Goal: Task Accomplishment & Management: Manage account settings

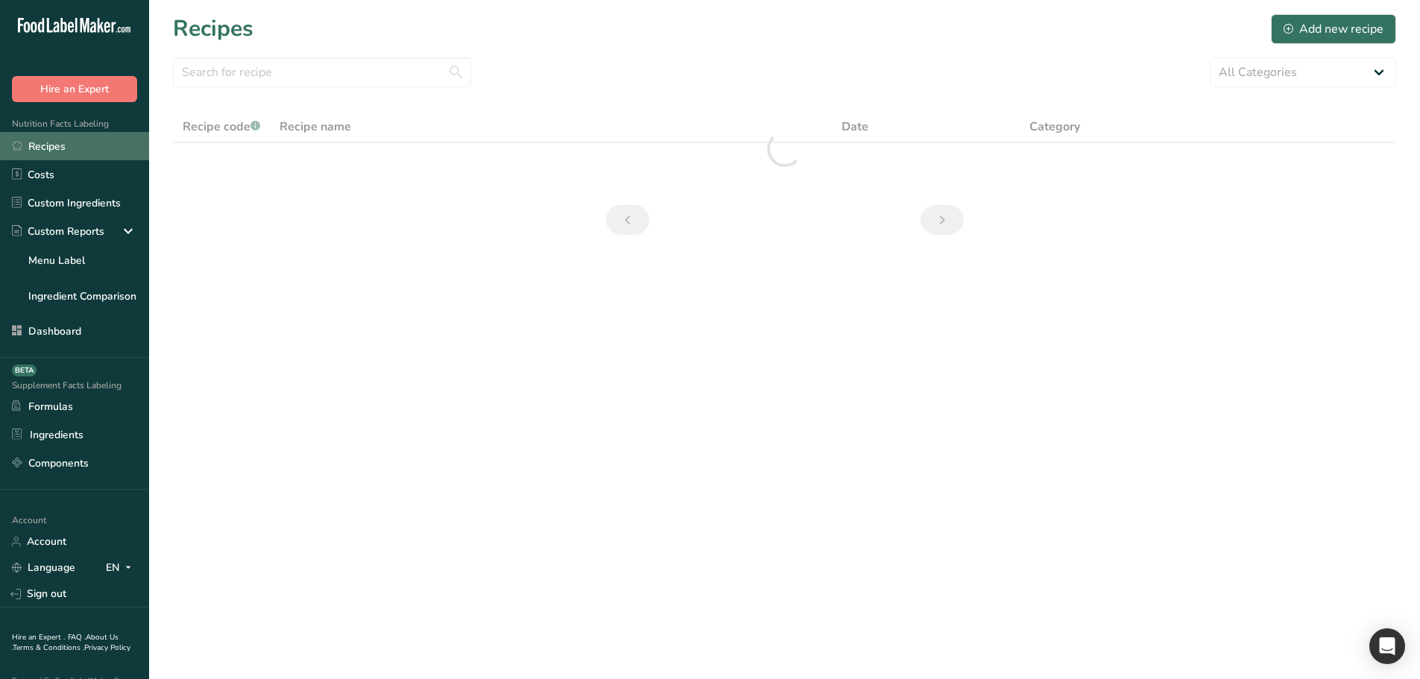
click at [66, 158] on link "Recipes" at bounding box center [74, 146] width 149 height 28
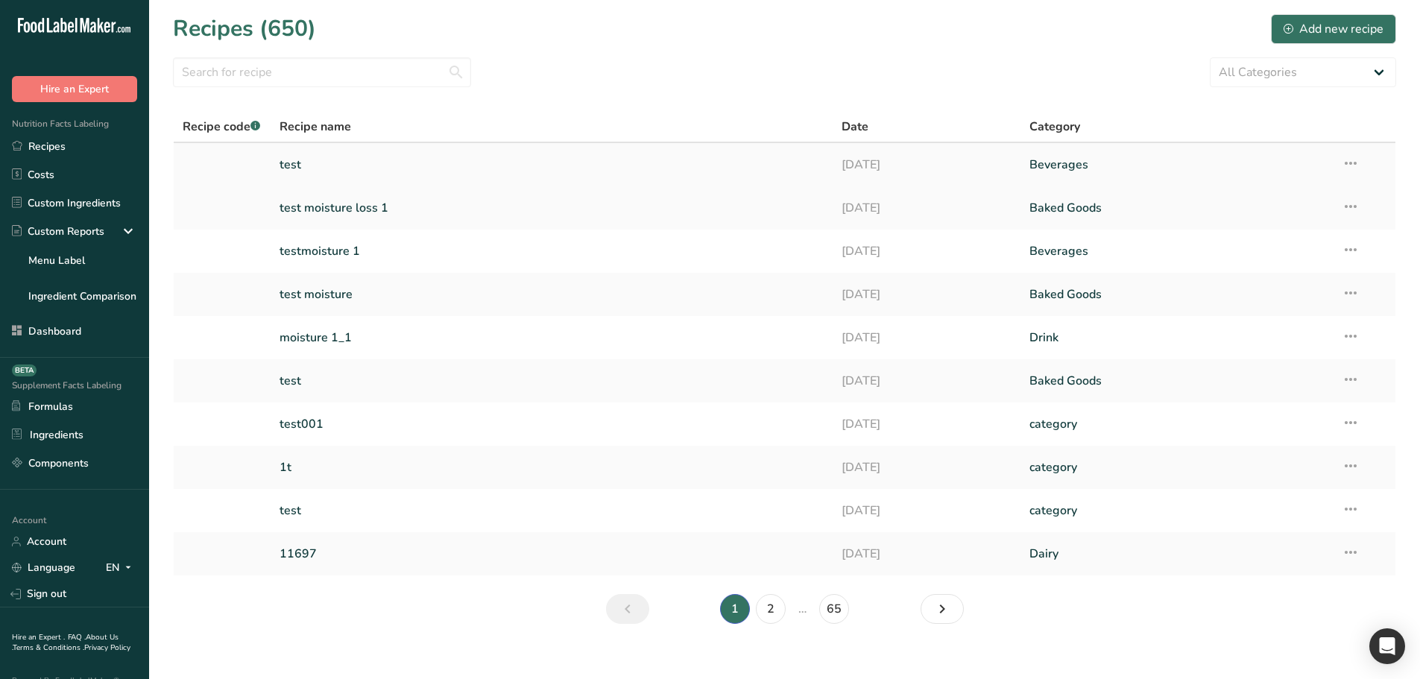
click at [398, 144] on td "test" at bounding box center [552, 164] width 563 height 43
click at [383, 157] on link "test" at bounding box center [551, 164] width 545 height 31
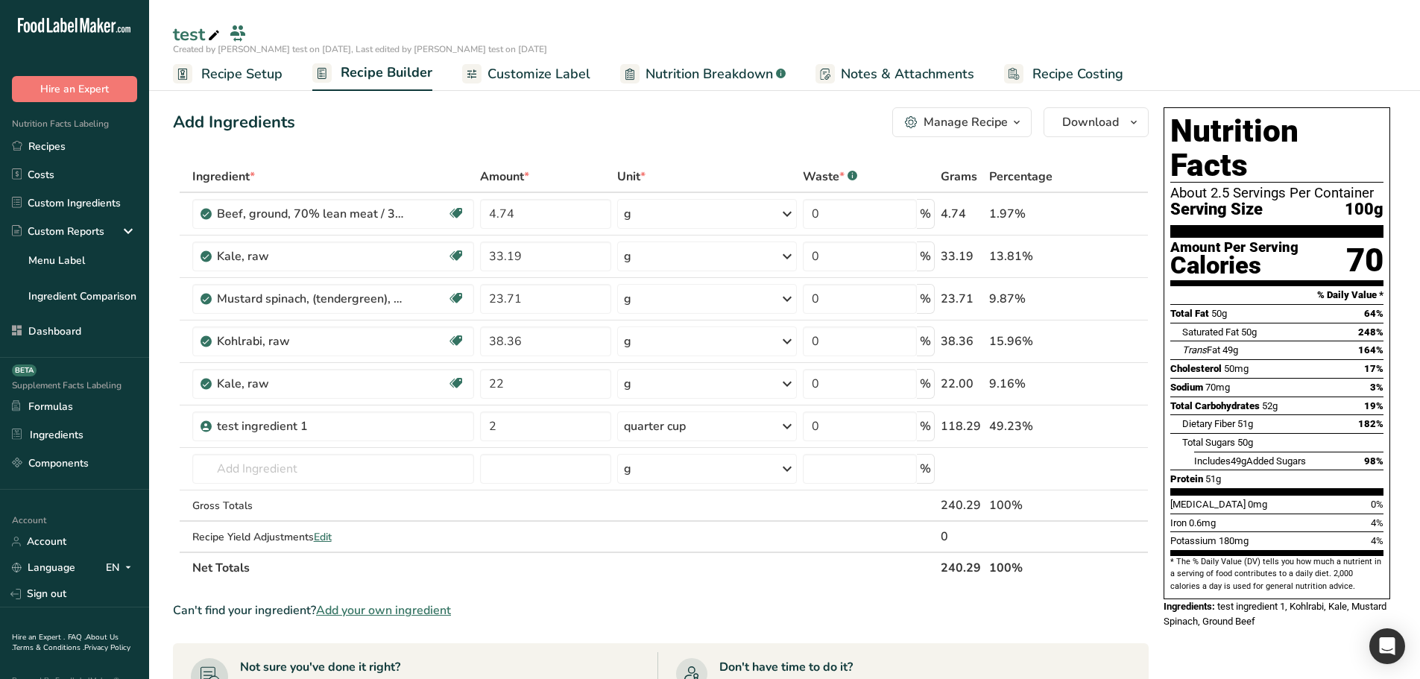
click at [215, 82] on span "Recipe Setup" at bounding box center [241, 74] width 81 height 20
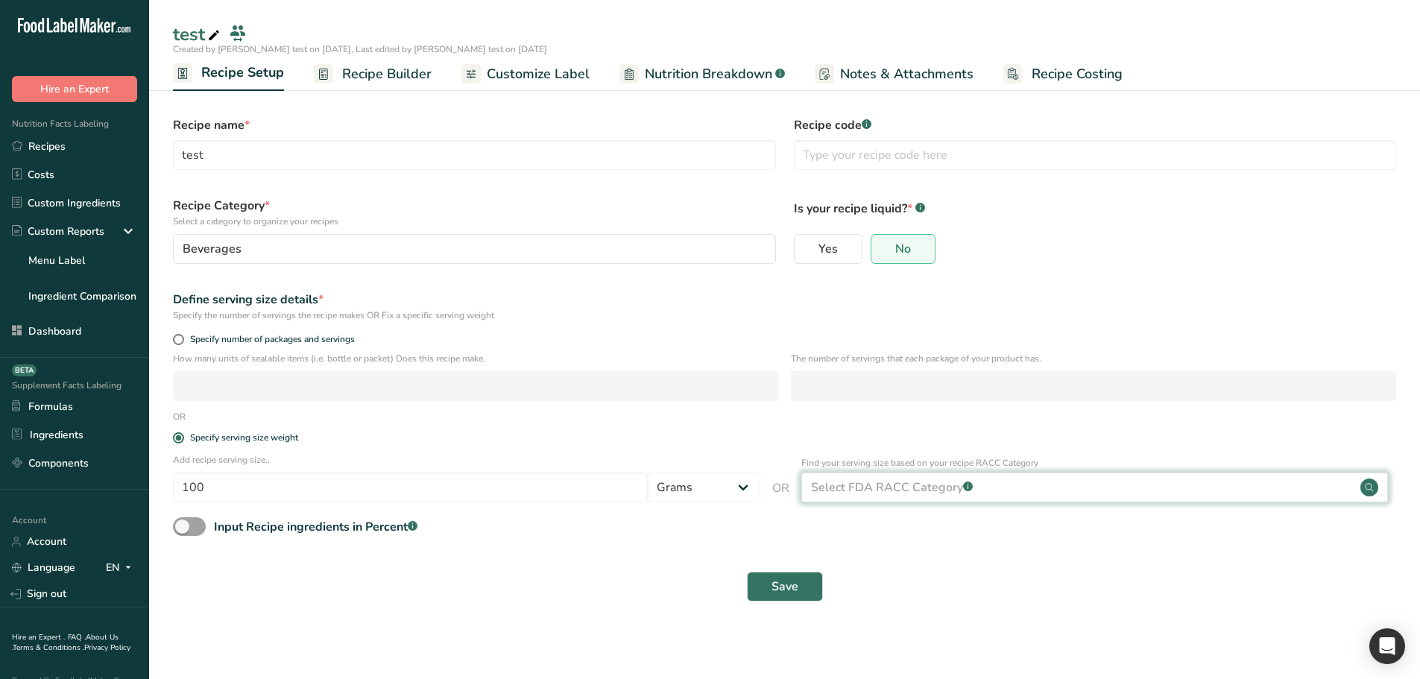
click at [947, 498] on div "Select FDA RACC Category .a-a{fill:#347362;}.b-a{fill:#fff;}" at bounding box center [1094, 488] width 587 height 30
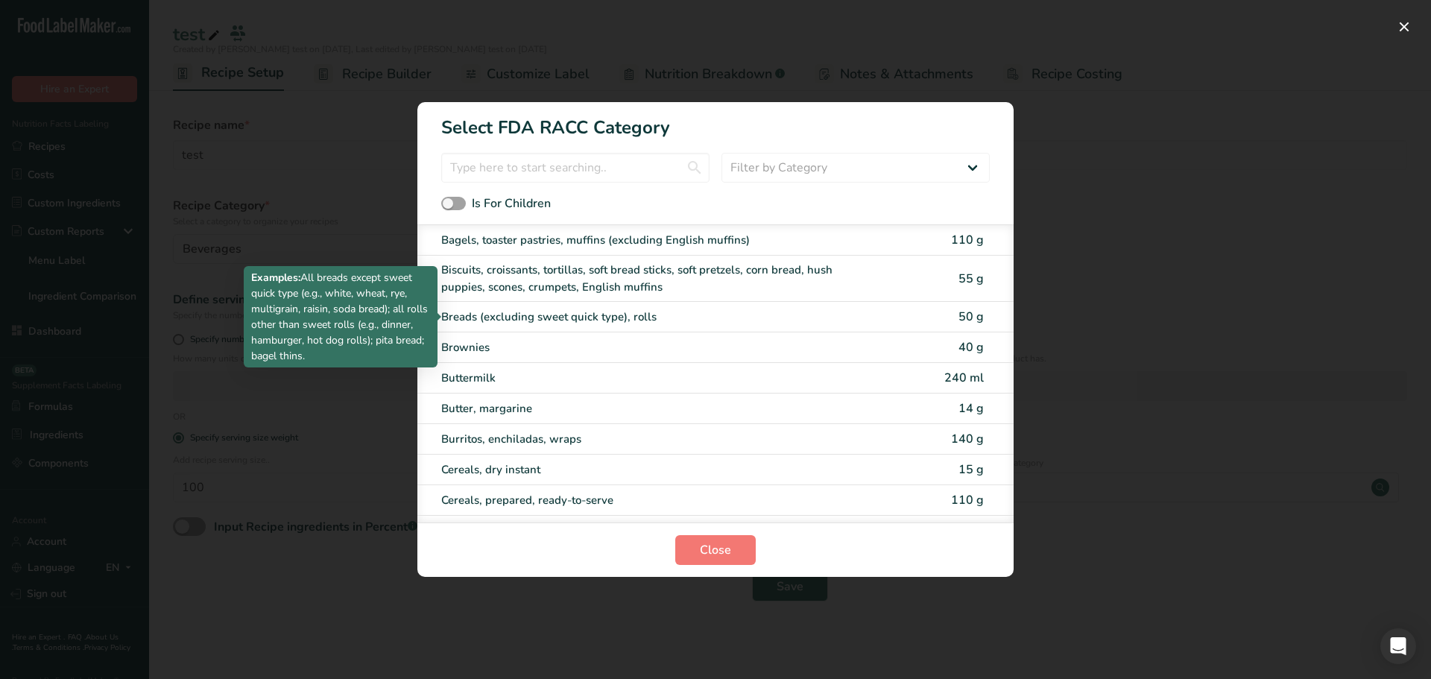
click at [588, 315] on div "Breads (excluding sweet quick type), rolls" at bounding box center [652, 317] width 423 height 17
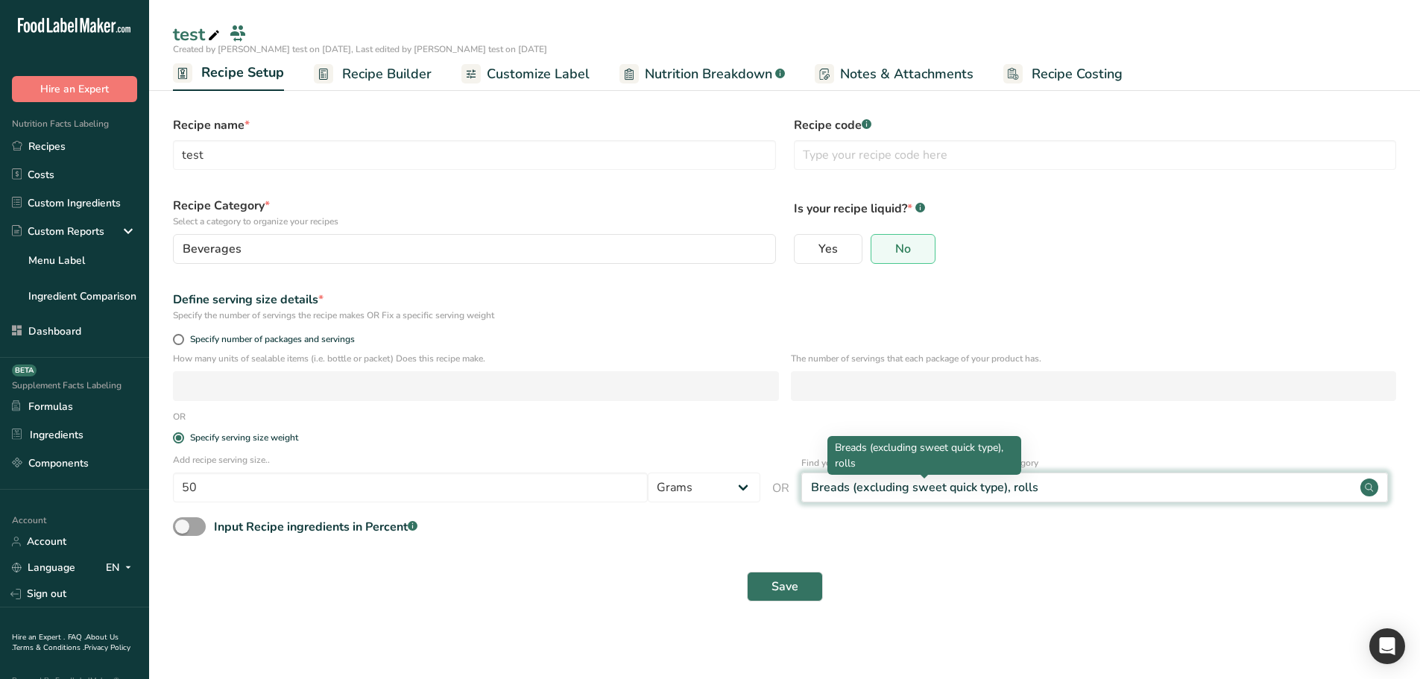
click at [891, 487] on div "Breads (excluding sweet quick type), rolls" at bounding box center [924, 487] width 227 height 18
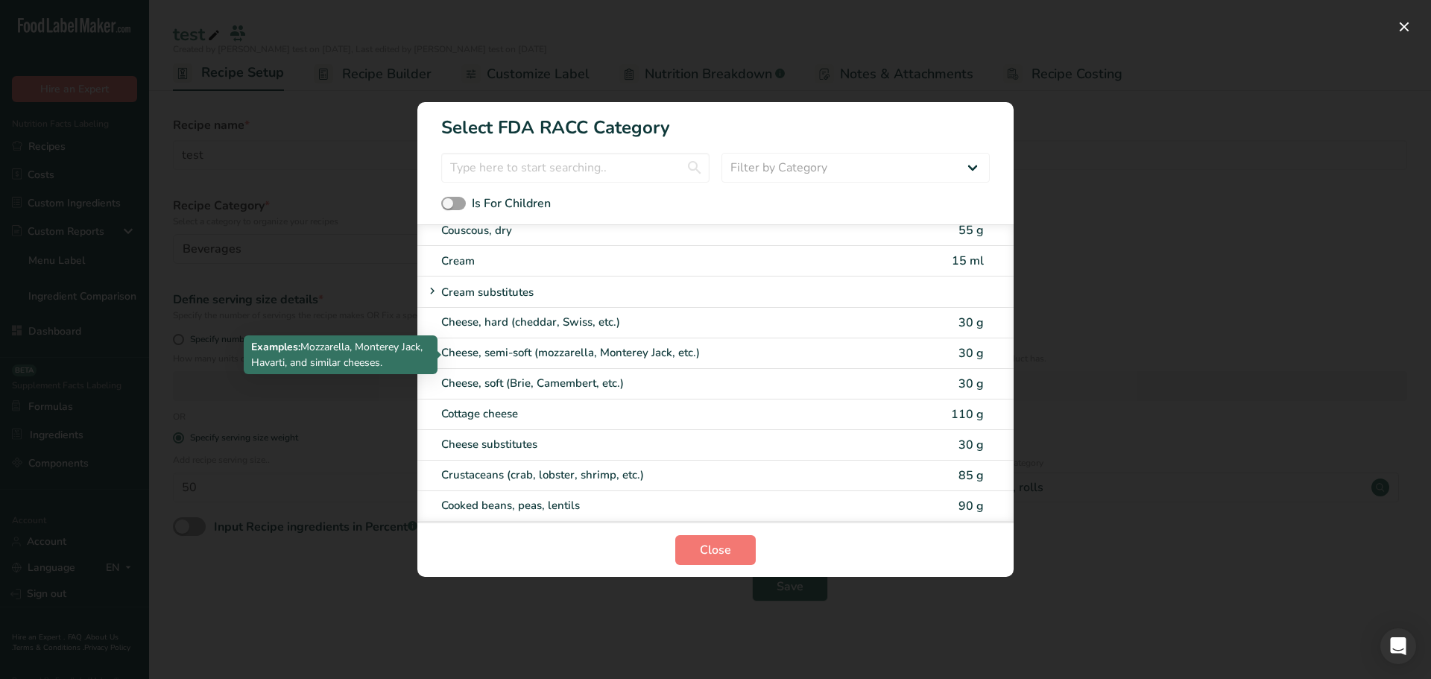
scroll to position [728, 0]
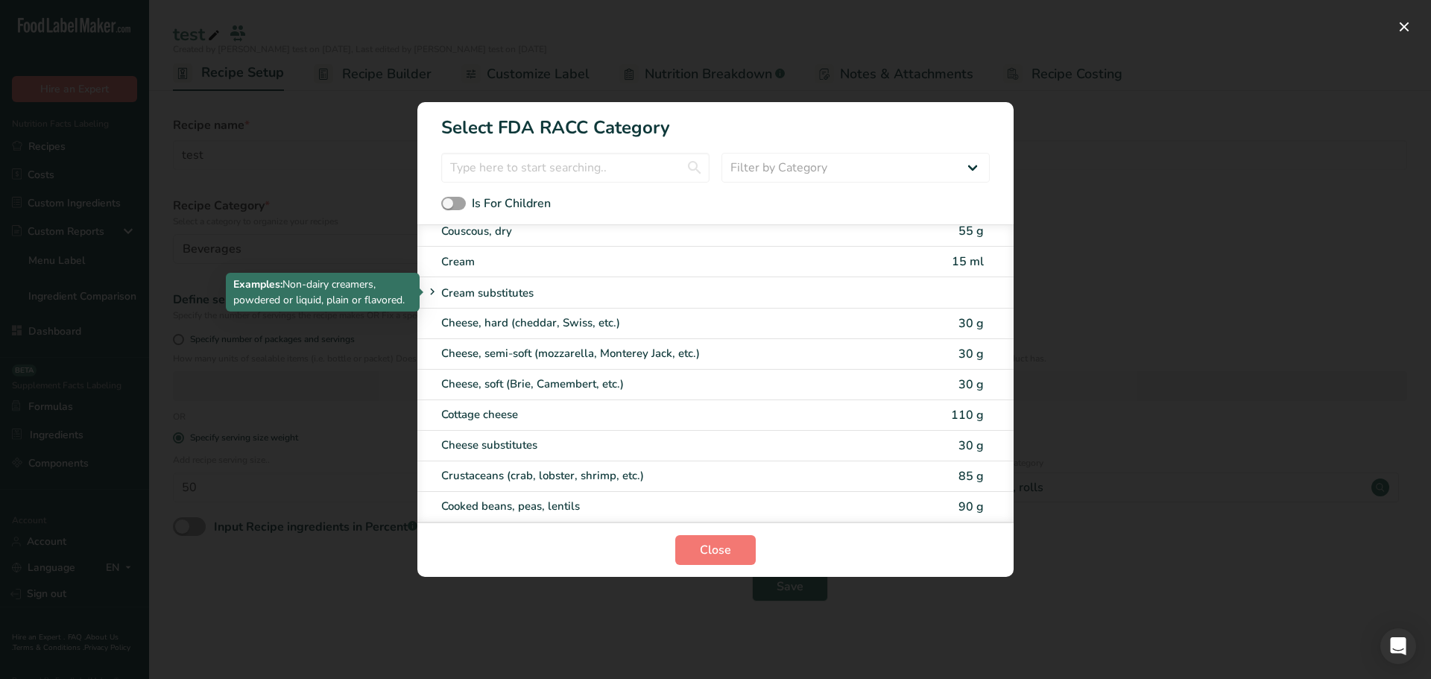
click at [478, 297] on div "Cream substitutes" at bounding box center [658, 292] width 471 height 19
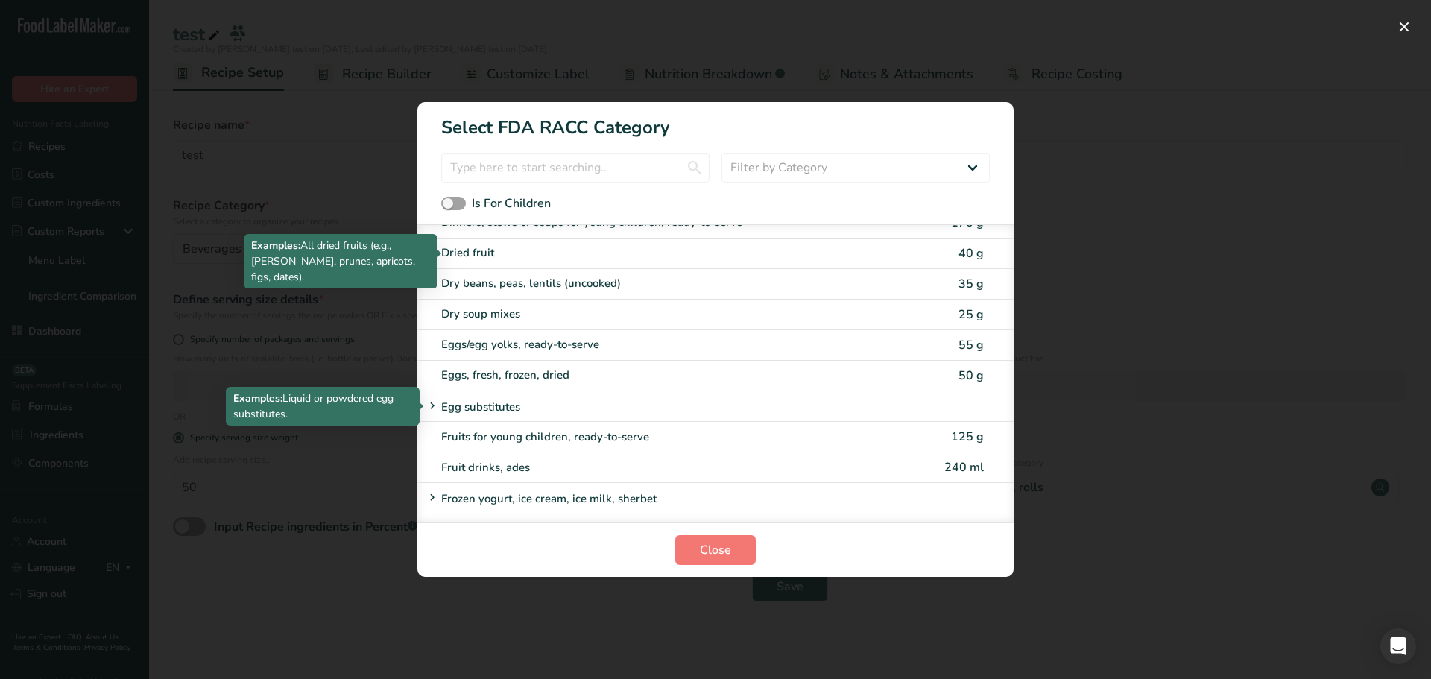
scroll to position [1293, 0]
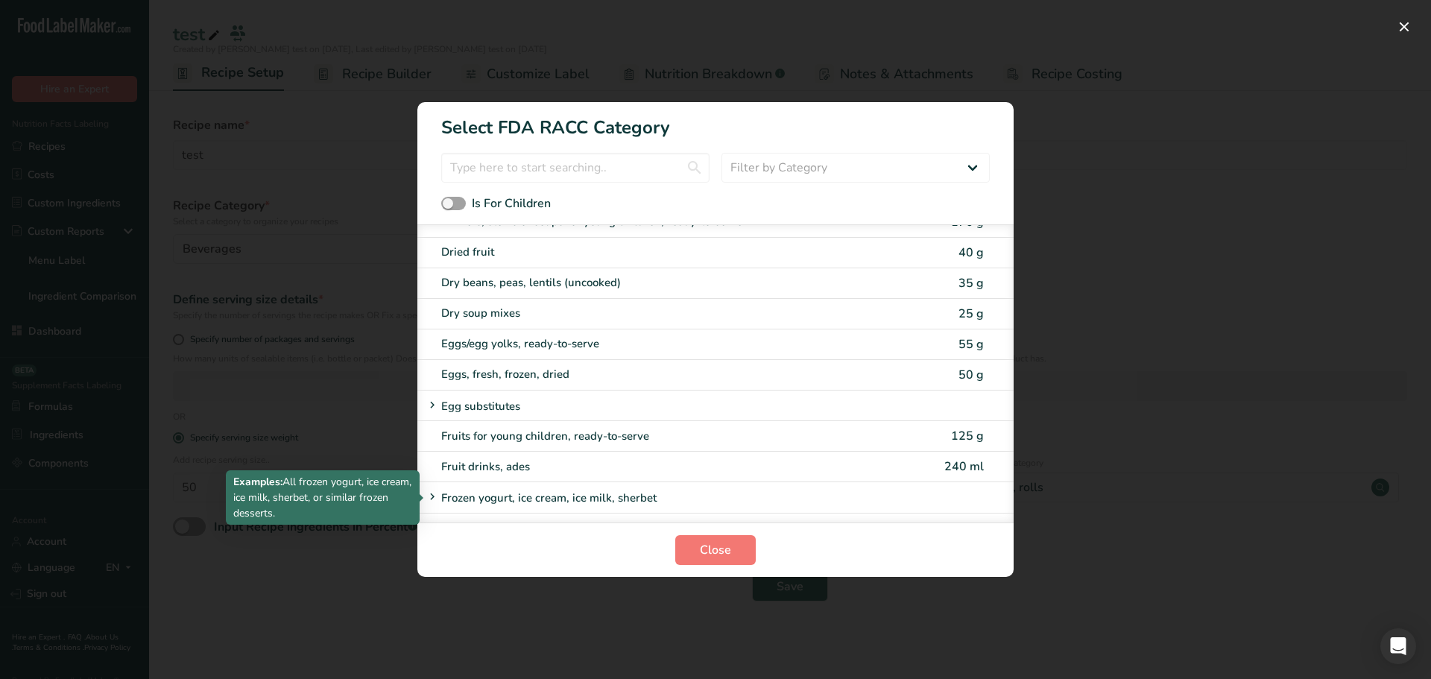
click at [496, 493] on div "Frozen yogurt, ice cream, ice milk, sherbet" at bounding box center [658, 497] width 471 height 19
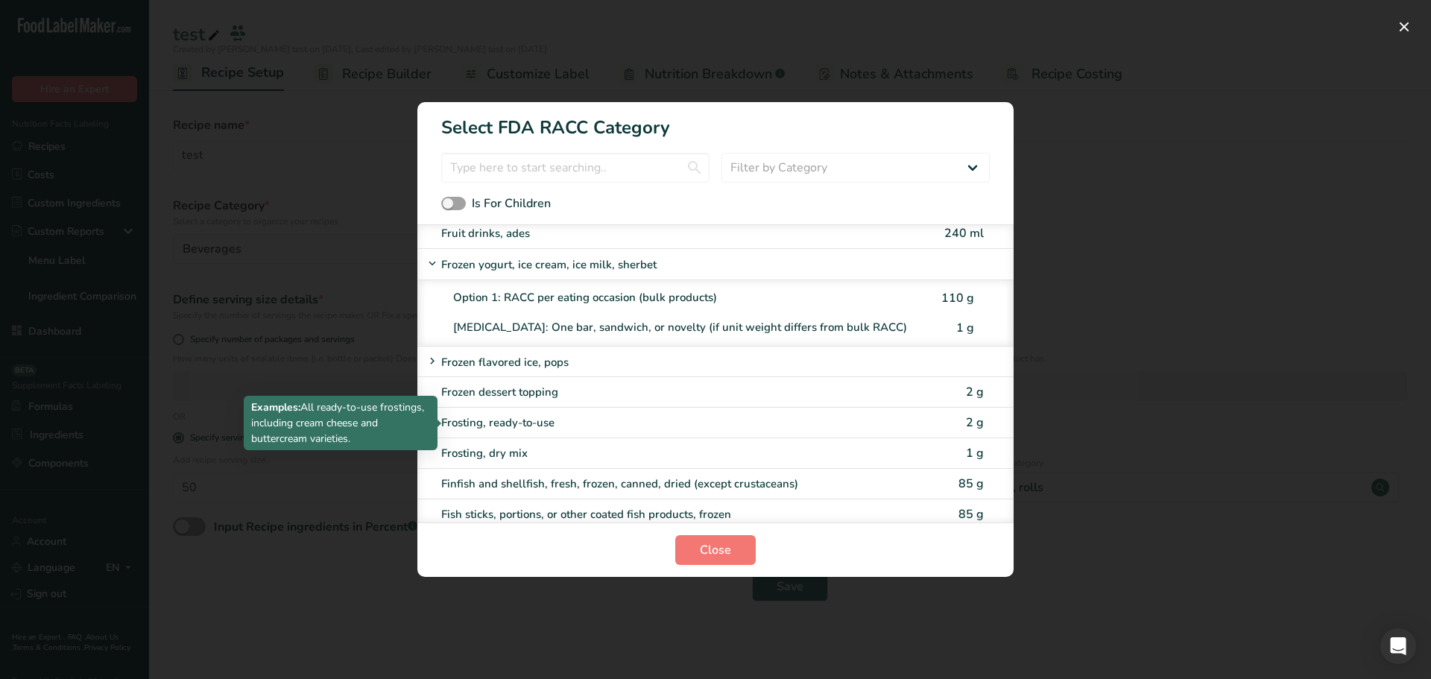
scroll to position [1527, 0]
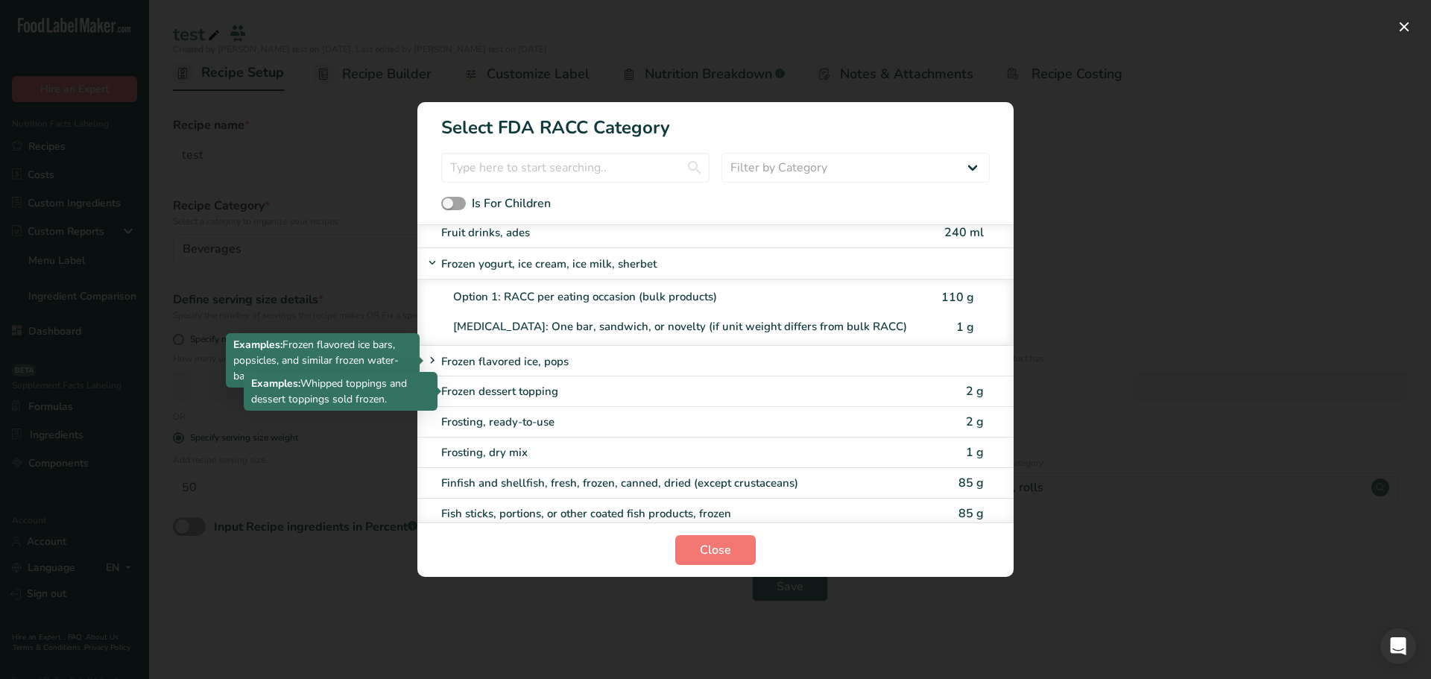
click at [517, 361] on div "Bagels, toaster pastries, muffins (excluding English muffins) 110 g Biscuits, c…" at bounding box center [715, 373] width 596 height 298
click at [517, 361] on div "Frozen flavored ice, pops" at bounding box center [658, 361] width 471 height 19
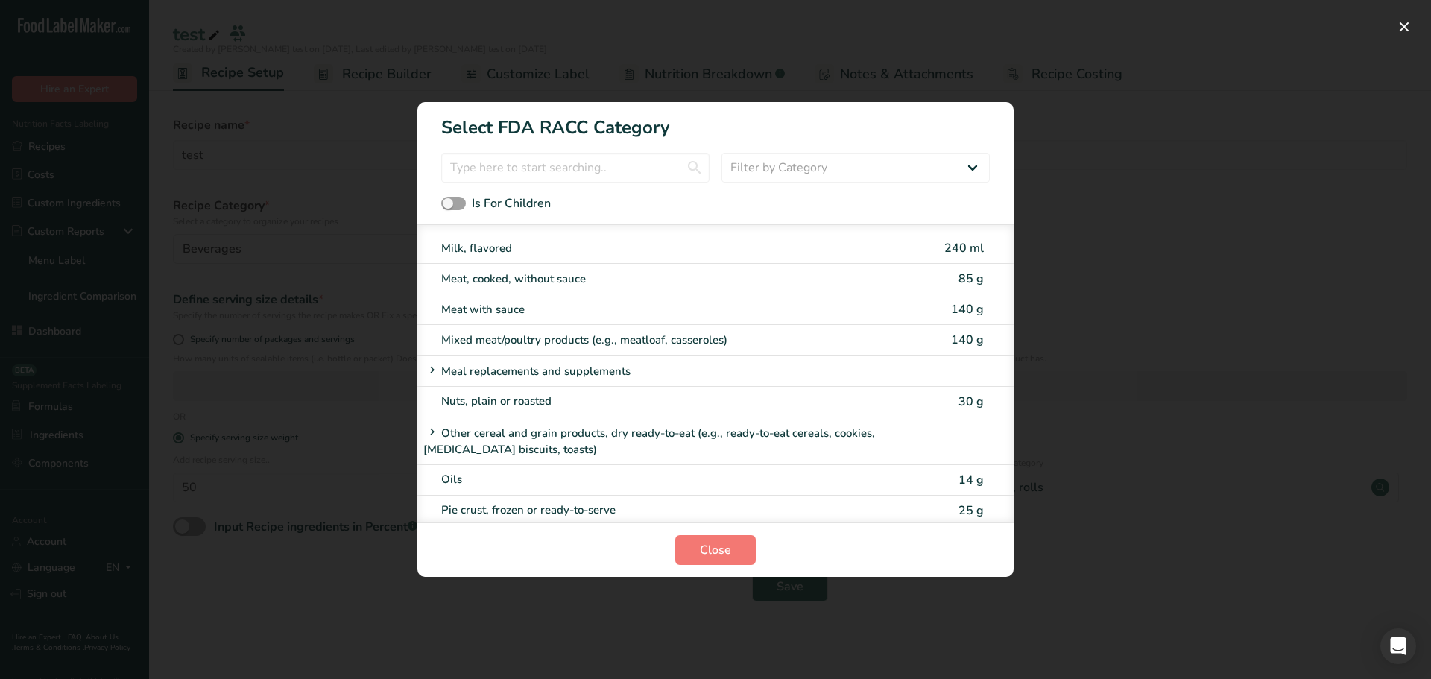
scroll to position [2413, 0]
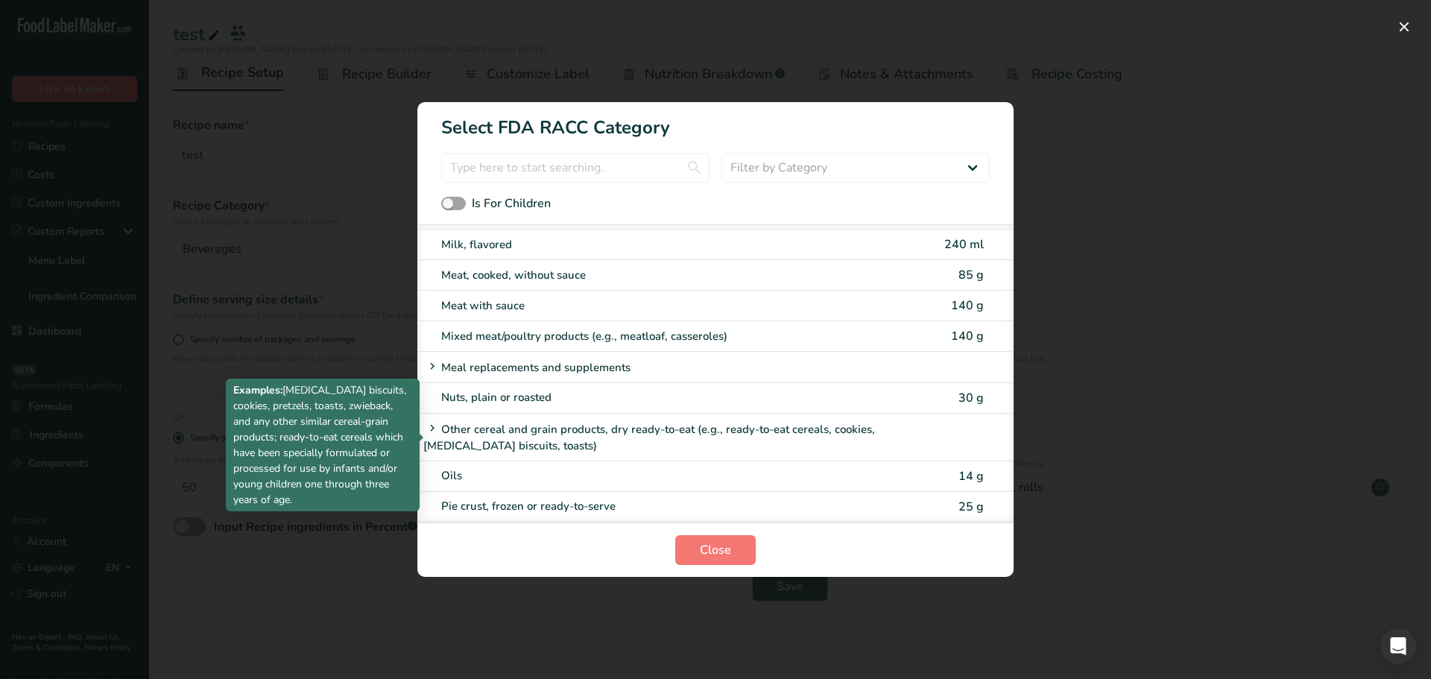
click at [511, 428] on div "Other cereal and grain products, dry ready-to-eat (e.g., ready-to-eat cereals, …" at bounding box center [658, 437] width 471 height 35
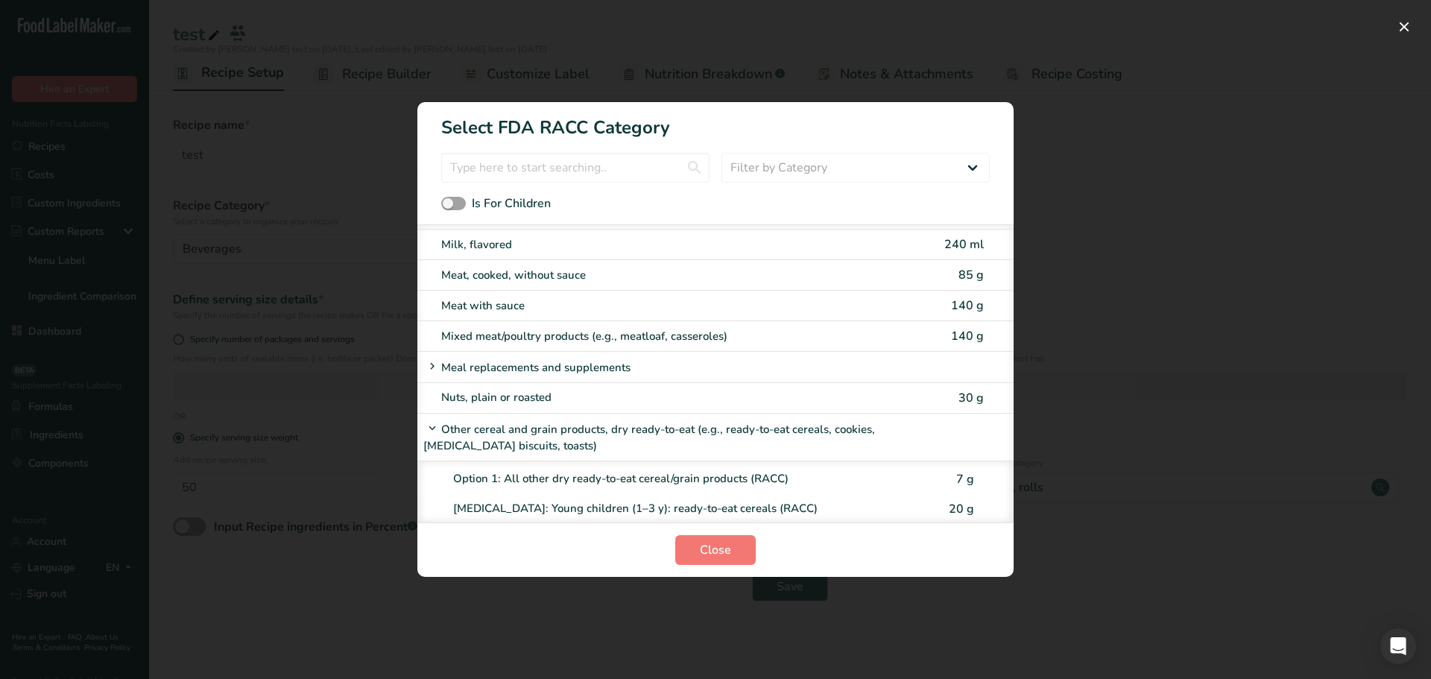
click at [509, 428] on div "Other cereal and grain products, dry ready-to-eat (e.g., ready-to-eat cereals, …" at bounding box center [658, 437] width 471 height 35
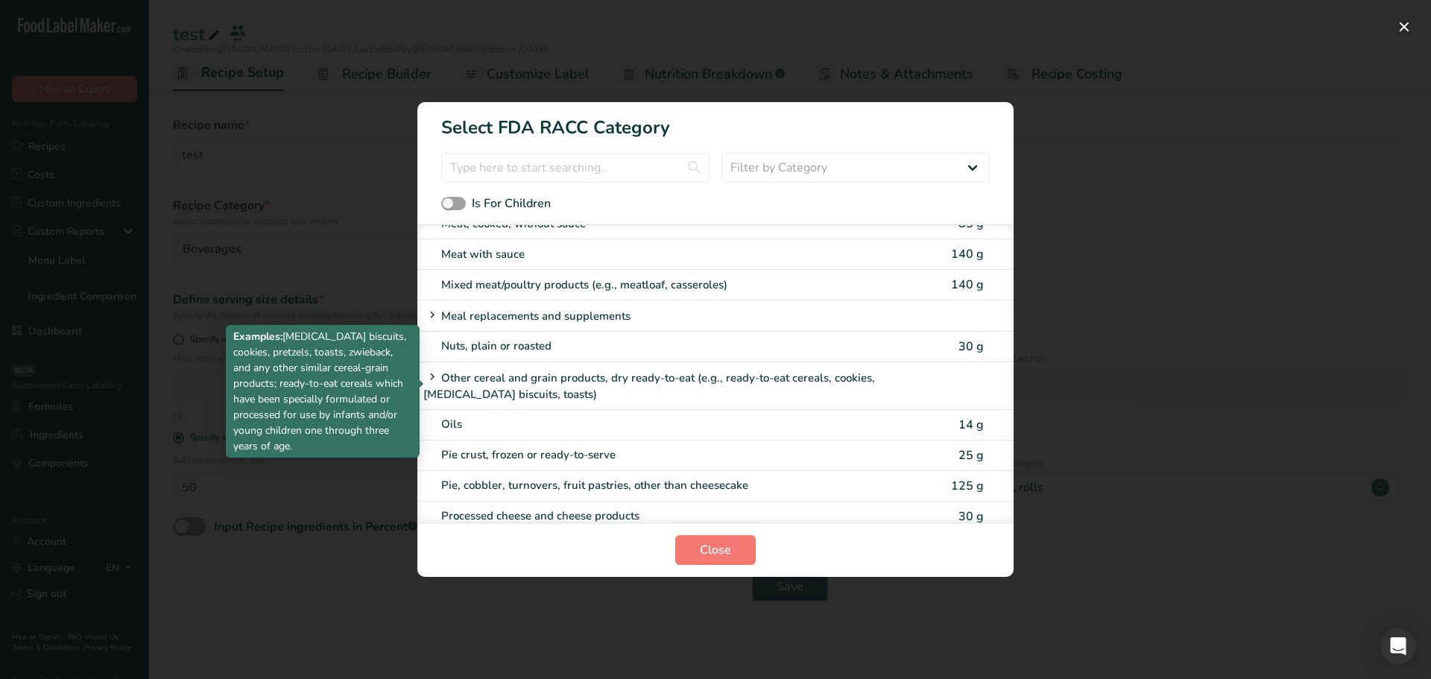
scroll to position [2466, 0]
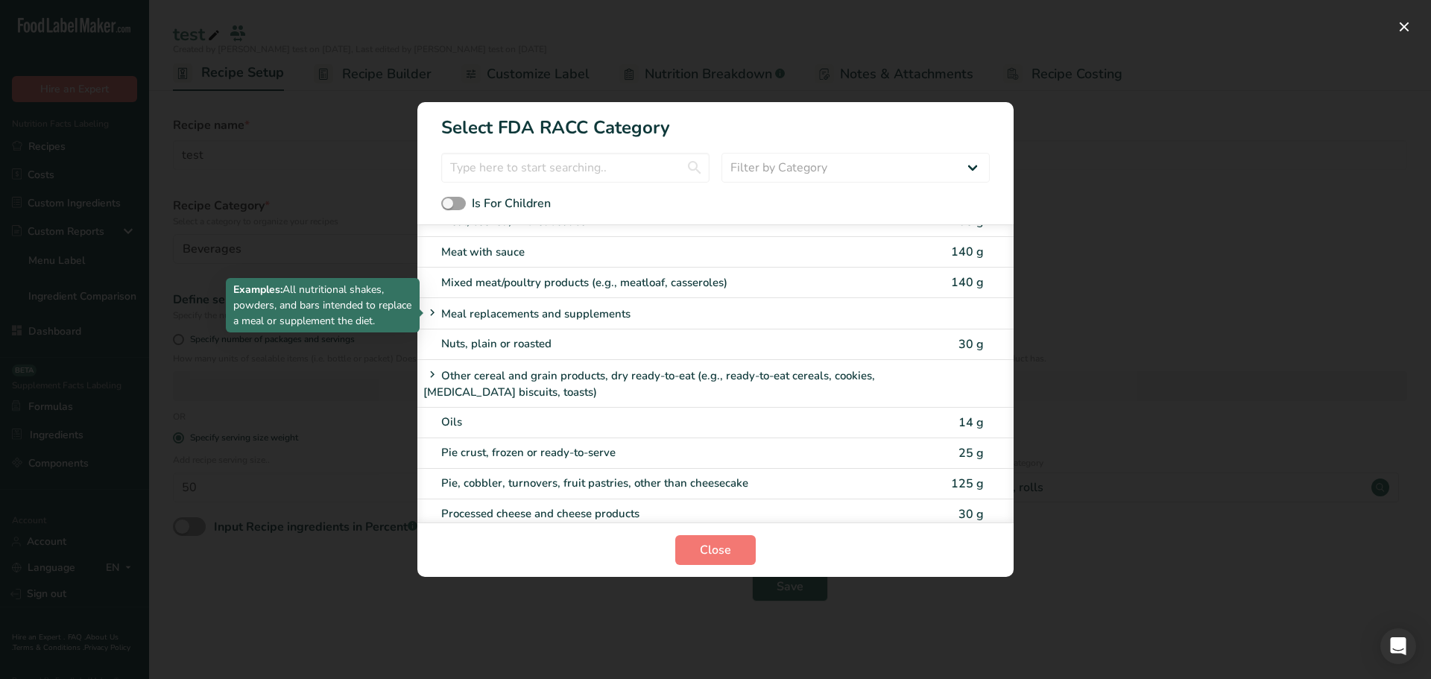
click at [490, 308] on div "Meal replacements and supplements" at bounding box center [658, 313] width 471 height 19
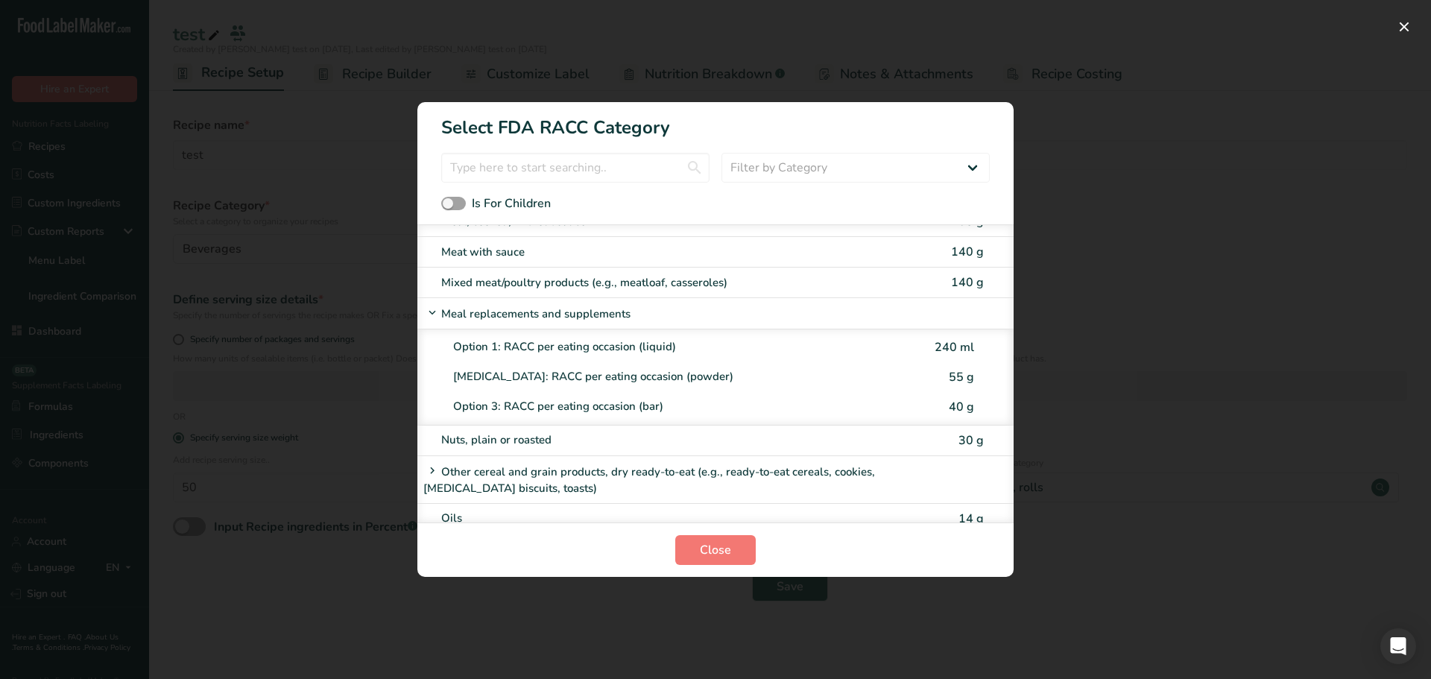
click at [490, 308] on div "Meal replacements and supplements" at bounding box center [658, 313] width 471 height 19
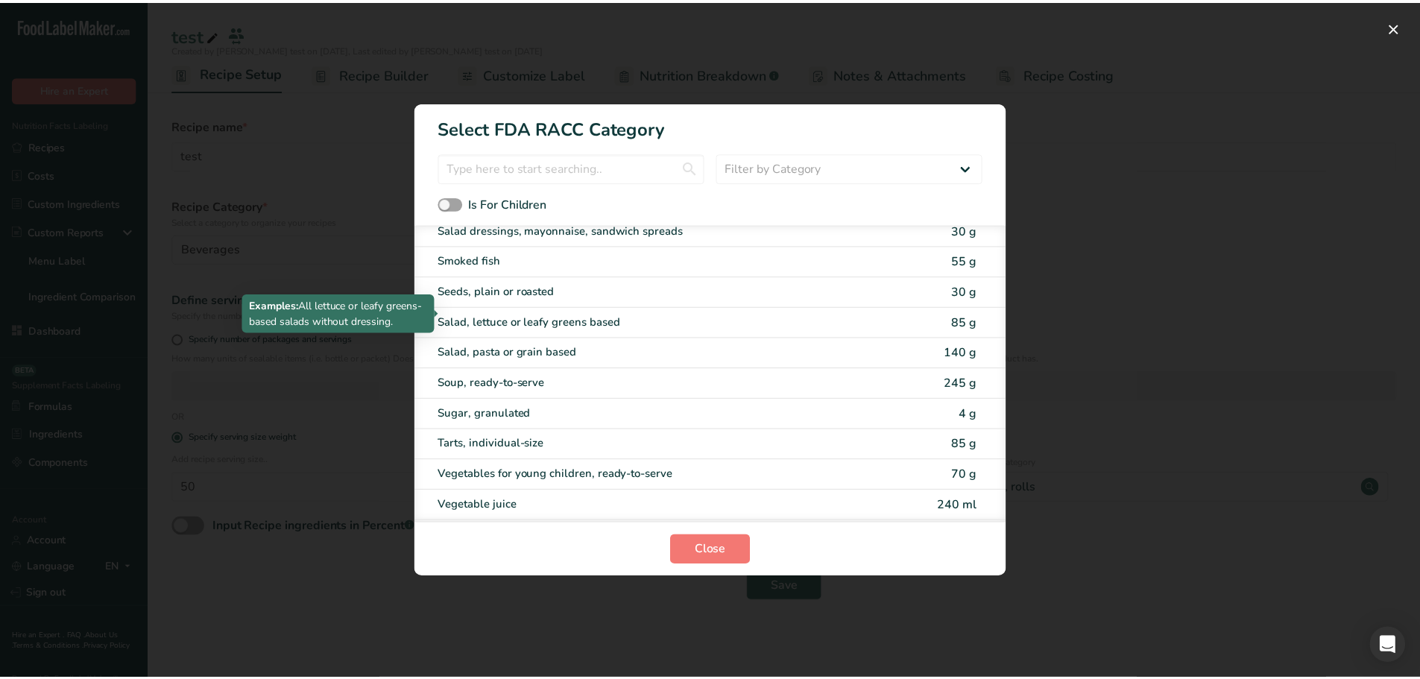
scroll to position [3482, 0]
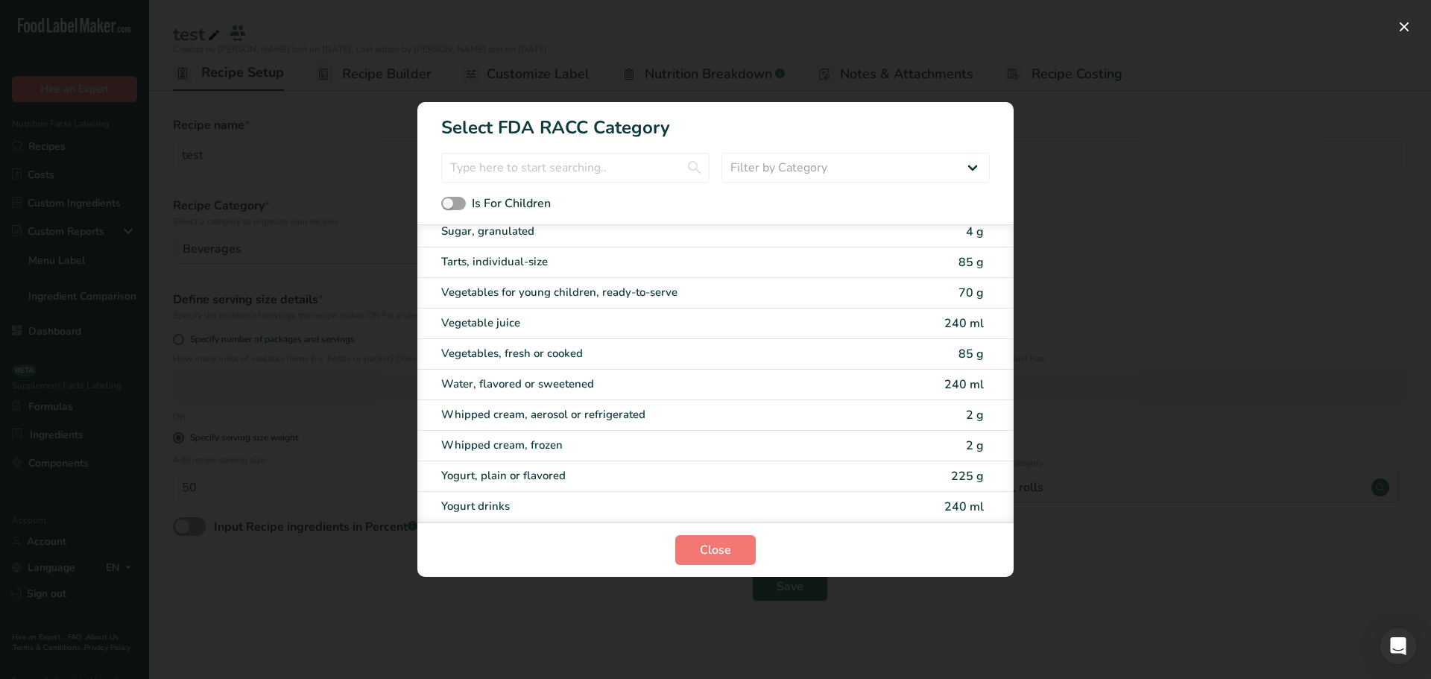
click at [522, 372] on div "Water, flavored or sweetened 240 ml" at bounding box center [715, 385] width 596 height 31
type input "240"
select select "27"
select select "29"
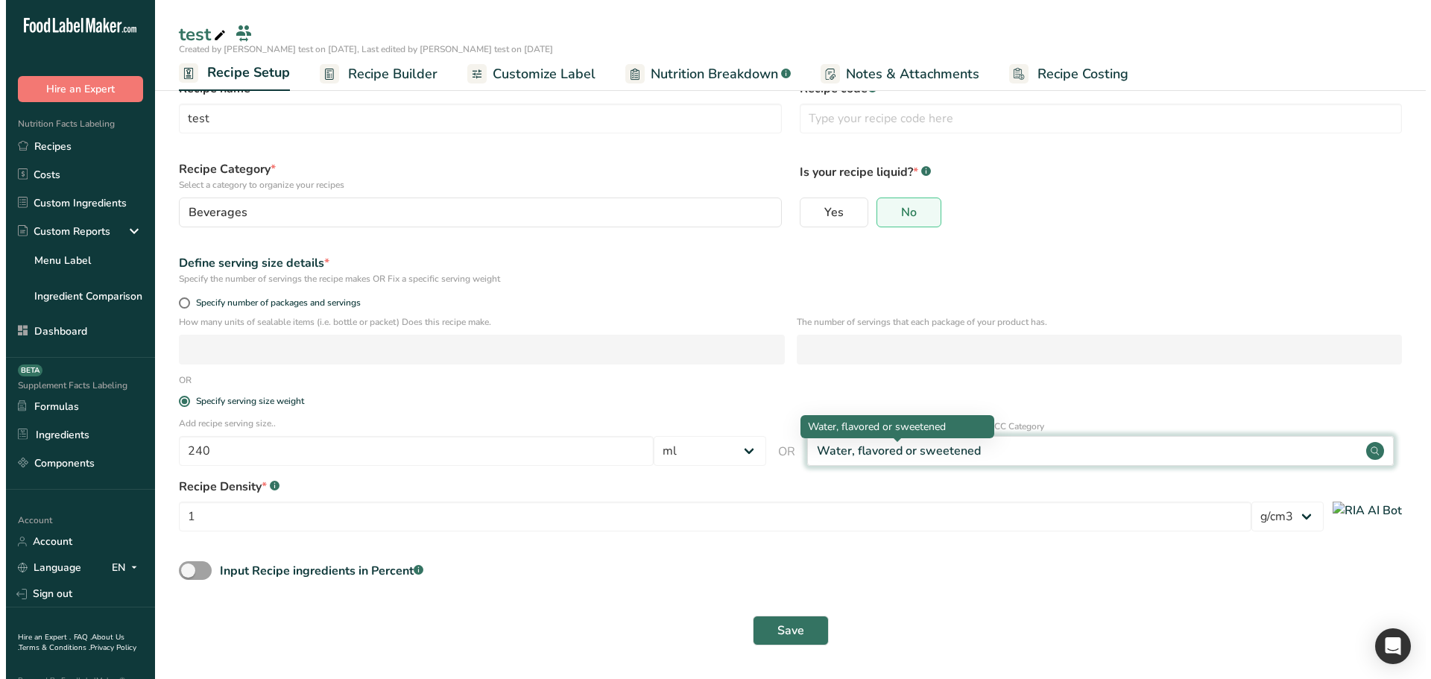
scroll to position [45, 0]
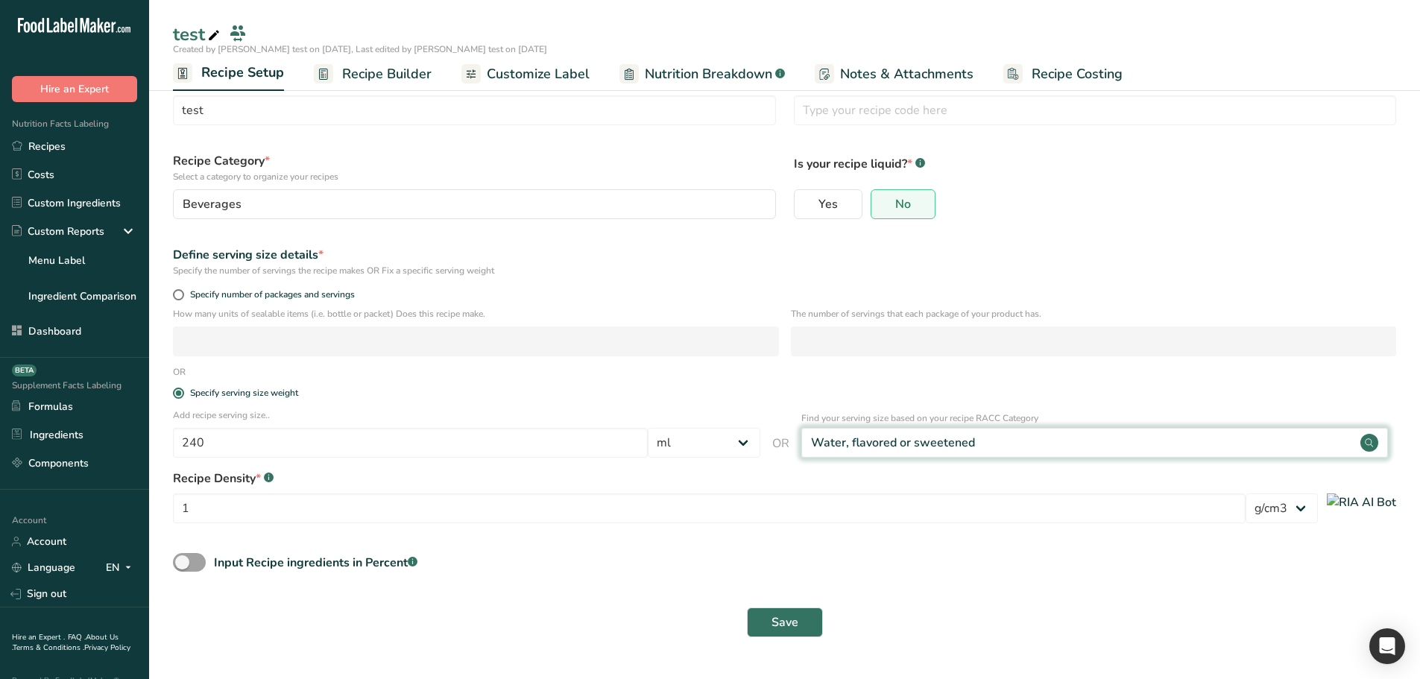
click at [879, 454] on div "Water, flavored or sweetened" at bounding box center [1094, 443] width 587 height 30
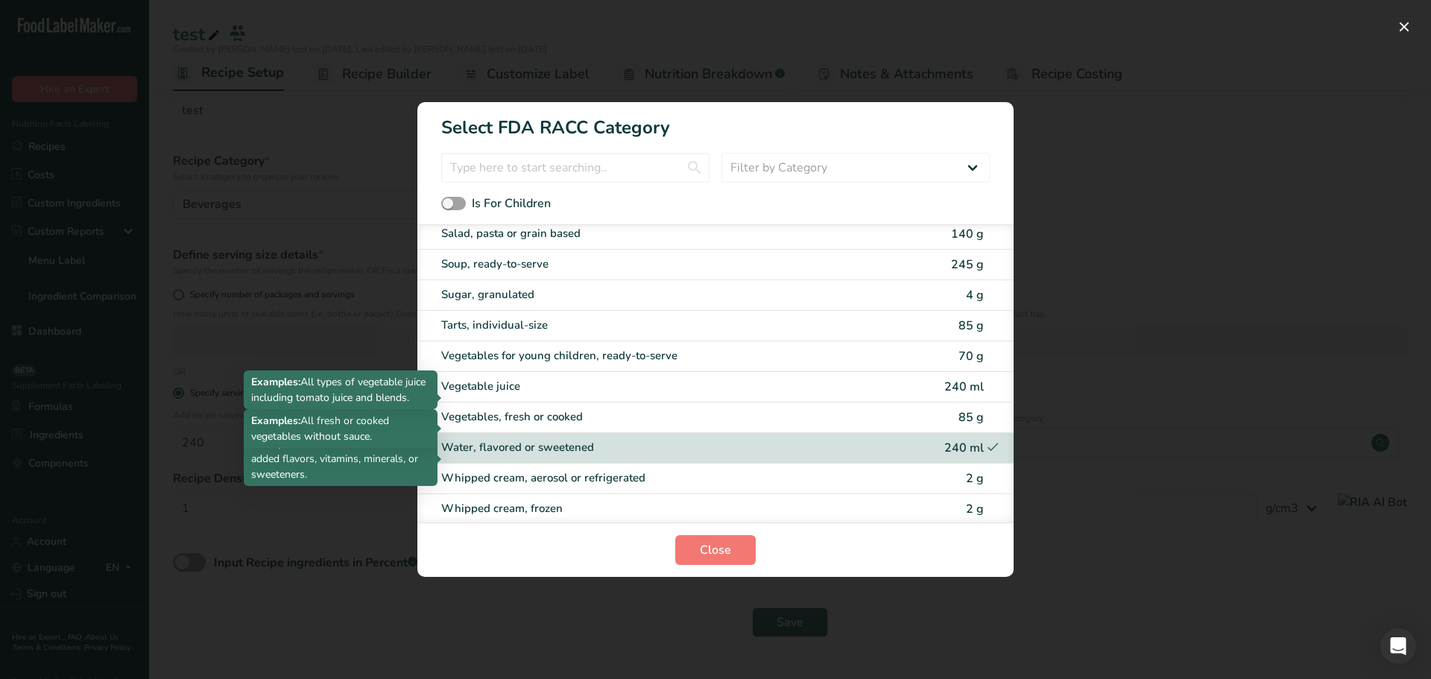
scroll to position [3408, 0]
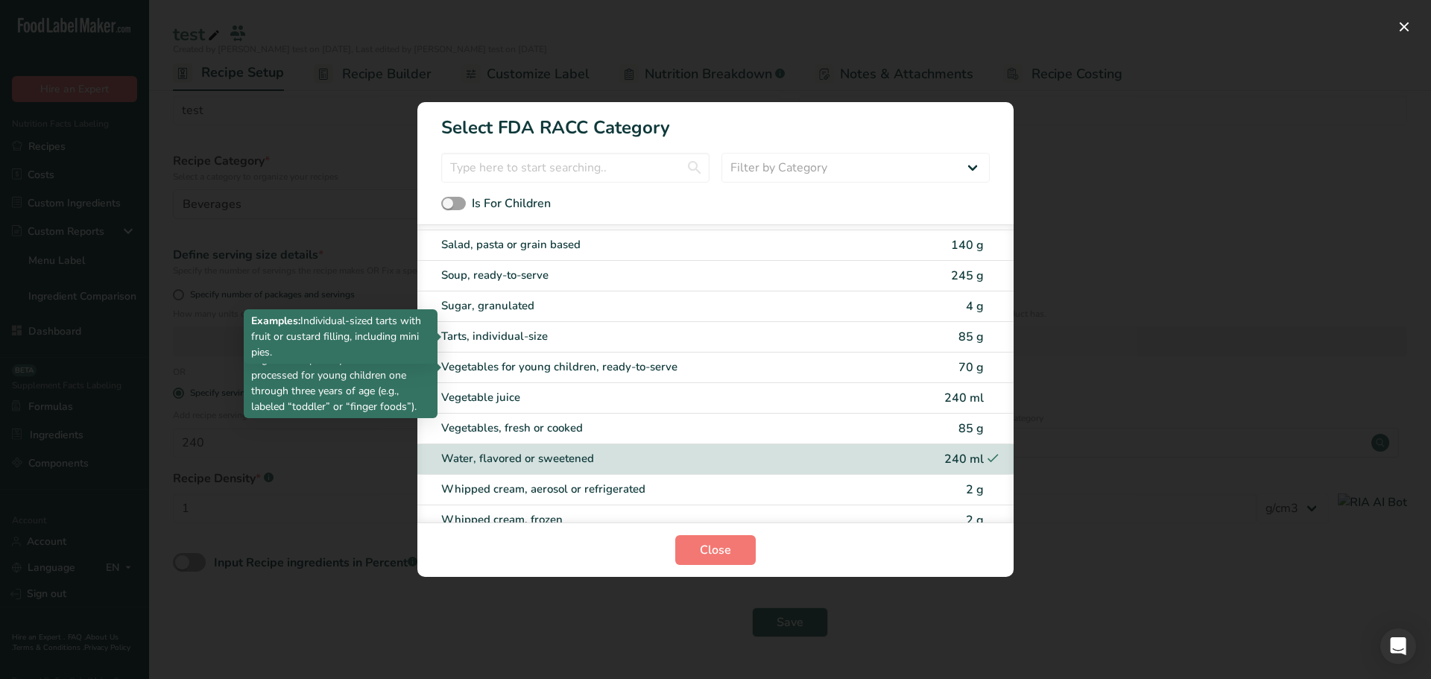
click at [736, 332] on div "Tarts, individual-size" at bounding box center [652, 336] width 423 height 17
type input "85"
select select "0"
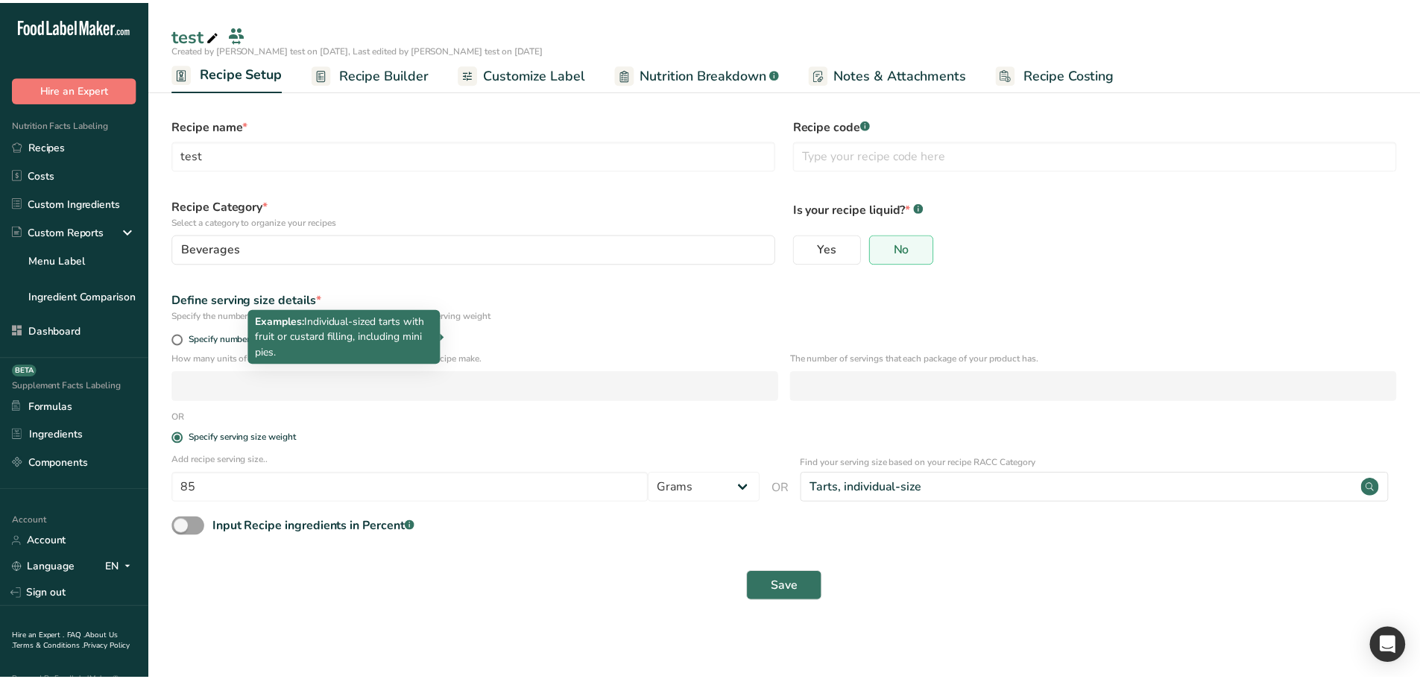
scroll to position [0, 0]
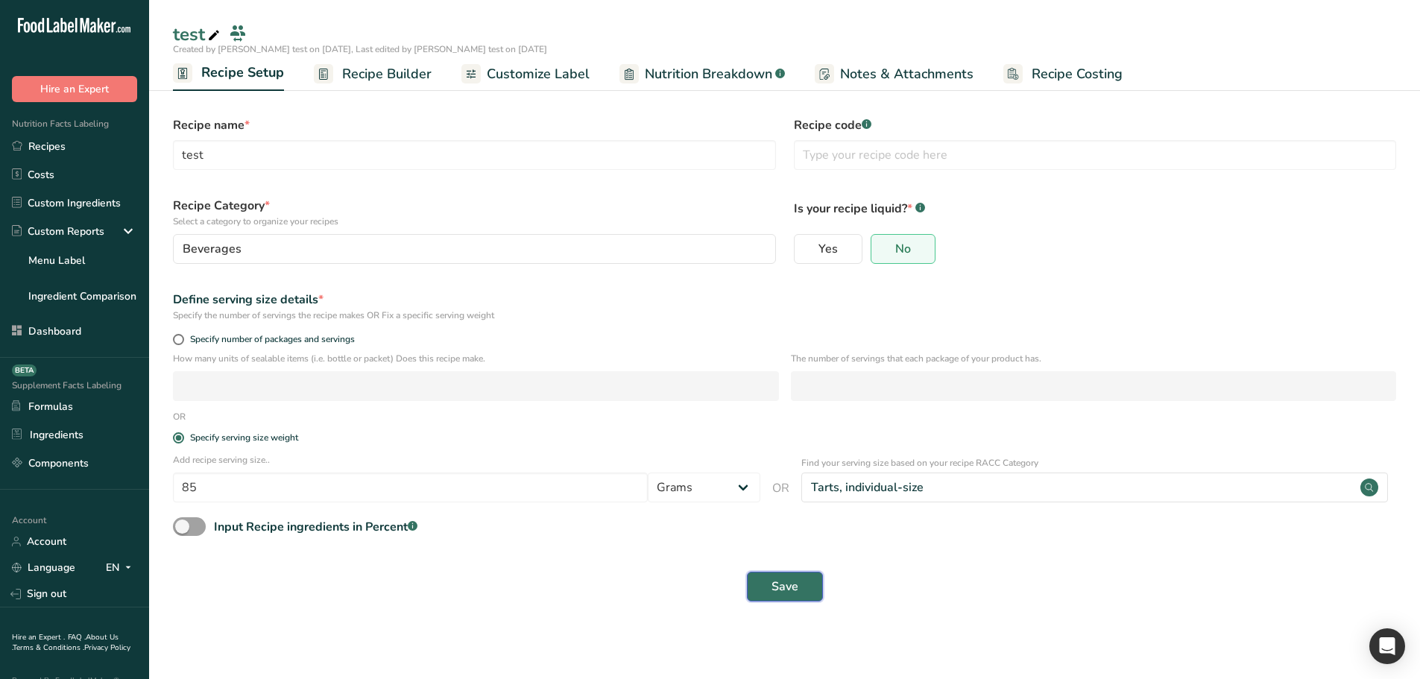
click at [799, 590] on button "Save" at bounding box center [785, 587] width 76 height 30
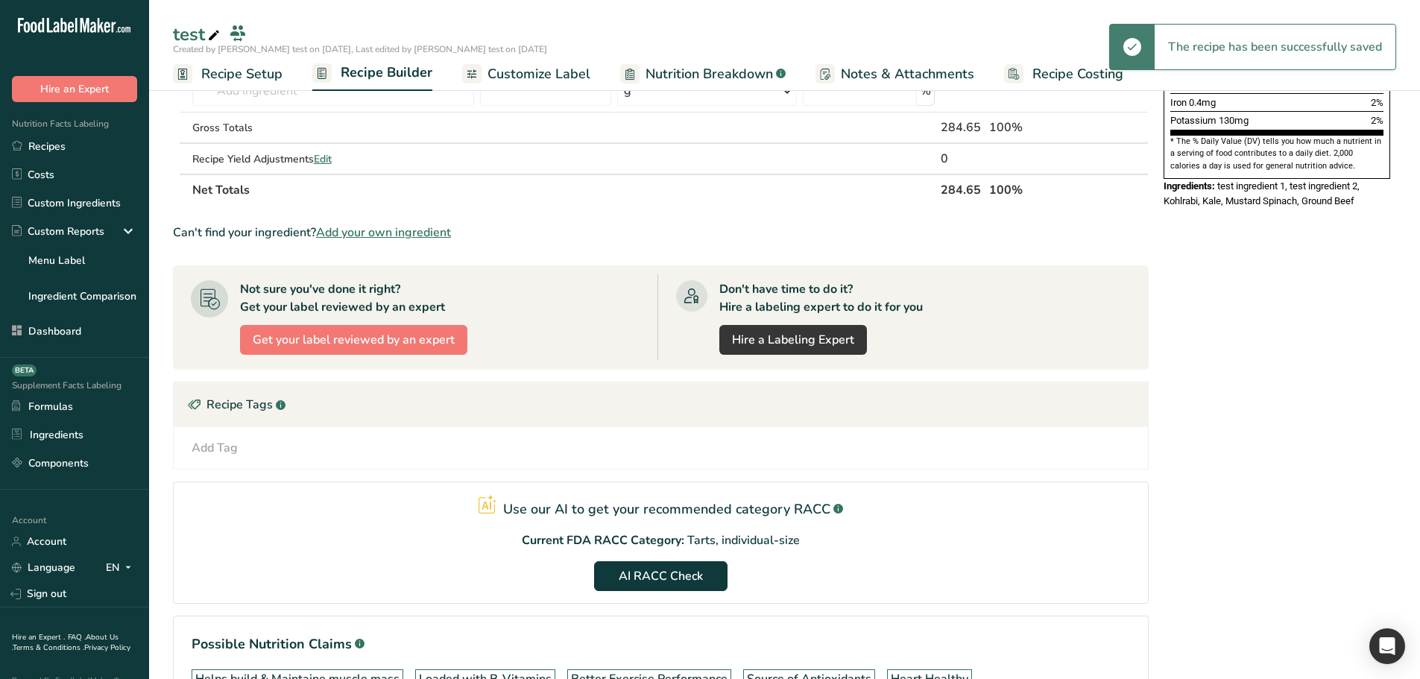
scroll to position [522, 0]
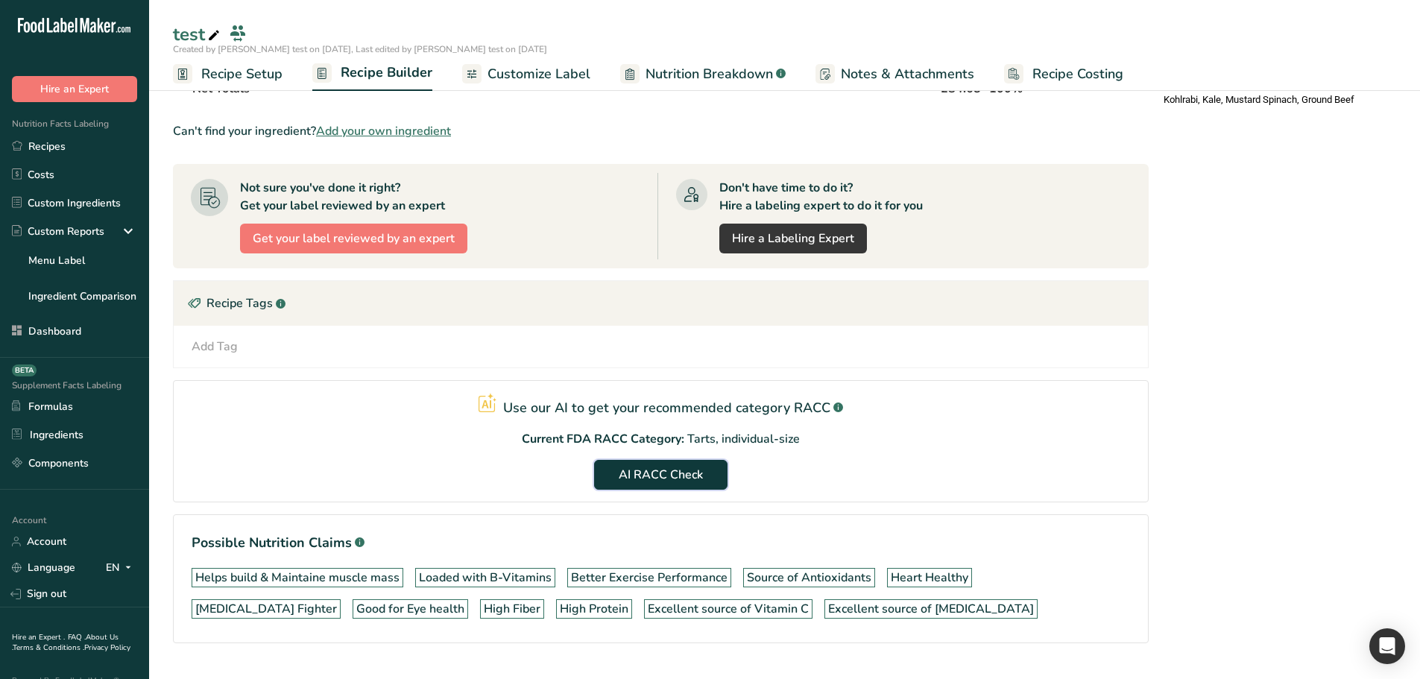
click at [652, 472] on span "AI RACC Check" at bounding box center [661, 475] width 84 height 18
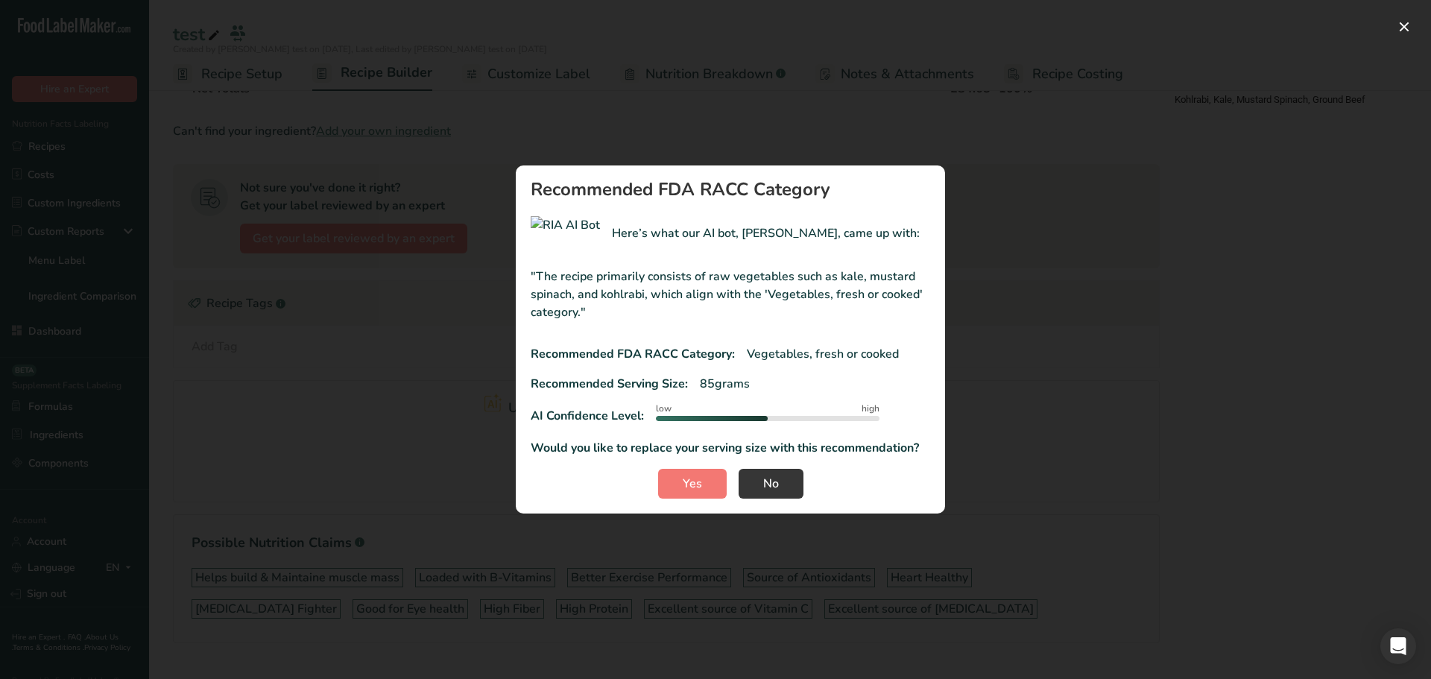
click at [769, 500] on section "Recommended FDA RACC Category Here’s what our AI bot, RIA, came up with: "The r…" at bounding box center [730, 339] width 429 height 348
click at [755, 483] on button "No" at bounding box center [771, 484] width 65 height 30
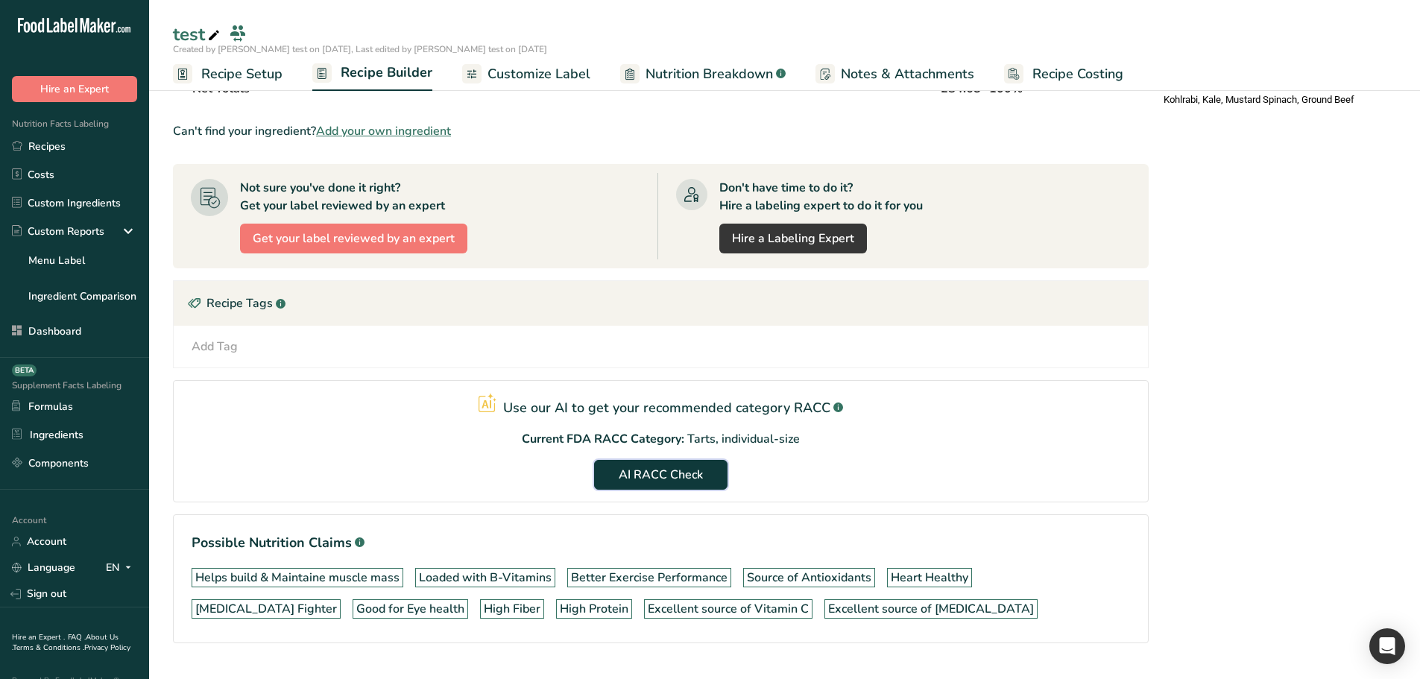
click at [686, 476] on span "AI RACC Check" at bounding box center [661, 475] width 84 height 18
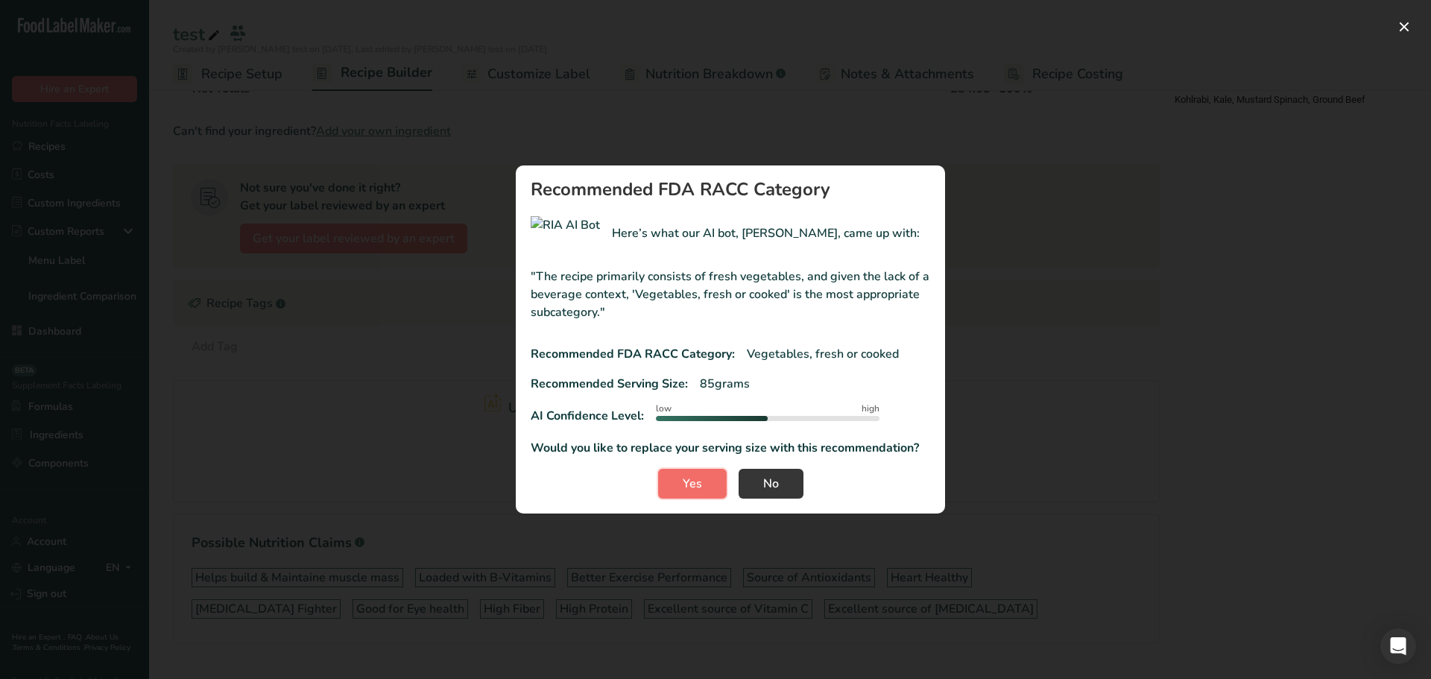
click at [687, 493] on button "Yes" at bounding box center [692, 484] width 69 height 30
type input "8"
type input "0"
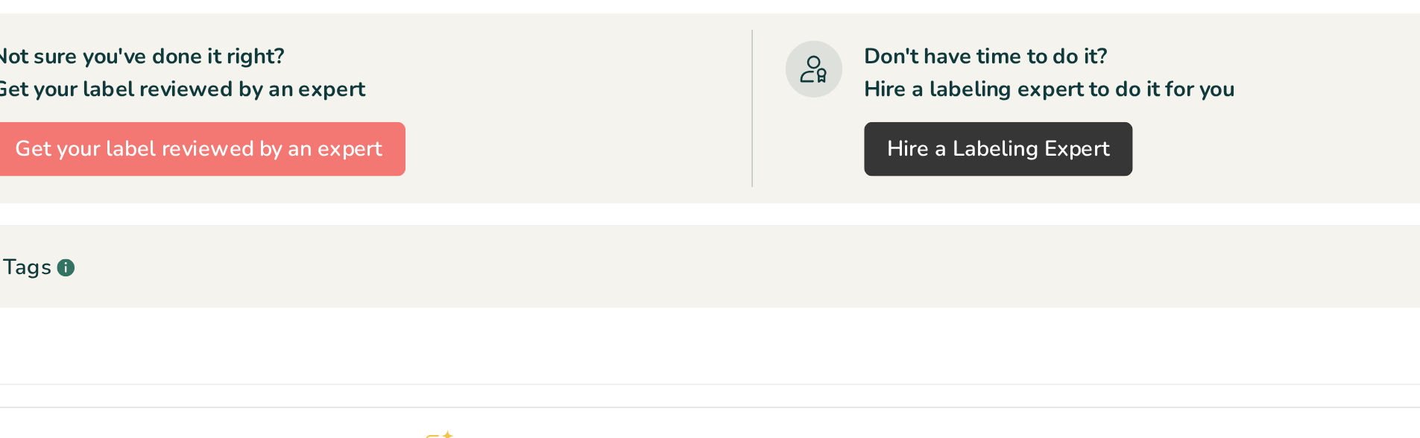
scroll to position [605, 0]
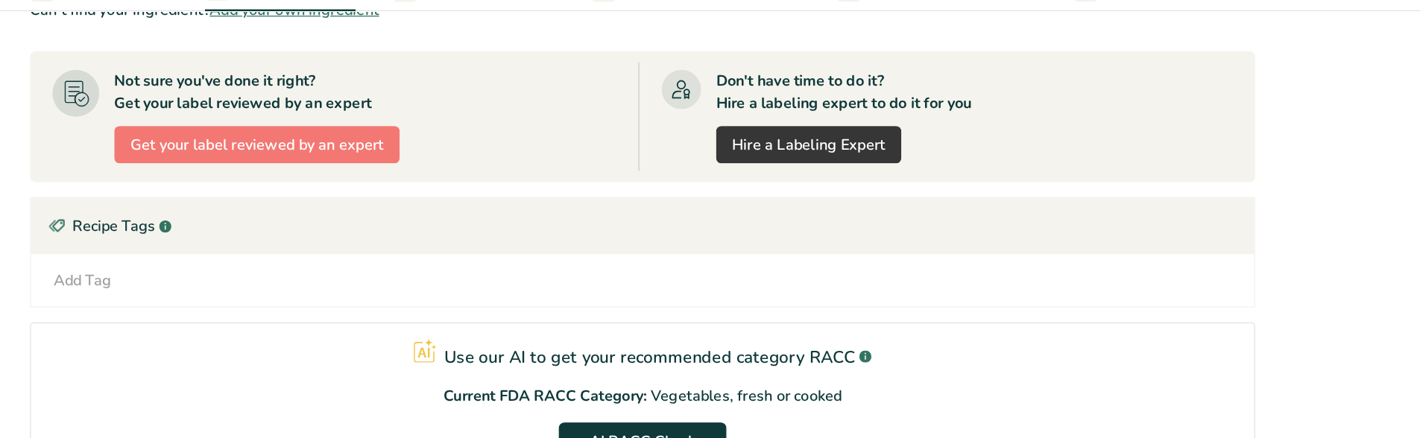
click at [607, 339] on section "Use our AI to get your recommended category RACC .a-a{fill:#347362;}.b-a{fill:#…" at bounding box center [661, 400] width 976 height 122
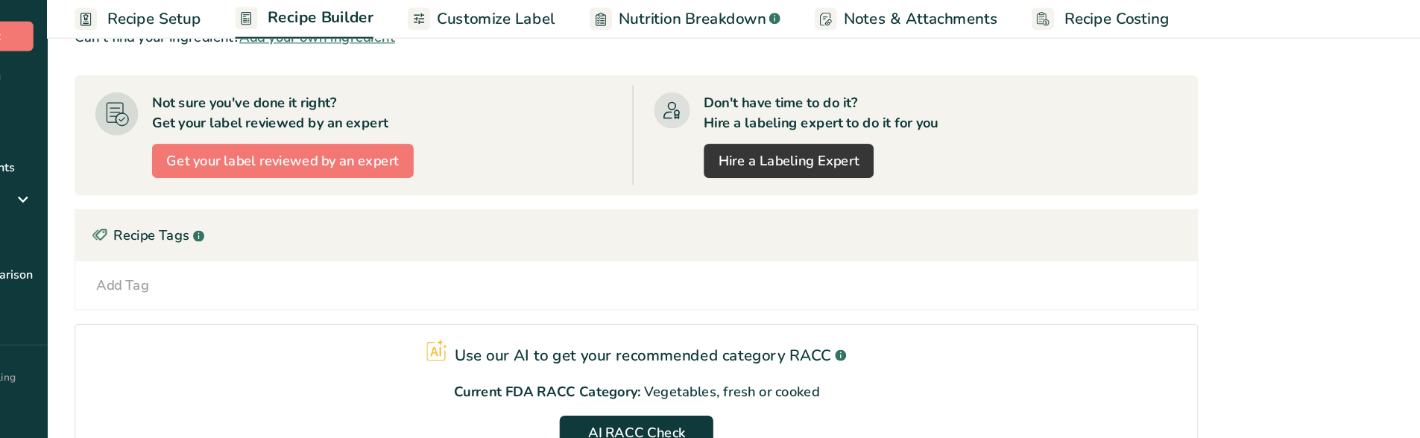
scroll to position [602, 0]
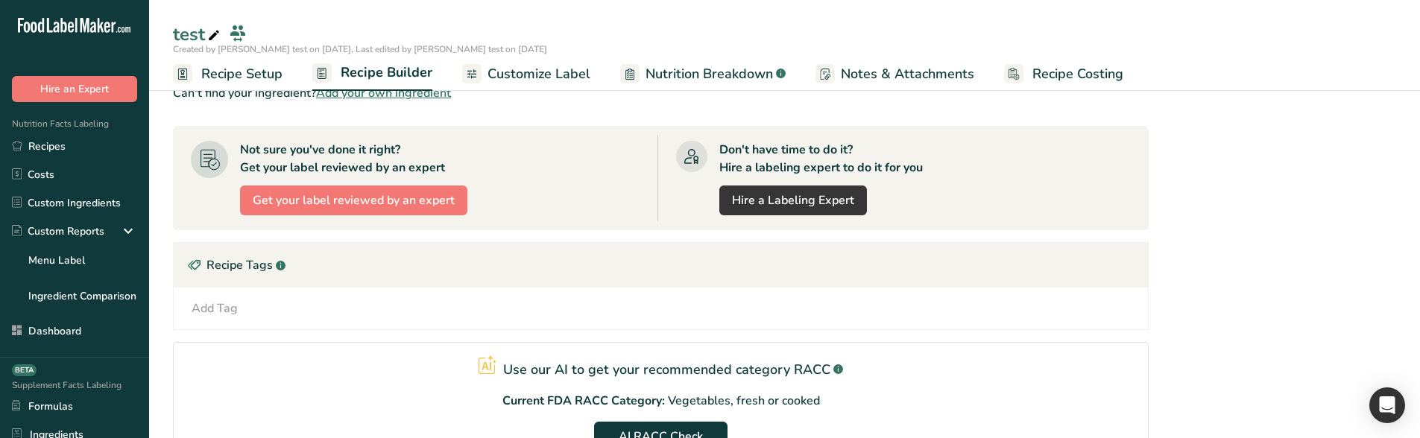
drag, startPoint x: 261, startPoint y: 78, endPoint x: 423, endPoint y: 221, distance: 216.5
click at [261, 78] on span "Recipe Setup" at bounding box center [241, 74] width 81 height 20
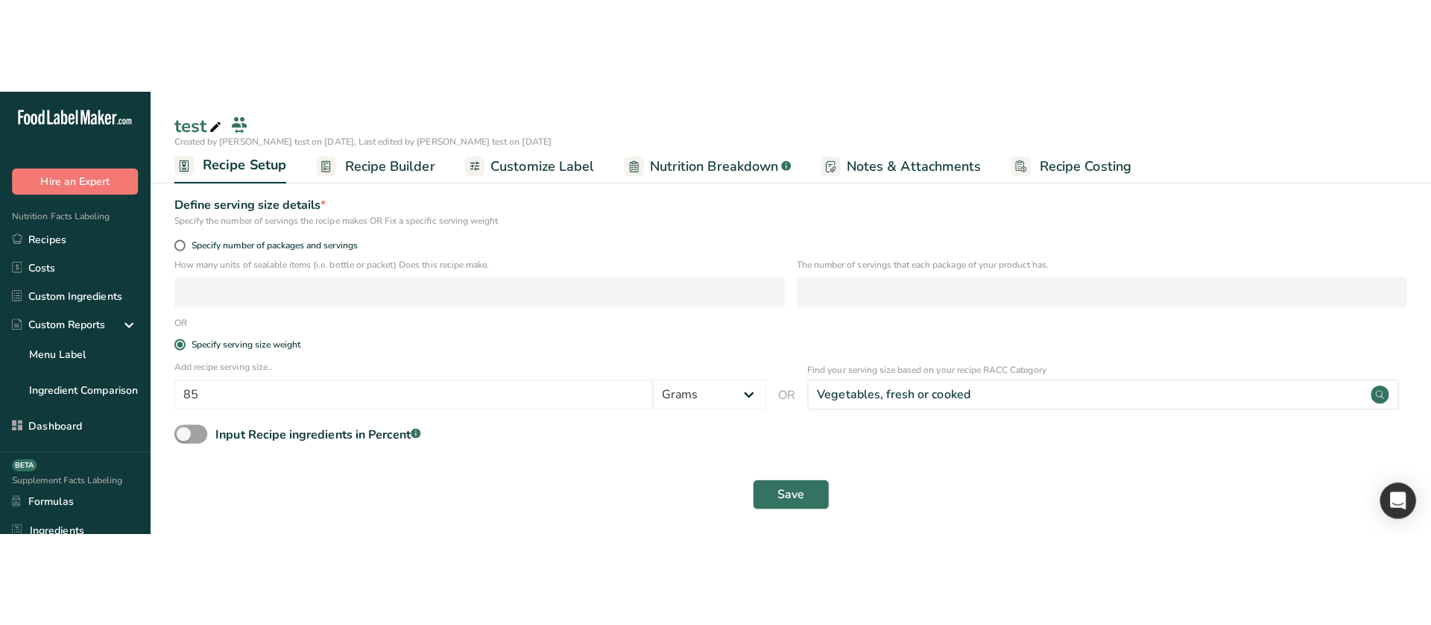
scroll to position [1, 0]
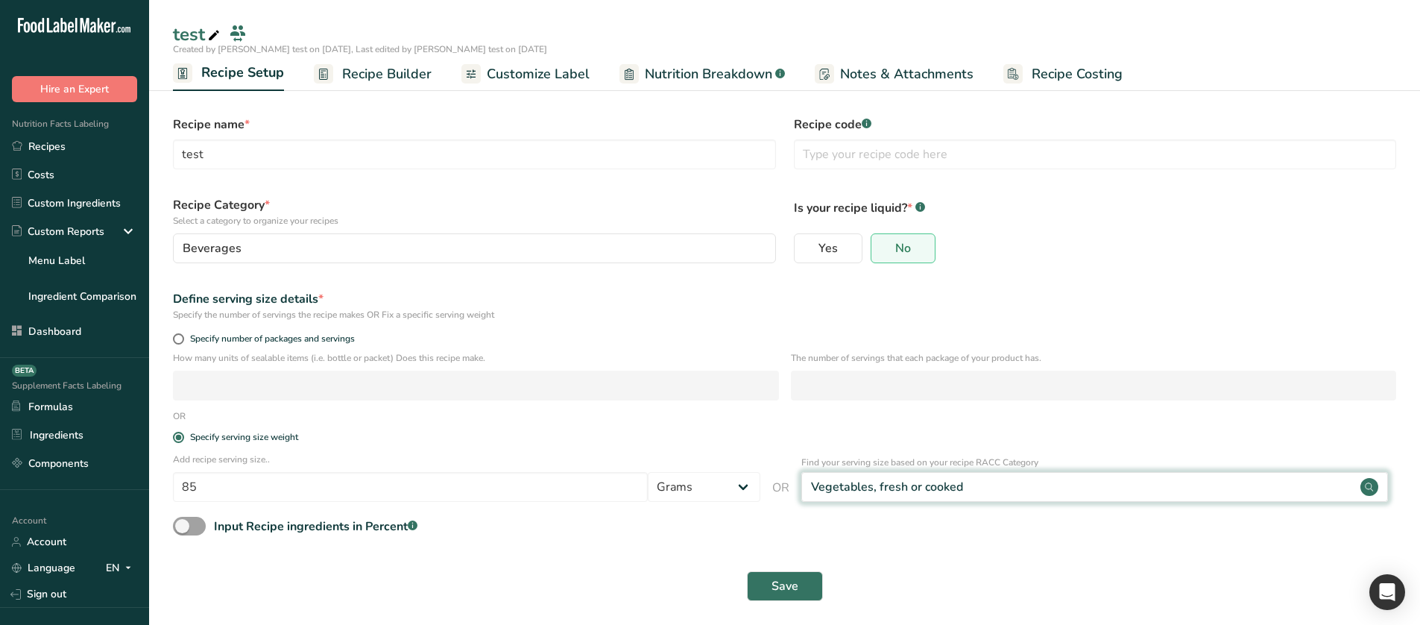
click at [903, 499] on div "Vegetables, fresh or cooked" at bounding box center [1094, 487] width 587 height 30
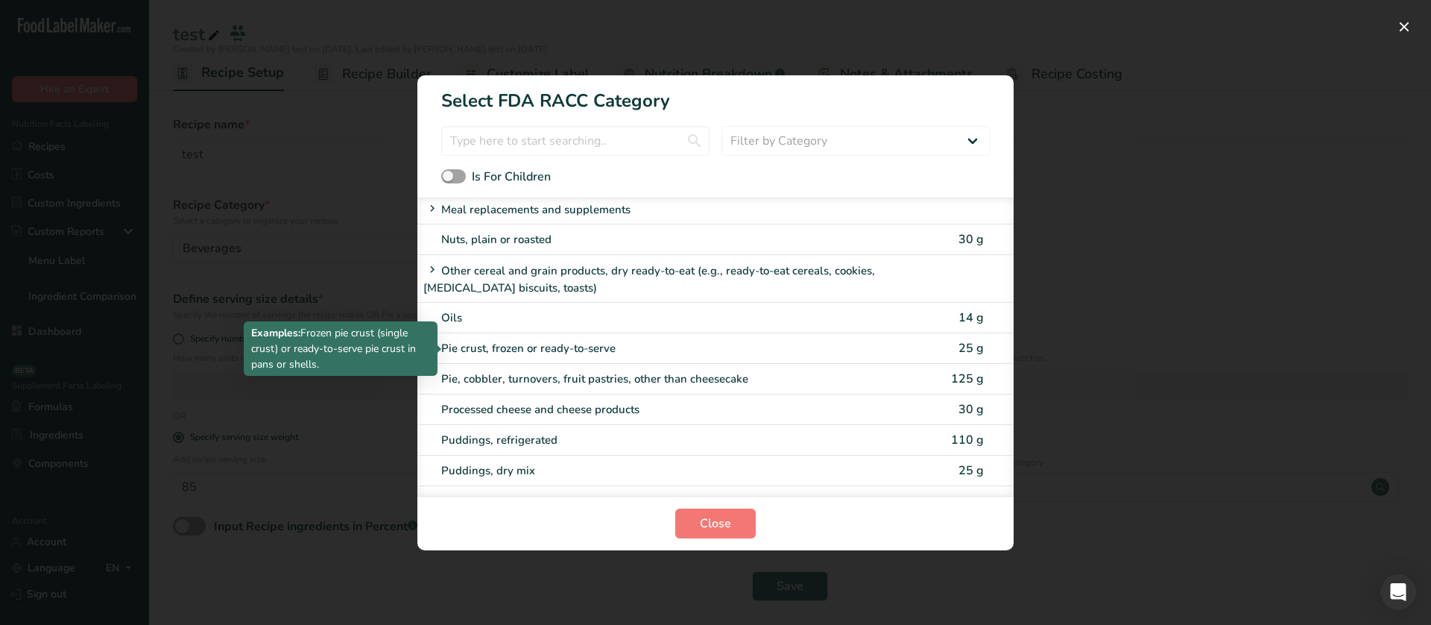
scroll to position [2345, 0]
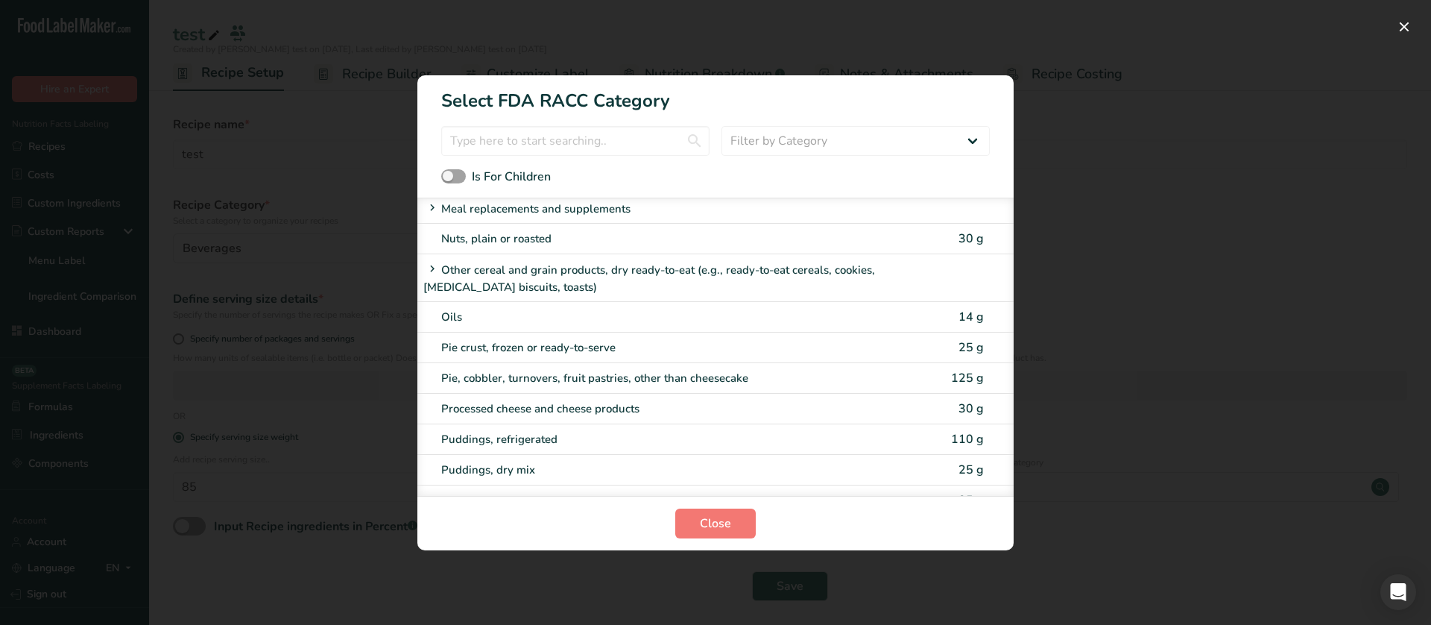
click at [632, 257] on div "Other cereal and grain products, dry ready-to-eat (e.g., ready-to-eat cereals, …" at bounding box center [715, 278] width 596 height 48
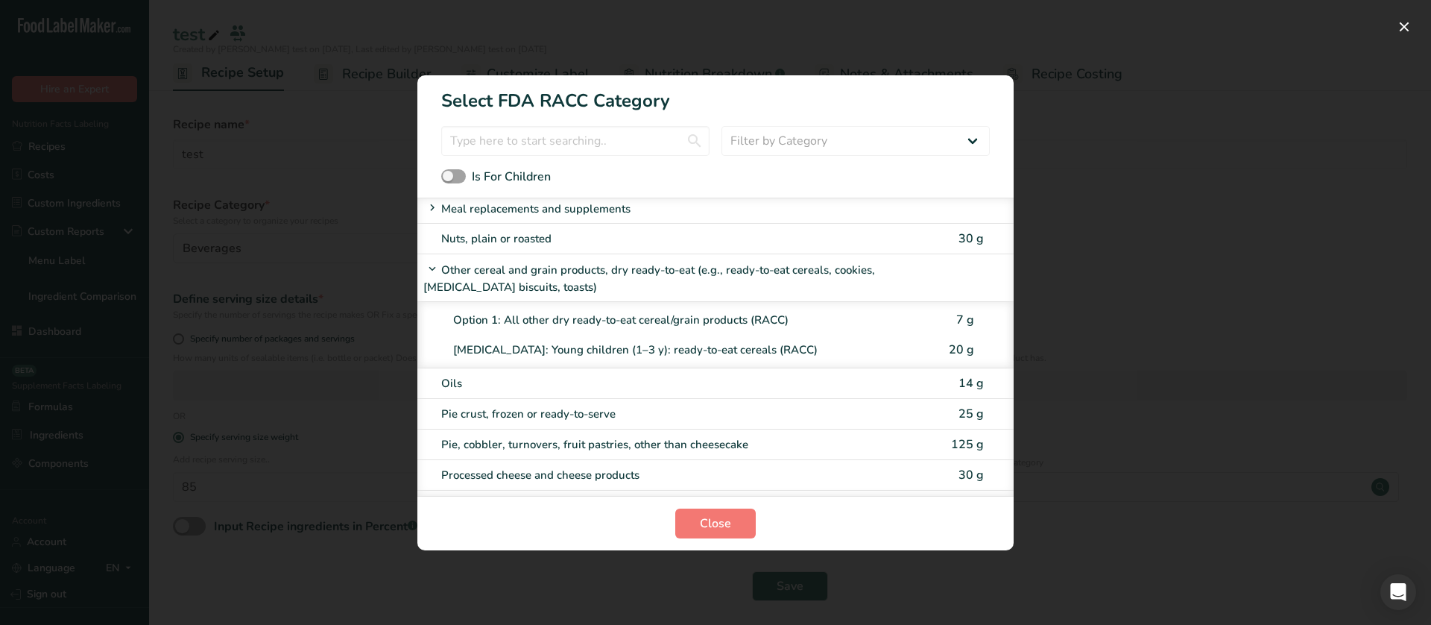
click at [631, 257] on div "Other cereal and grain products, dry ready-to-eat (e.g., ready-to-eat cereals, …" at bounding box center [715, 278] width 596 height 48
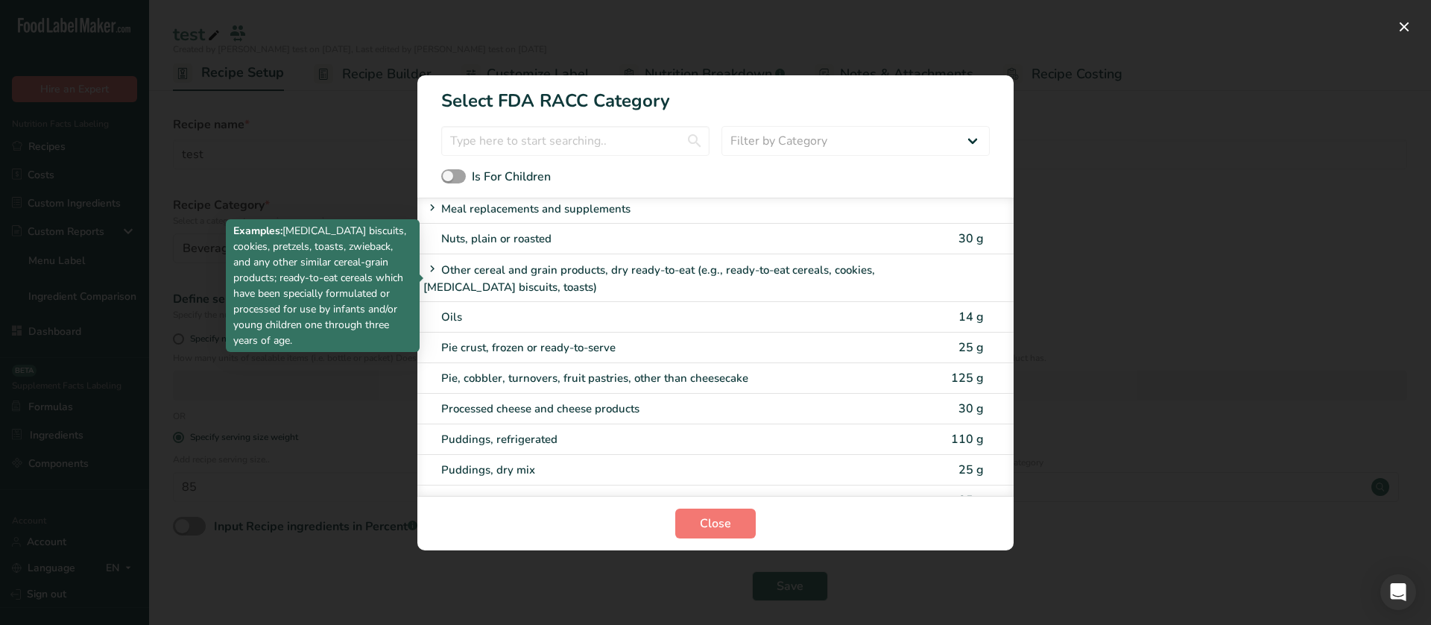
click at [1148, 198] on div "RACC Category Selection Modal" at bounding box center [715, 312] width 1431 height 625
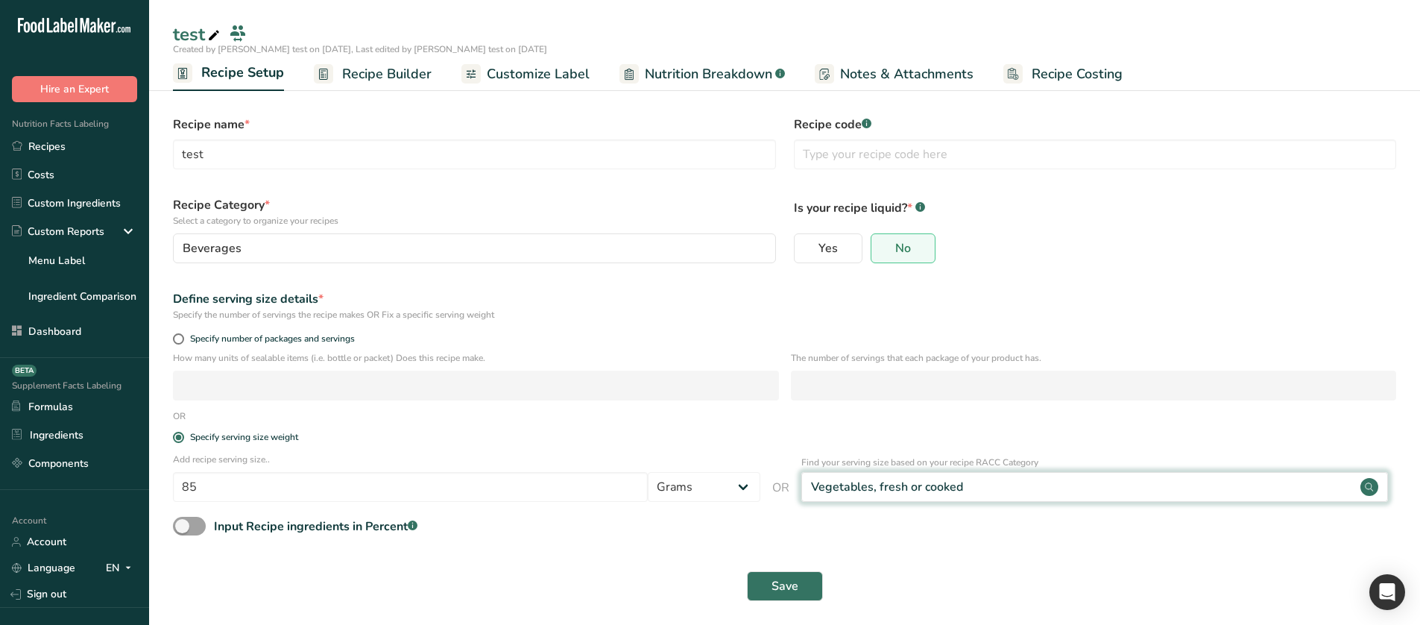
click at [914, 487] on div "Vegetables, fresh or cooked" at bounding box center [887, 487] width 152 height 18
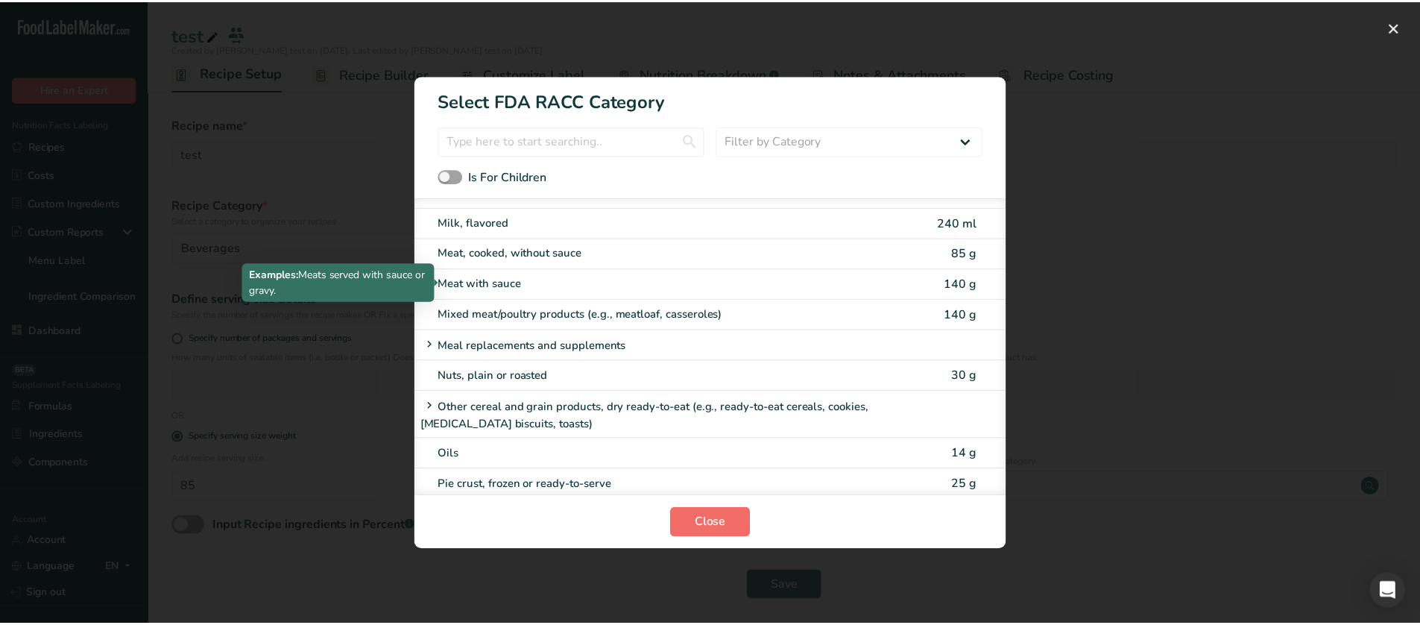
scroll to position [2210, 0]
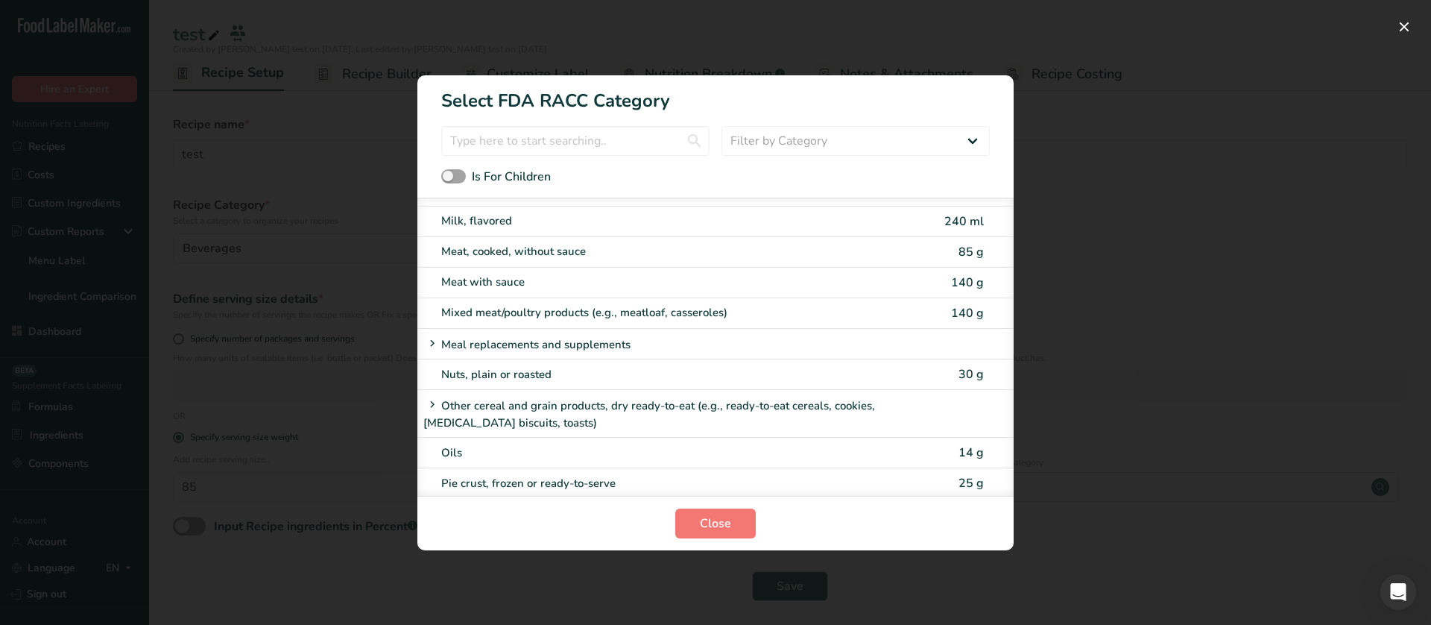
click at [217, 271] on div "RACC Category Selection Modal" at bounding box center [715, 312] width 1431 height 625
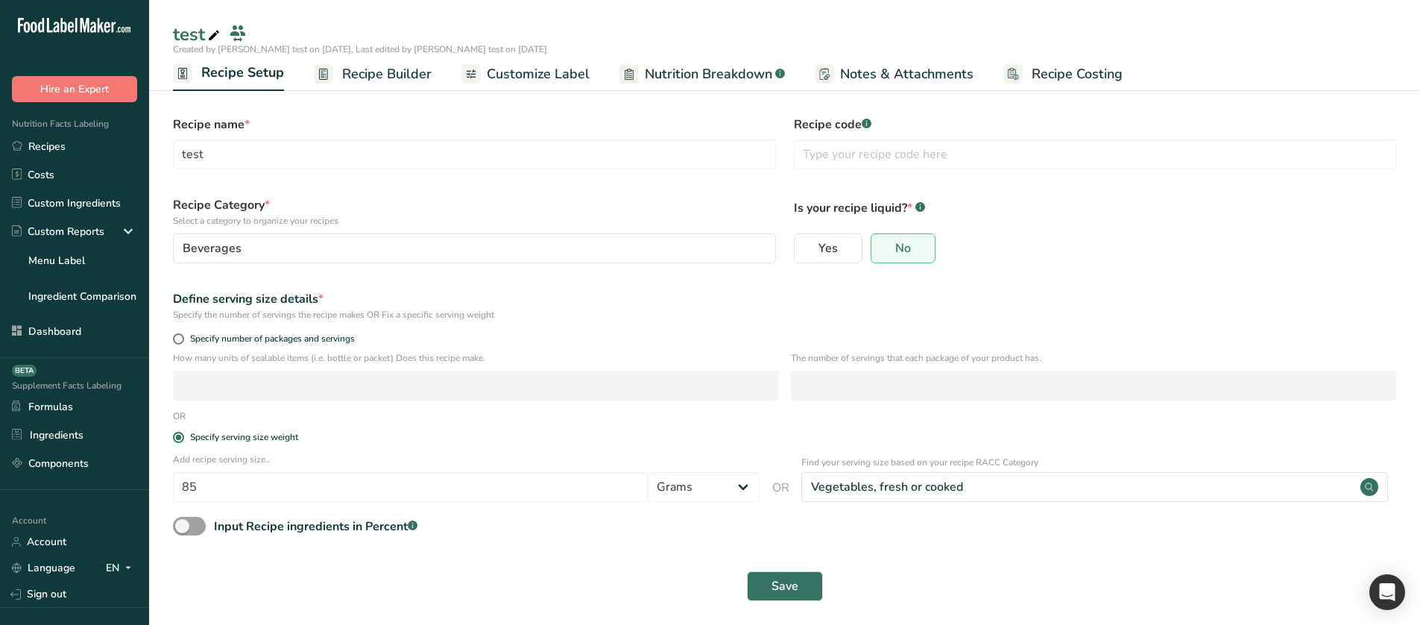
click at [352, 67] on span "Recipe Builder" at bounding box center [386, 74] width 89 height 20
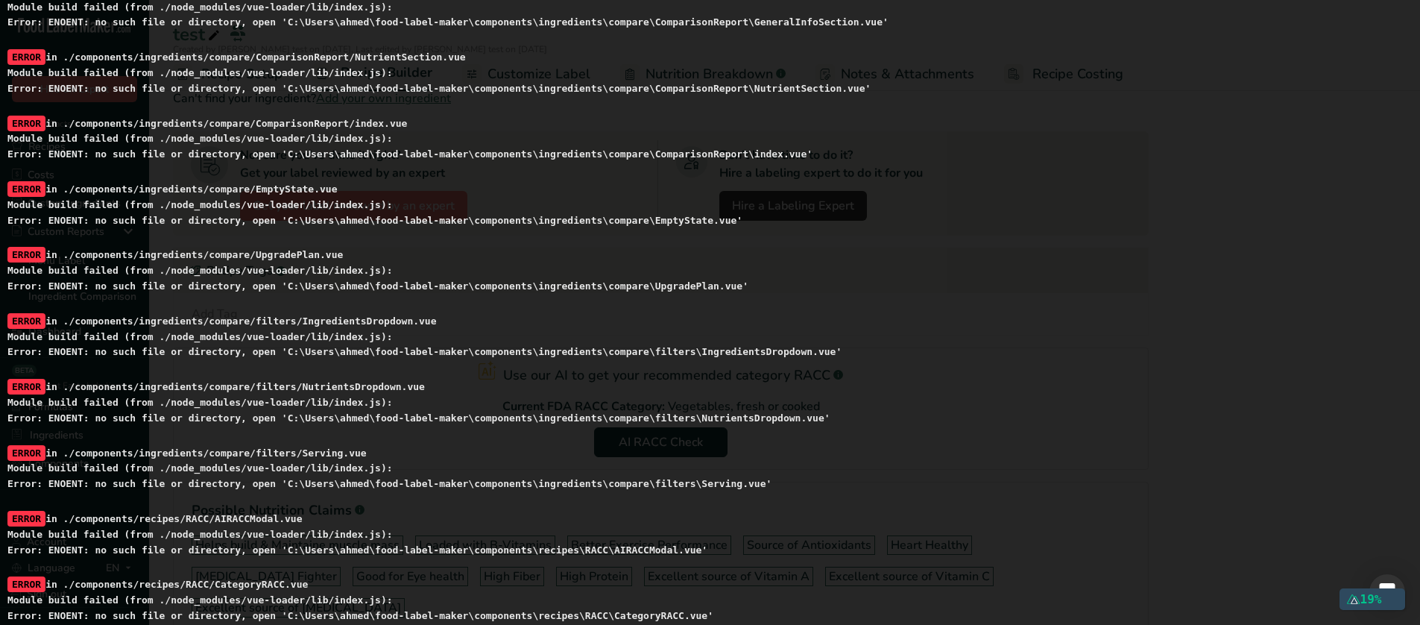
scroll to position [149, 0]
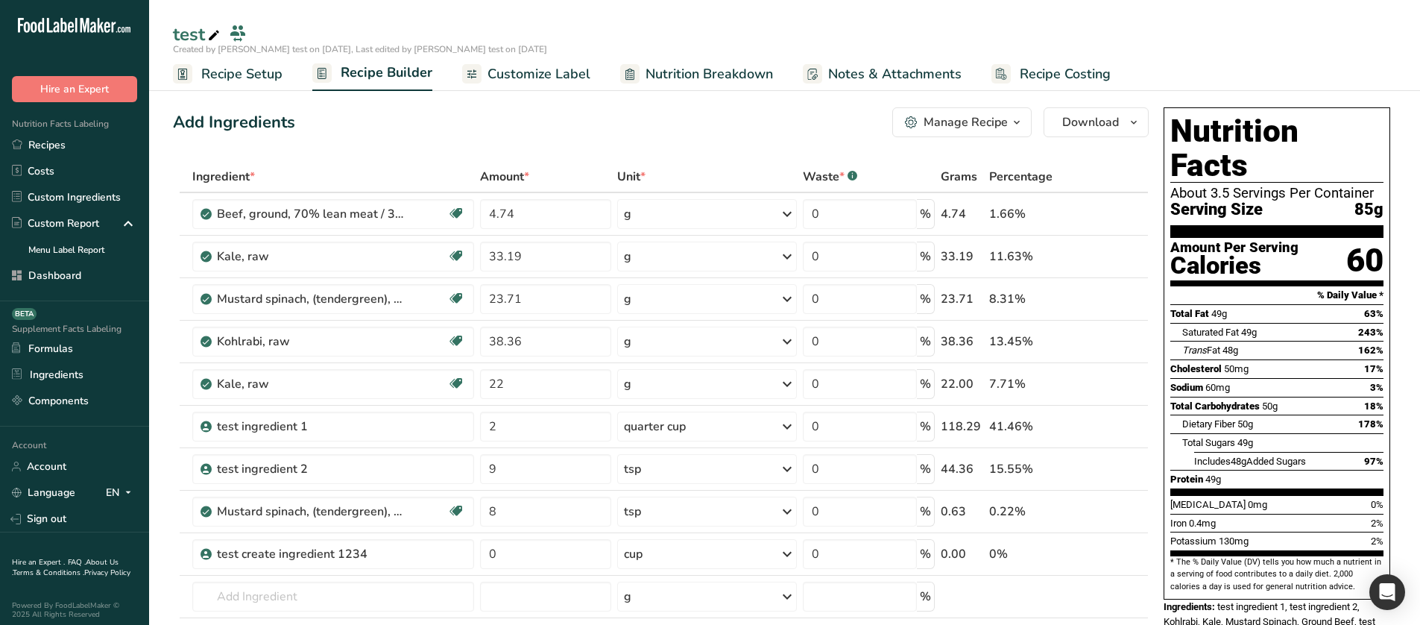
click at [259, 67] on span "Recipe Setup" at bounding box center [241, 74] width 81 height 20
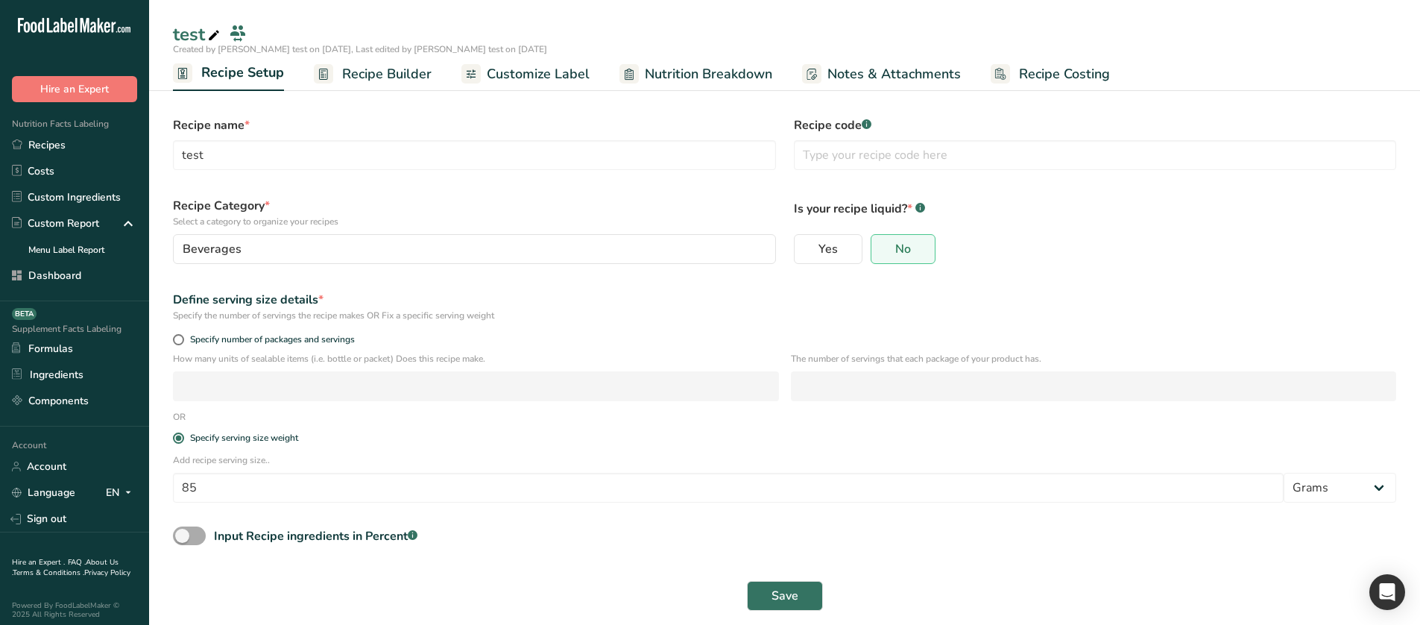
click at [253, 534] on div "Input Recipe ingredients in Percent .a-a{fill:#347362;}.b-a{fill:#fff;}" at bounding box center [315, 536] width 203 height 18
click at [183, 534] on input "Input Recipe ingredients in Percent .a-a{fill:#347362;}.b-a{fill:#fff;}" at bounding box center [178, 536] width 10 height 10
checkbox input "true"
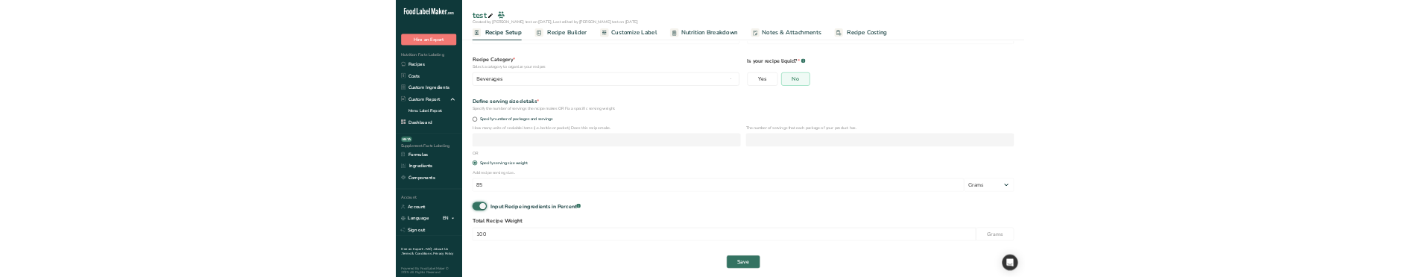
scroll to position [75, 0]
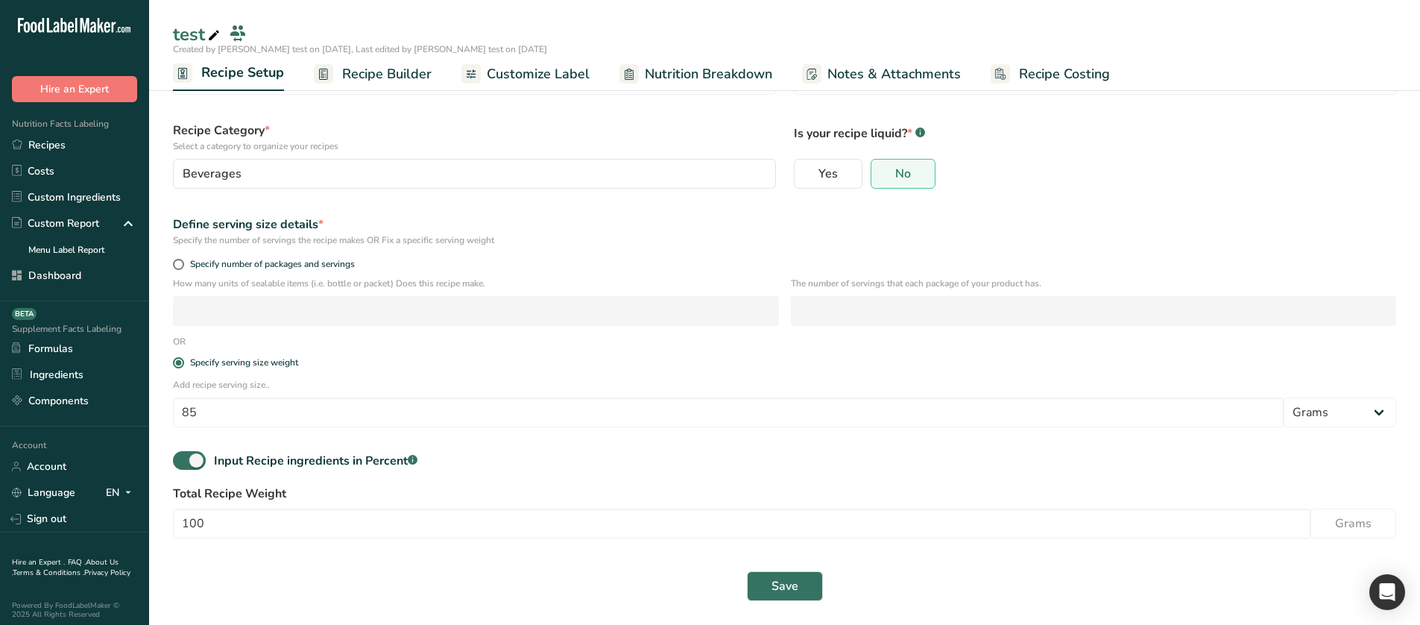
click at [752, 601] on div "Save" at bounding box center [784, 586] width 1241 height 48
click at [786, 572] on button "Save" at bounding box center [785, 586] width 76 height 30
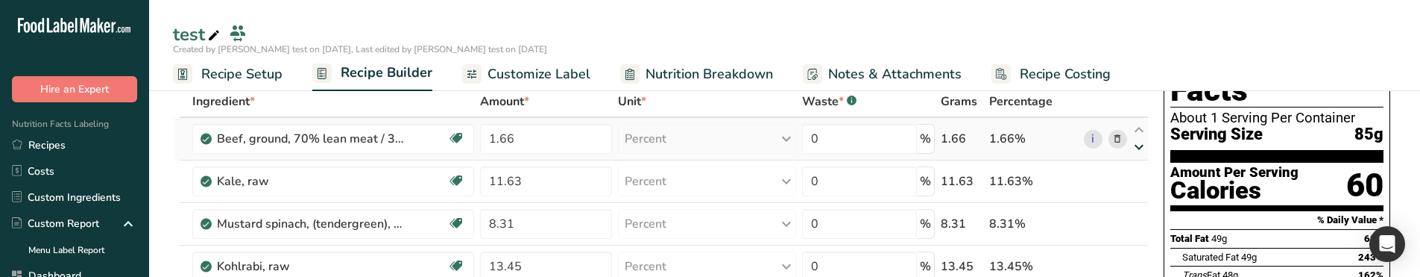
click at [1138, 148] on icon at bounding box center [1139, 147] width 18 height 11
type input "11.63"
type input "1.66"
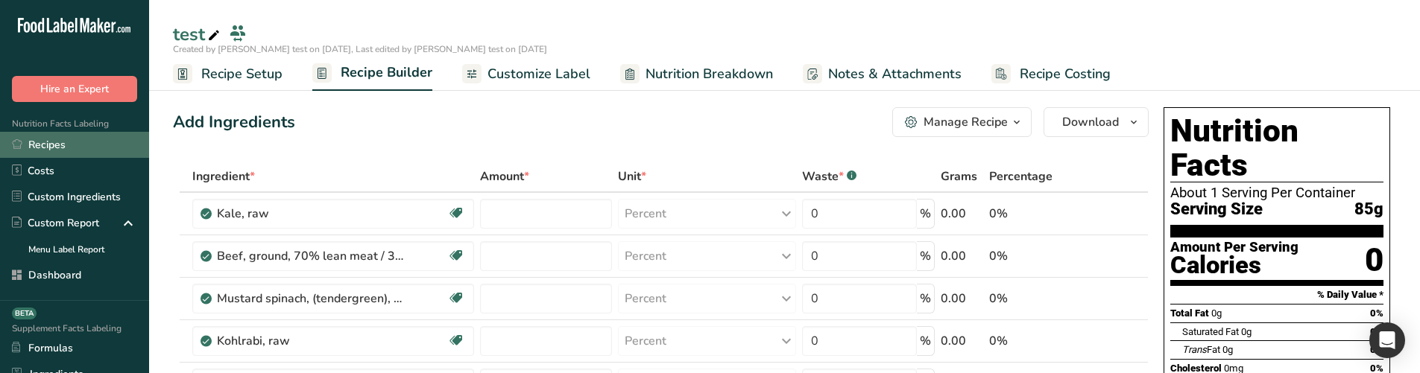
click at [73, 153] on link "Recipes" at bounding box center [74, 145] width 149 height 26
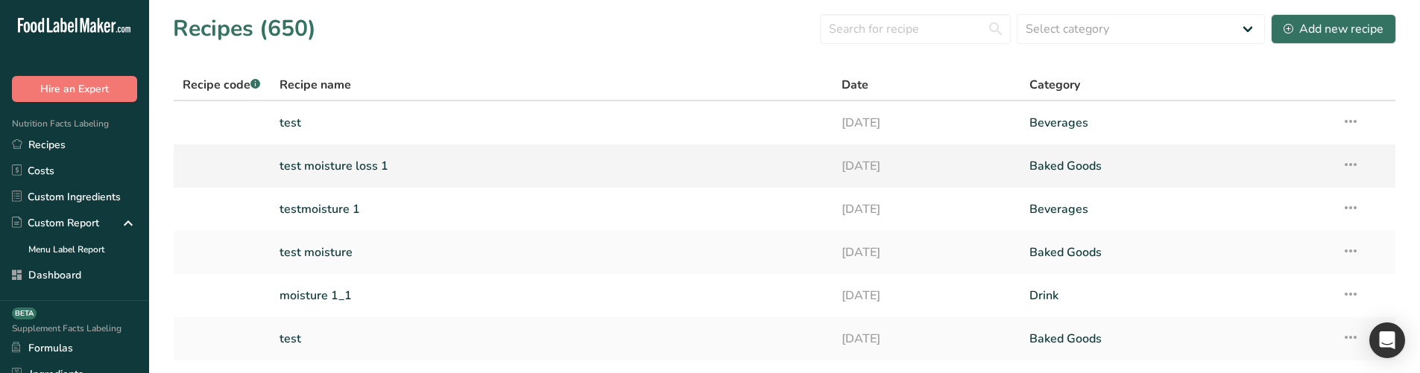
click at [370, 186] on td "test moisture loss 1" at bounding box center [552, 166] width 563 height 43
click at [363, 177] on link "test moisture loss 1" at bounding box center [551, 166] width 545 height 31
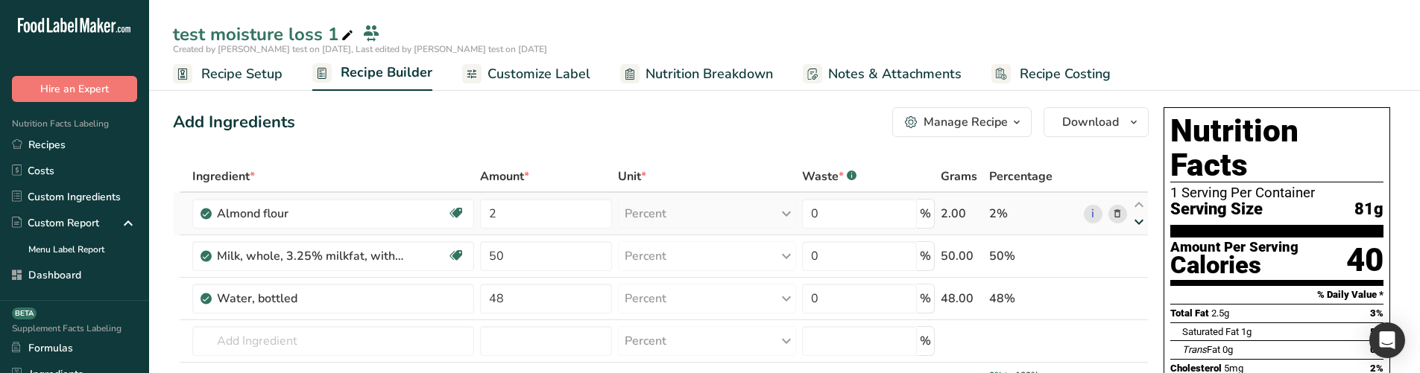
click at [1137, 227] on icon at bounding box center [1139, 222] width 18 height 11
type input "50"
type input "2"
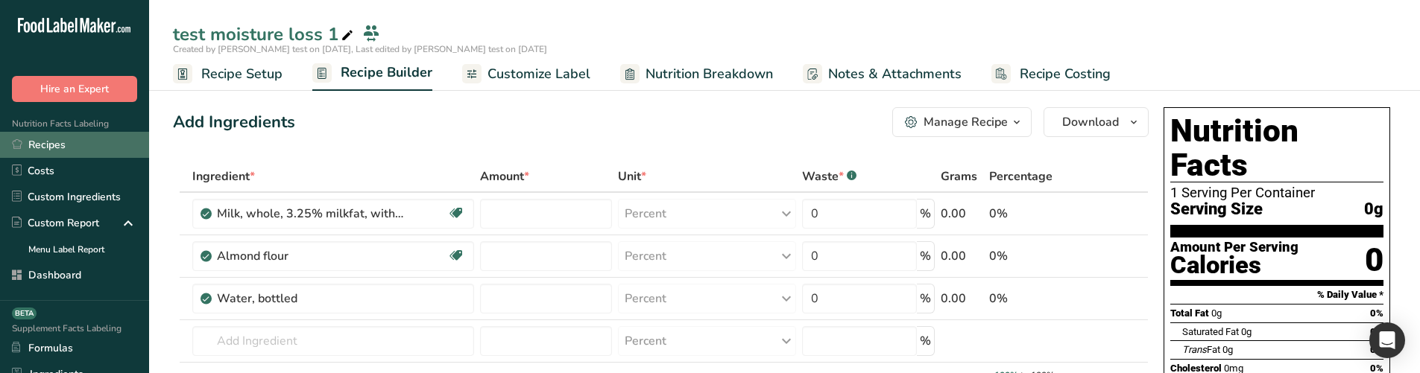
click at [72, 148] on link "Recipes" at bounding box center [74, 145] width 149 height 26
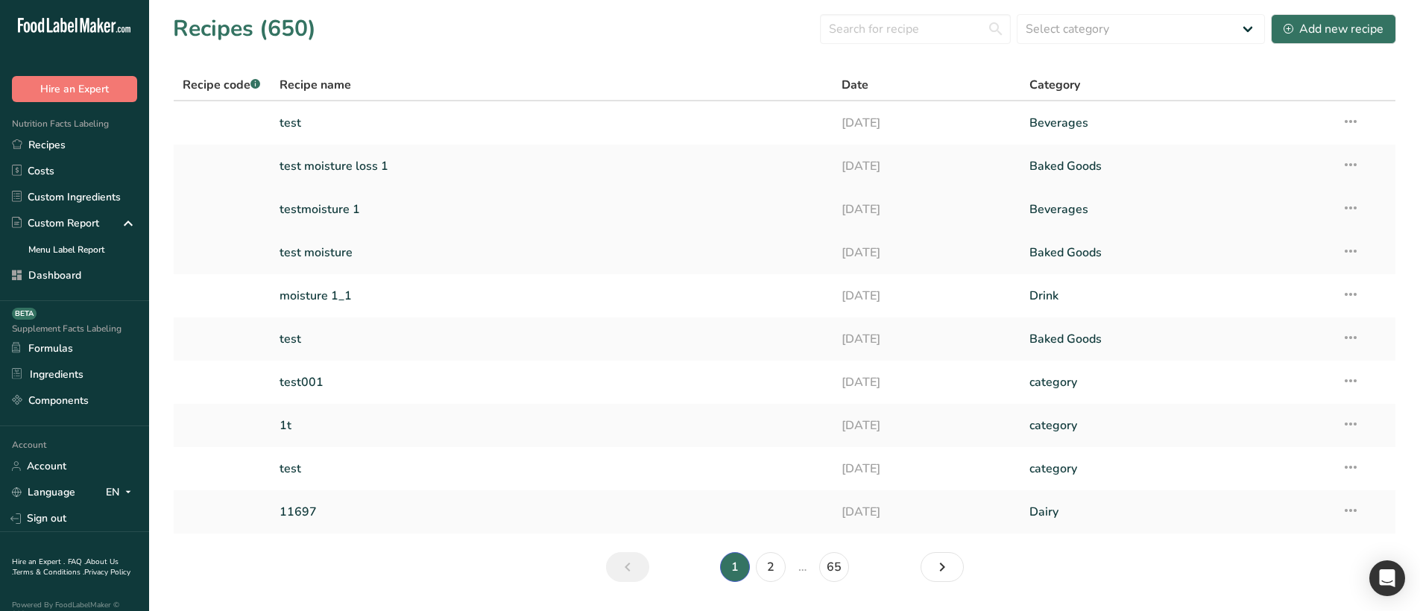
click at [343, 222] on link "testmoisture 1" at bounding box center [551, 209] width 545 height 31
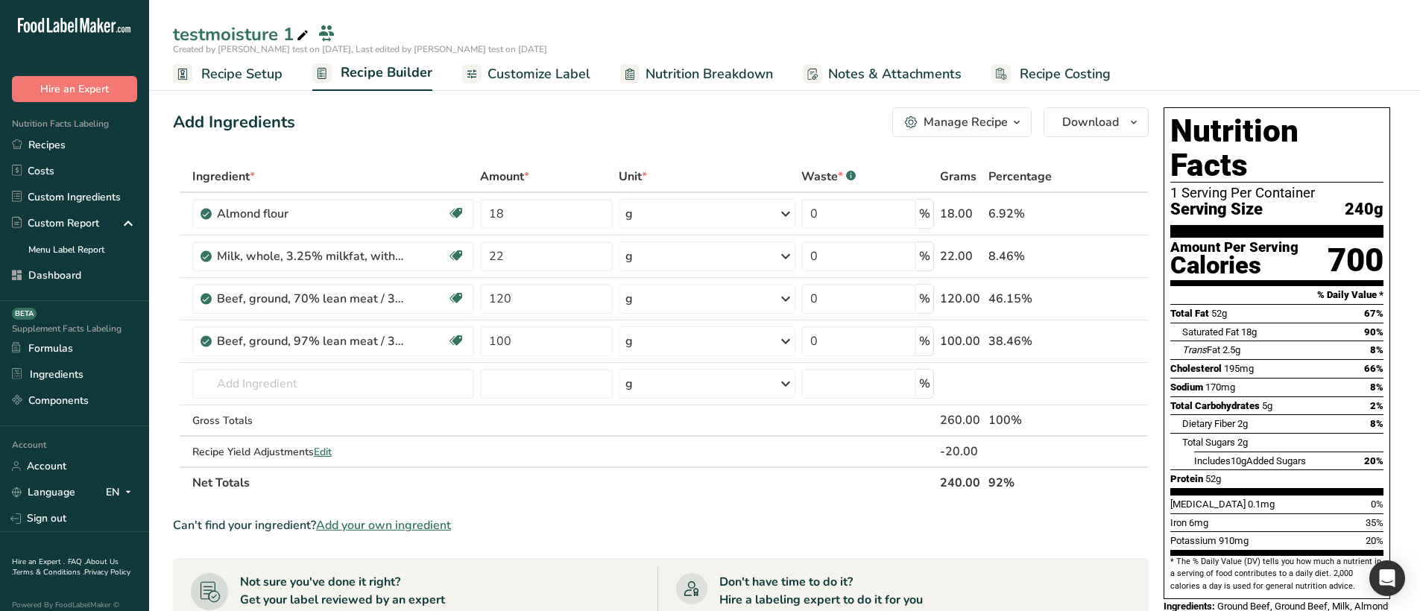
click at [232, 81] on span "Recipe Setup" at bounding box center [241, 74] width 81 height 20
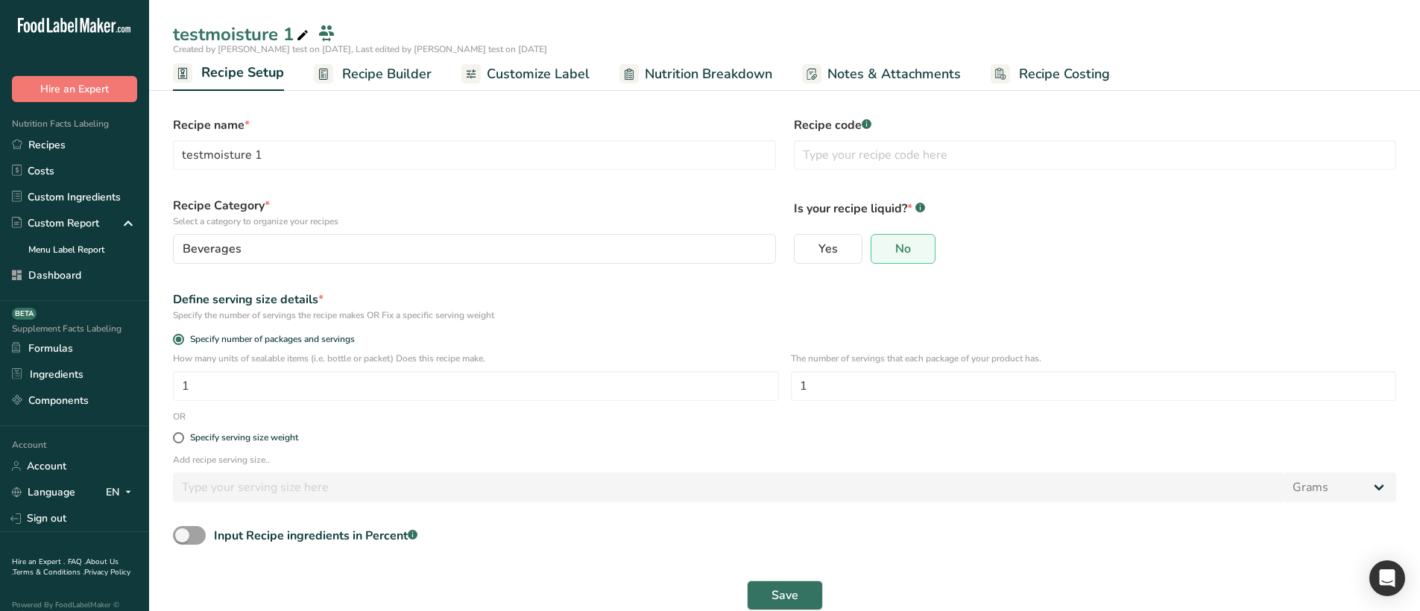
click at [418, 91] on section "Recipe name * testmoisture 1 Recipe code .a-a{fill:#347362;}.b-a{fill:#fff;} Re…" at bounding box center [784, 356] width 1271 height 557
click at [395, 77] on span "Recipe Builder" at bounding box center [386, 74] width 89 height 20
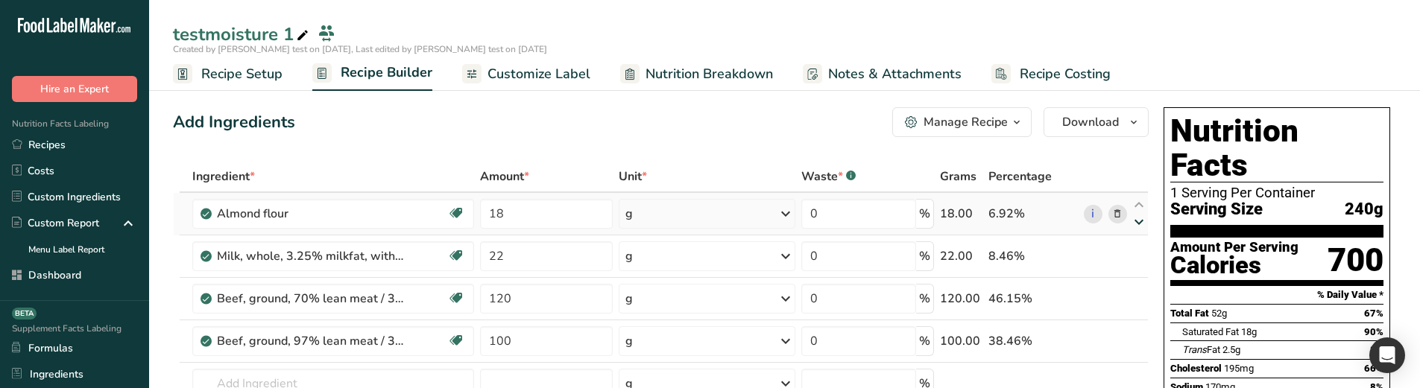
click at [1139, 227] on icon at bounding box center [1139, 222] width 18 height 11
type input "22"
type input "18"
click at [236, 56] on ul "Recipe Setup Recipe Builder Customize Label Nutrition Breakdown Notes & Attachm…" at bounding box center [784, 73] width 1271 height 35
click at [225, 83] on span "Recipe Setup" at bounding box center [241, 74] width 81 height 20
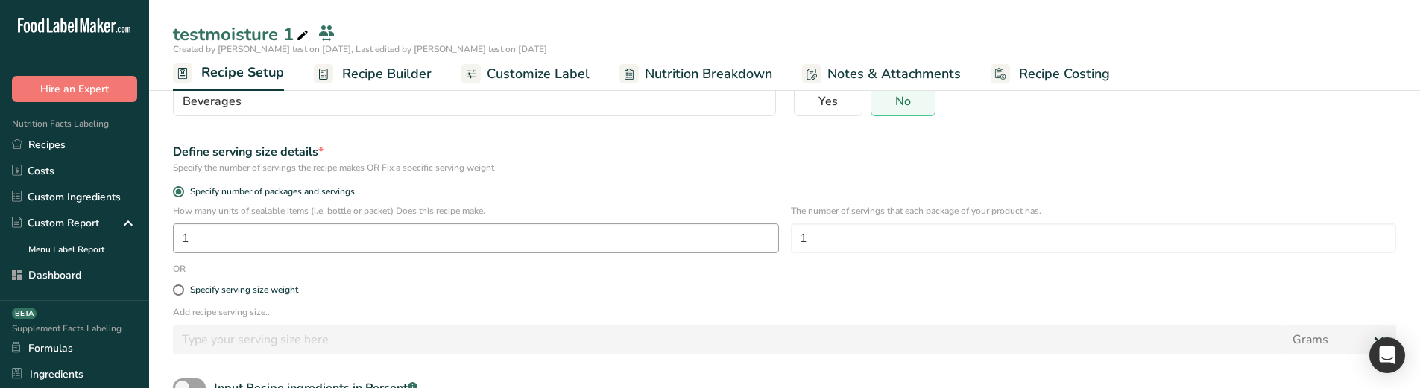
scroll to position [246, 0]
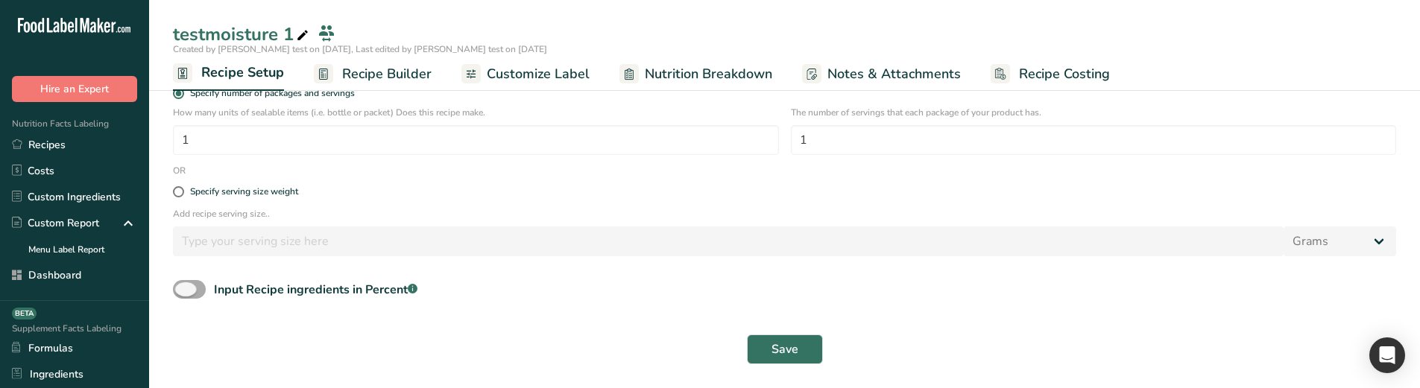
click at [238, 281] on div "Input Recipe ingredients in Percent .a-a{fill:#347362;}.b-a{fill:#fff;}" at bounding box center [315, 290] width 203 height 18
click at [183, 285] on input "Input Recipe ingredients in Percent .a-a{fill:#347362;}.b-a{fill:#fff;}" at bounding box center [178, 290] width 10 height 10
checkbox input "true"
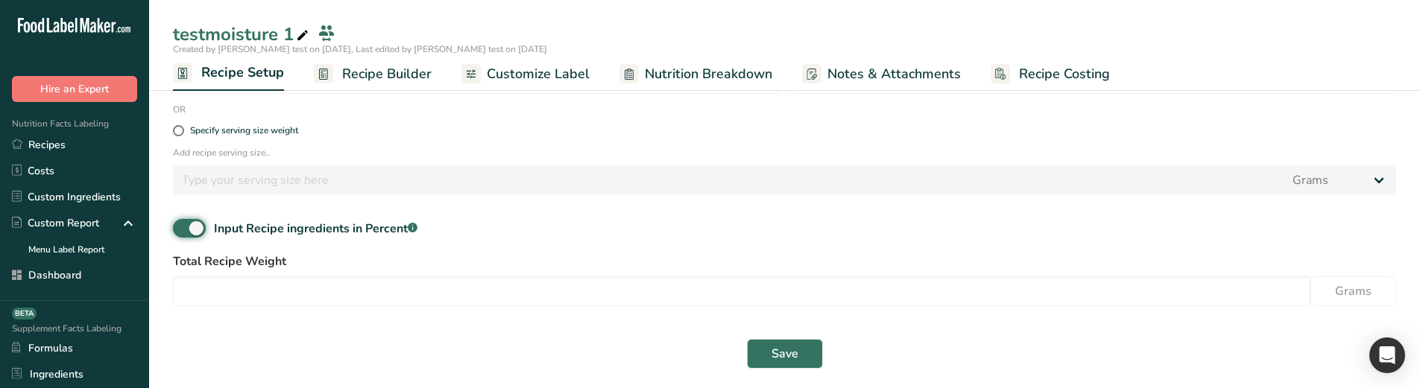
scroll to position [312, 0]
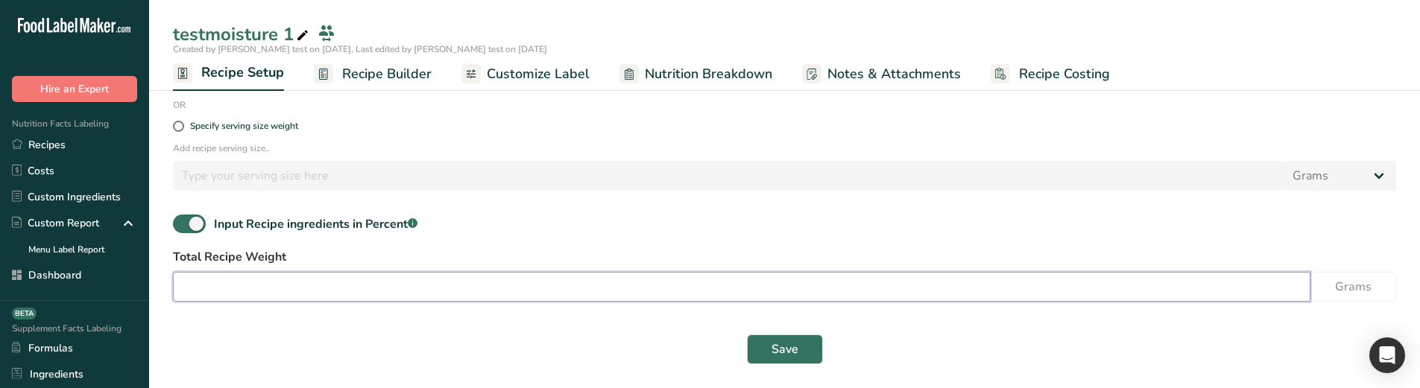
click at [271, 297] on input "number" at bounding box center [741, 287] width 1137 height 30
type input "100"
click at [796, 343] on span "Save" at bounding box center [784, 350] width 27 height 18
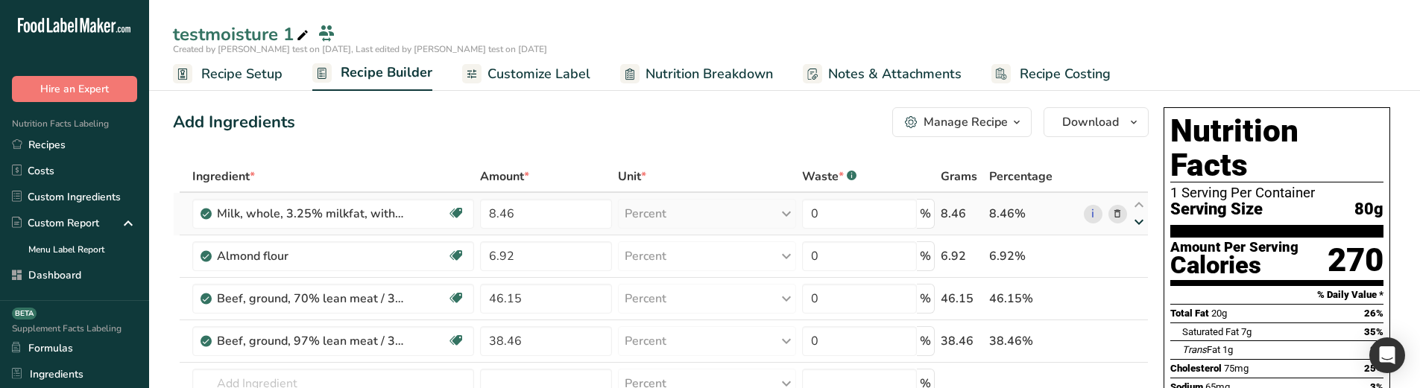
click at [1140, 221] on icon at bounding box center [1139, 222] width 18 height 11
type input "6.92"
type input "8.46"
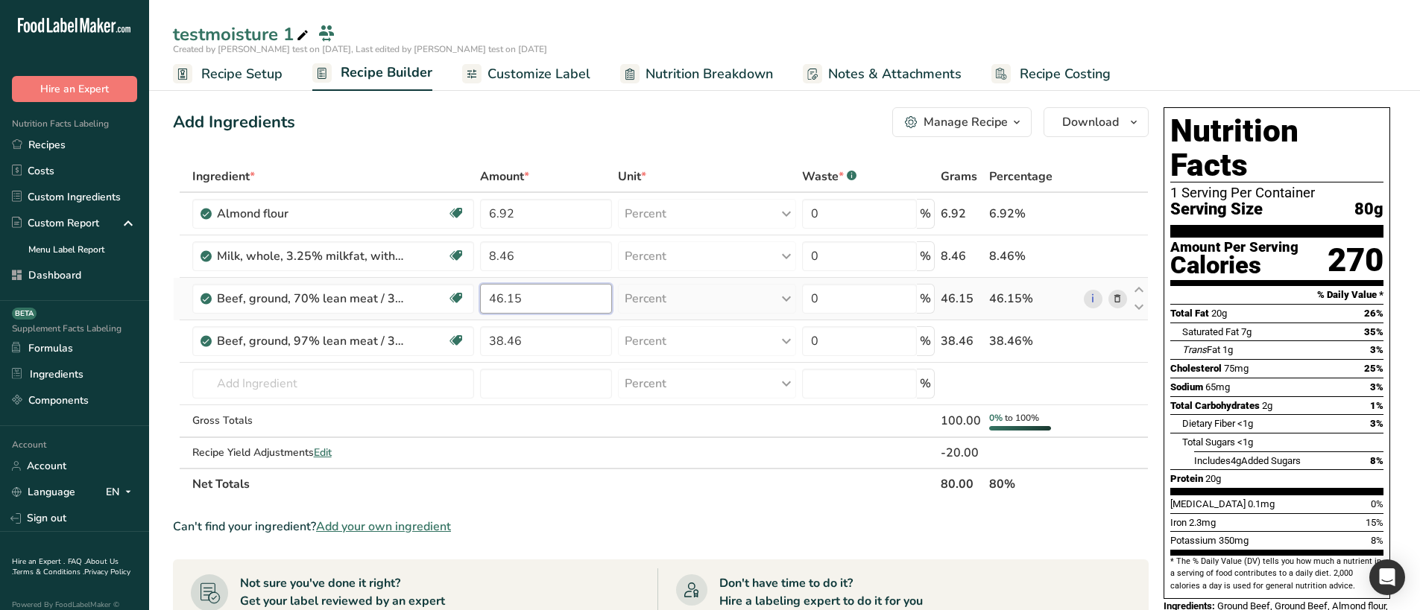
click at [503, 300] on input "46.15" at bounding box center [546, 299] width 132 height 30
click at [493, 300] on input "46.15" at bounding box center [546, 299] width 132 height 30
click at [1087, 162] on div "Ingredient * Amount * Unit * Waste * .a-a{fill:#347362;}.b-a{fill:#fff;} Grams …" at bounding box center [661, 330] width 976 height 339
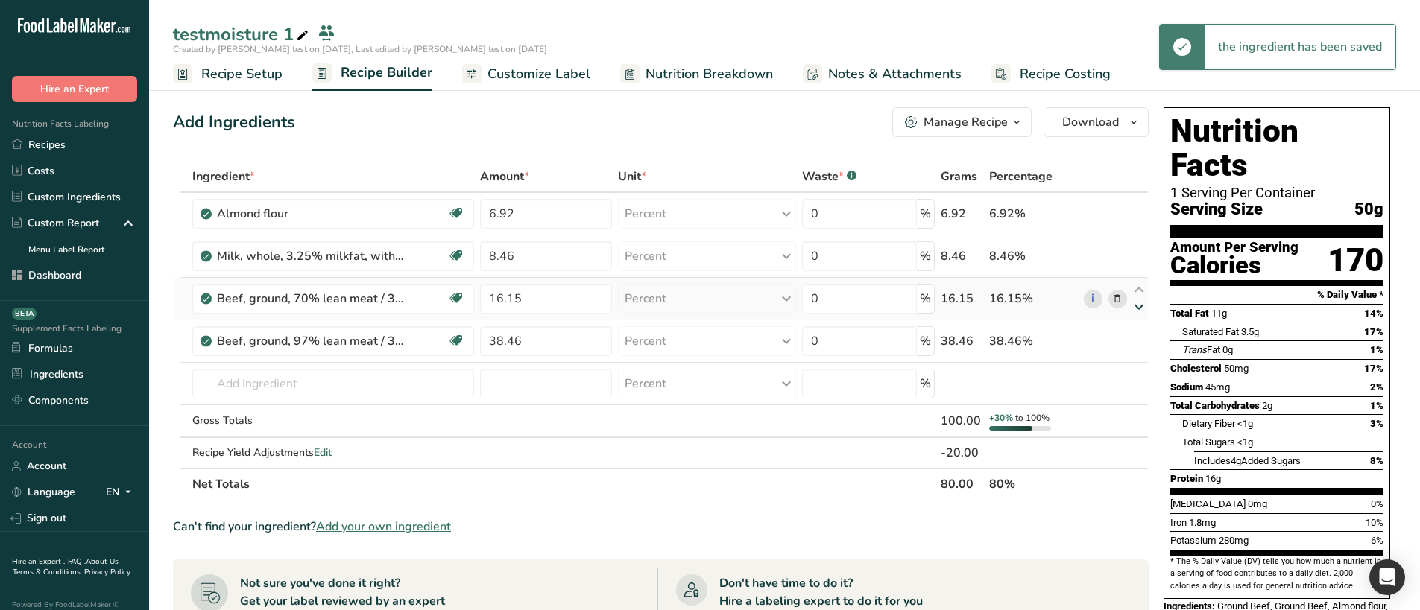
click at [1139, 307] on icon at bounding box center [1139, 307] width 18 height 11
type input "38.46"
type input "16.15"
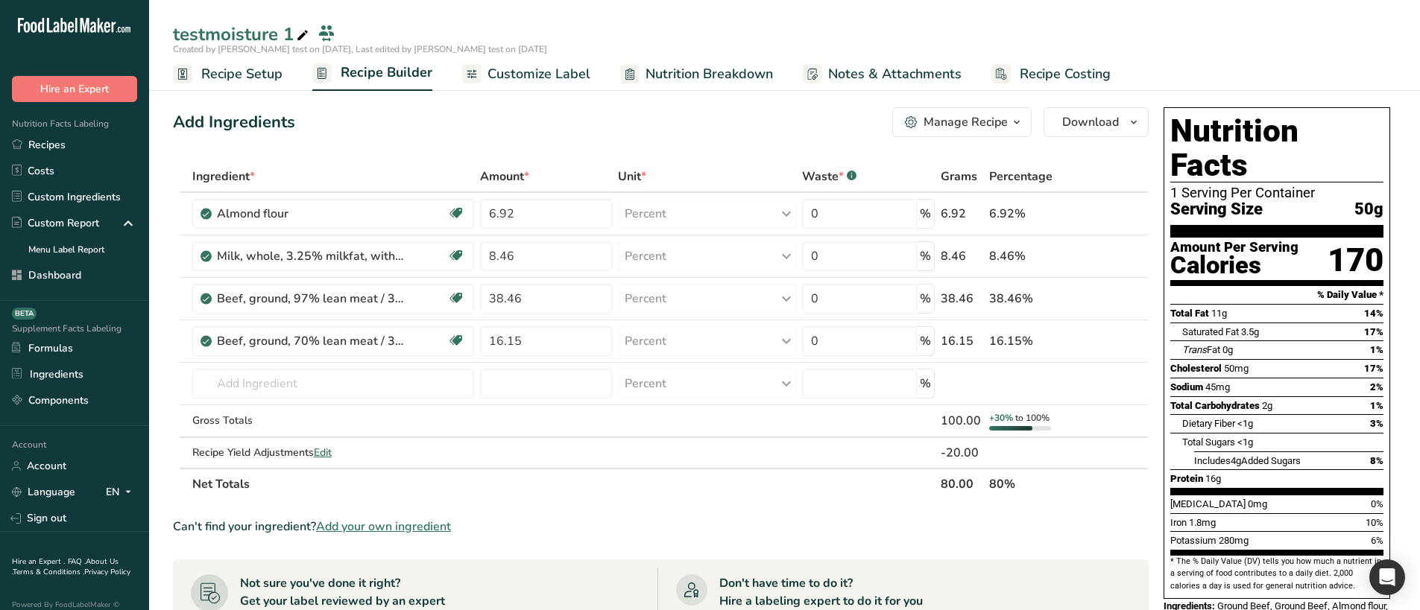
click at [229, 78] on span "Recipe Setup" at bounding box center [241, 74] width 81 height 20
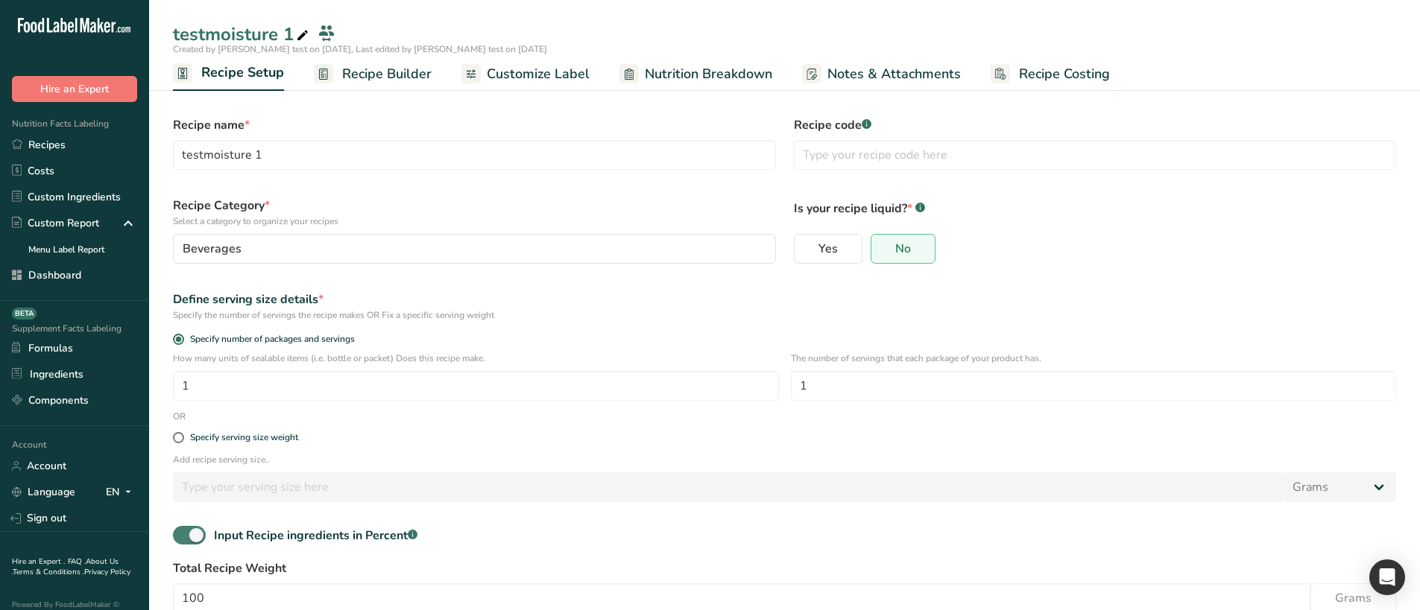
click at [196, 534] on span at bounding box center [189, 535] width 33 height 19
click at [183, 534] on input "Input Recipe ingredients in Percent .a-a{fill:#347362;}.b-a{fill:#fff;}" at bounding box center [178, 536] width 10 height 10
checkbox input "false"
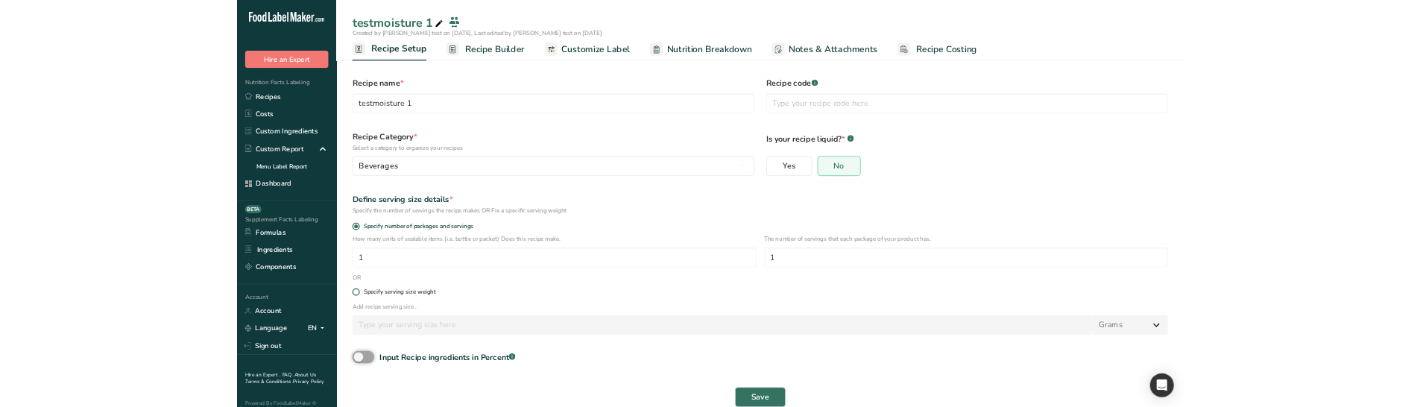
scroll to position [24, 0]
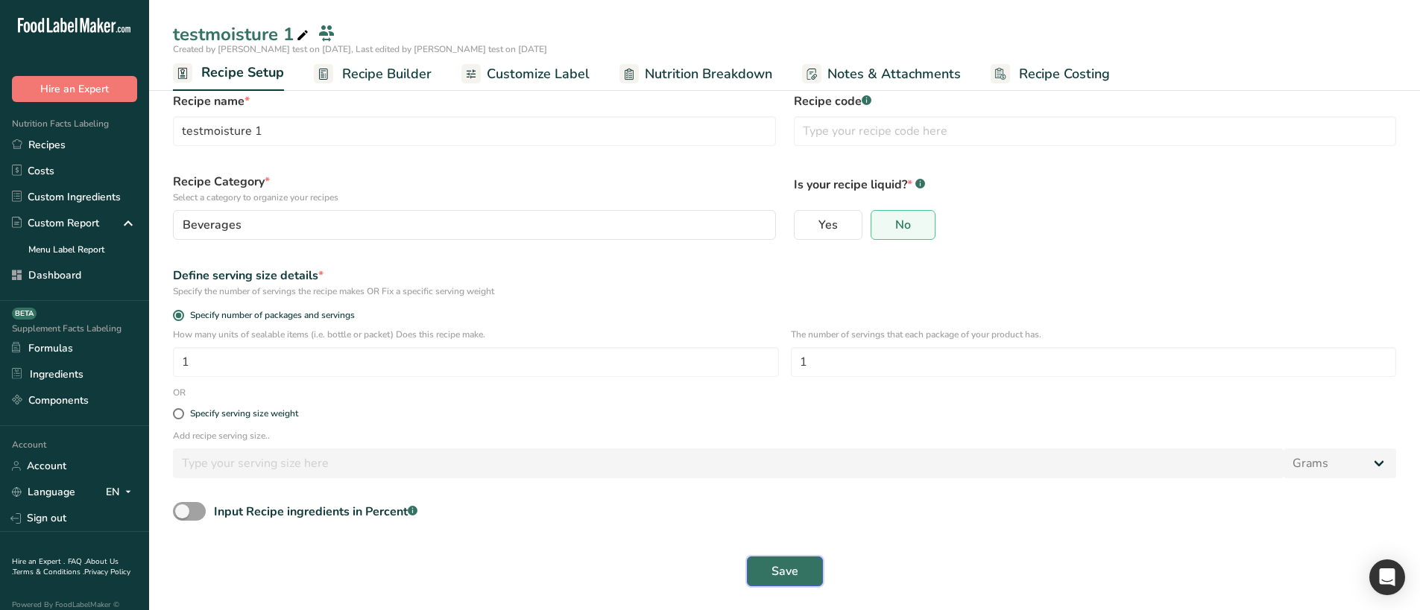
drag, startPoint x: 800, startPoint y: 566, endPoint x: 777, endPoint y: 600, distance: 41.2
click at [800, 566] on button "Save" at bounding box center [785, 572] width 76 height 30
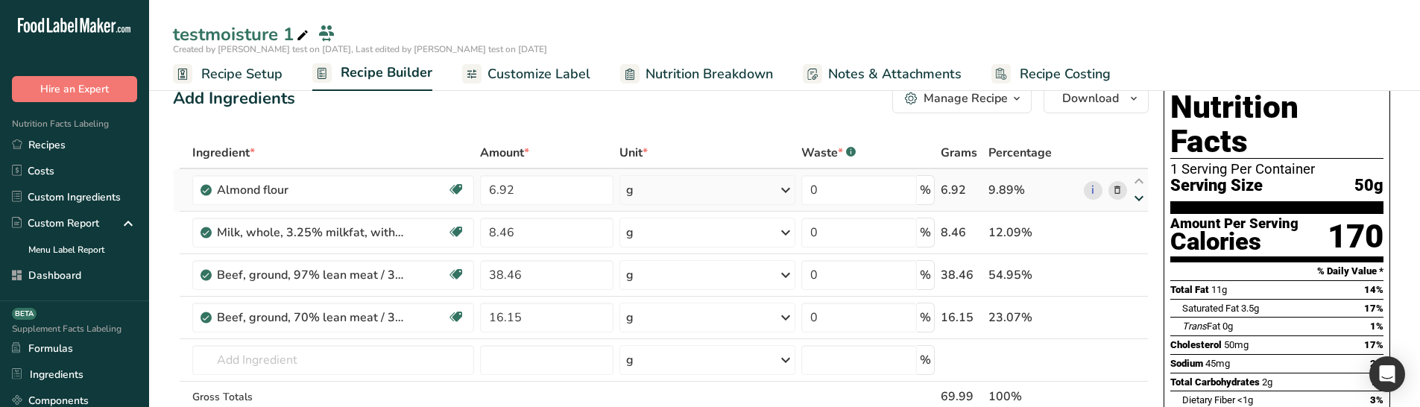
click at [1133, 194] on icon at bounding box center [1139, 198] width 18 height 11
type input "8.46"
type input "6.92"
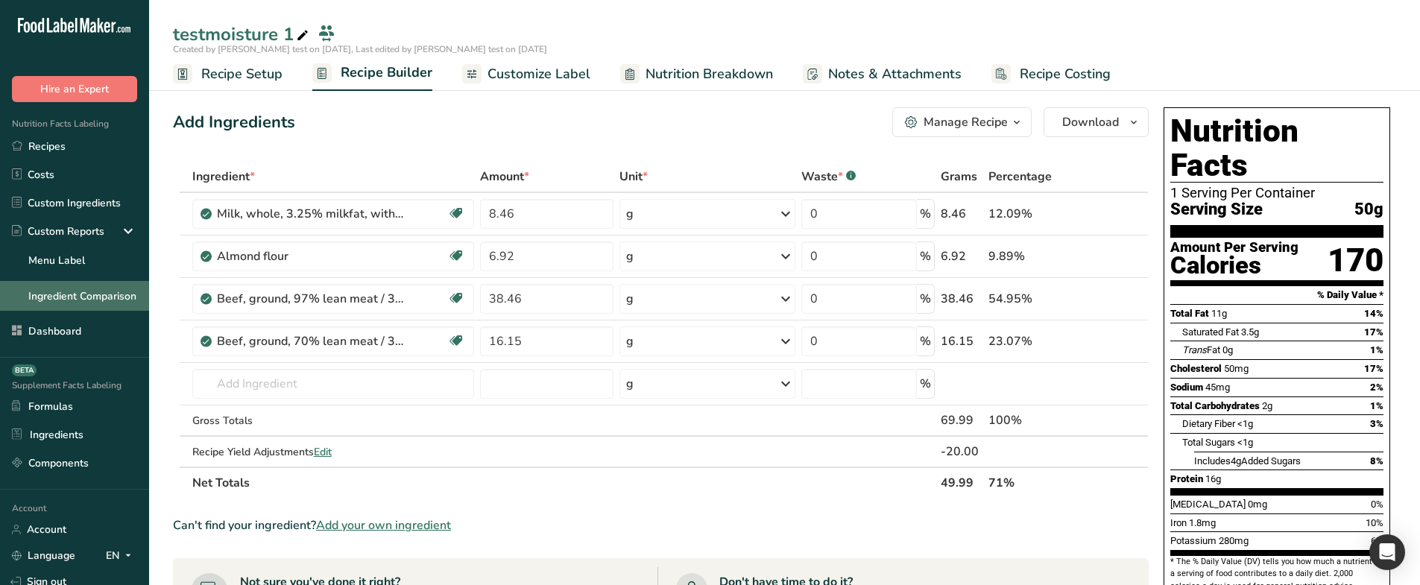
click at [71, 303] on link "Ingredient Comparison" at bounding box center [74, 296] width 149 height 30
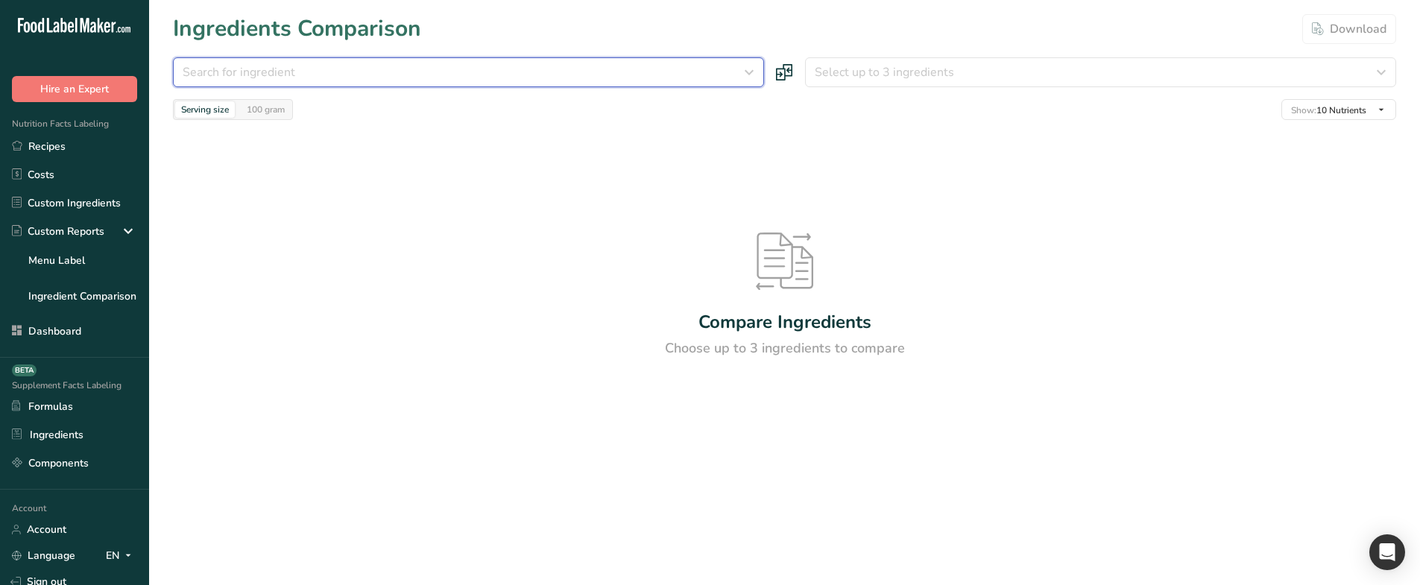
click at [344, 81] on button "Search for ingredient" at bounding box center [468, 72] width 591 height 30
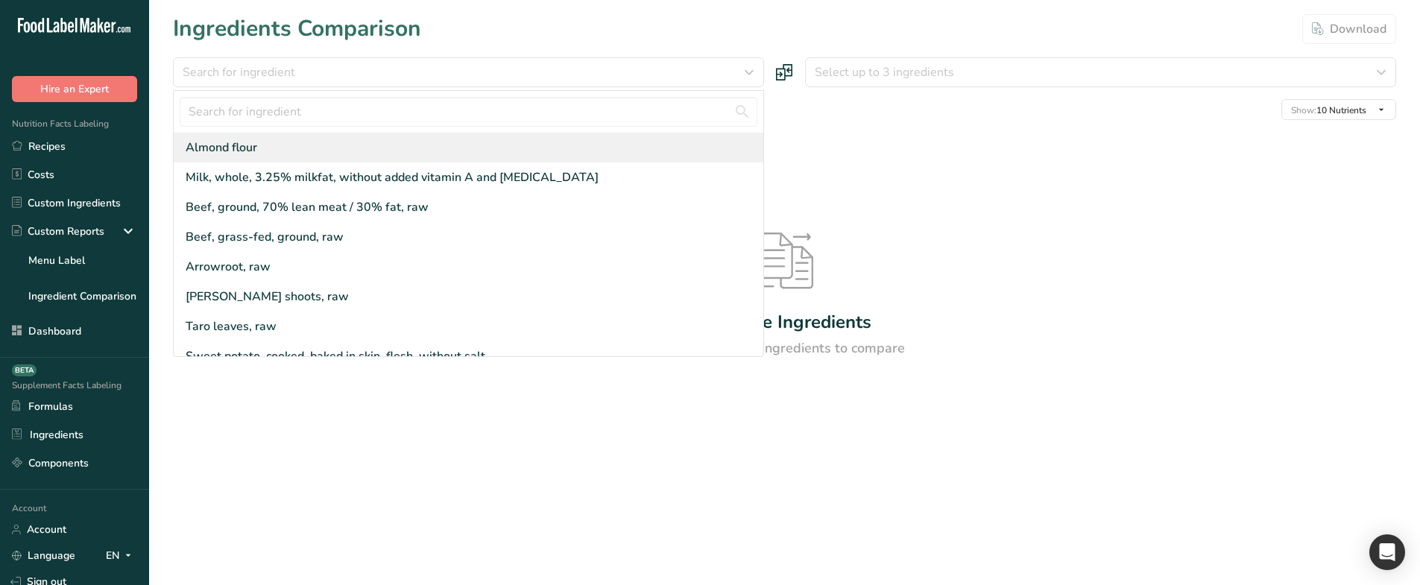
click at [287, 142] on div "Almond flour" at bounding box center [469, 148] width 590 height 30
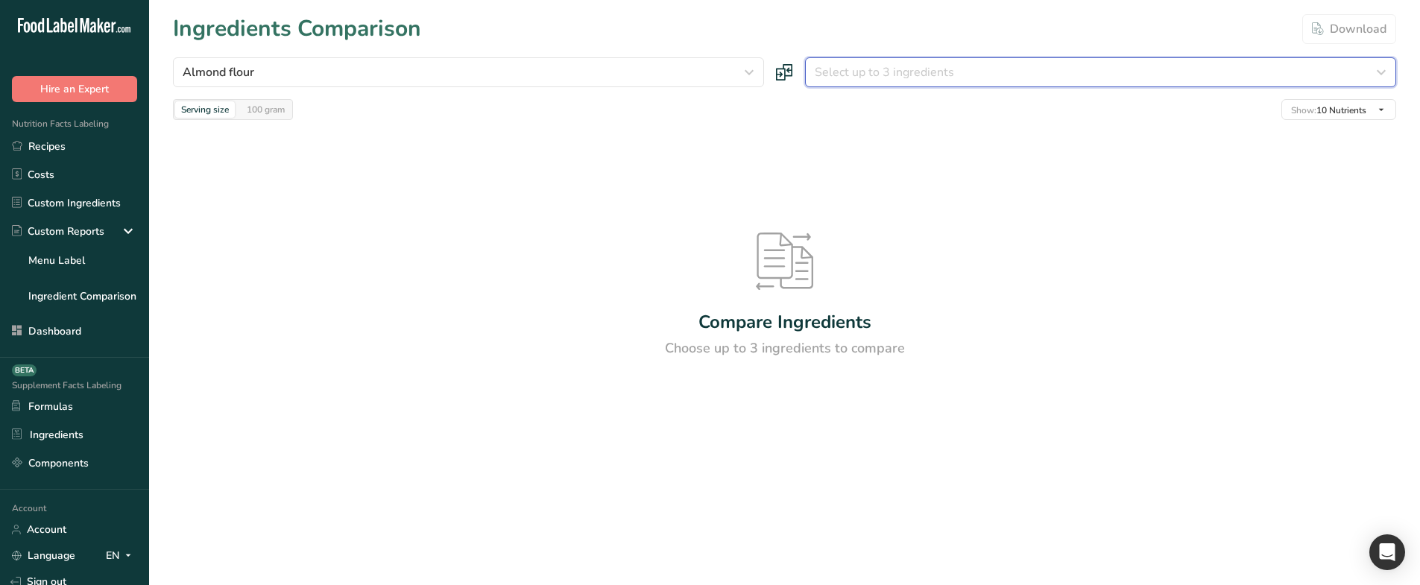
click at [817, 58] on button "Select up to 3 ingredients" at bounding box center [1100, 72] width 591 height 30
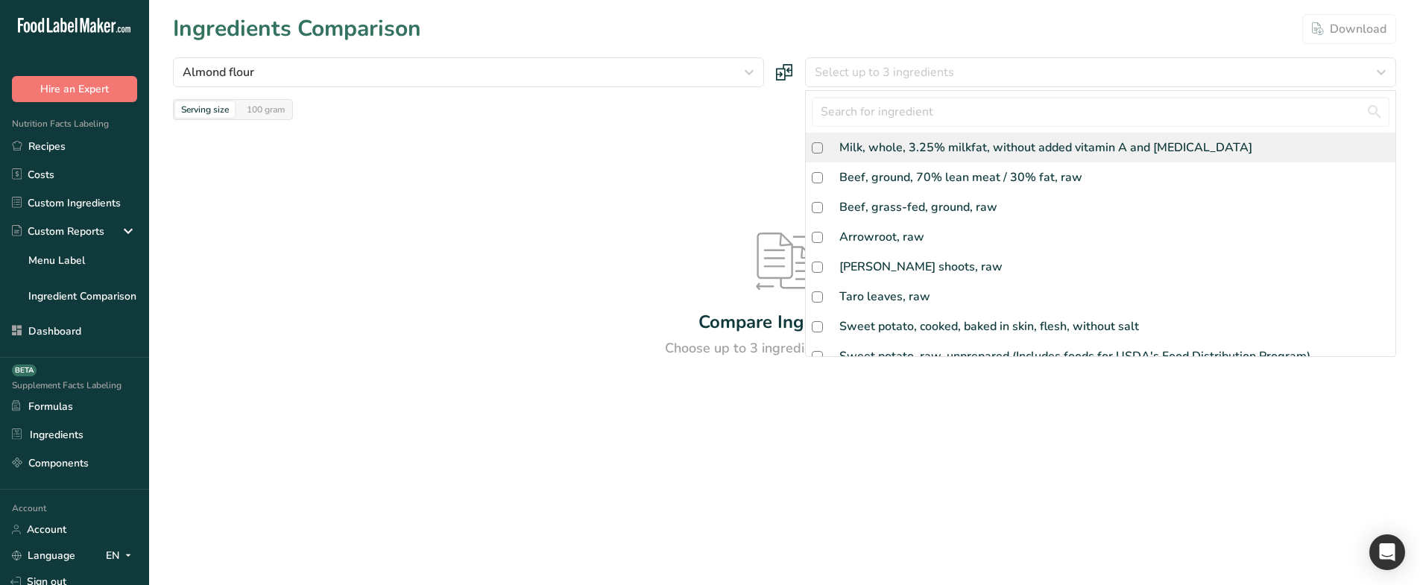
click at [878, 149] on div "Milk, whole, 3.25% milkfat, without added vitamin A and [MEDICAL_DATA]" at bounding box center [1045, 148] width 413 height 18
checkbox input "true"
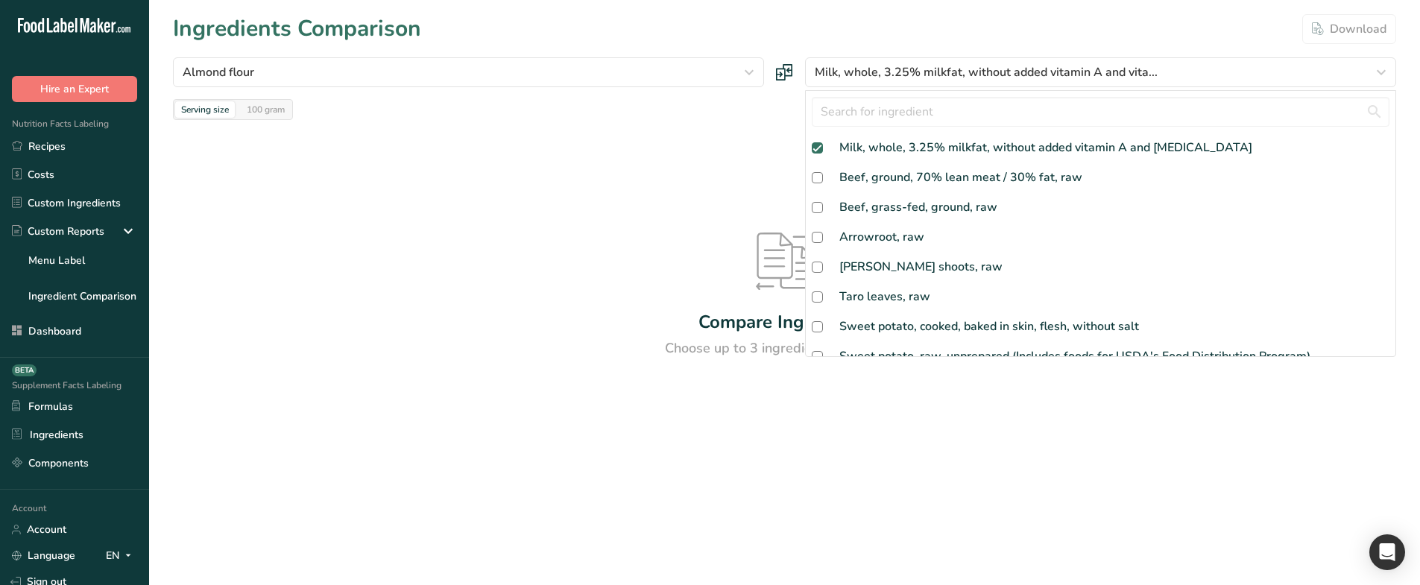
click at [639, 166] on div "Compare Ingredients Choose up to 3 ingredients to compare" at bounding box center [784, 295] width 1223 height 351
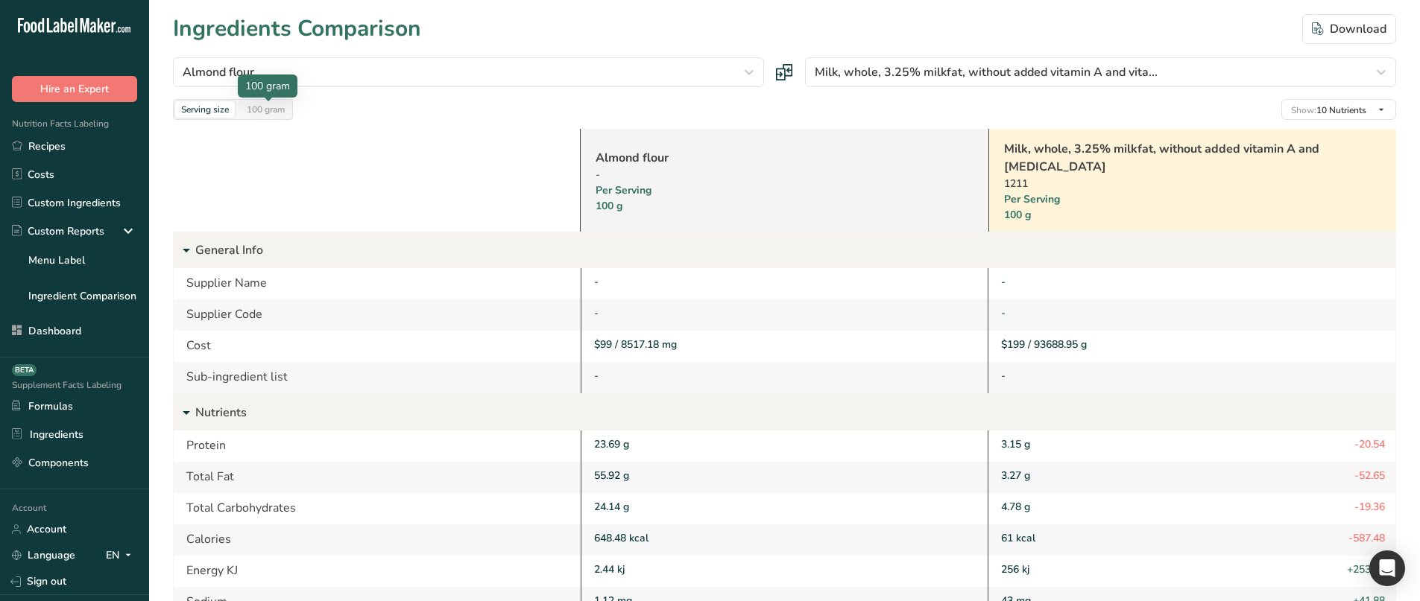
click at [268, 106] on div "100 gram" at bounding box center [266, 109] width 50 height 16
click at [211, 110] on div "Serving size" at bounding box center [205, 109] width 60 height 16
click at [74, 584] on link "Sign out" at bounding box center [74, 582] width 149 height 26
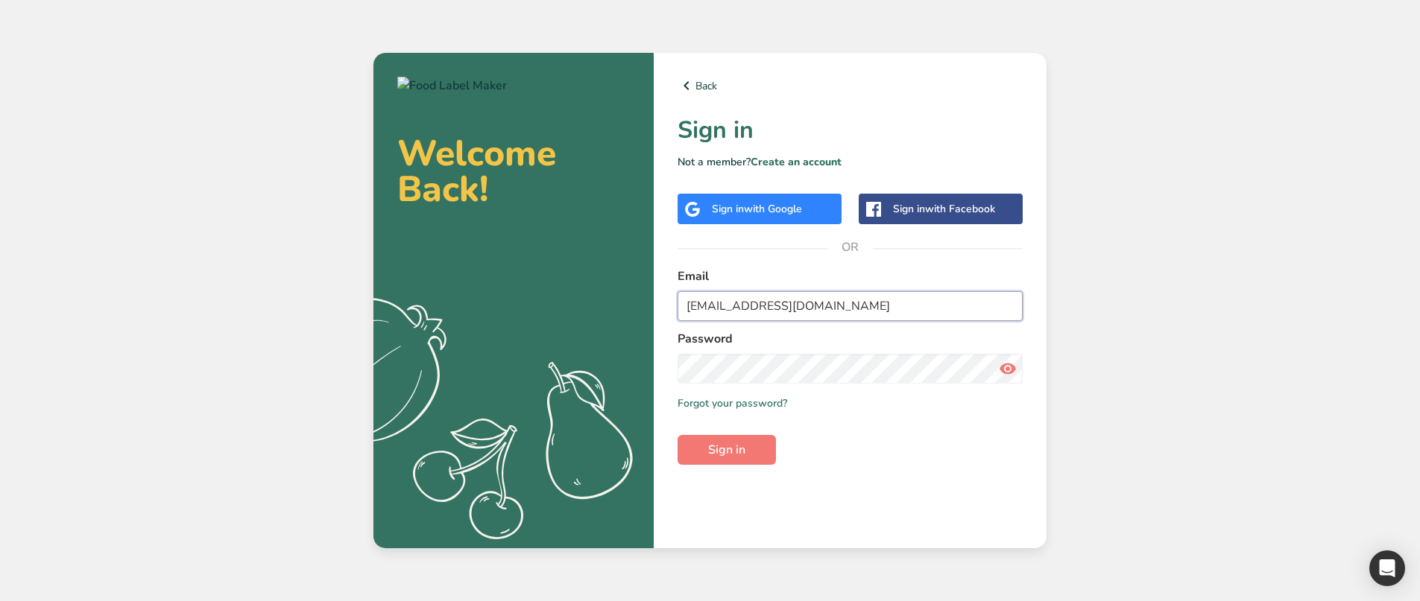
click at [714, 307] on input "admin@test.com" at bounding box center [849, 306] width 345 height 30
type input "a.essam@foodlabelmaker.com"
click at [757, 454] on button "Sign in" at bounding box center [726, 450] width 98 height 30
type input "a.essam@foodlabelmaker.com"
click at [759, 315] on input "a.essam@foodlabelmaker.com" at bounding box center [849, 306] width 345 height 30
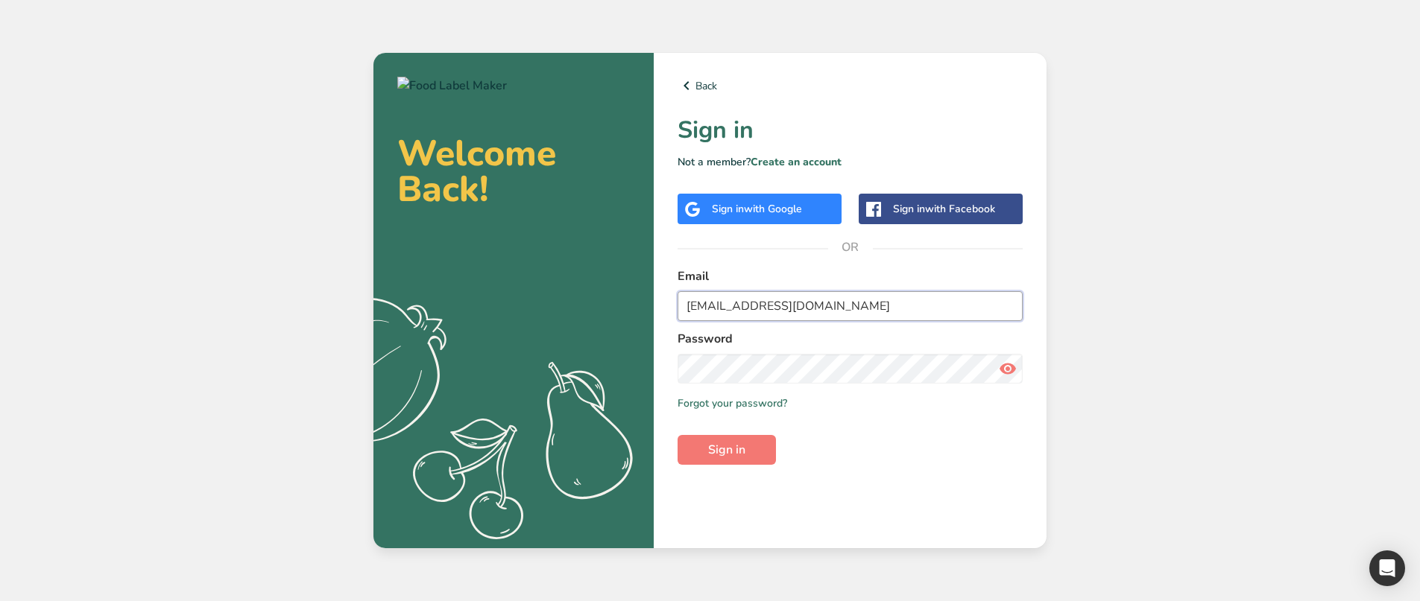
click at [759, 315] on input "a.essam@foodlabelmaker.com" at bounding box center [849, 306] width 345 height 30
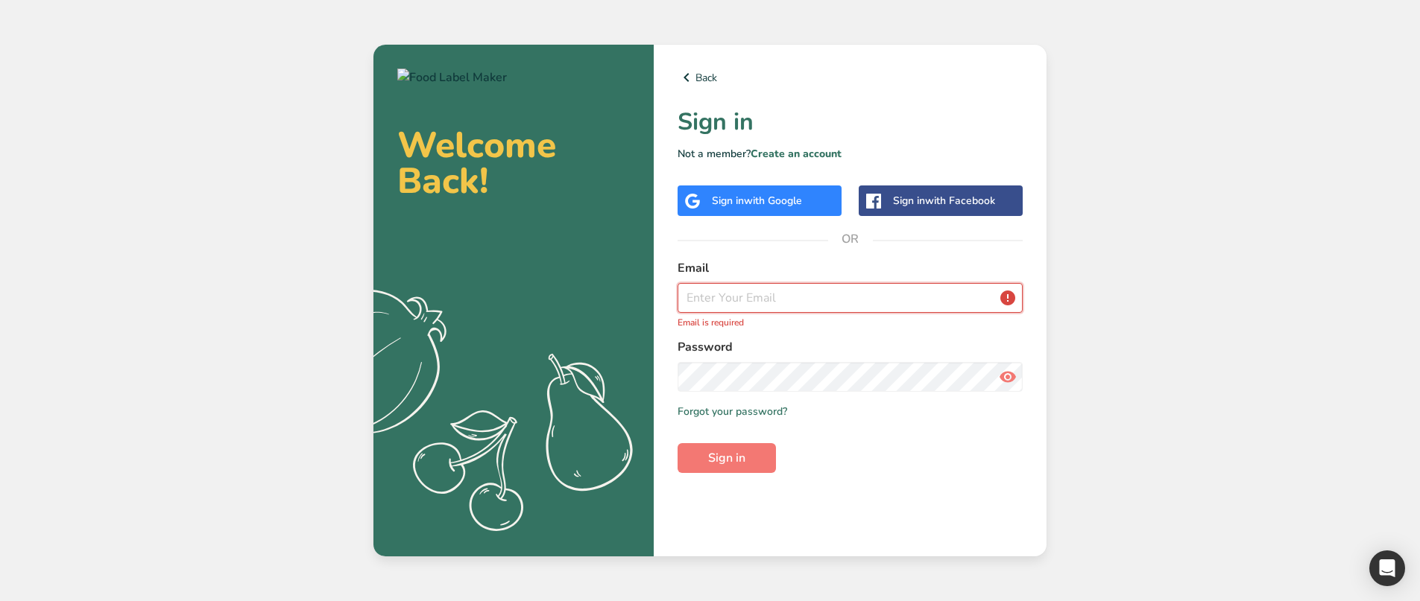
click at [741, 291] on input "email" at bounding box center [849, 298] width 345 height 30
click at [748, 262] on label "Email" at bounding box center [849, 268] width 345 height 18
click at [752, 291] on input "email" at bounding box center [849, 298] width 345 height 30
type input "a.essam@foodlabelmaker.com"
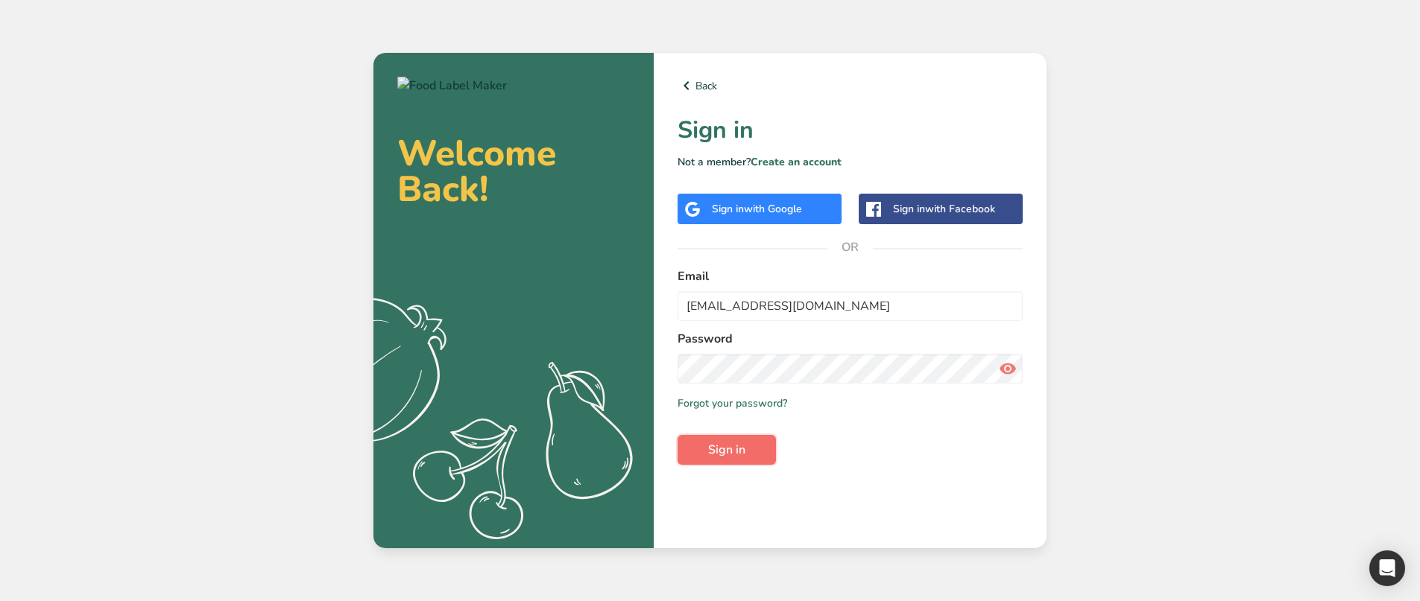
click at [745, 440] on button "Sign in" at bounding box center [726, 450] width 98 height 30
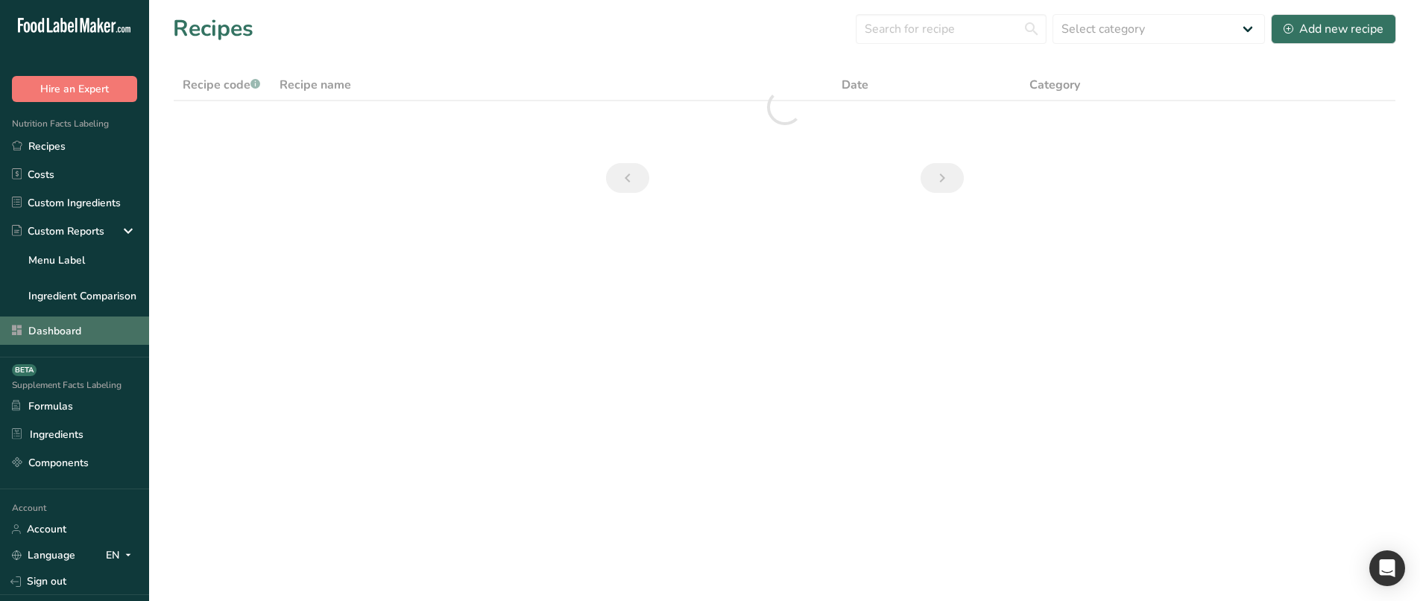
click at [40, 341] on link "Dashboard" at bounding box center [74, 331] width 149 height 28
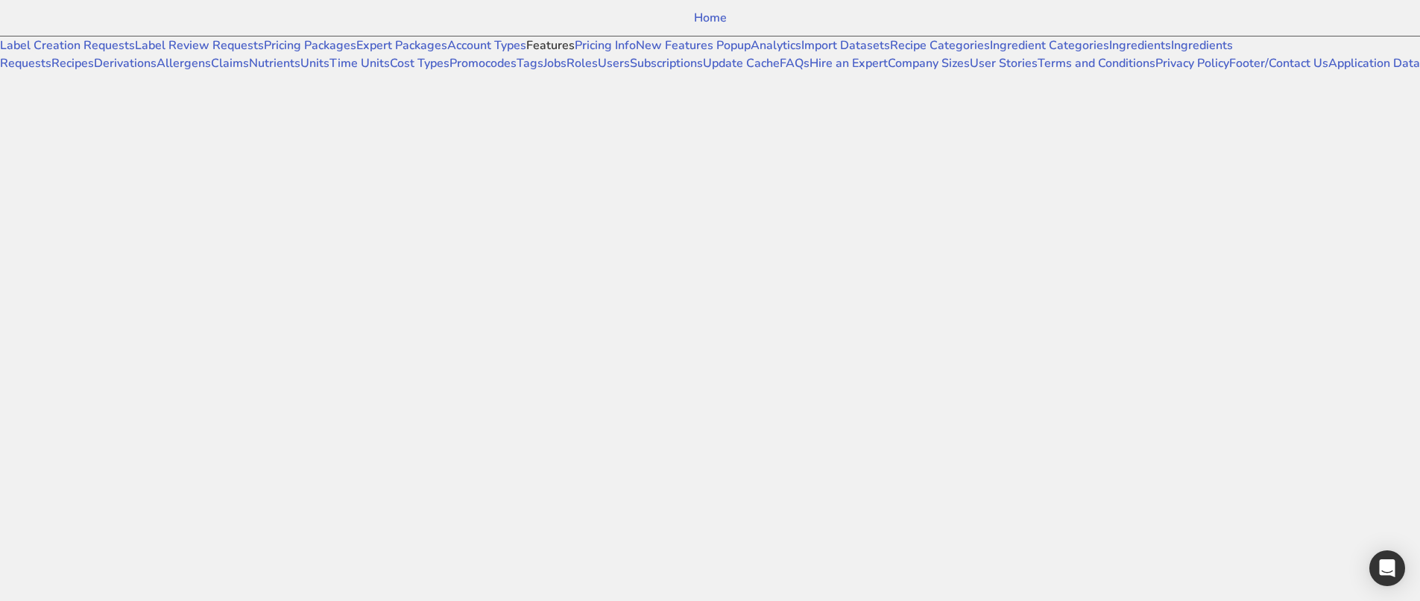
click at [526, 54] on link "Features" at bounding box center [550, 45] width 48 height 16
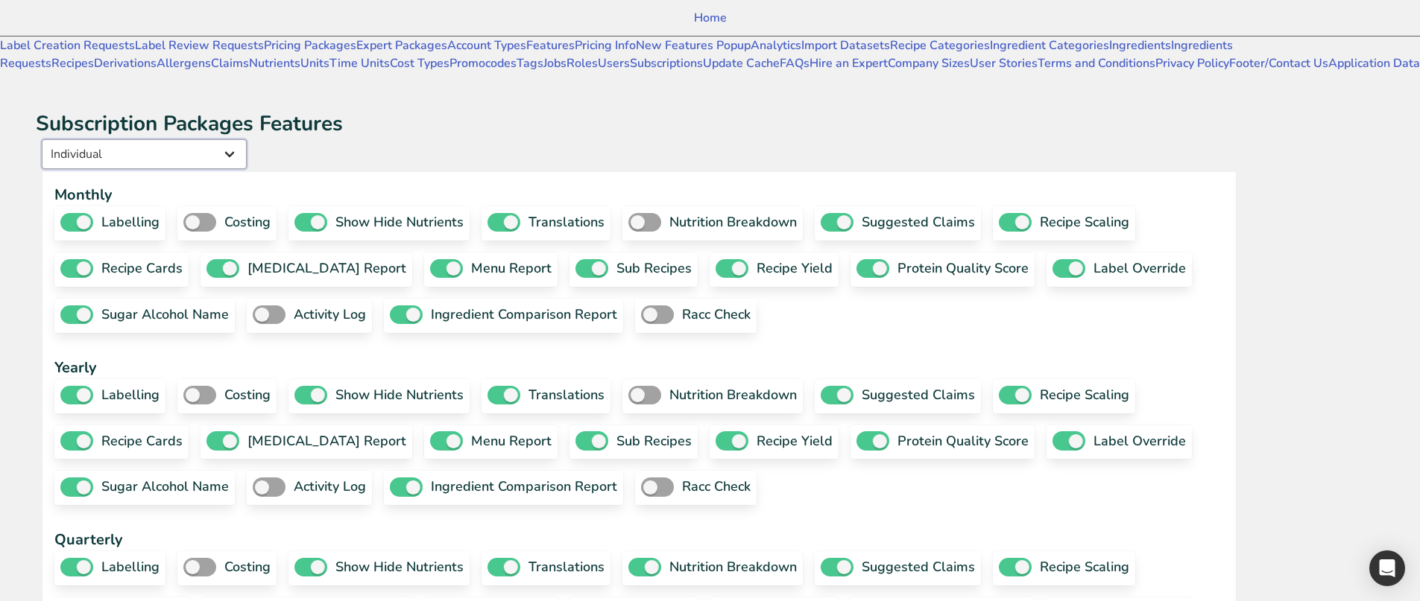
click at [247, 139] on select "Individual Essential Pro Business Old Enterprise 3 Users (799$) Old Enterprise …" at bounding box center [144, 154] width 205 height 30
select select "13"
click at [201, 139] on select "Individual Essential Pro Business Old Enterprise 3 Users (799$) Old Enterprise …" at bounding box center [144, 154] width 205 height 30
checkbox input "true"
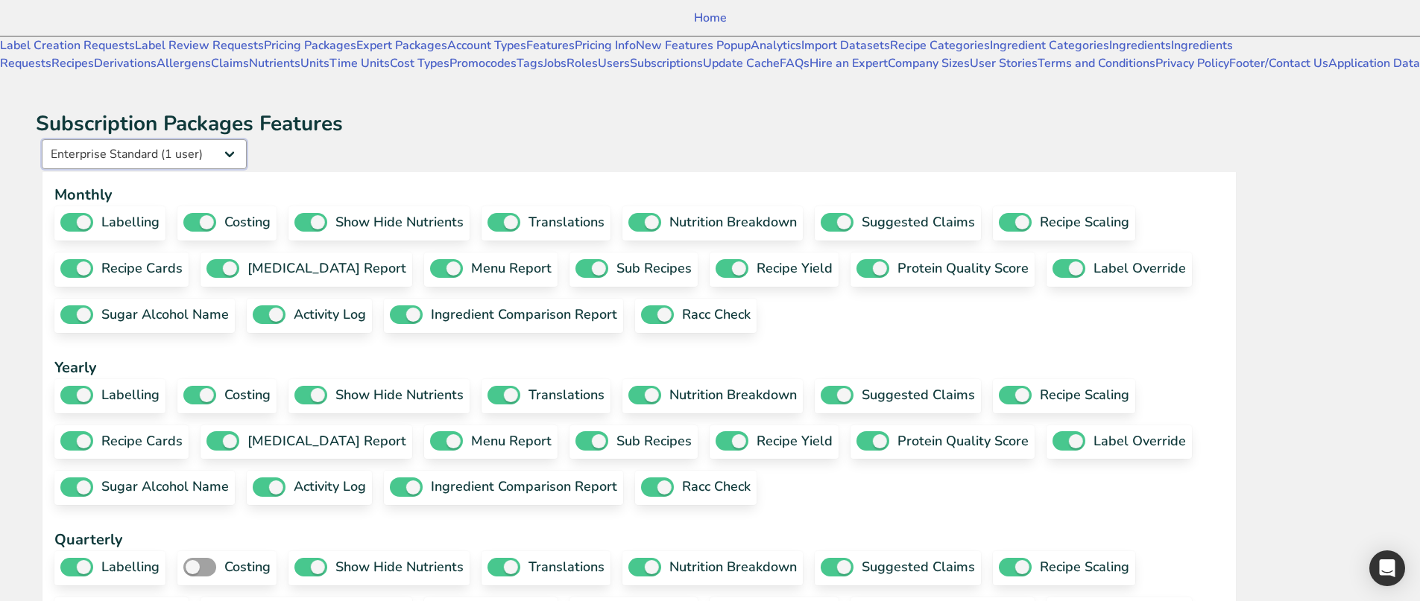
checkbox input "true"
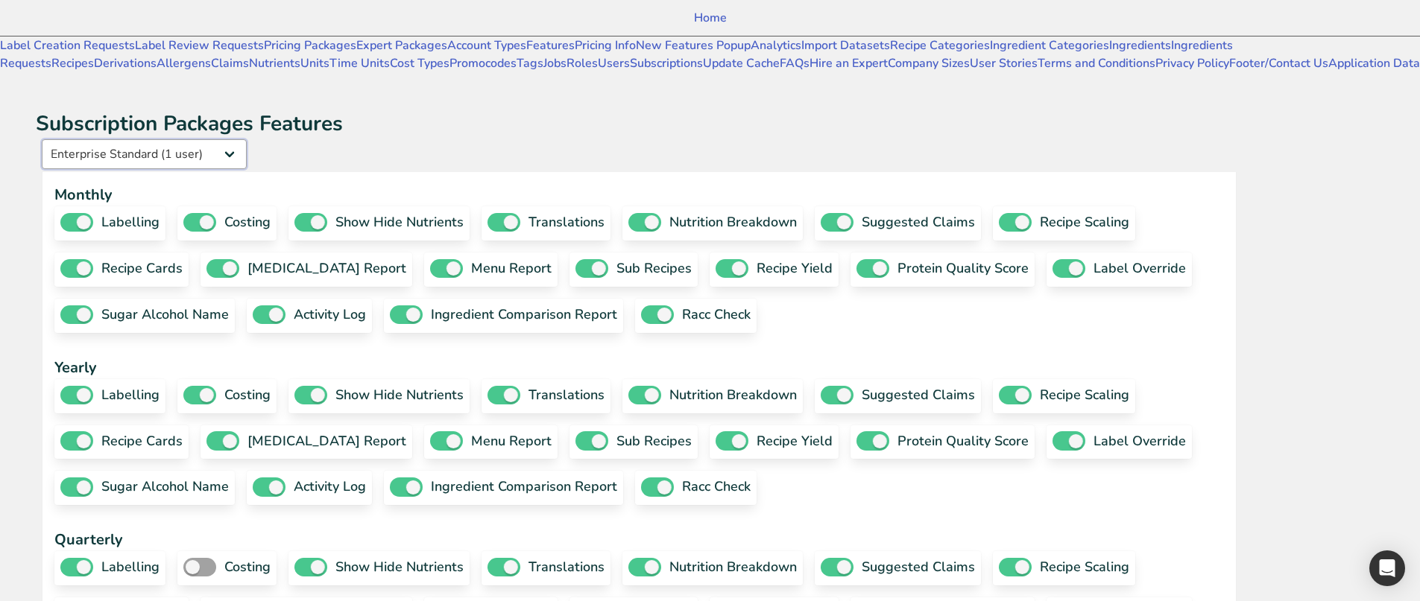
checkbox input "true"
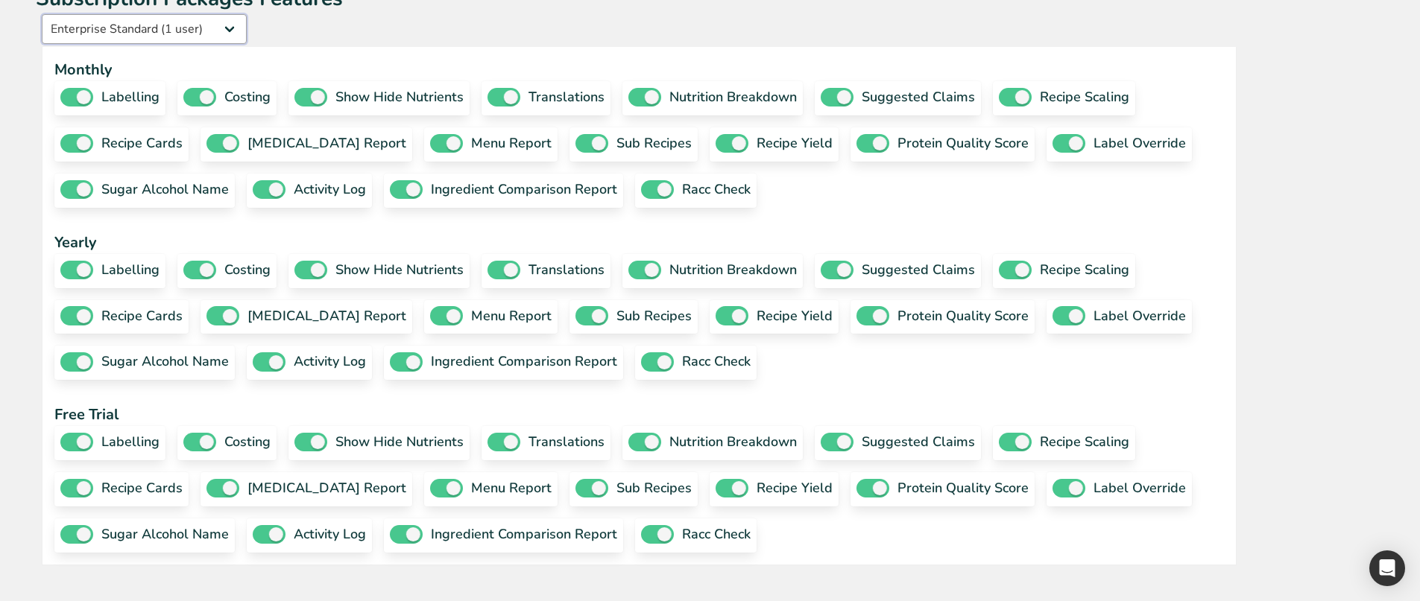
scroll to position [522, 0]
click at [216, 261] on span at bounding box center [199, 270] width 33 height 19
click at [193, 265] on input "costing" at bounding box center [188, 270] width 10 height 10
checkbox input "false"
click at [390, 371] on span at bounding box center [406, 362] width 33 height 19
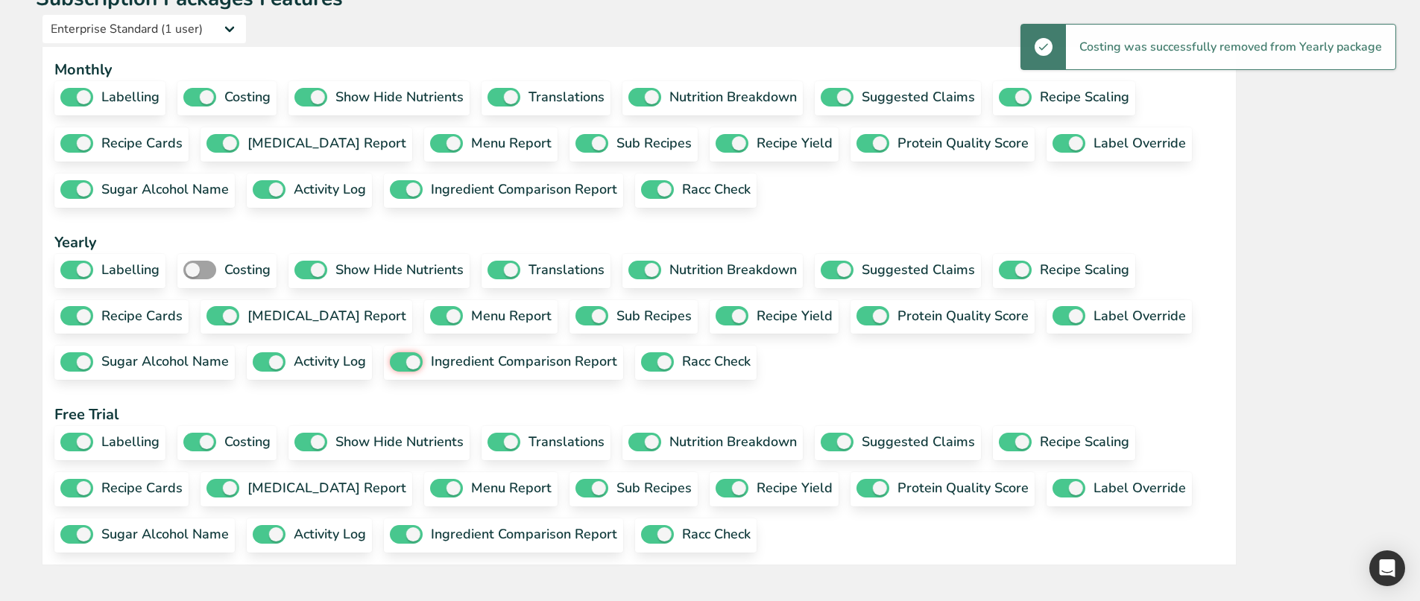
click at [390, 367] on input "ingredient comparison report" at bounding box center [395, 362] width 10 height 10
checkbox input "false"
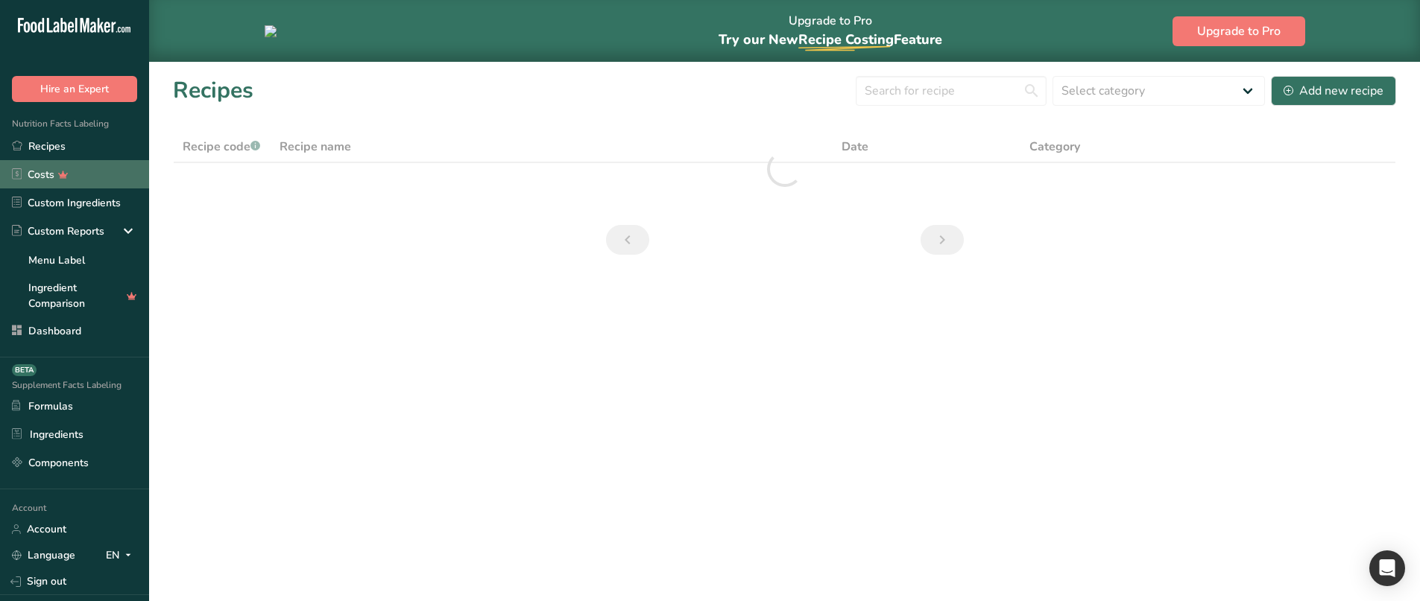
click at [71, 165] on link "Costs" at bounding box center [74, 174] width 149 height 28
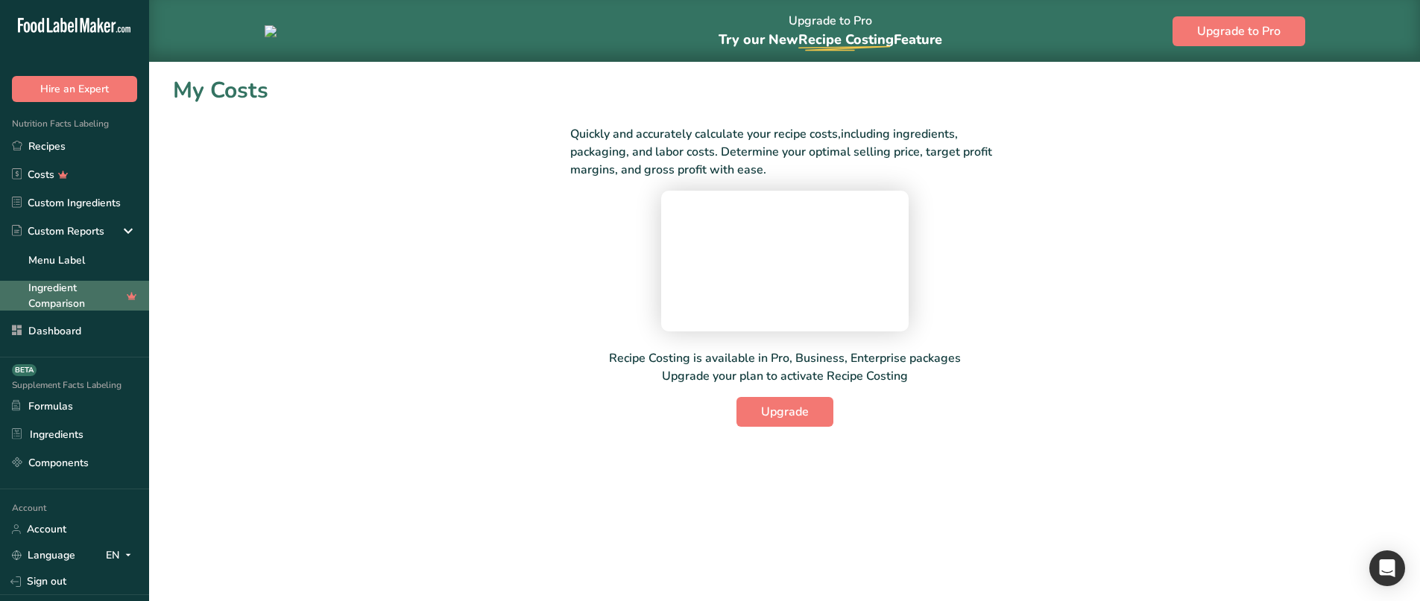
click at [89, 306] on link "Ingredient Comparison" at bounding box center [74, 296] width 149 height 30
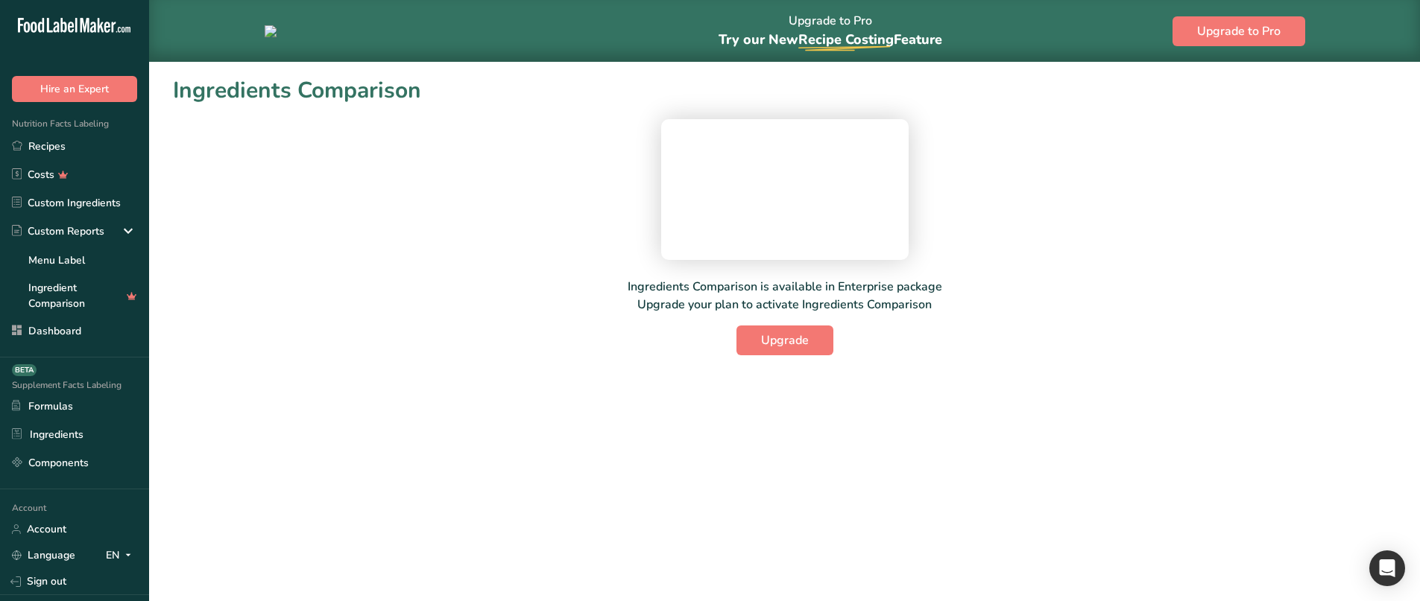
drag, startPoint x: 682, startPoint y: 479, endPoint x: 948, endPoint y: 480, distance: 266.1
click at [948, 356] on div "Ingredients Comparison is available in Enterprise package Upgrade your plan to …" at bounding box center [784, 231] width 1223 height 248
copy p "Upgrade your plan to activate Ingredients Comparison"
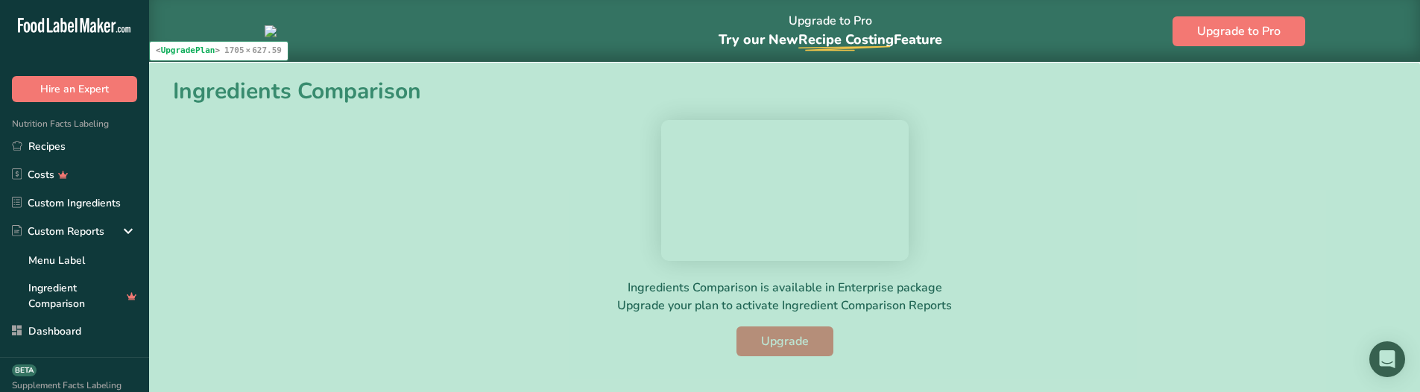
click at [325, 276] on div "Ingredients Comparison is available in Enterprise package Upgrade your plan to …" at bounding box center [784, 232] width 1223 height 248
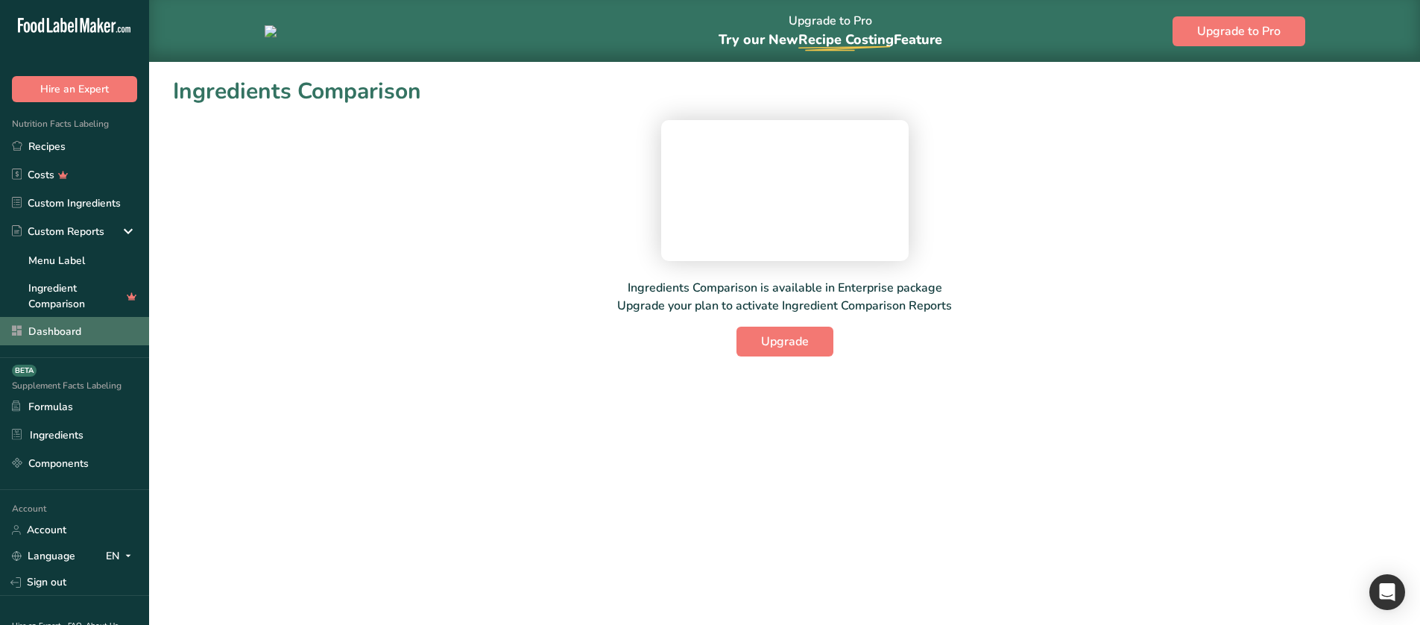
click at [74, 344] on link "Dashboard" at bounding box center [74, 331] width 149 height 28
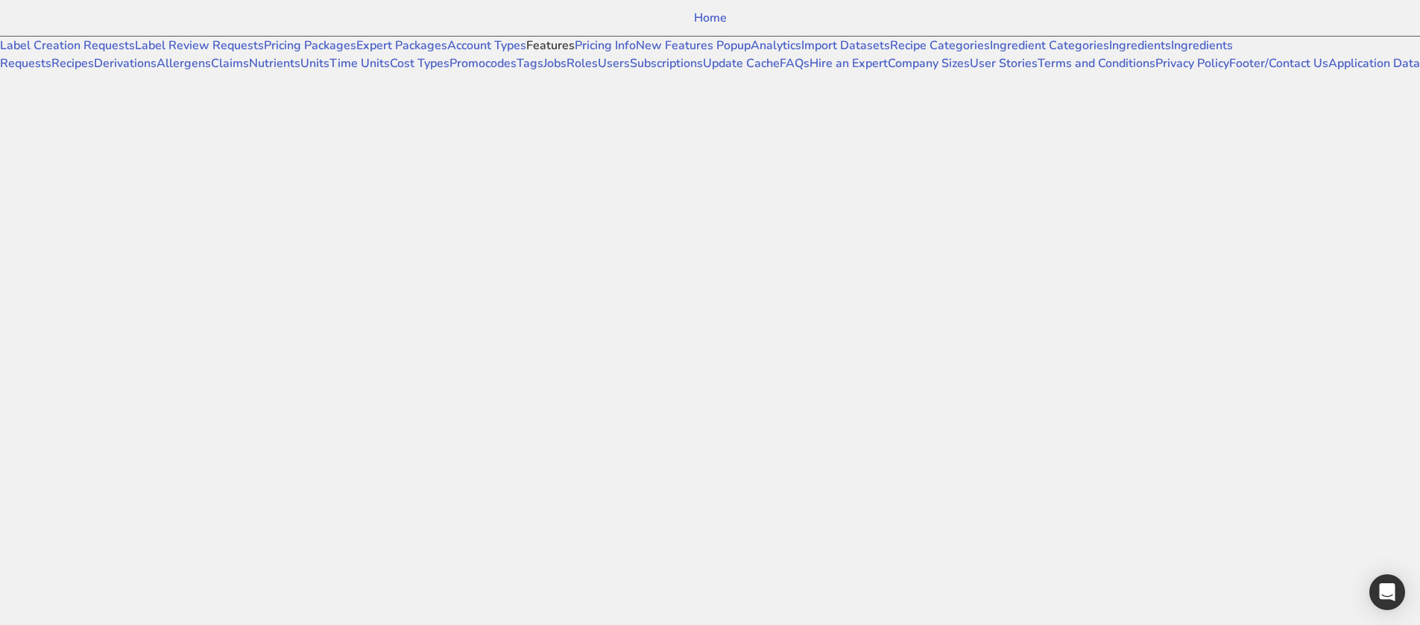
click at [526, 54] on link "Features" at bounding box center [550, 45] width 48 height 16
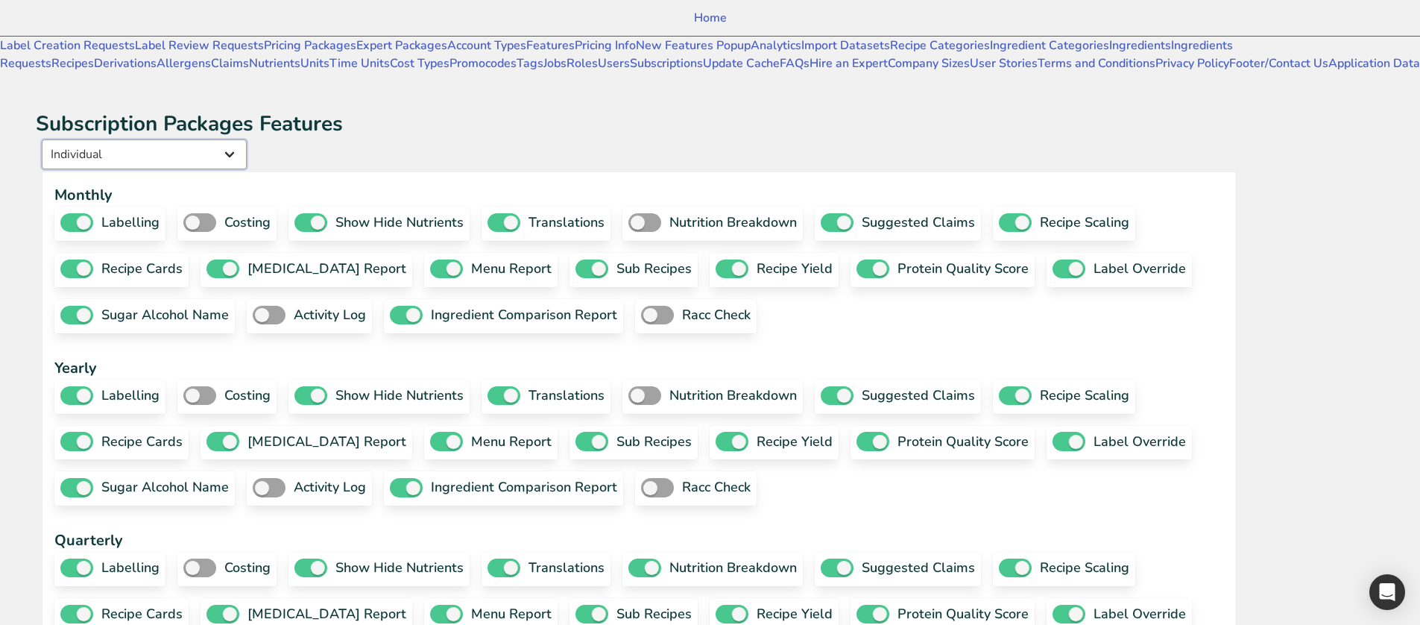
click at [247, 139] on select "Individual Essential Pro Business Old Enterprise 3 Users (799$) Old Enterprise …" at bounding box center [144, 154] width 205 height 30
select select "13"
click at [201, 139] on select "Individual Essential Pro Business Old Enterprise 3 Users (799$) Old Enterprise …" at bounding box center [144, 154] width 205 height 30
checkbox input "true"
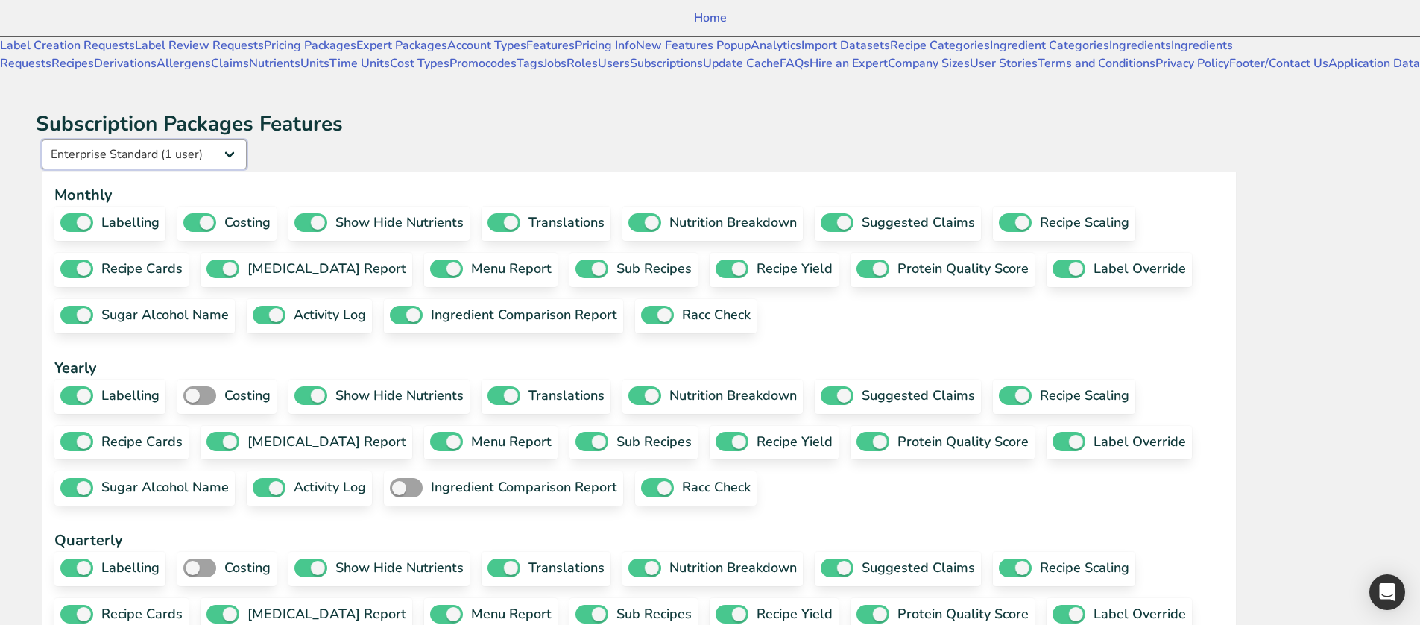
checkbox input "true"
checkbox input "false"
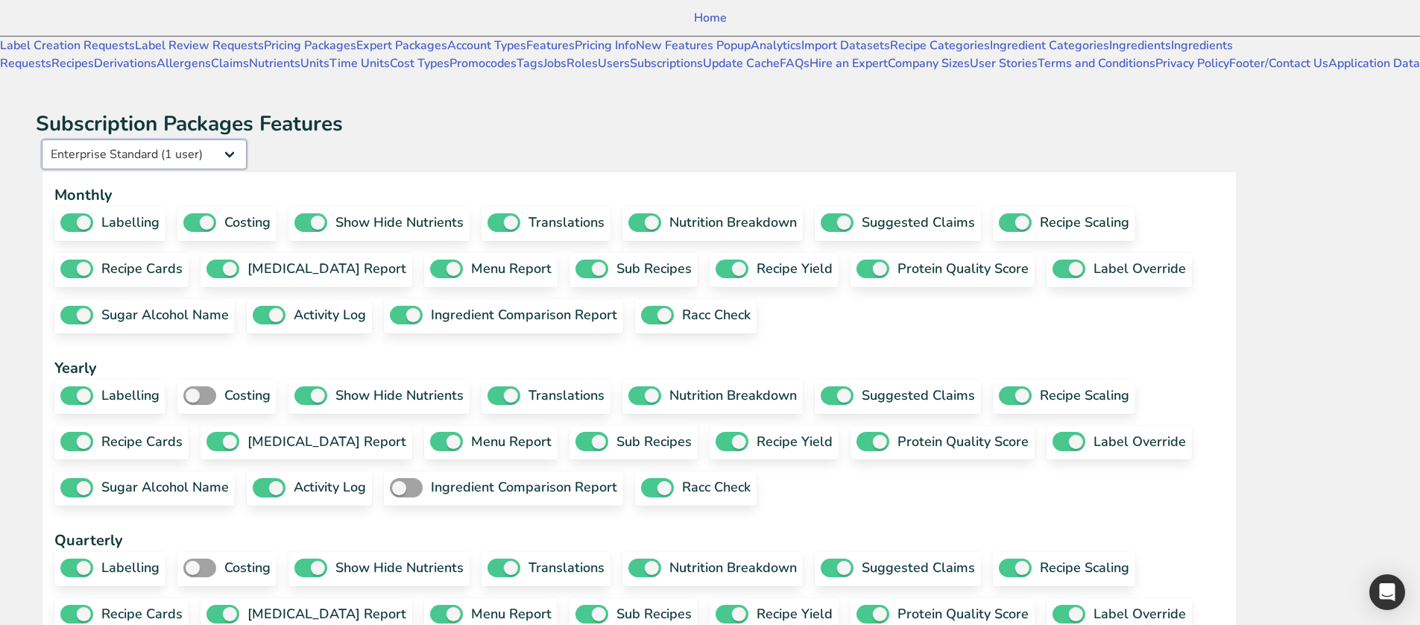
checkbox input "true"
click at [447, 54] on link "Account Types" at bounding box center [486, 45] width 79 height 16
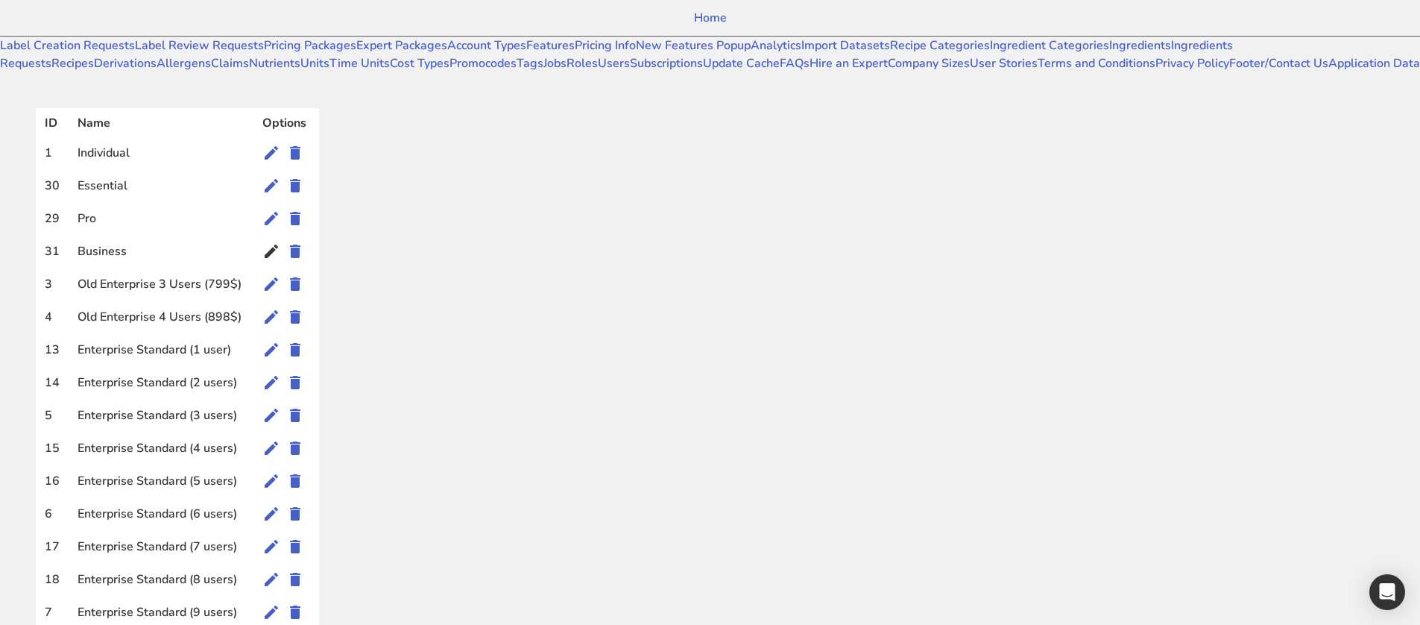
click at [280, 238] on icon at bounding box center [271, 251] width 18 height 27
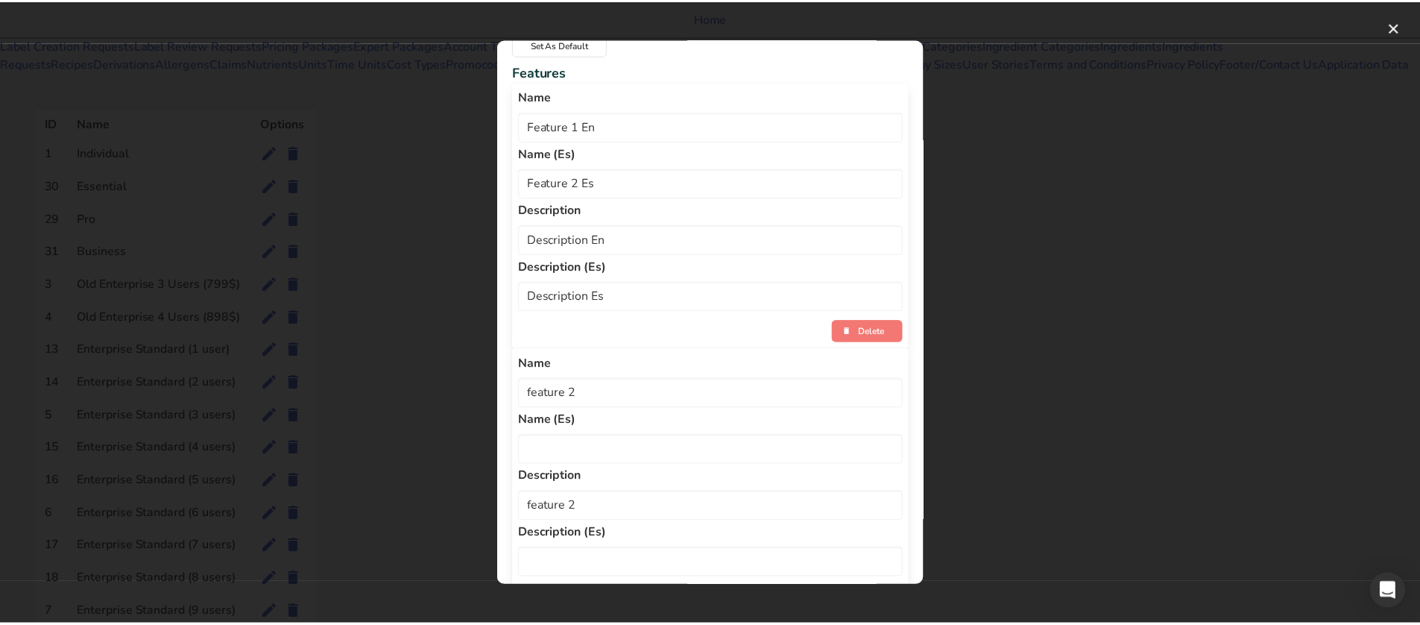
scroll to position [298, 0]
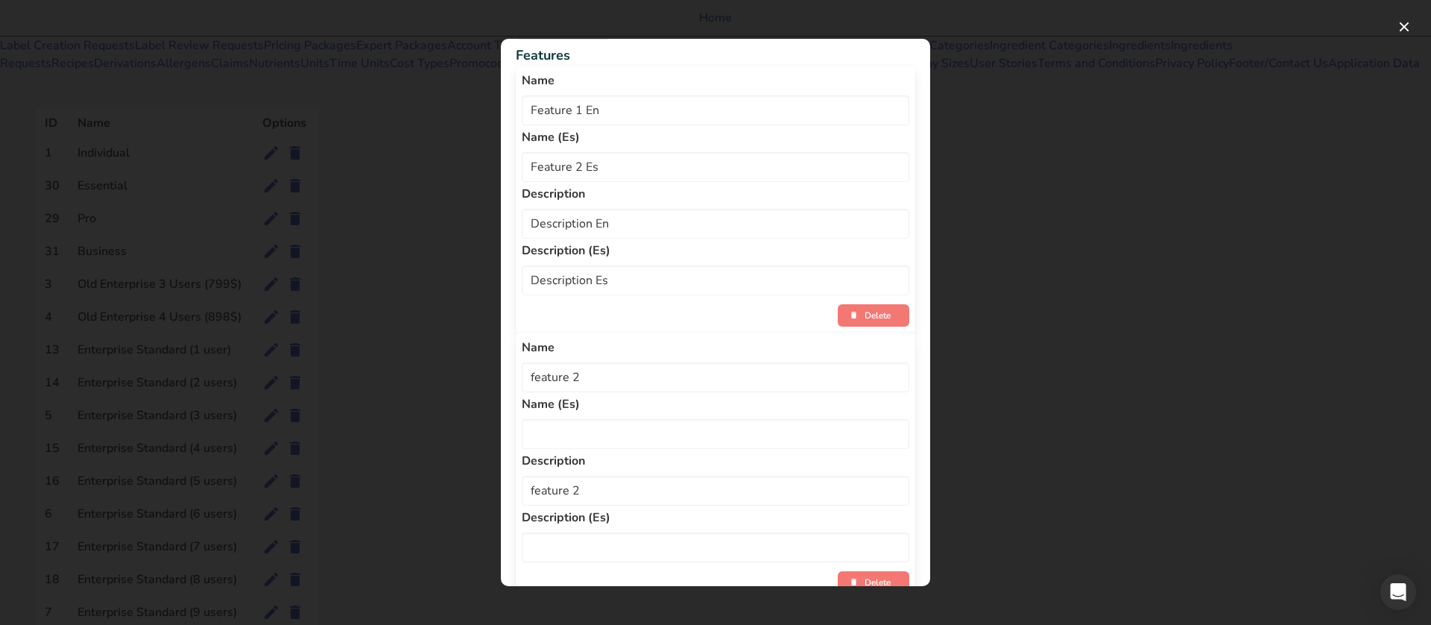
click at [1007, 233] on div "Account type modal" at bounding box center [715, 312] width 1431 height 625
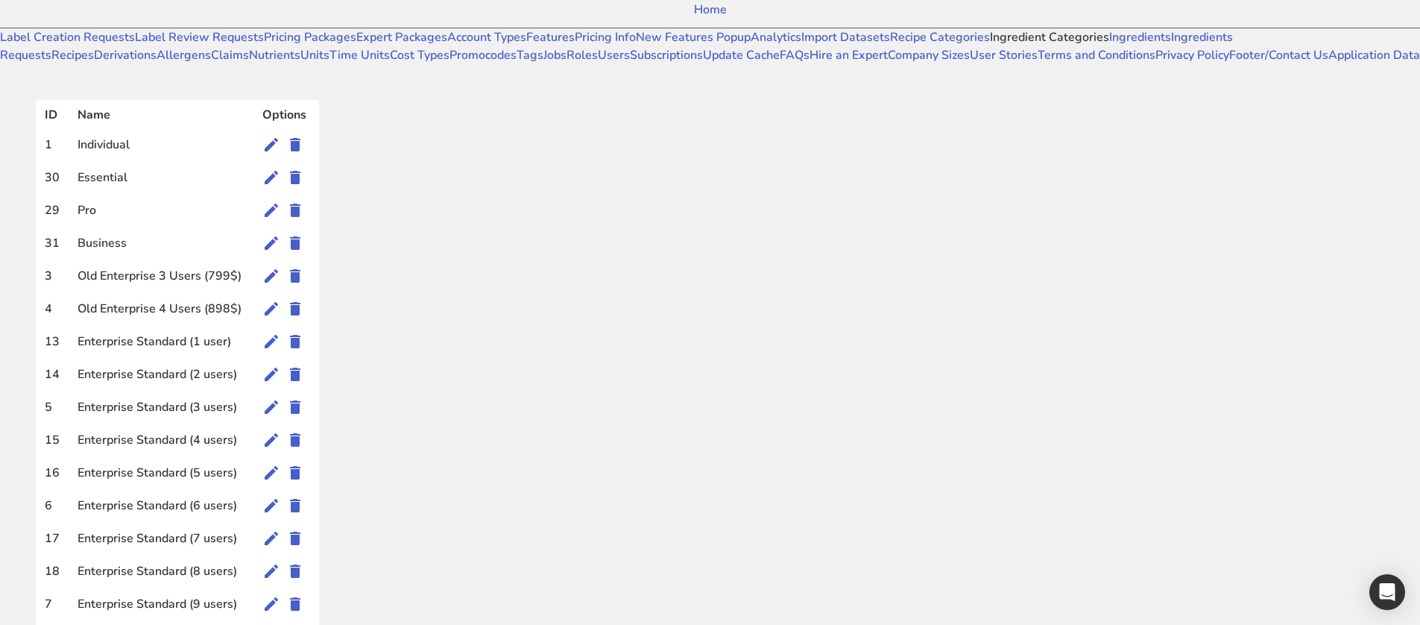
scroll to position [0, 0]
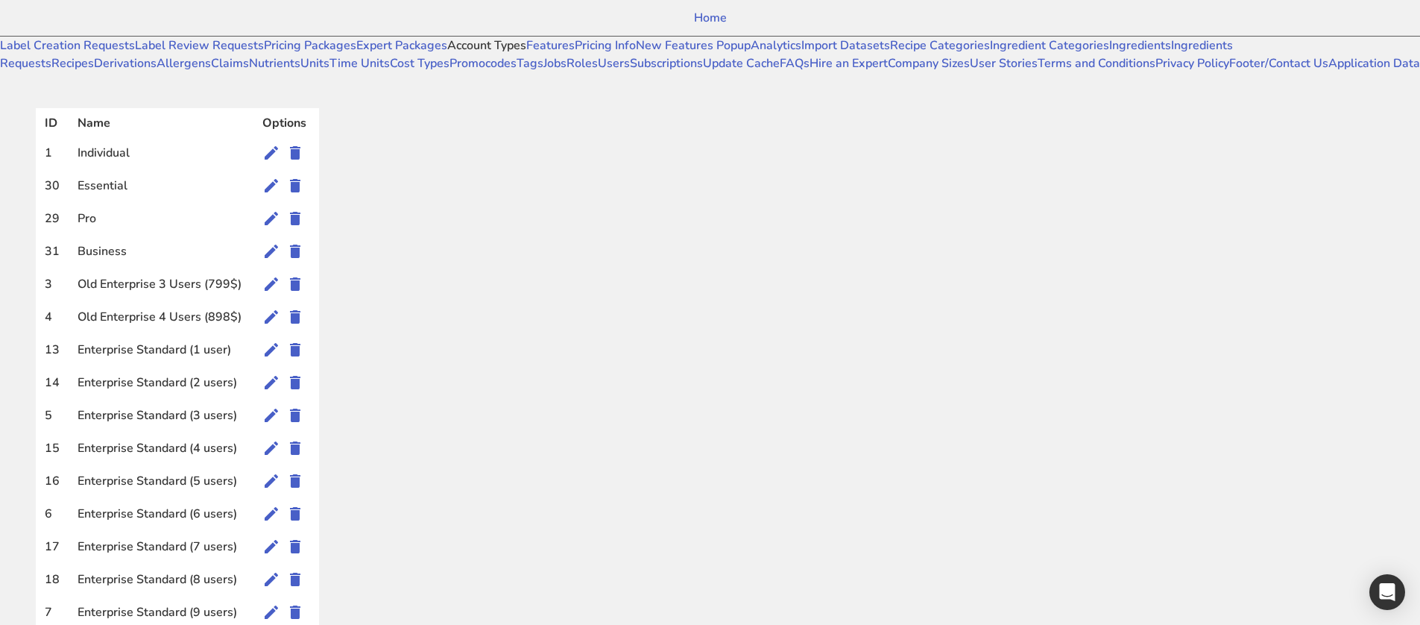
click at [447, 54] on link "Account Types" at bounding box center [486, 45] width 79 height 16
click at [636, 54] on link "New Features Popup" at bounding box center [693, 45] width 115 height 16
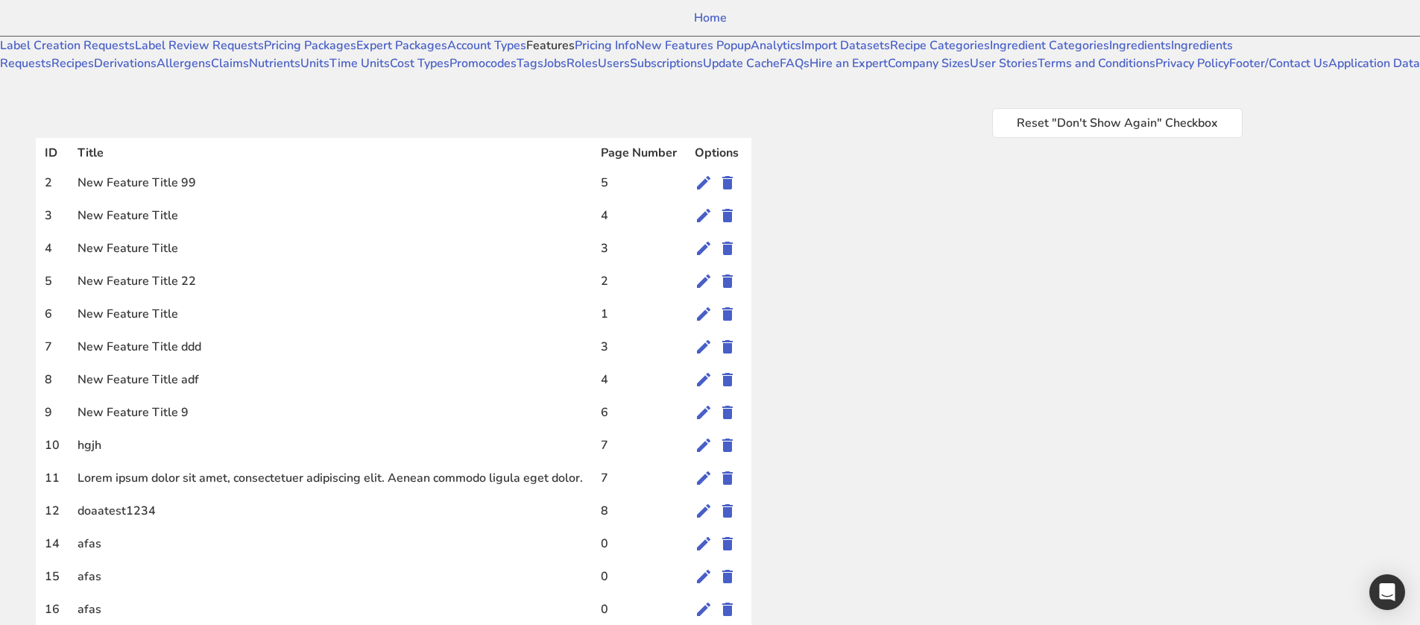
click at [526, 54] on link "Features" at bounding box center [550, 45] width 48 height 16
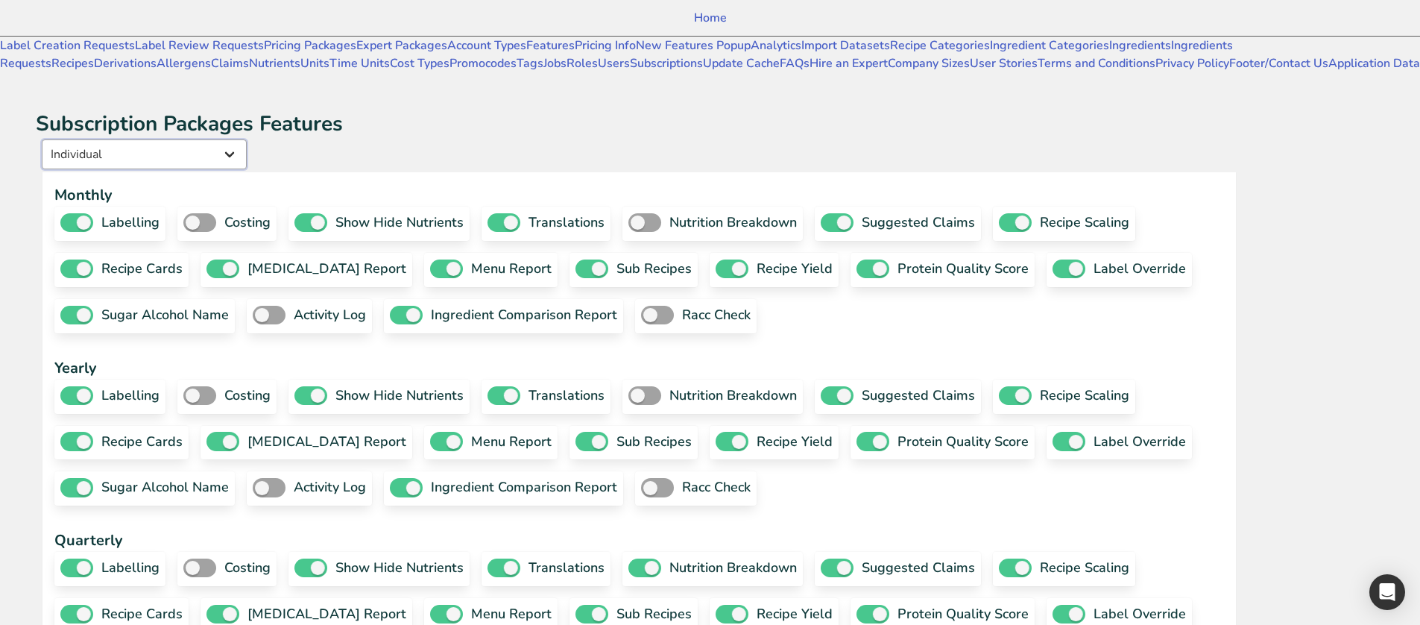
click at [247, 139] on select "Individual Essential Pro Business Old Enterprise 3 Users (799$) Old Enterprise …" at bounding box center [144, 154] width 205 height 30
select select "31"
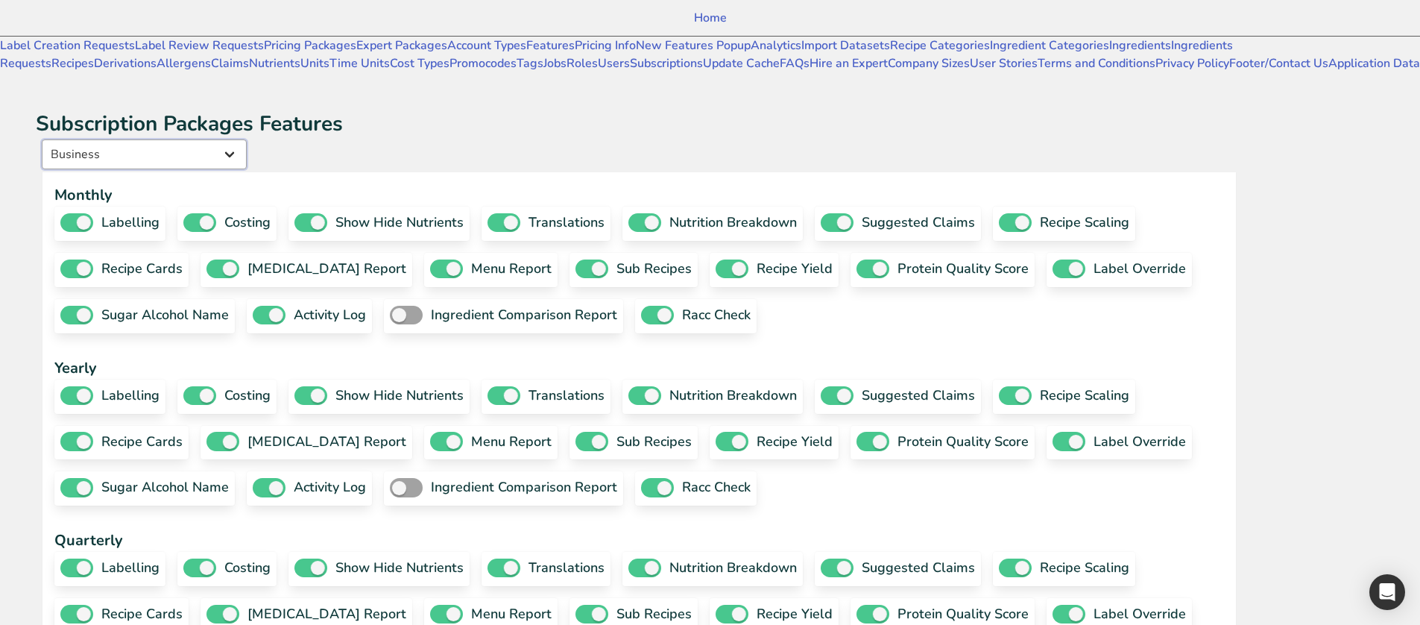
click at [201, 139] on select "Individual Essential Pro Business Old Enterprise 3 Users (799$) Old Enterprise …" at bounding box center [144, 154] width 205 height 30
checkbox input "true"
checkbox input "false"
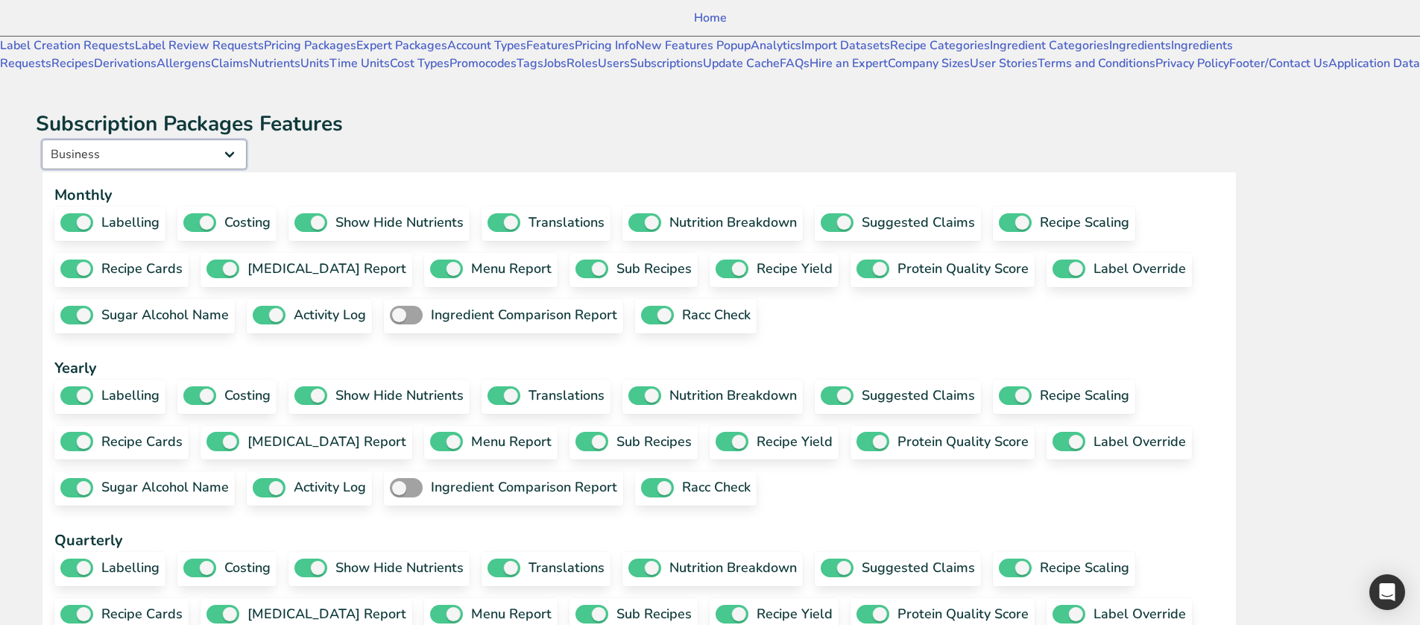
checkbox input "true"
checkbox input "false"
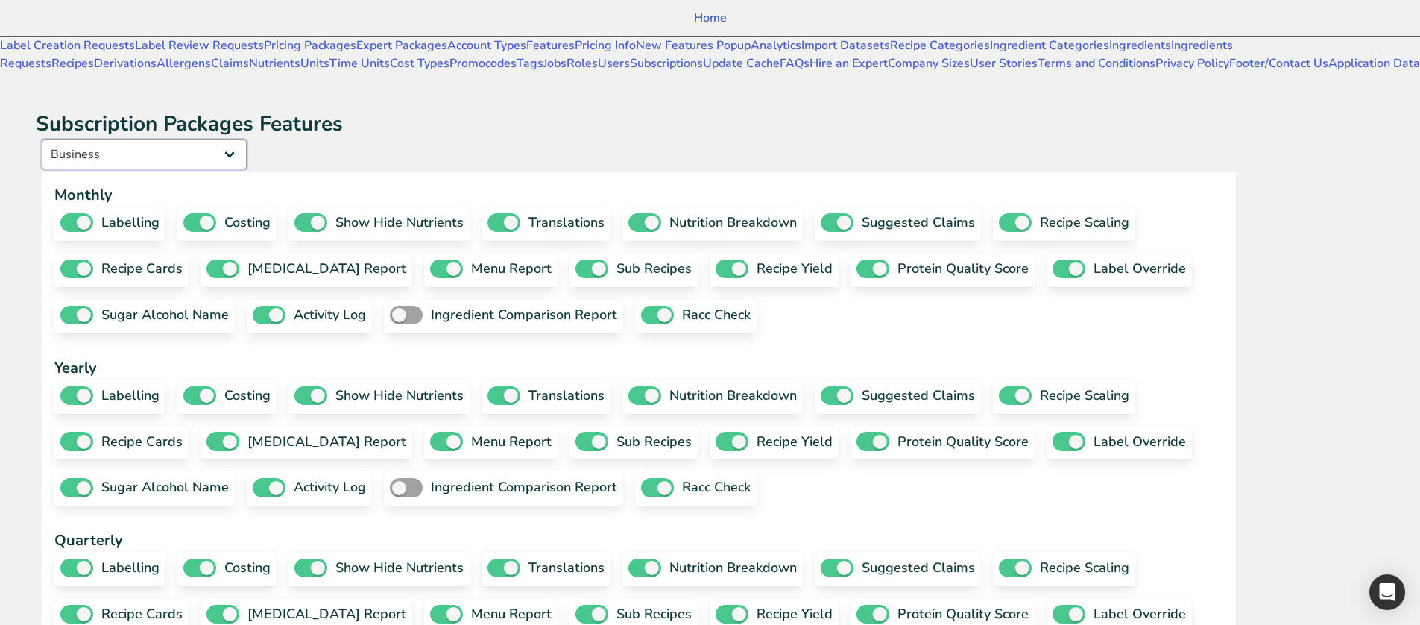
checkbox input "true"
checkbox input "false"
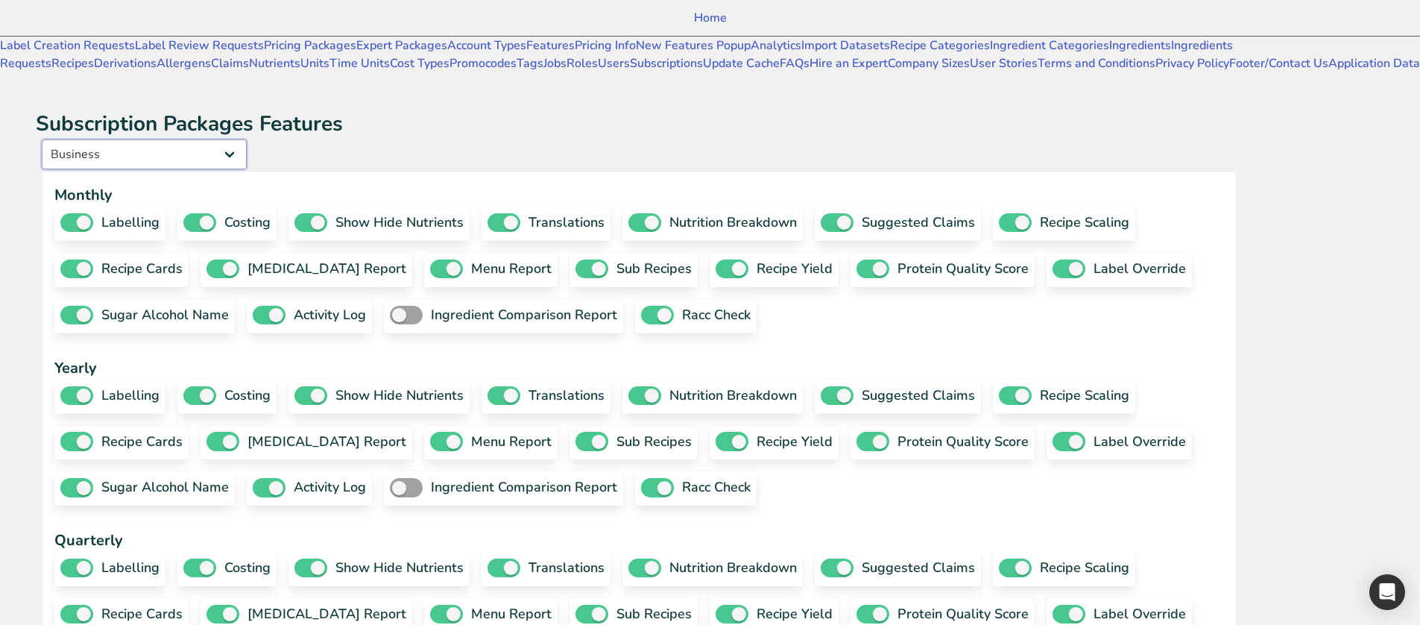
checkbox input "true"
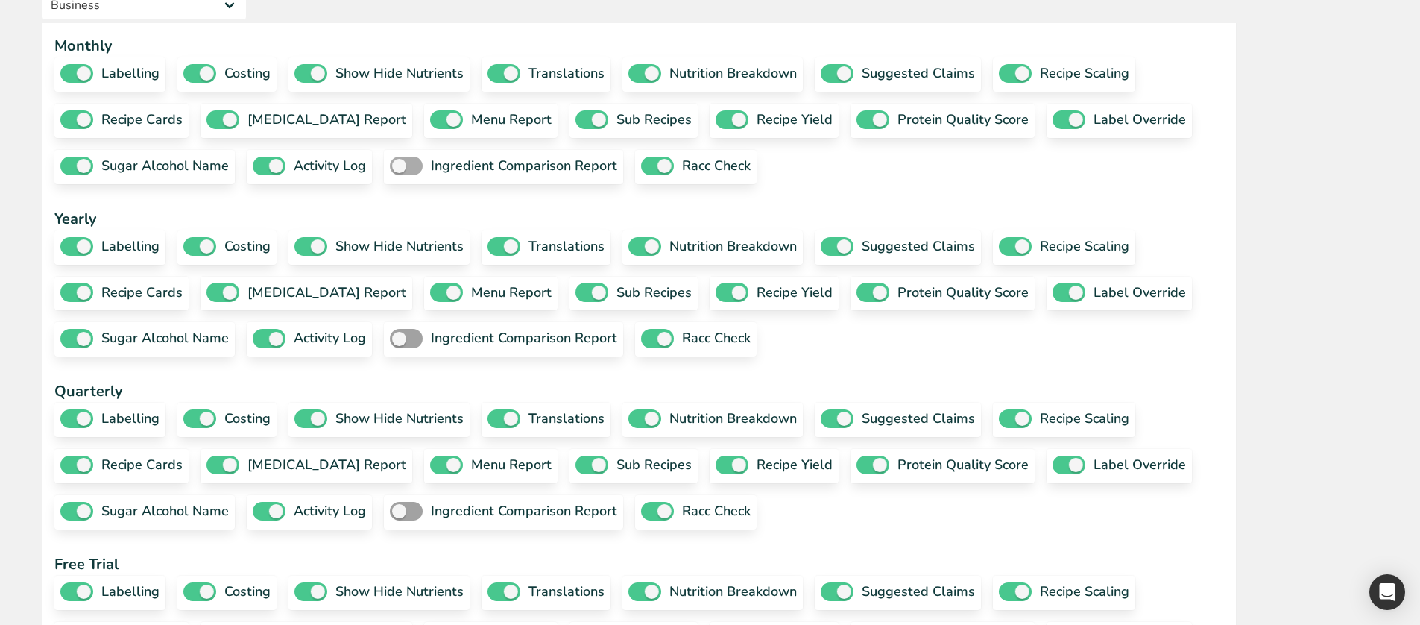
click at [390, 175] on span at bounding box center [406, 166] width 33 height 19
click at [390, 171] on input "ingredient comparison report" at bounding box center [395, 166] width 10 height 10
checkbox input "true"
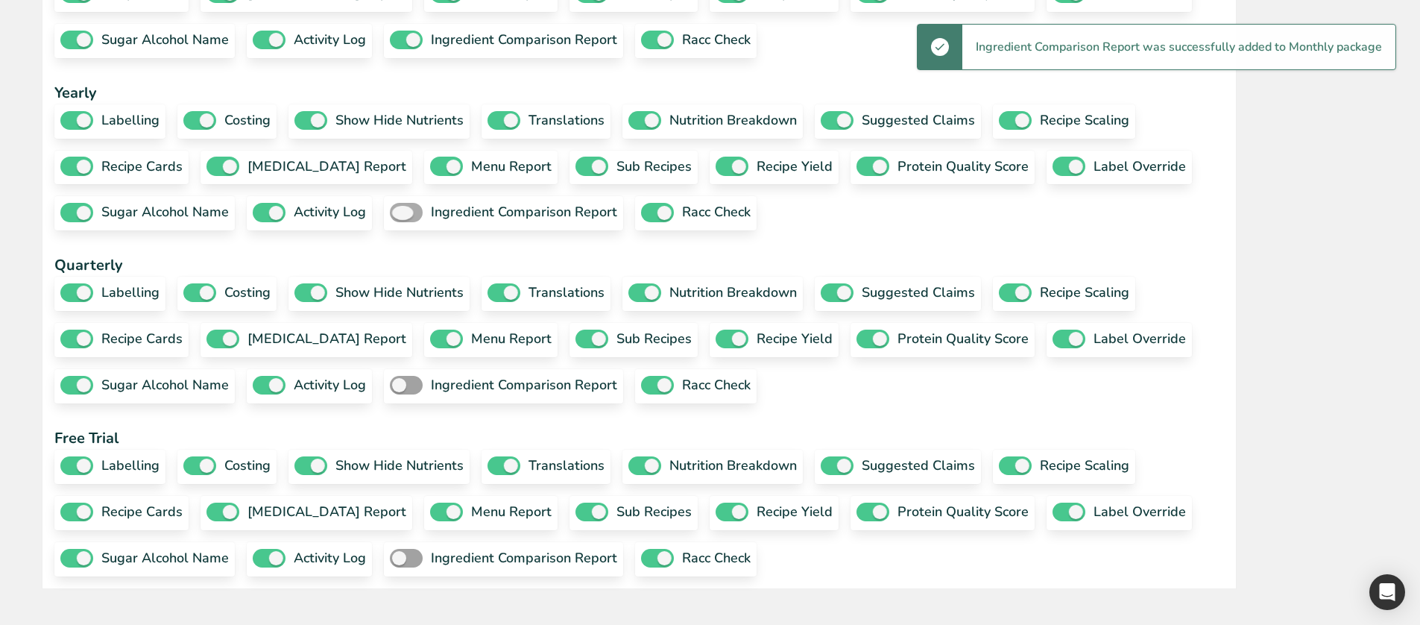
click at [390, 221] on span at bounding box center [406, 212] width 33 height 19
click at [390, 217] on input "ingredient comparison report" at bounding box center [395, 212] width 10 height 10
checkbox input "true"
click at [390, 394] on span at bounding box center [406, 385] width 33 height 19
click at [390, 390] on input "ingredient comparison report" at bounding box center [395, 385] width 10 height 10
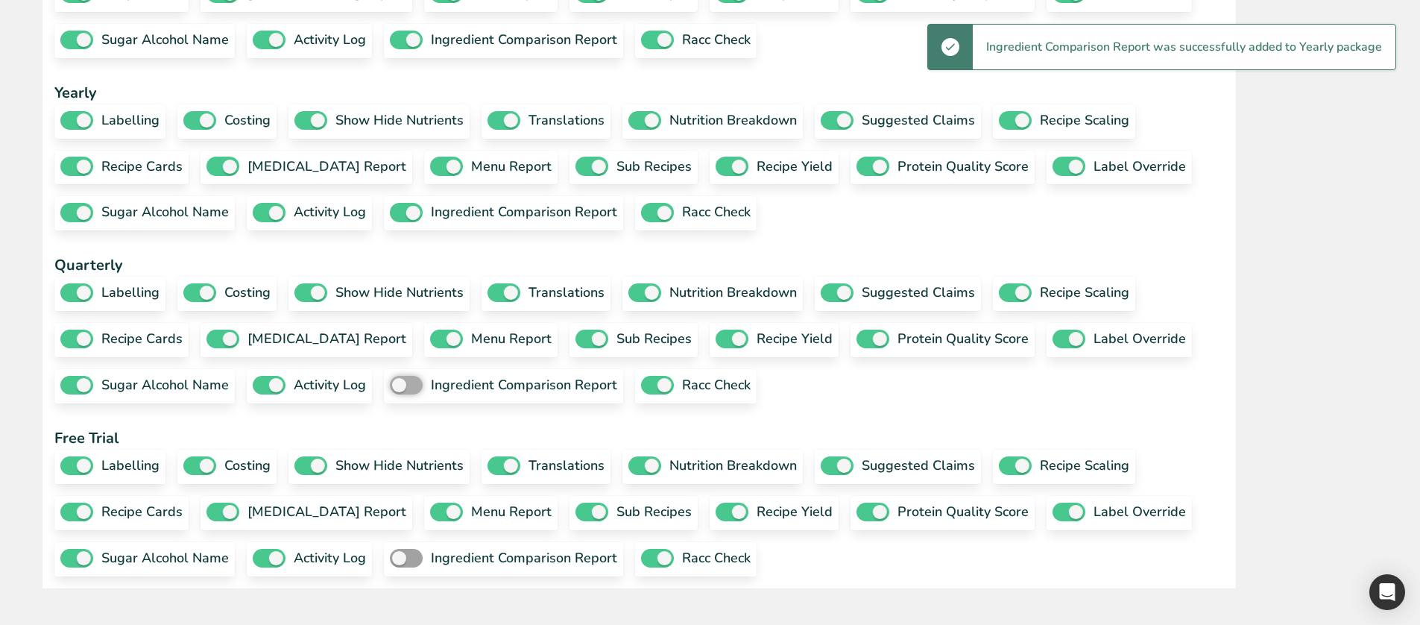
checkbox input "true"
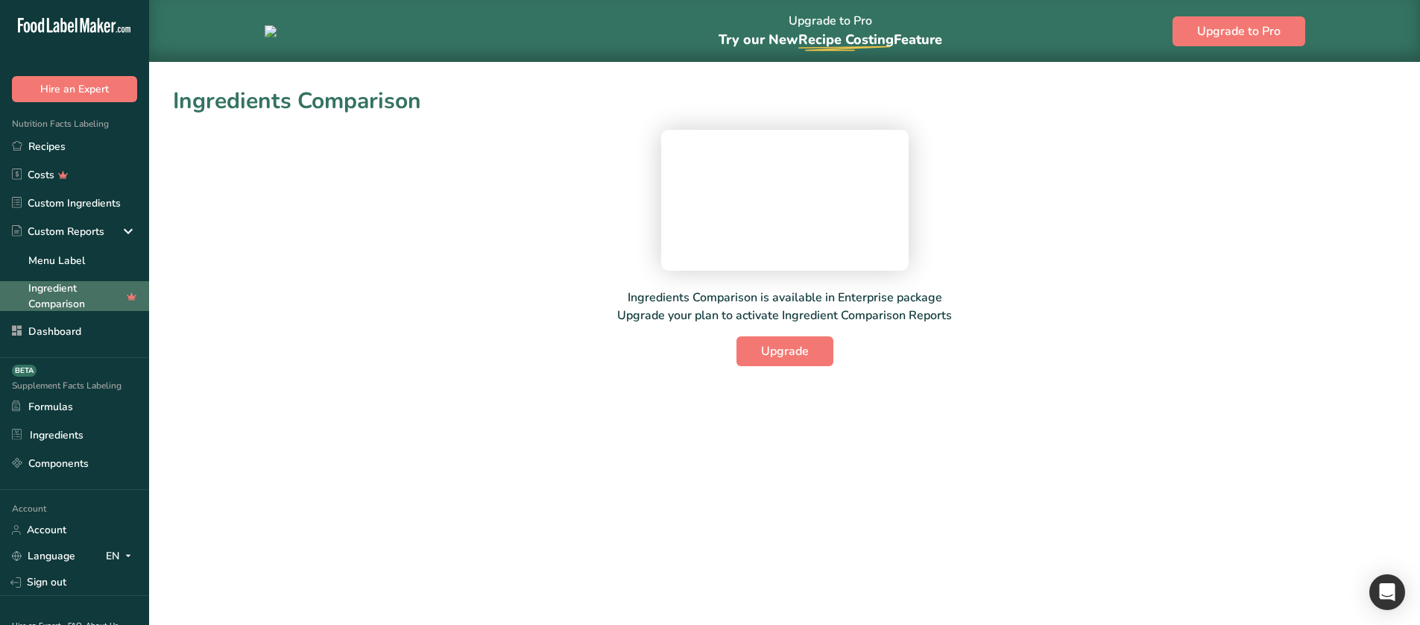
click at [66, 291] on link "Ingredient Comparison" at bounding box center [74, 296] width 149 height 30
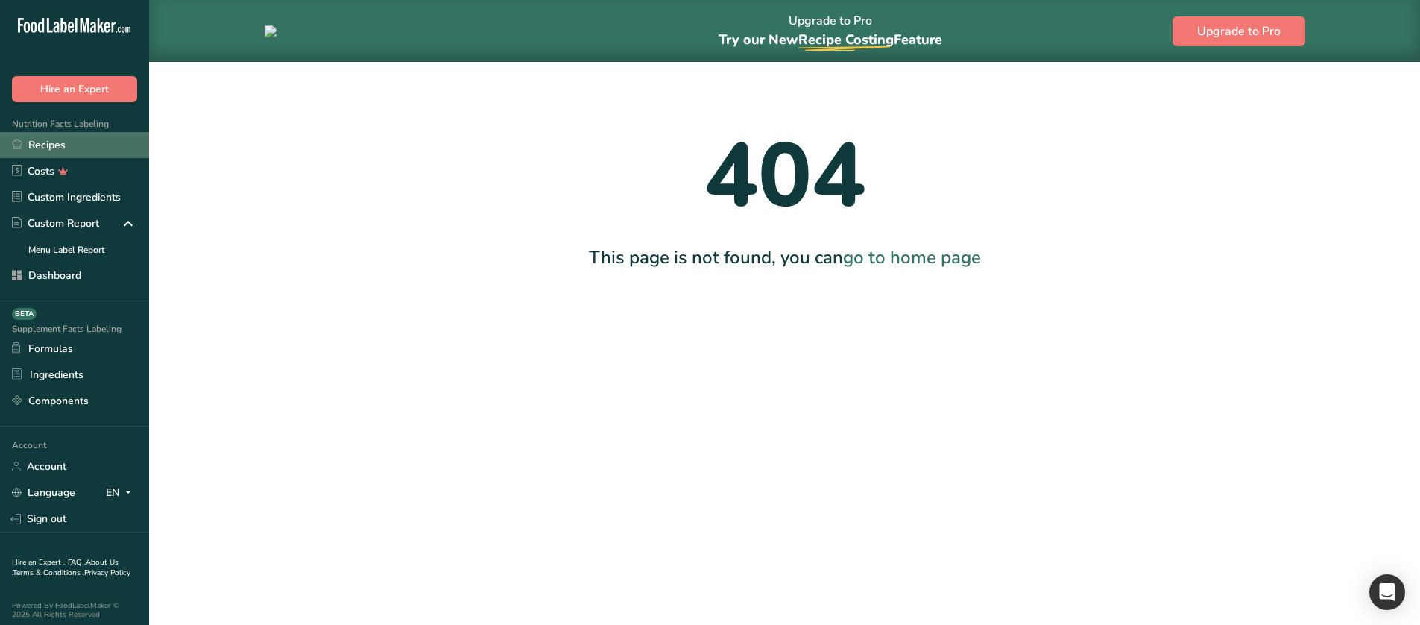
click at [70, 143] on link "Recipes" at bounding box center [74, 145] width 149 height 26
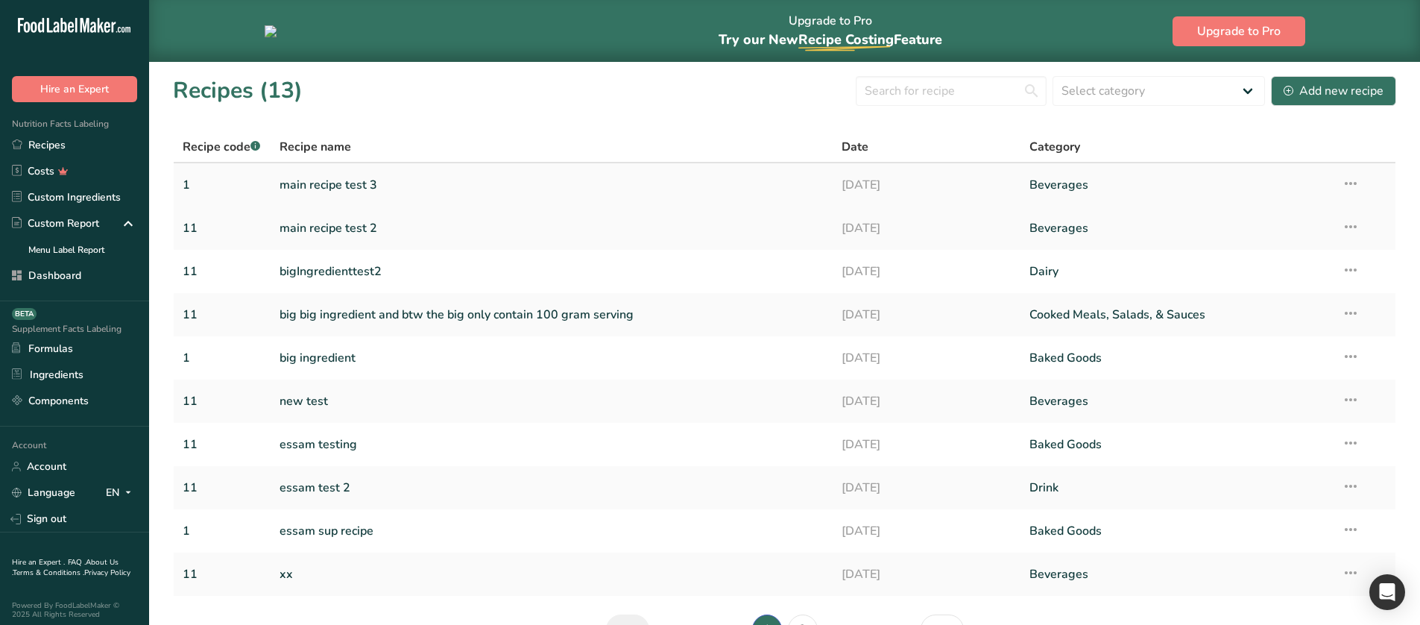
click at [303, 192] on link "main recipe test 3" at bounding box center [551, 184] width 545 height 31
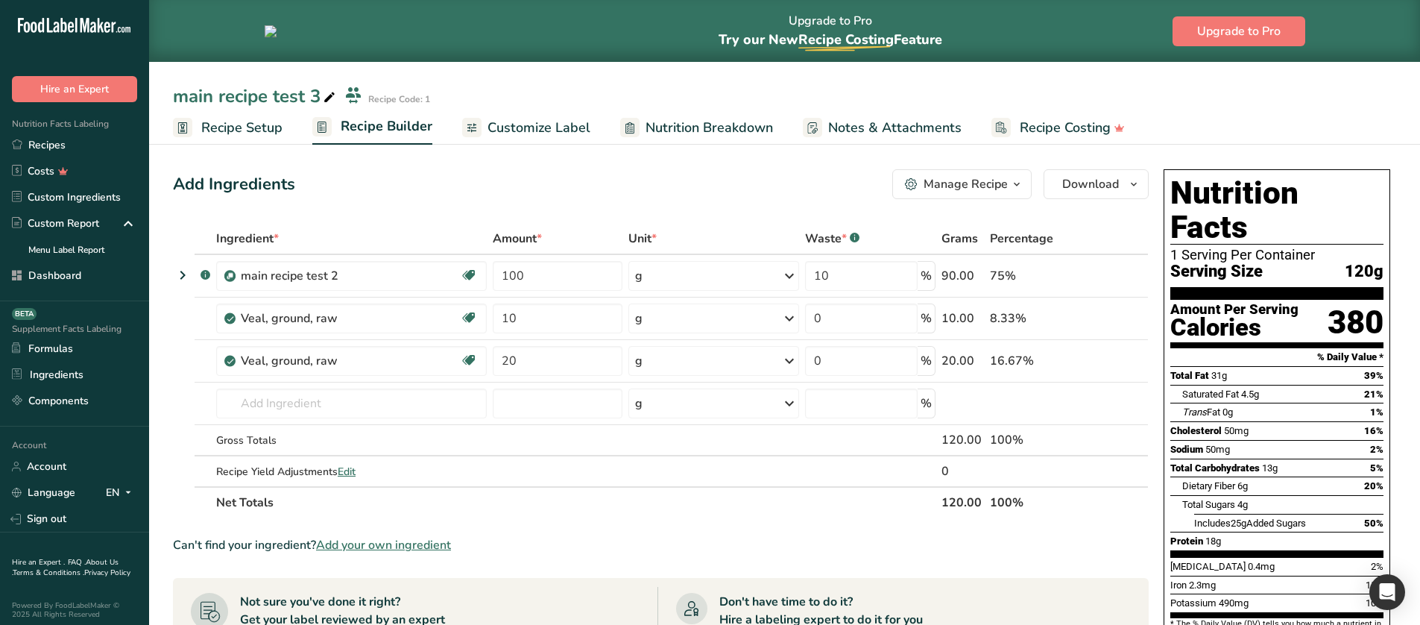
click at [252, 127] on span "Recipe Setup" at bounding box center [241, 128] width 81 height 20
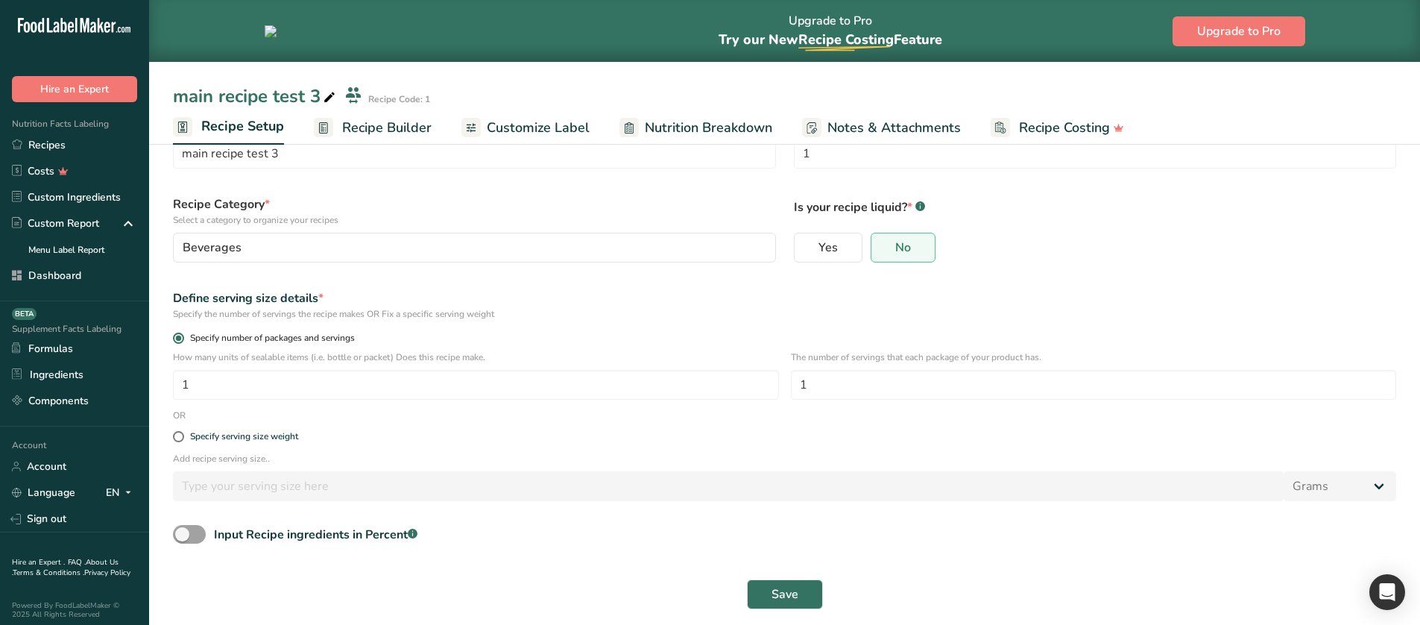
scroll to position [72, 0]
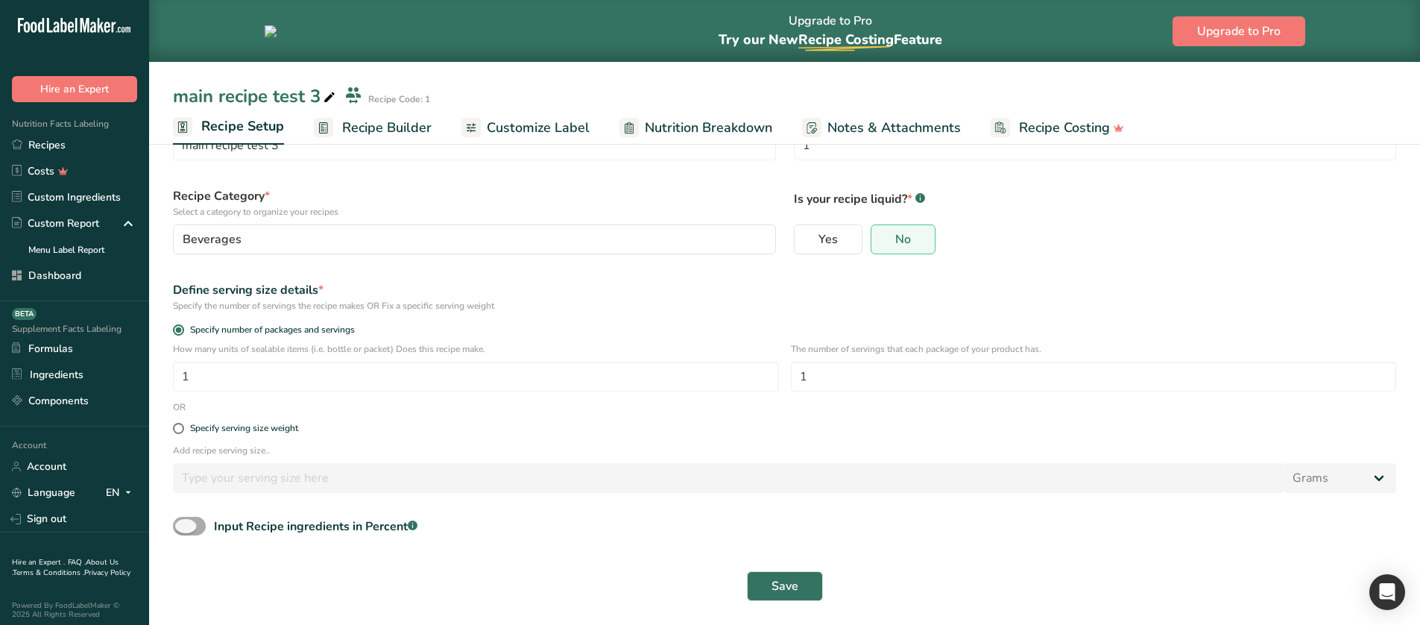
click at [187, 522] on span at bounding box center [189, 525] width 33 height 19
click at [183, 522] on input "Input Recipe ingredients in Percent .a-a{fill:#347362;}.b-a{fill:#fff;}" at bounding box center [178, 526] width 10 height 10
checkbox input "true"
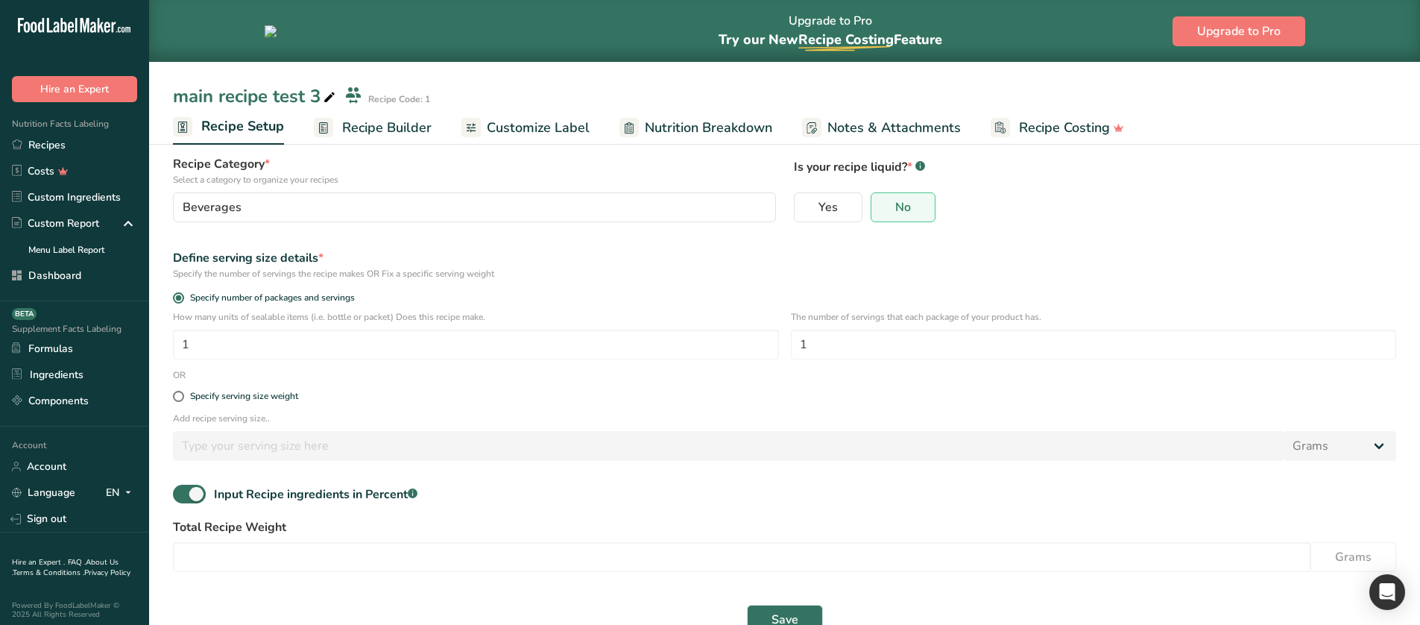
scroll to position [0, 0]
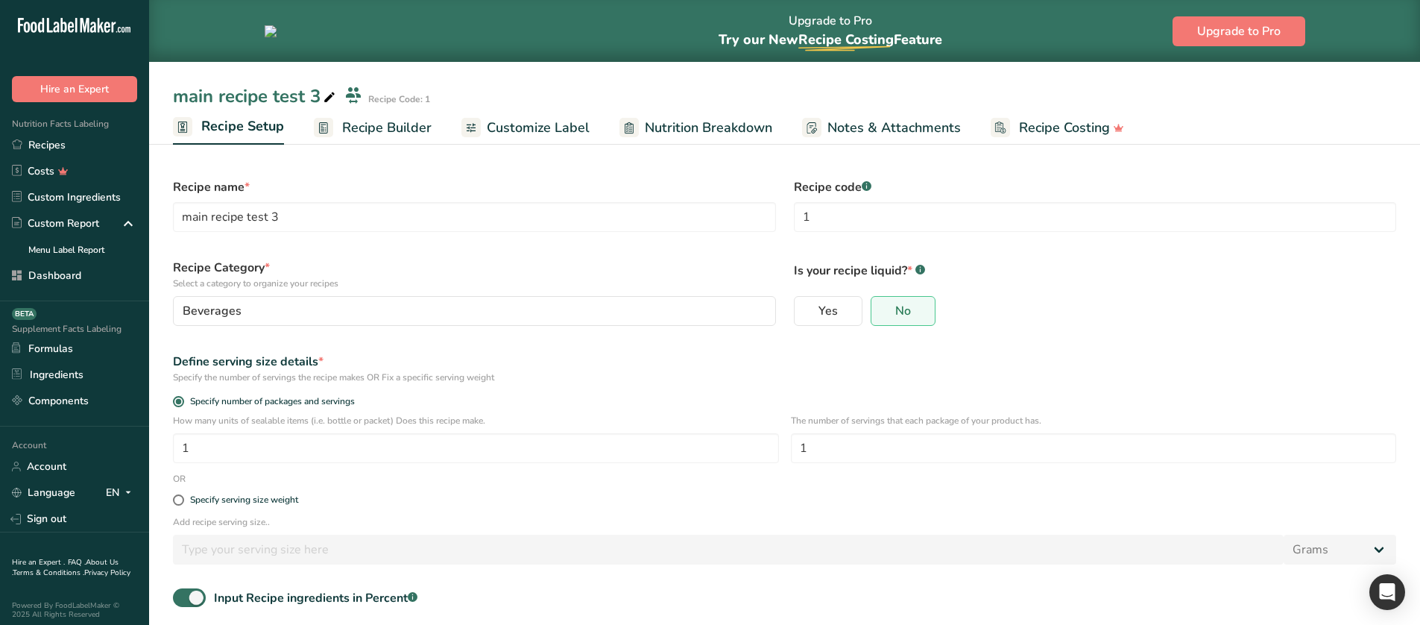
copy p "Is your recipe liquid?"
drag, startPoint x: 905, startPoint y: 271, endPoint x: 792, endPoint y: 264, distance: 113.5
click at [792, 264] on div "Is your recipe liquid? * .a-a{fill:#347362;}.b-a{fill:#fff;} Yes No" at bounding box center [1095, 292] width 621 height 85
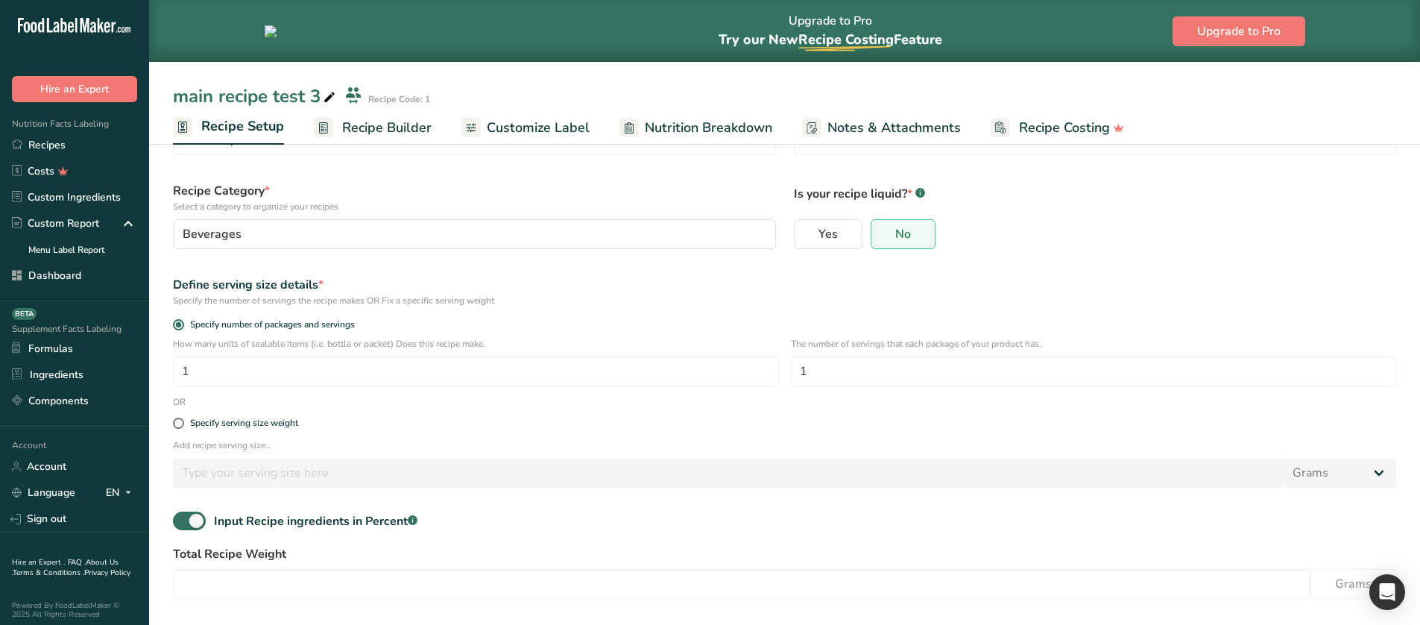
scroll to position [137, 0]
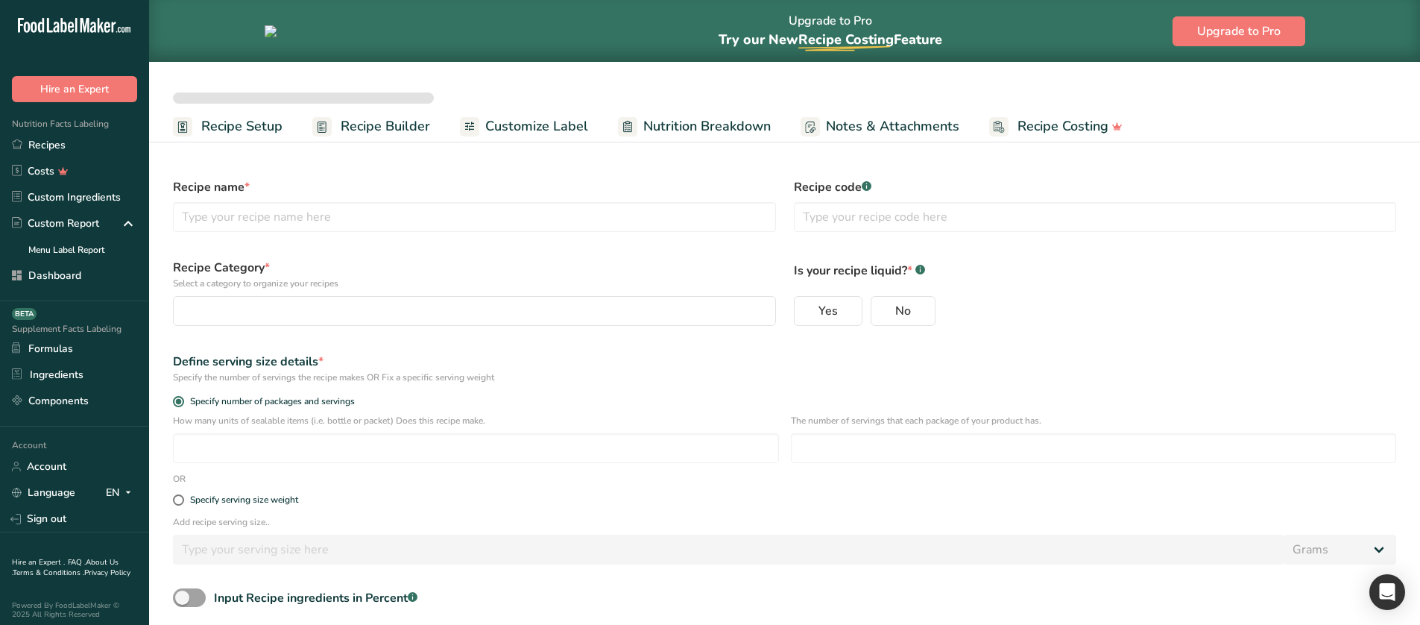
select select
type input "main recipe test 3"
type input "1"
radio input "true"
type input "1"
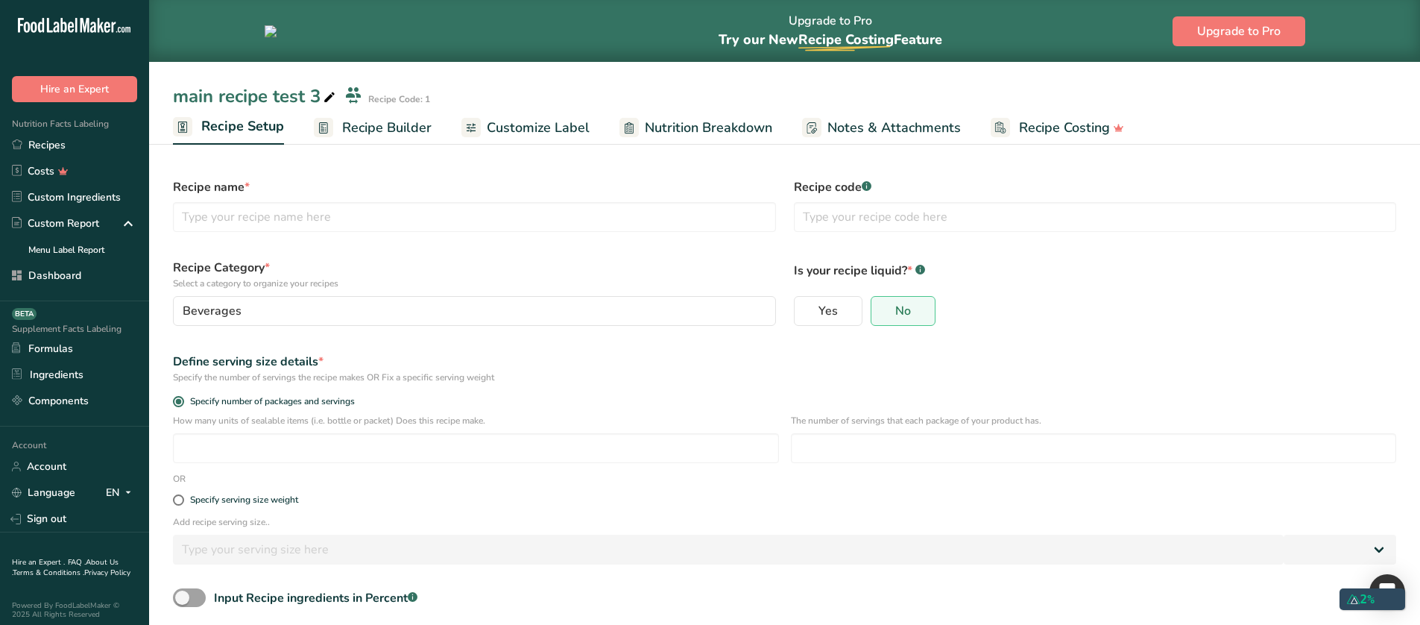
type input "1"
select select "0"
select select
type input "main recipe test 3"
type input "1"
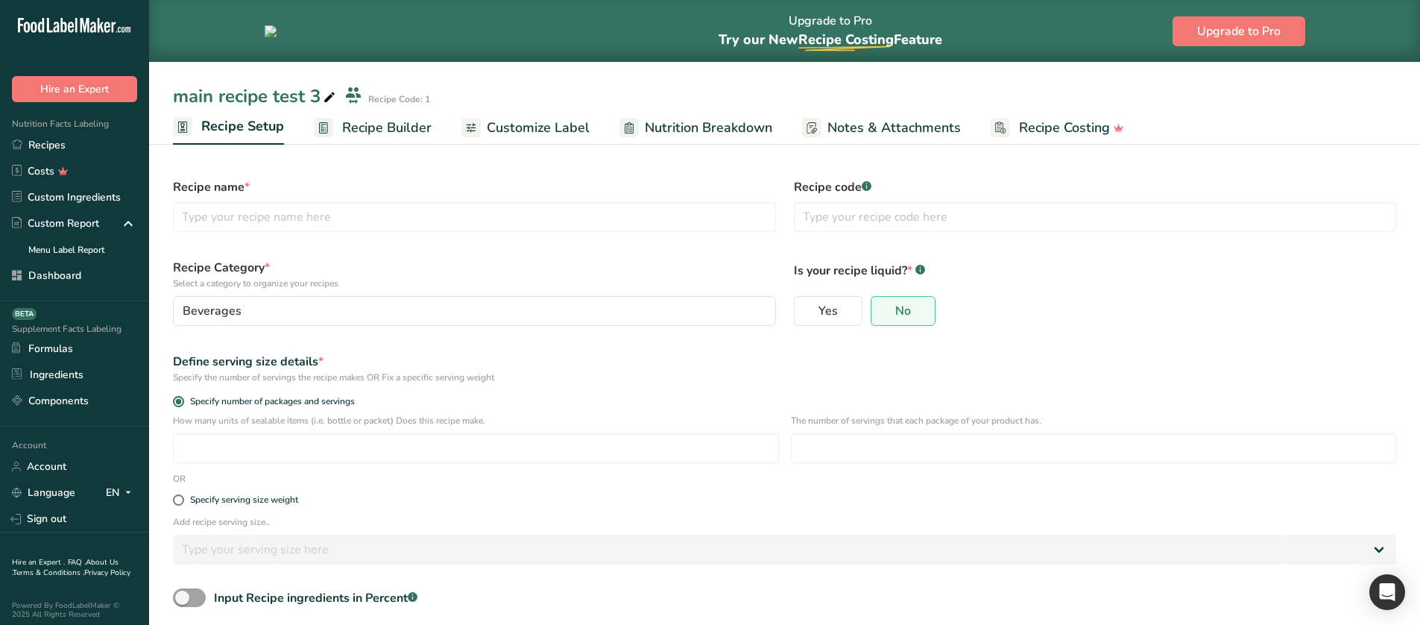
radio input "true"
type input "1"
select select "0"
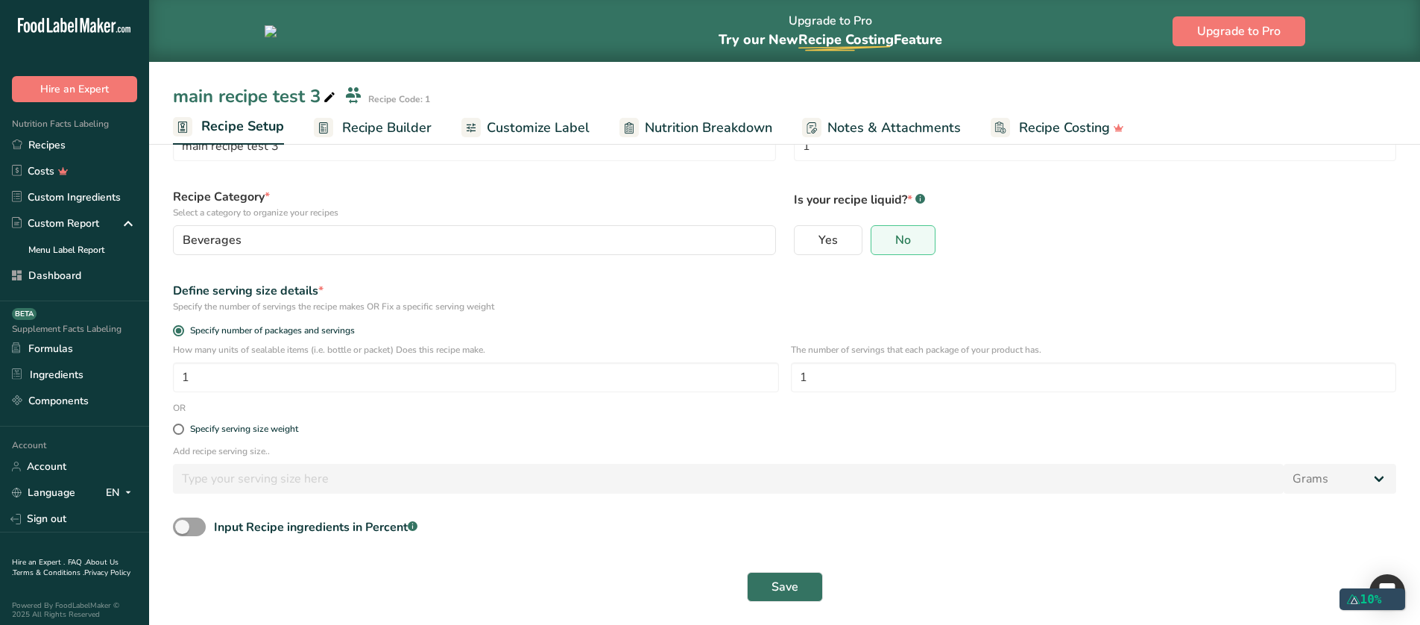
scroll to position [72, 0]
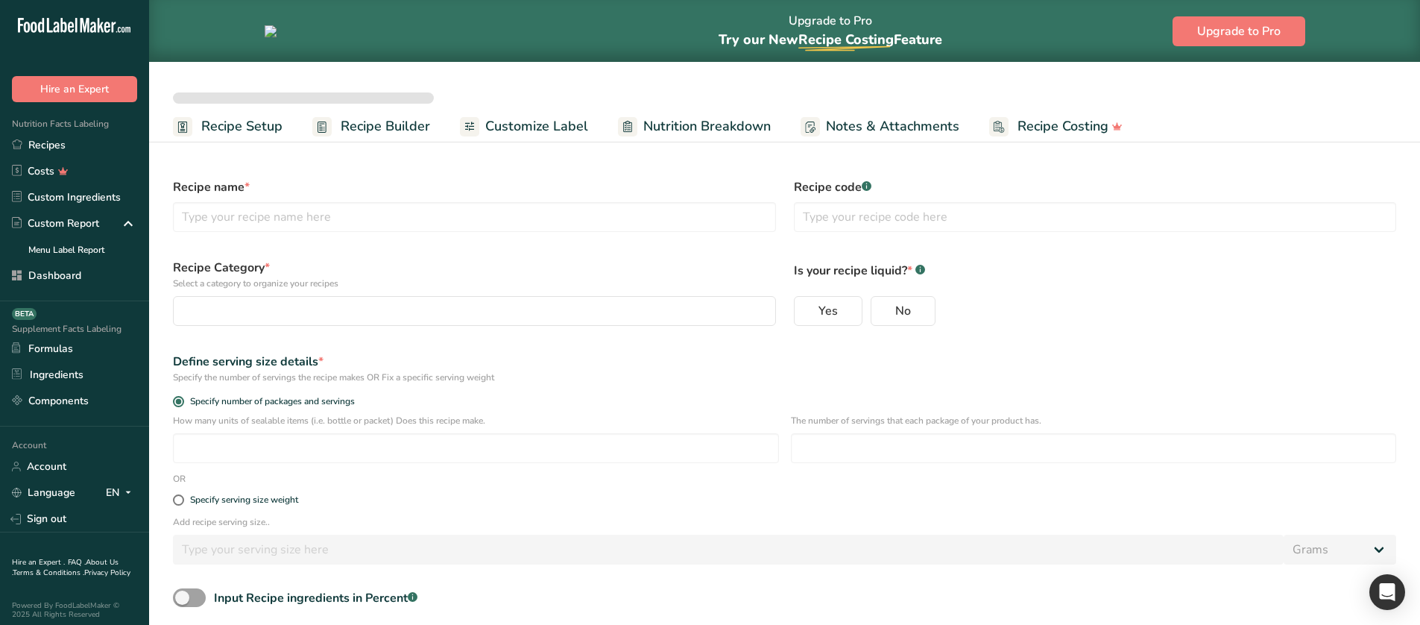
select select
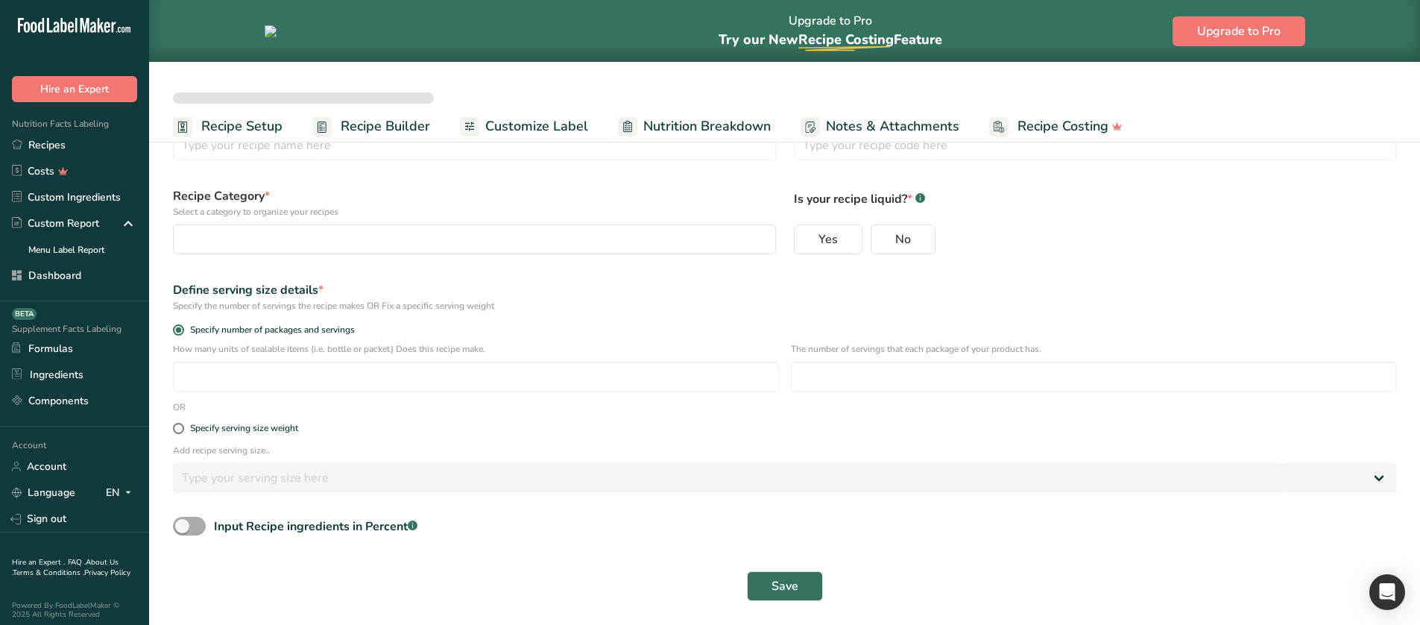
click at [191, 513] on form "Recipe name * Recipe code .a-a{fill:#347362;}.b-a{fill:#fff;} Recipe Category *…" at bounding box center [784, 354] width 1241 height 512
click at [191, 519] on span at bounding box center [189, 525] width 33 height 19
click at [183, 521] on input "Input Recipe ingredients in Percent .a-a{fill:#347362;}.b-a{fill:#fff;}" at bounding box center [178, 526] width 10 height 10
checkbox input "true"
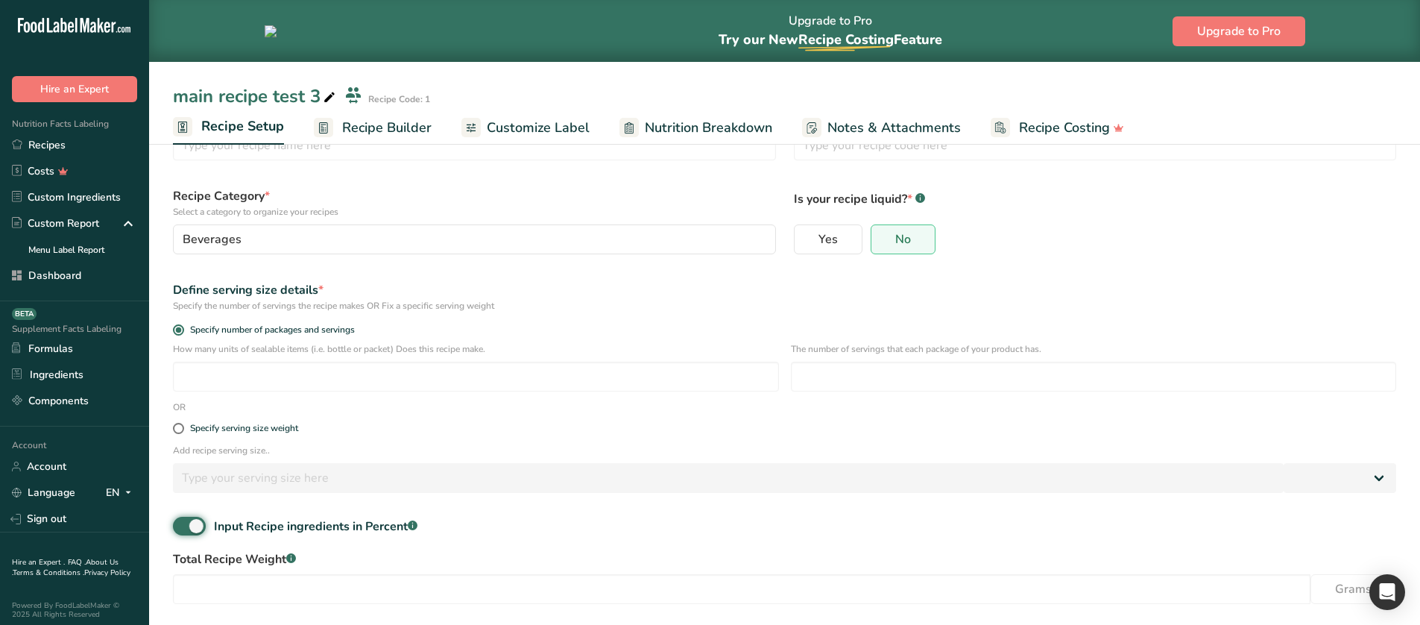
type input "main recipe test 3"
type input "1"
radio input "true"
type input "1"
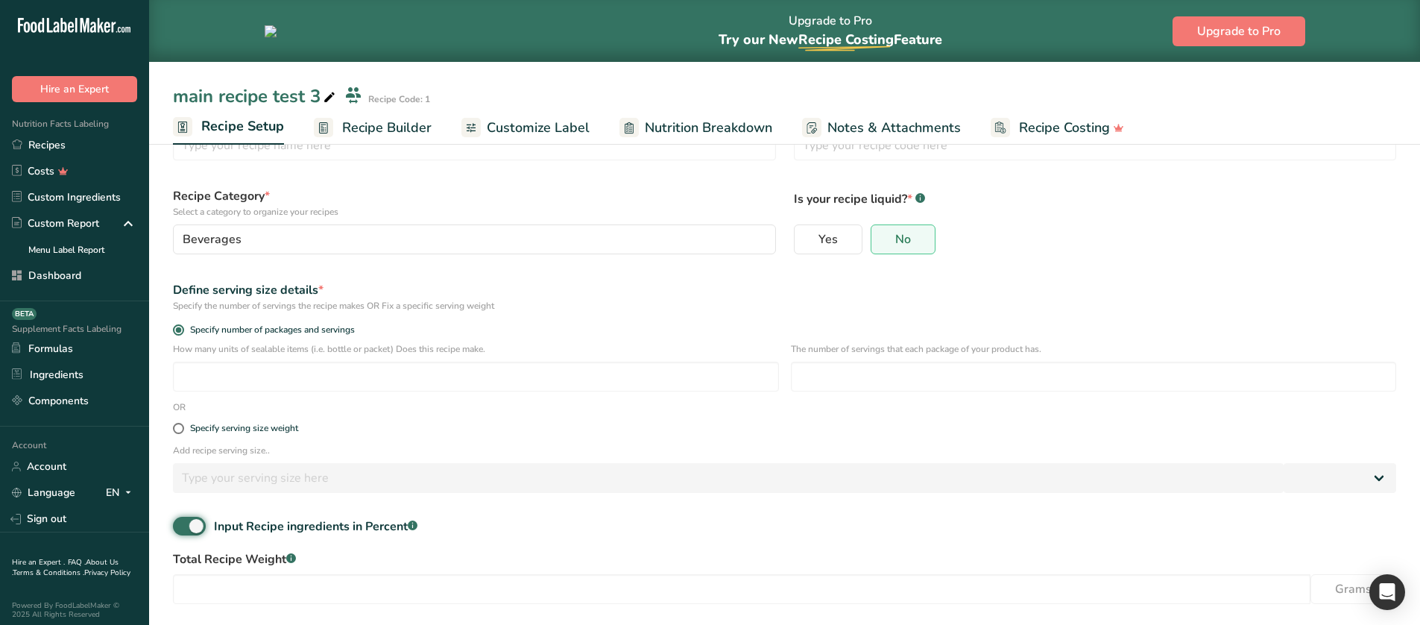
select select "0"
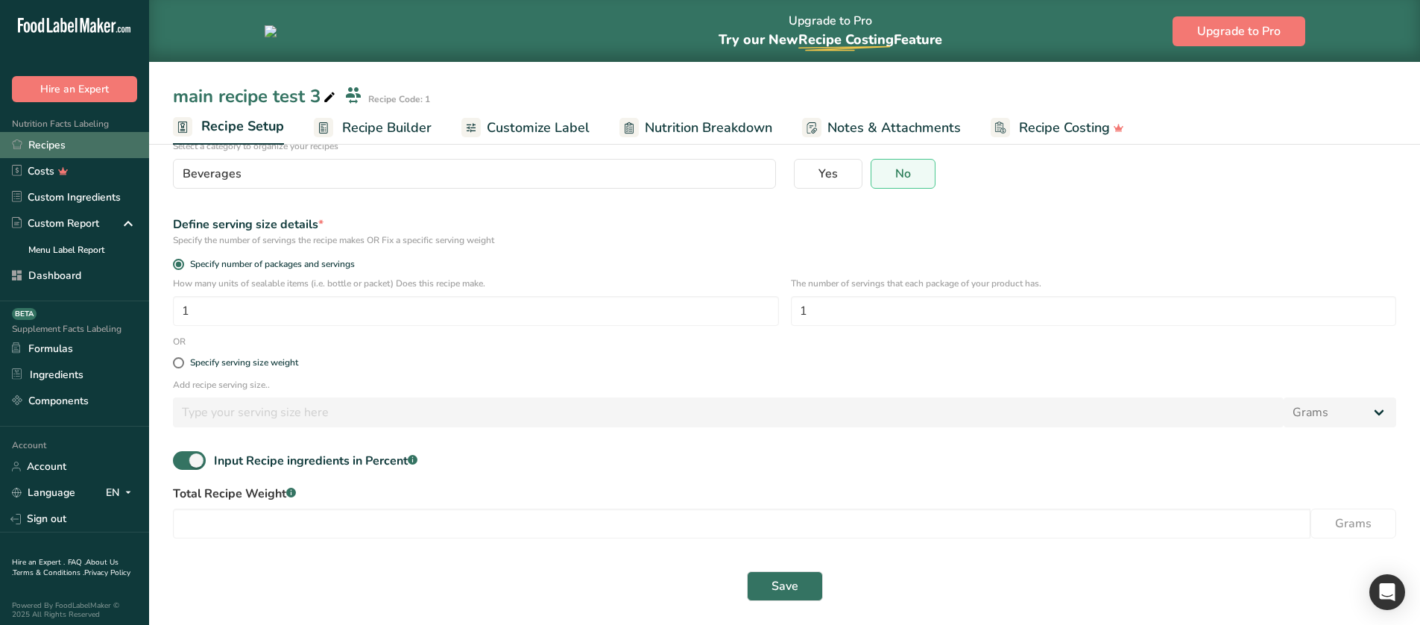
click at [90, 145] on link "Recipes" at bounding box center [74, 145] width 149 height 26
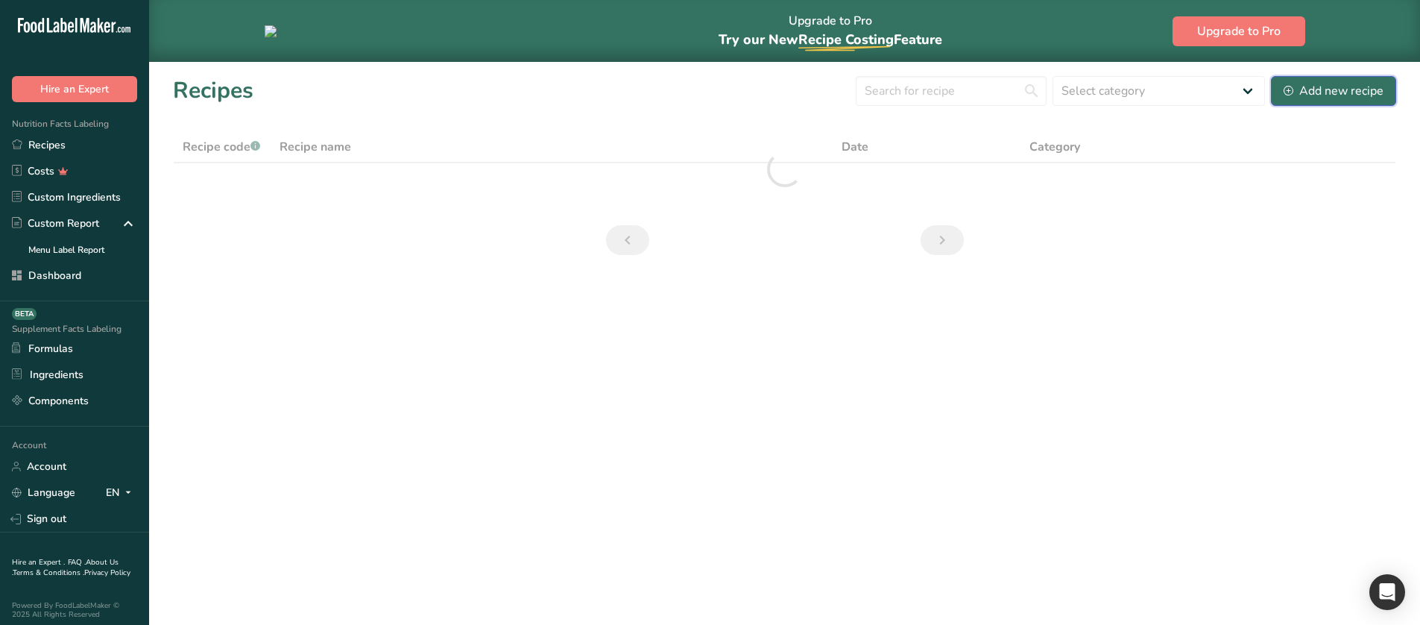
drag, startPoint x: 1320, startPoint y: 87, endPoint x: 1286, endPoint y: 93, distance: 34.1
click at [1321, 86] on div "Add new recipe" at bounding box center [1333, 91] width 100 height 18
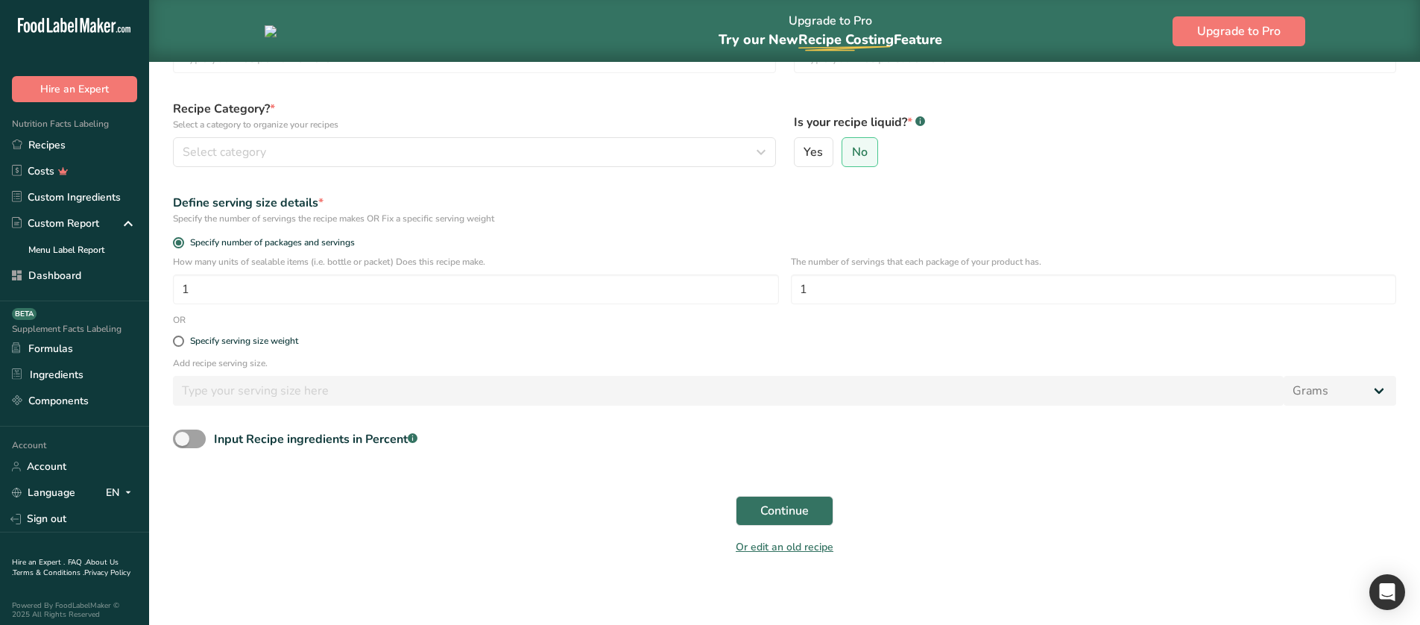
scroll to position [123, 0]
click at [198, 440] on span at bounding box center [189, 436] width 33 height 19
click at [183, 440] on input "Input Recipe ingredients in Percent .a-a{fill:#347362;}.b-a{fill:#fff;}" at bounding box center [178, 437] width 10 height 10
checkbox input "true"
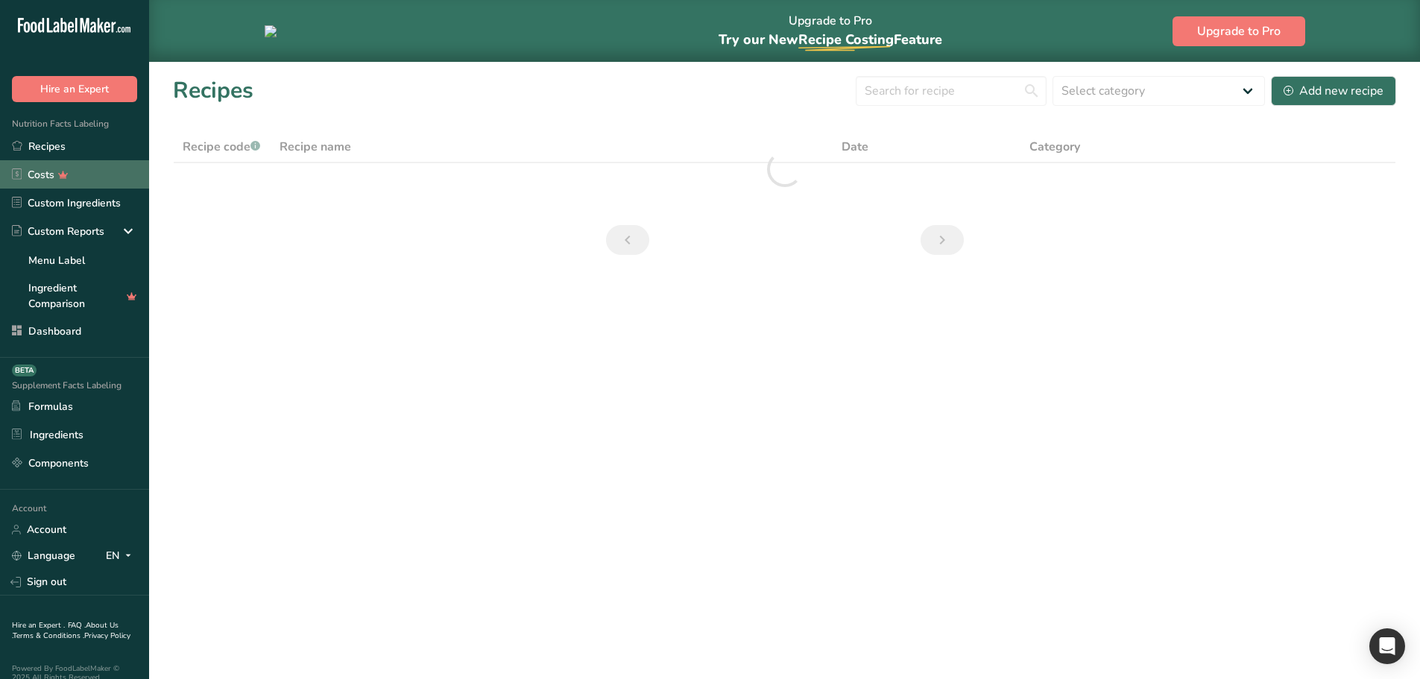
click at [41, 181] on link "Costs" at bounding box center [74, 174] width 149 height 28
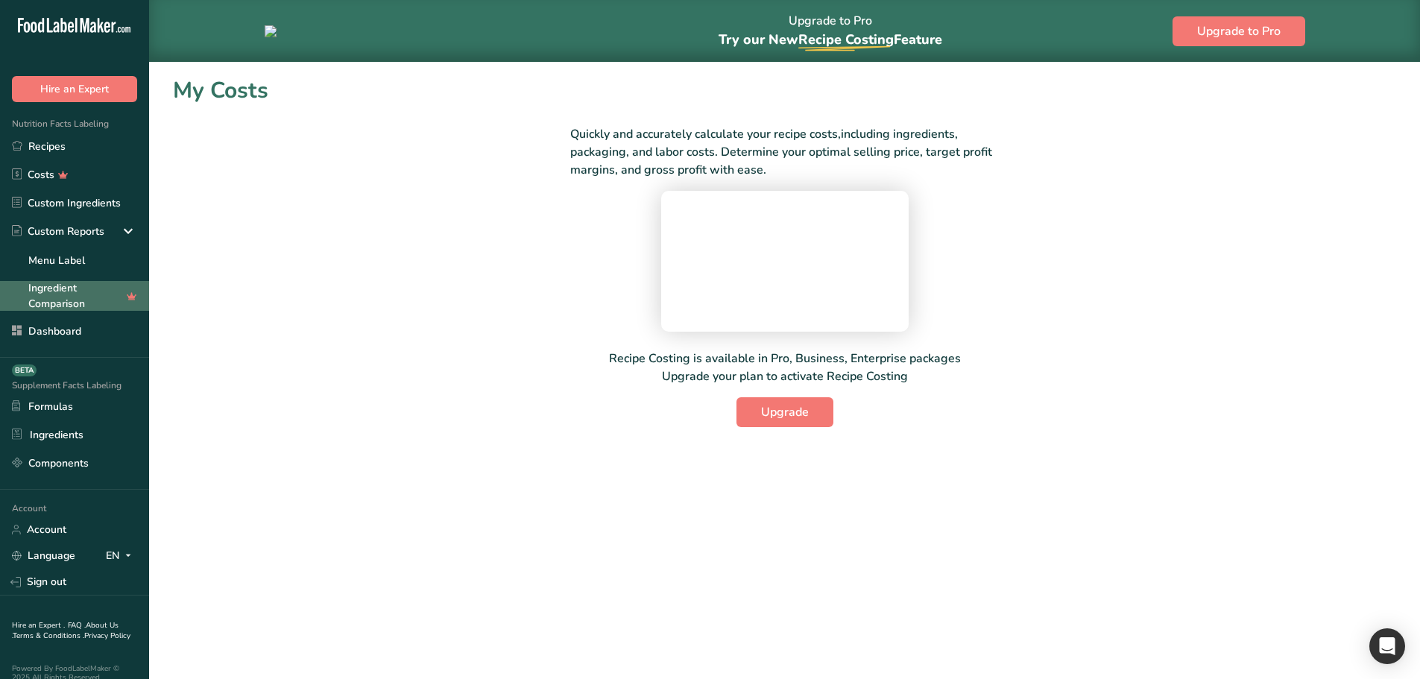
click at [49, 293] on link "Ingredient Comparison" at bounding box center [74, 296] width 149 height 30
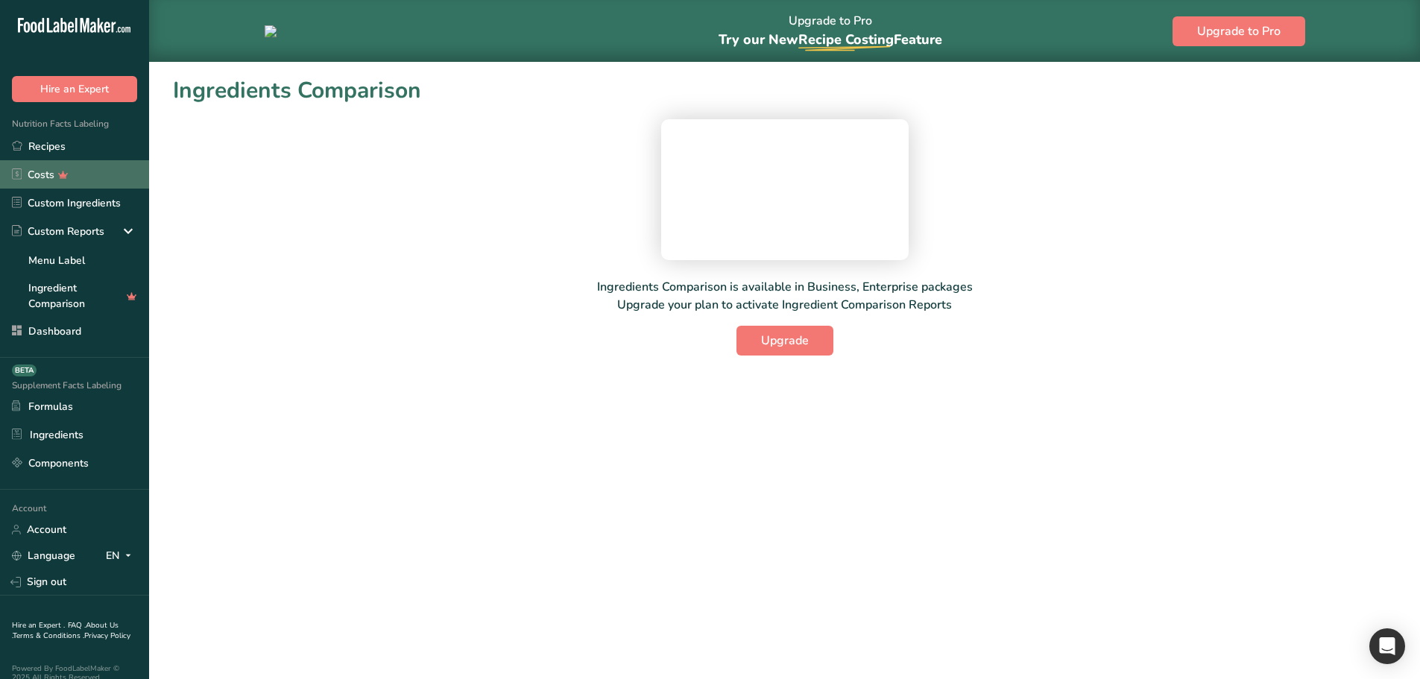
click at [84, 177] on link "Costs" at bounding box center [74, 174] width 149 height 28
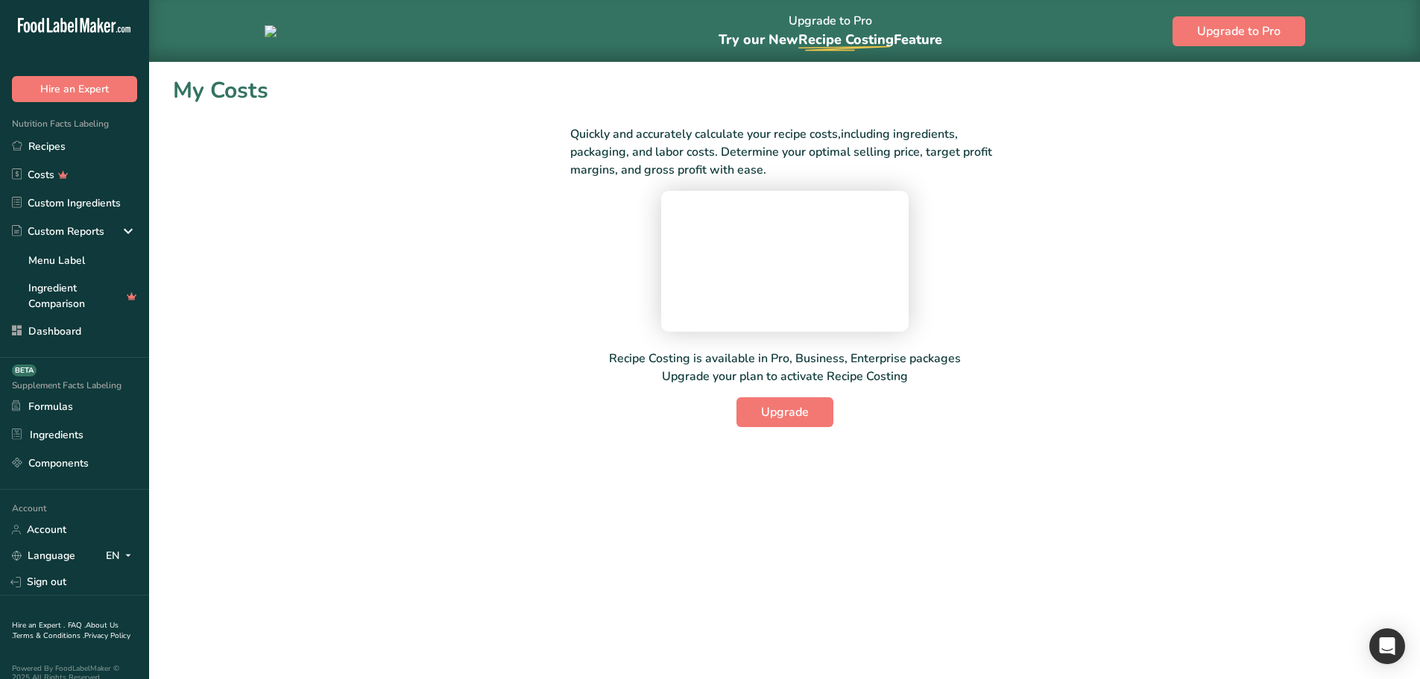
drag, startPoint x: 758, startPoint y: 169, endPoint x: 227, endPoint y: 204, distance: 532.6
click at [563, 140] on div "Quickly and accurately calculate your recipe costs,including ingredients, packa…" at bounding box center [784, 267] width 1223 height 320
click at [41, 301] on link "Ingredient Comparison" at bounding box center [74, 296] width 149 height 30
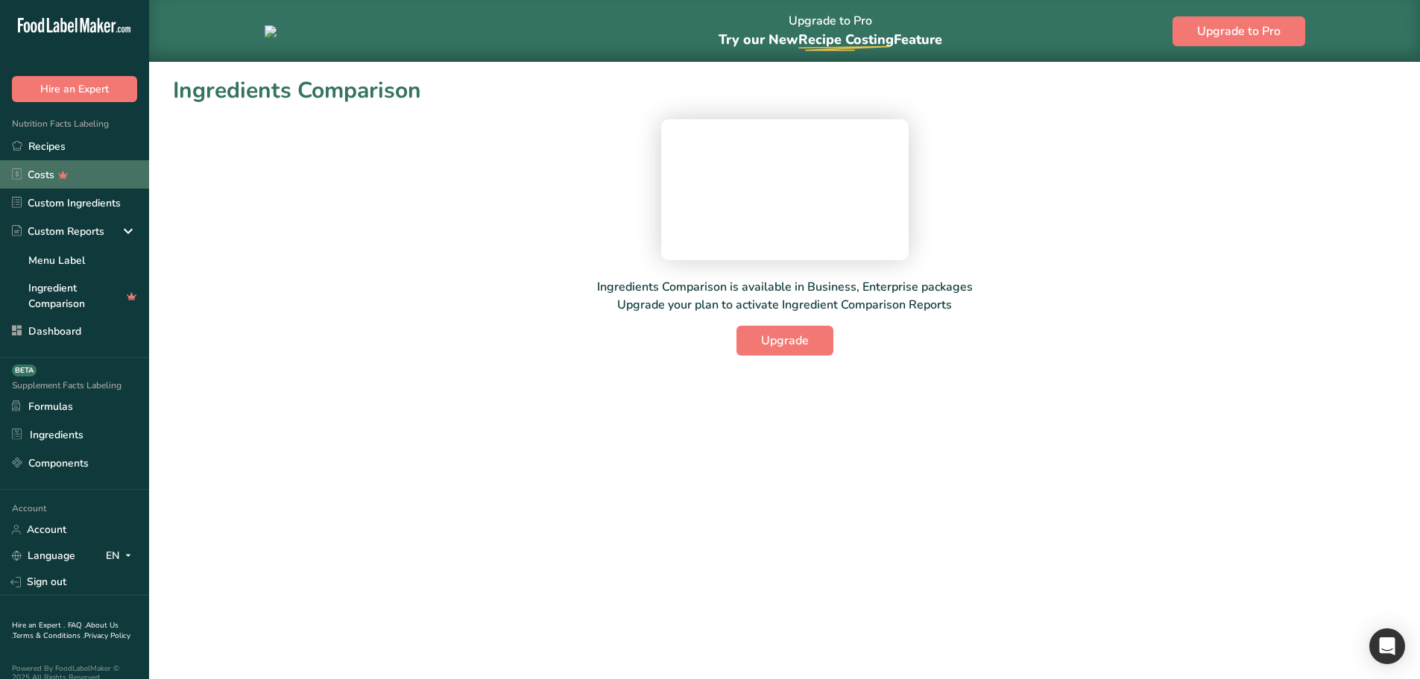
click at [83, 178] on link "Costs" at bounding box center [74, 174] width 149 height 28
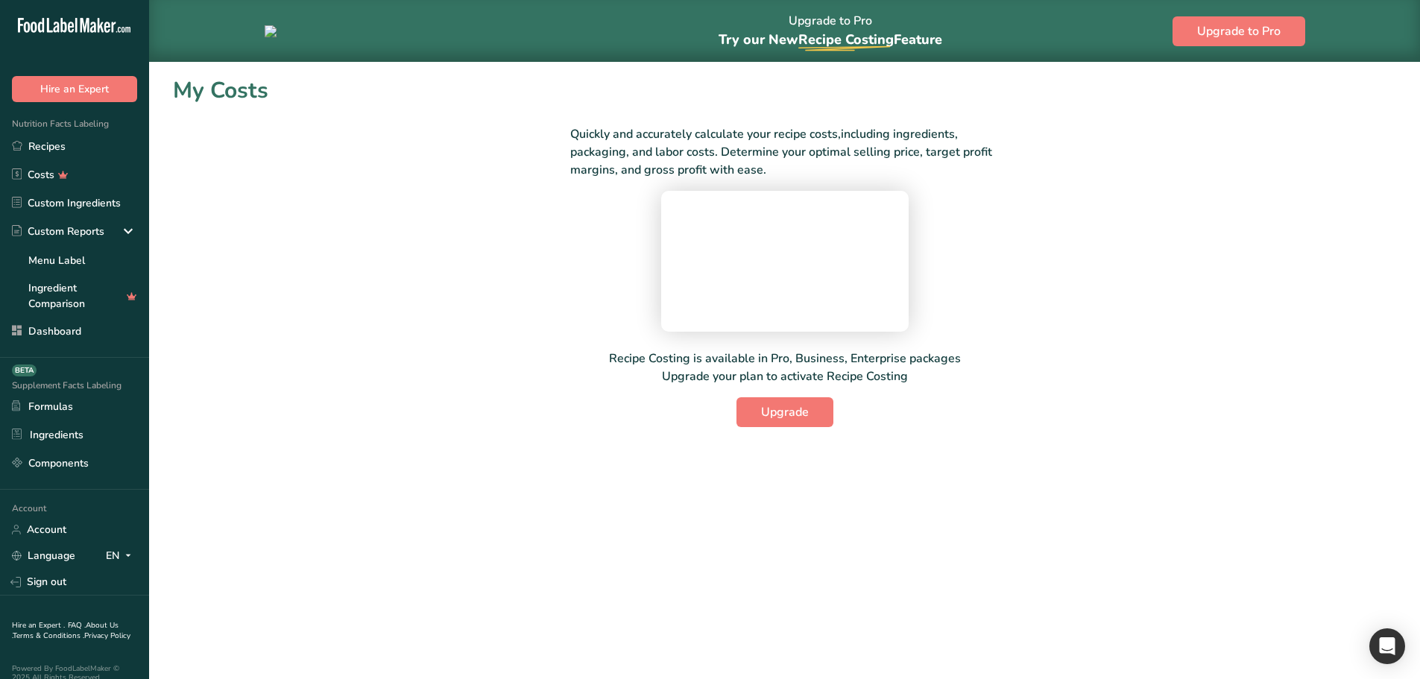
drag, startPoint x: 774, startPoint y: 174, endPoint x: 544, endPoint y: 137, distance: 233.2
click at [544, 137] on div "Quickly and accurately calculate your recipe costs,including ingredients, packa…" at bounding box center [784, 267] width 1223 height 320
click at [121, 294] on icon at bounding box center [132, 296] width 22 height 16
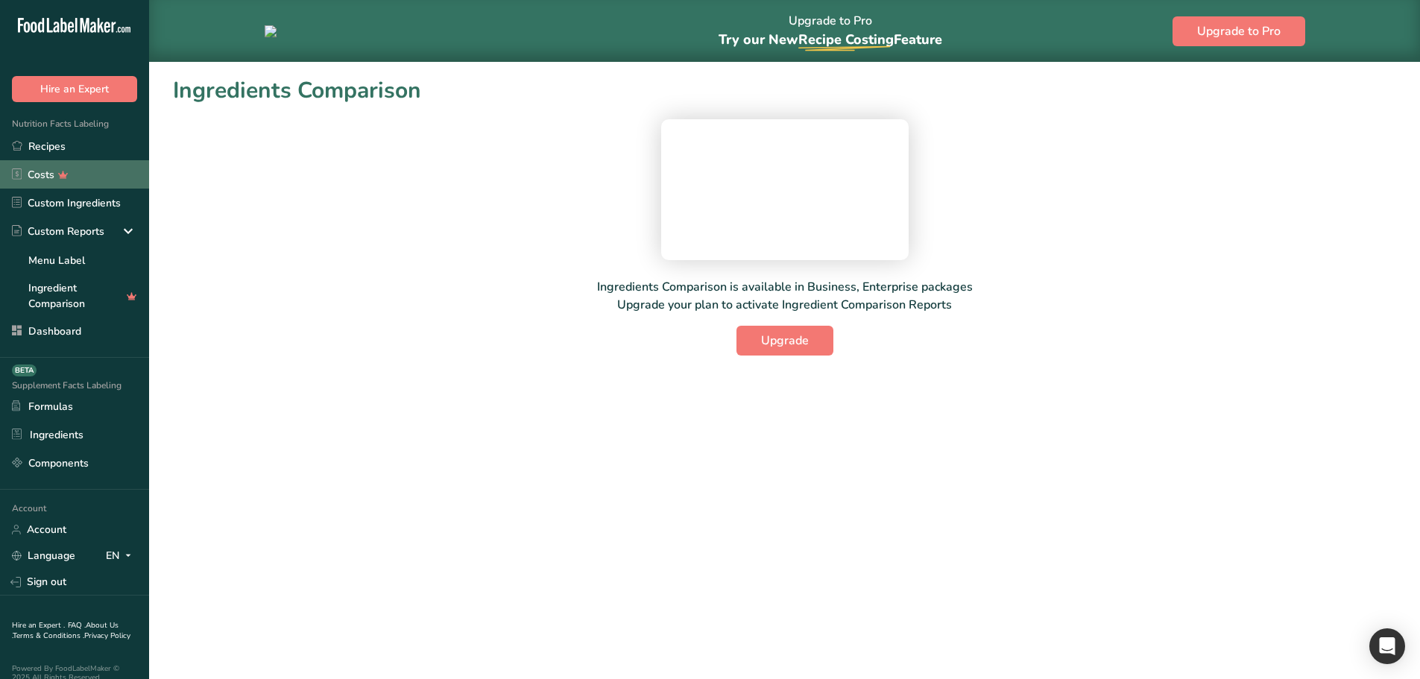
click at [98, 176] on link "Costs" at bounding box center [74, 174] width 149 height 28
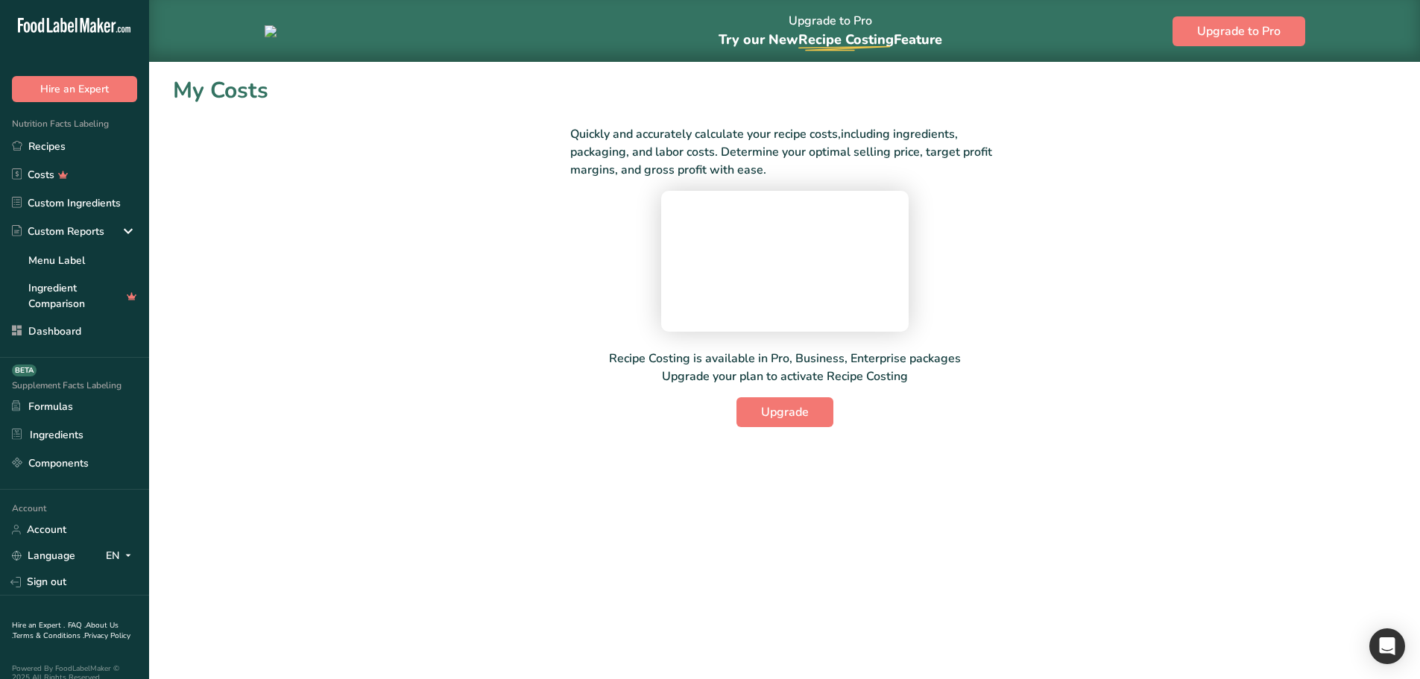
drag, startPoint x: 776, startPoint y: 175, endPoint x: 563, endPoint y: 137, distance: 216.5
click at [566, 137] on div "Quickly and accurately calculate your recipe costs,including ingredients, packa…" at bounding box center [784, 267] width 1223 height 320
click at [101, 297] on link "Ingredient Comparison" at bounding box center [74, 296] width 149 height 30
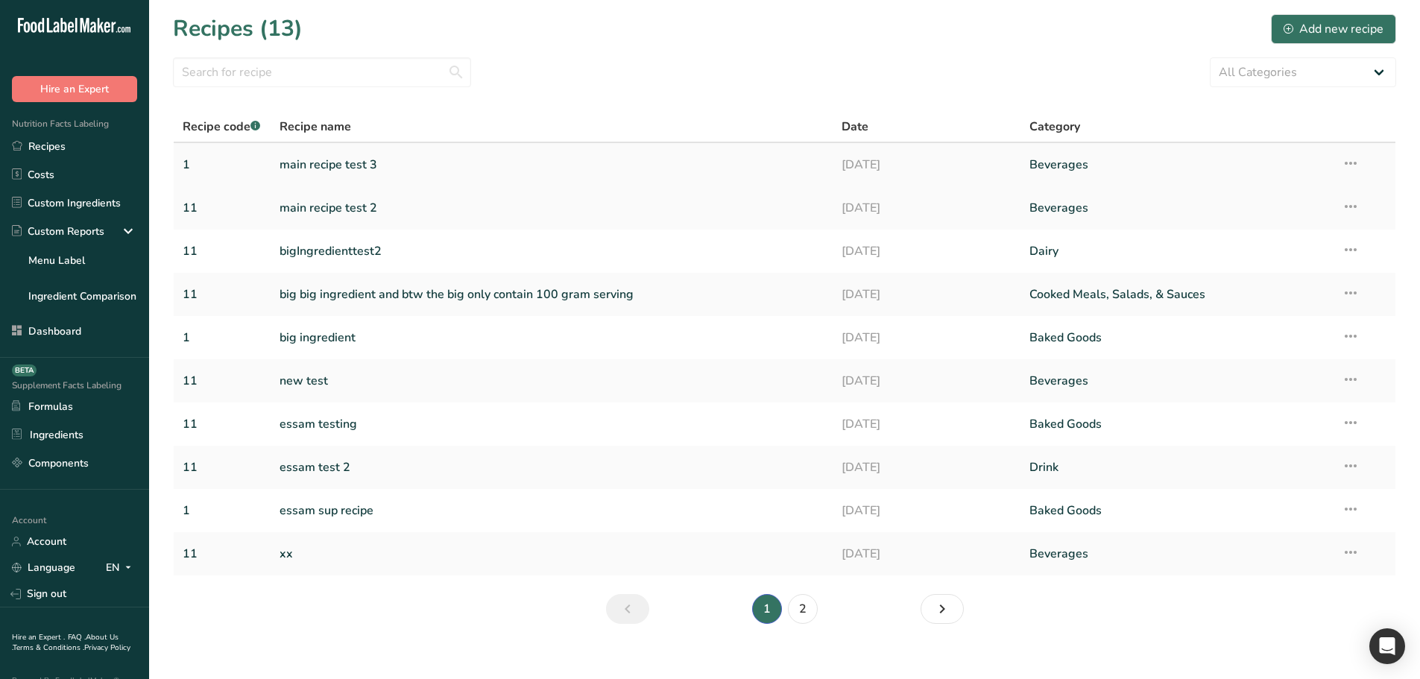
click at [347, 158] on link "main recipe test 3" at bounding box center [551, 164] width 545 height 31
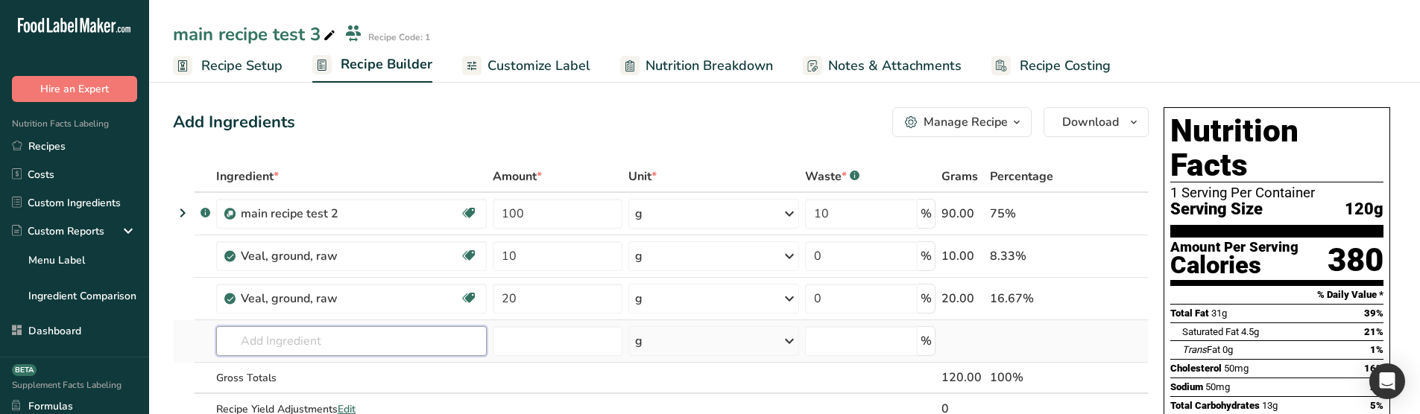
click at [385, 339] on input "text" at bounding box center [351, 341] width 271 height 30
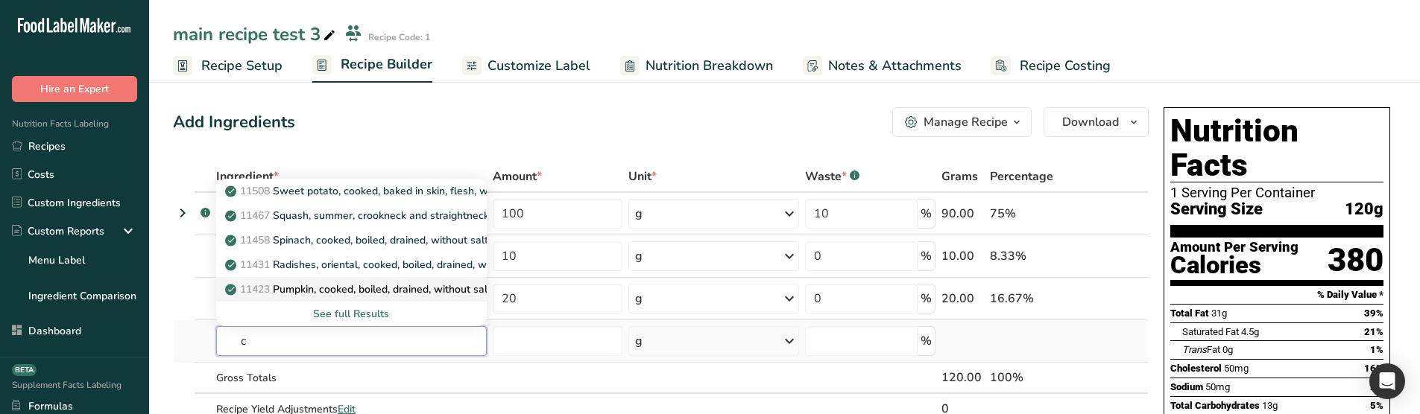
type input "c"
click at [317, 289] on p "11423 Pumpkin, cooked, boiled, drained, without salt" at bounding box center [359, 290] width 263 height 16
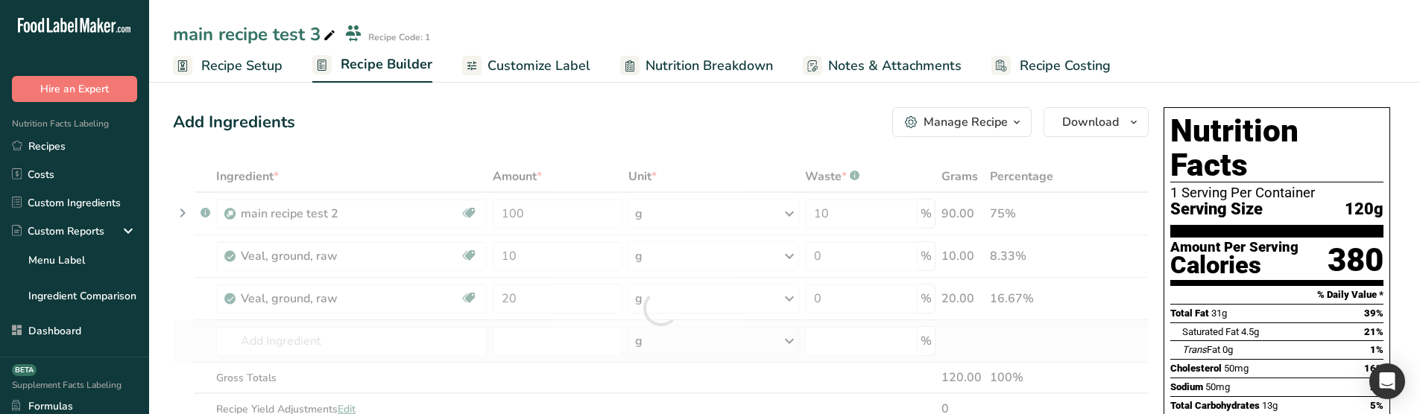
type input "Pumpkin, cooked, boiled, drained, without salt"
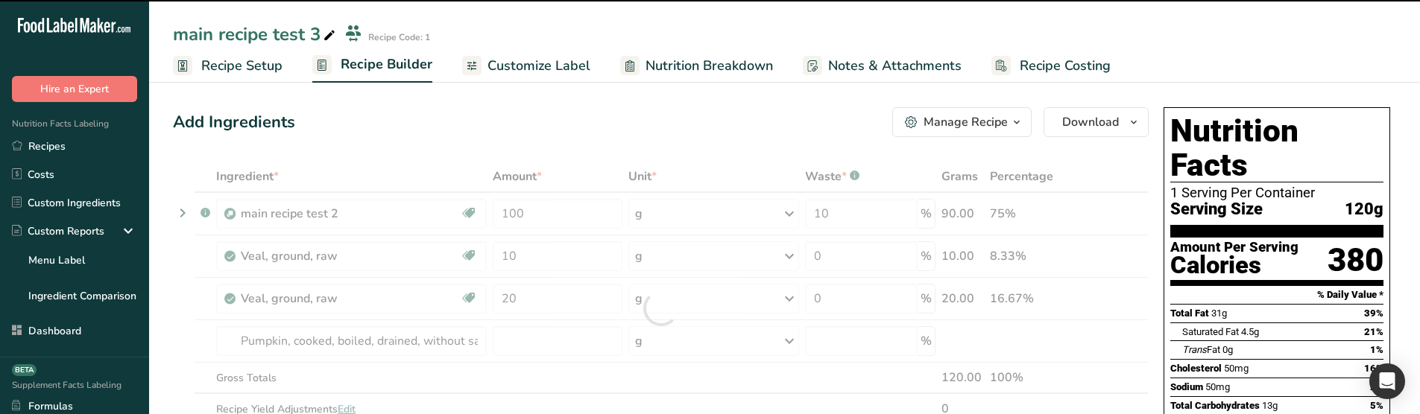
type input "0"
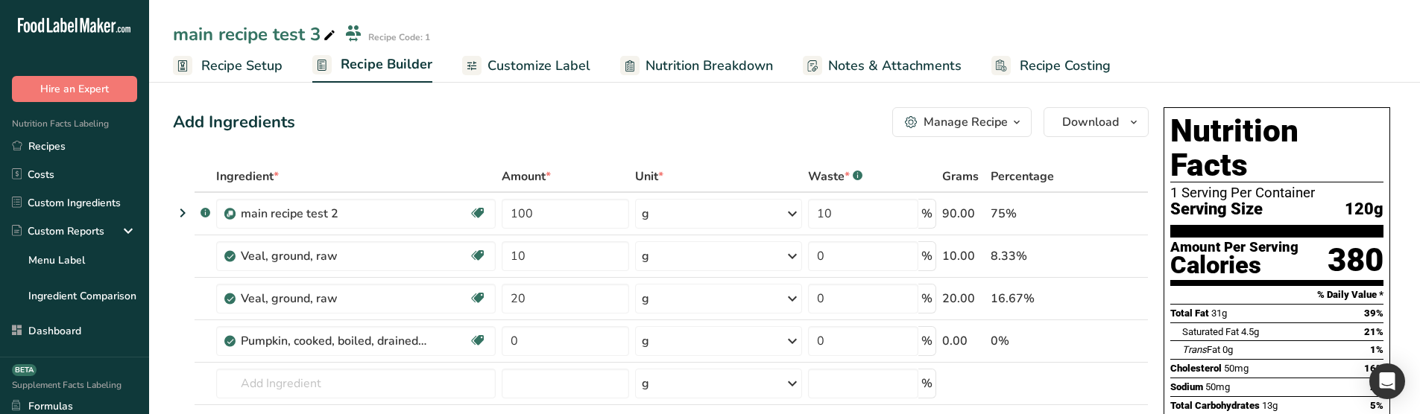
click at [259, 70] on span "Recipe Setup" at bounding box center [241, 66] width 81 height 20
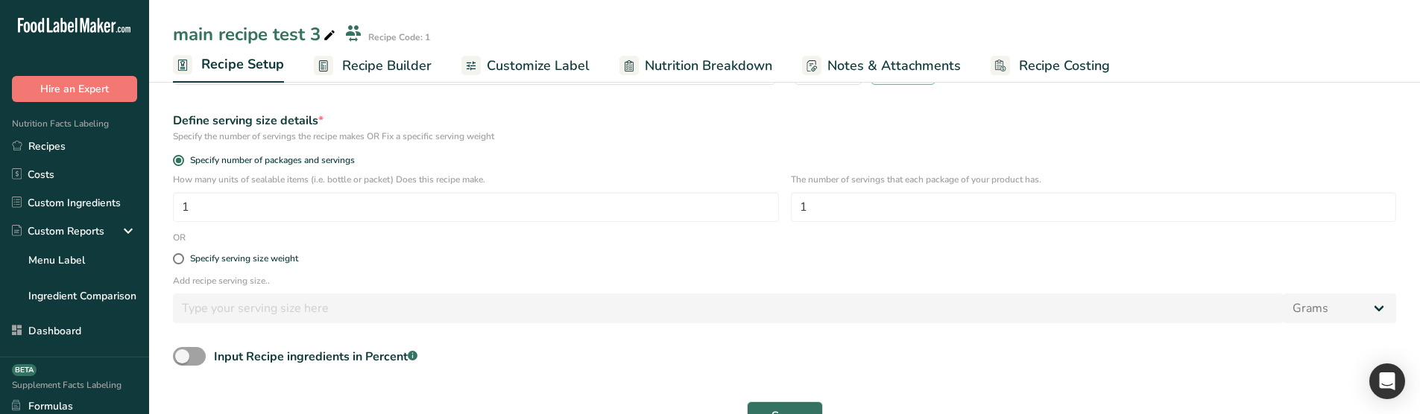
scroll to position [220, 0]
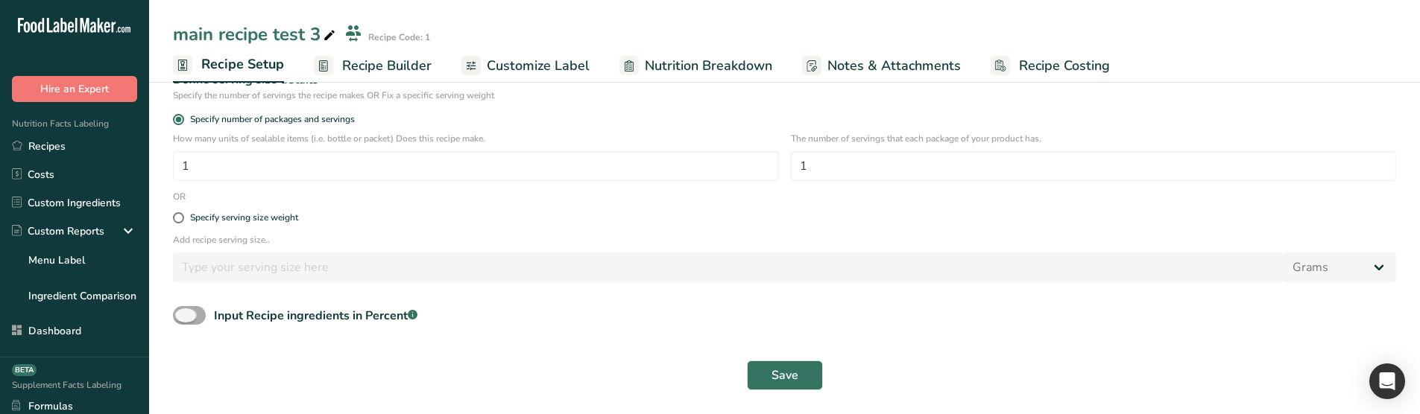
click at [189, 306] on span at bounding box center [189, 315] width 33 height 19
click at [183, 311] on input "Input Recipe ingredients in Percent .a-a{fill:#347362;}.b-a{fill:#fff;}" at bounding box center [178, 316] width 10 height 10
checkbox input "true"
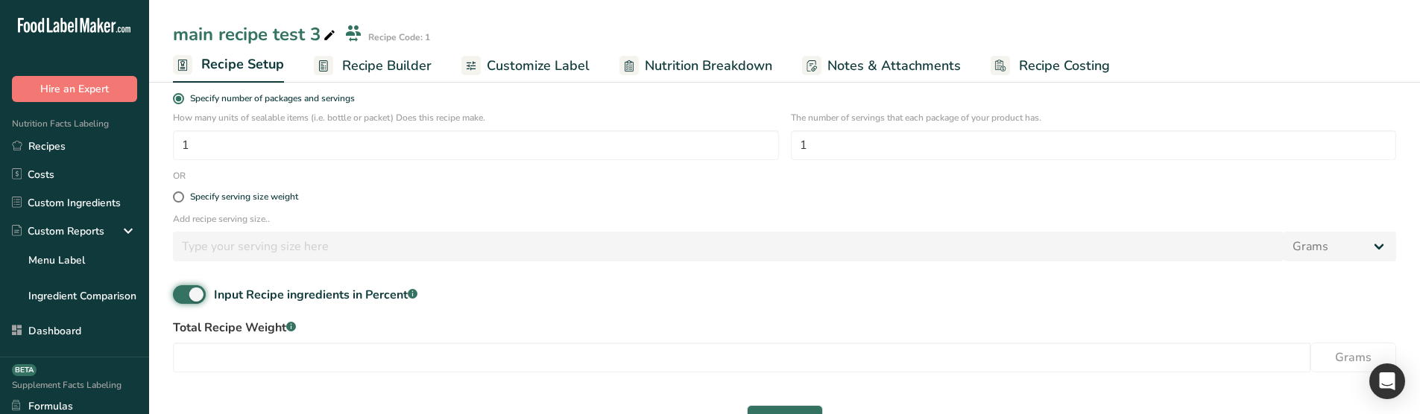
scroll to position [285, 0]
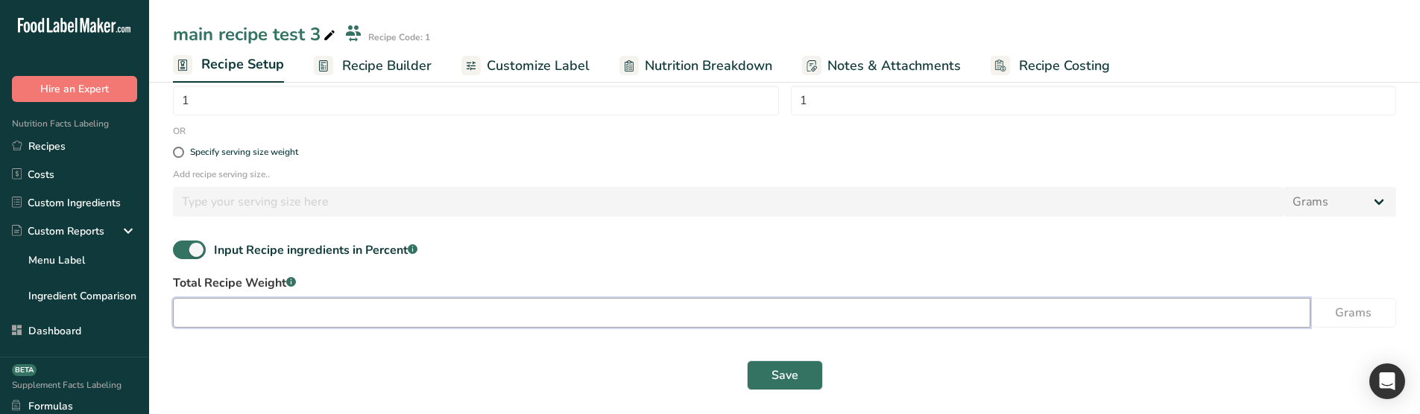
click at [619, 323] on input "number" at bounding box center [741, 313] width 1137 height 30
type input "11"
click at [786, 370] on span "Save" at bounding box center [784, 376] width 27 height 18
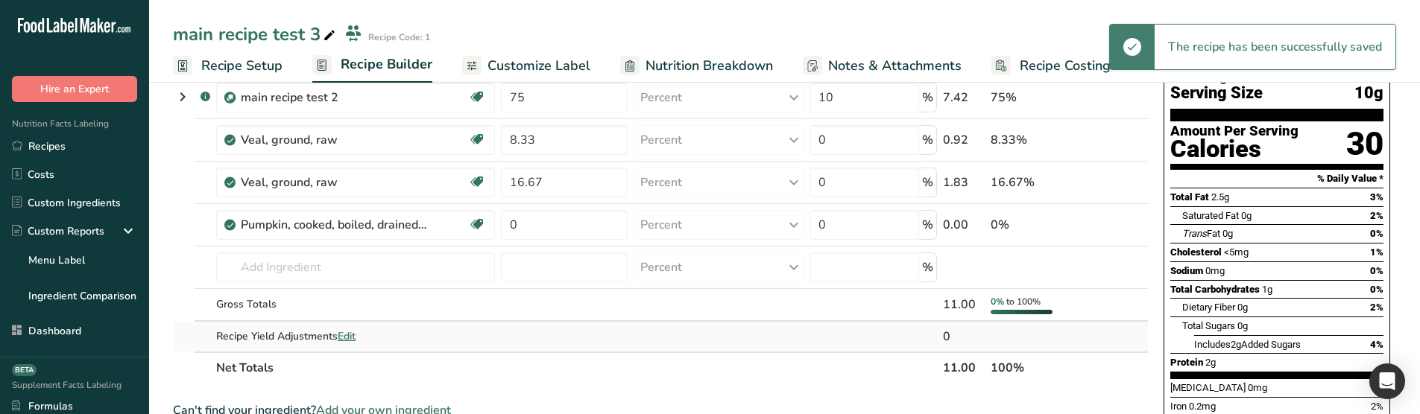
scroll to position [62, 0]
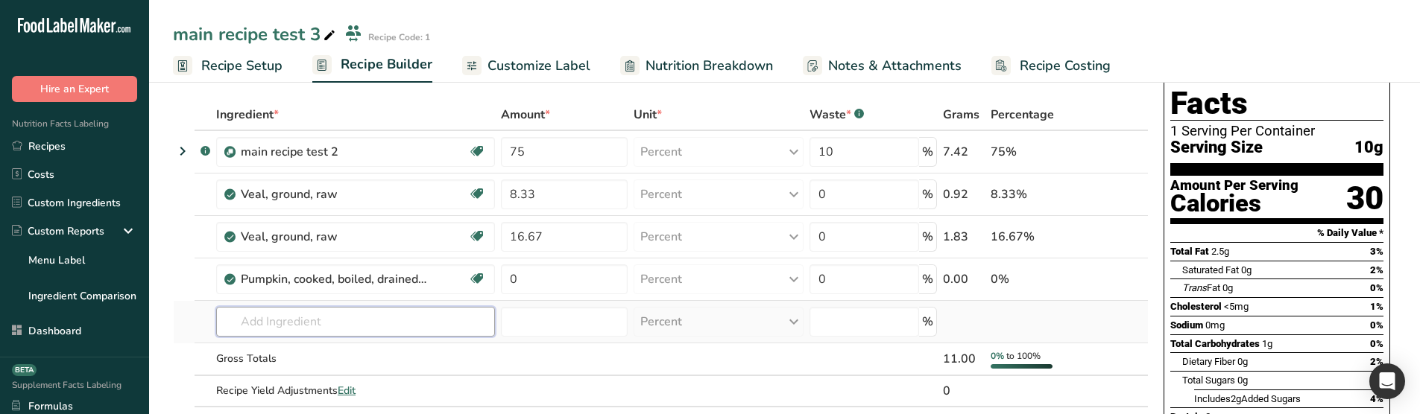
click at [320, 314] on input "text" at bounding box center [355, 322] width 279 height 30
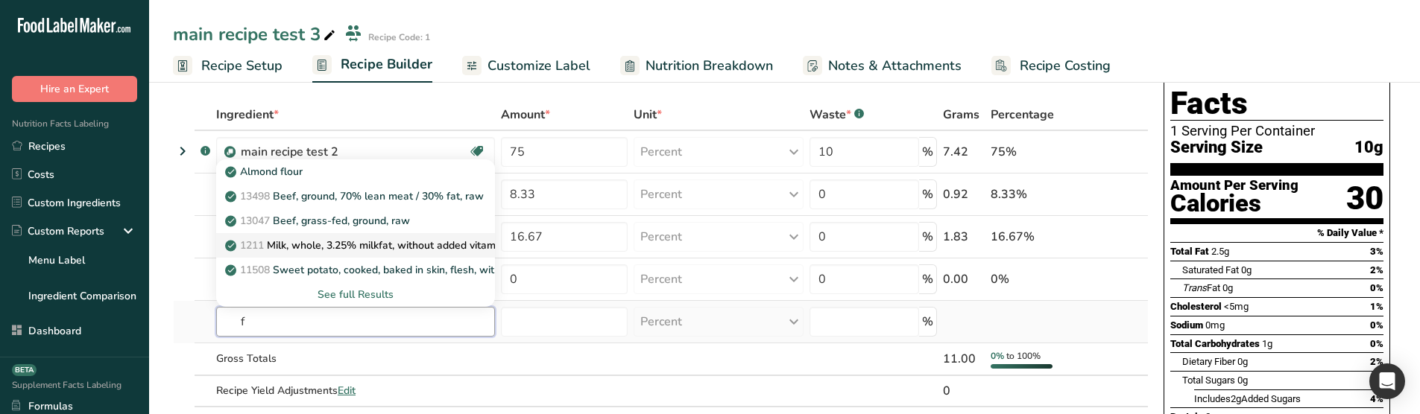
type input "f"
click at [324, 253] on p "1211 Milk, whole, 3.25% milkfat, without added vitamin A and [MEDICAL_DATA]" at bounding box center [426, 246] width 397 height 16
type input "Milk, whole, 3.25% milkfat, without added vitamin A and [MEDICAL_DATA]"
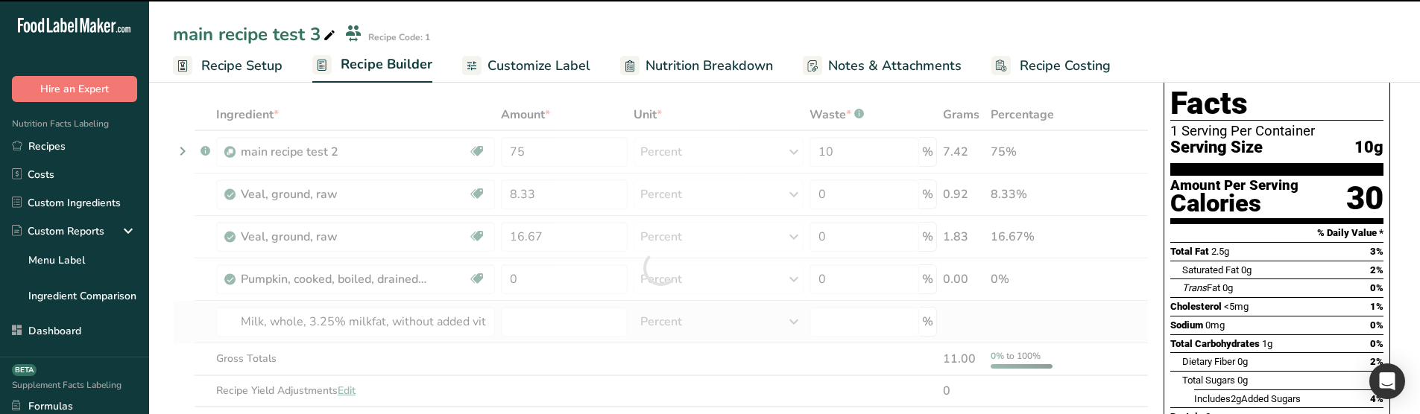
type input "0"
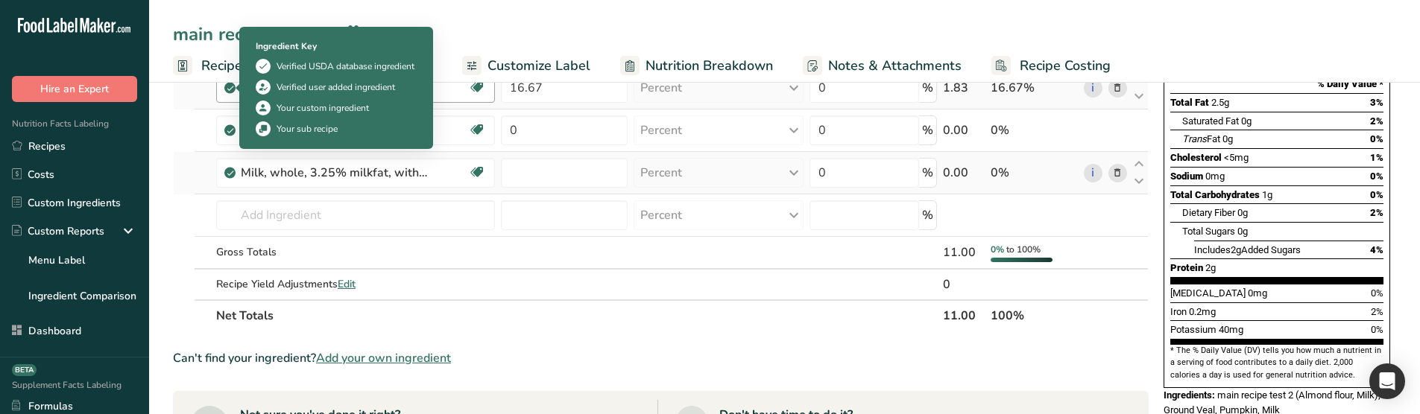
scroll to position [0, 0]
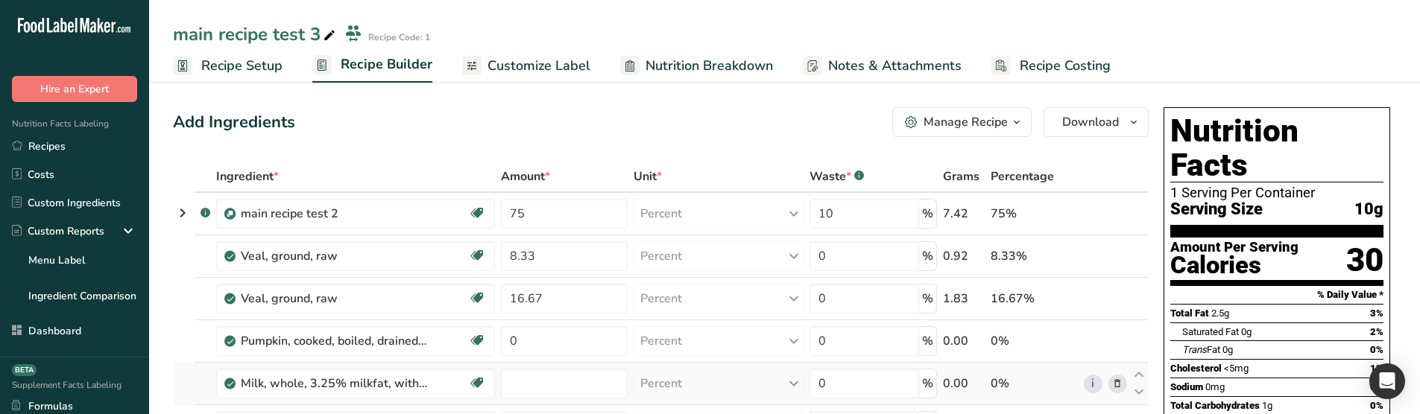
click at [227, 67] on span "Recipe Setup" at bounding box center [241, 66] width 81 height 20
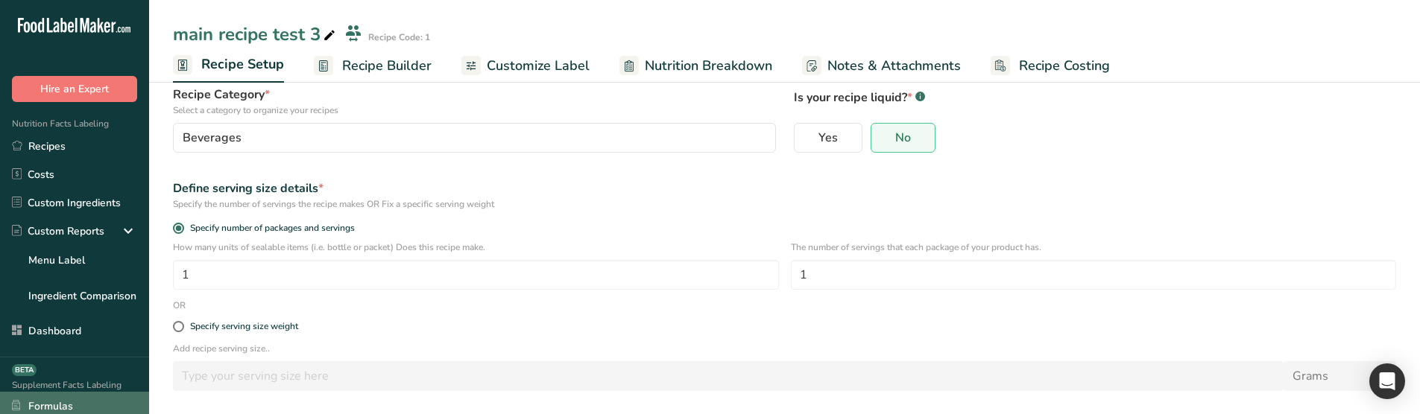
scroll to position [285, 0]
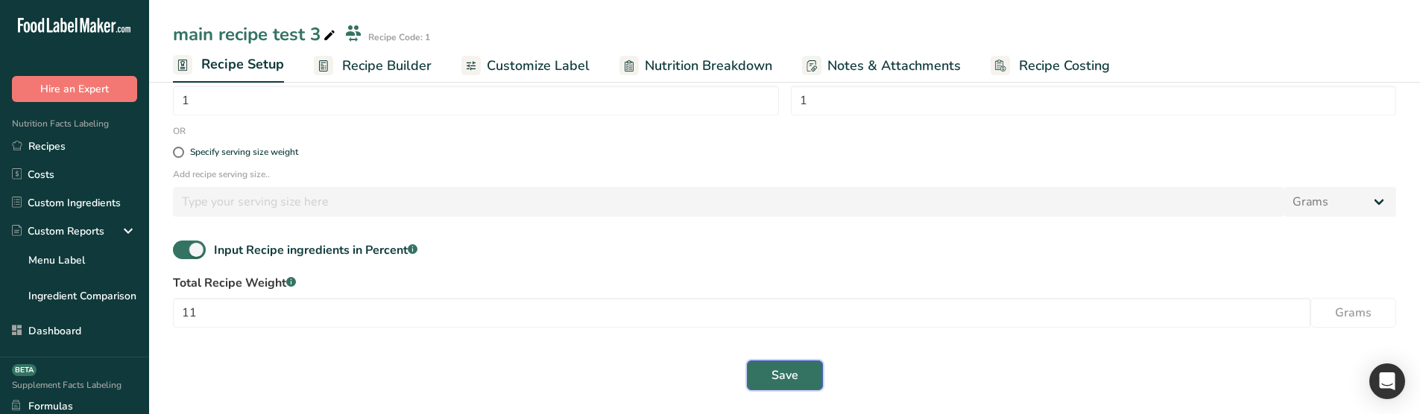
click at [799, 381] on button "Save" at bounding box center [785, 376] width 76 height 30
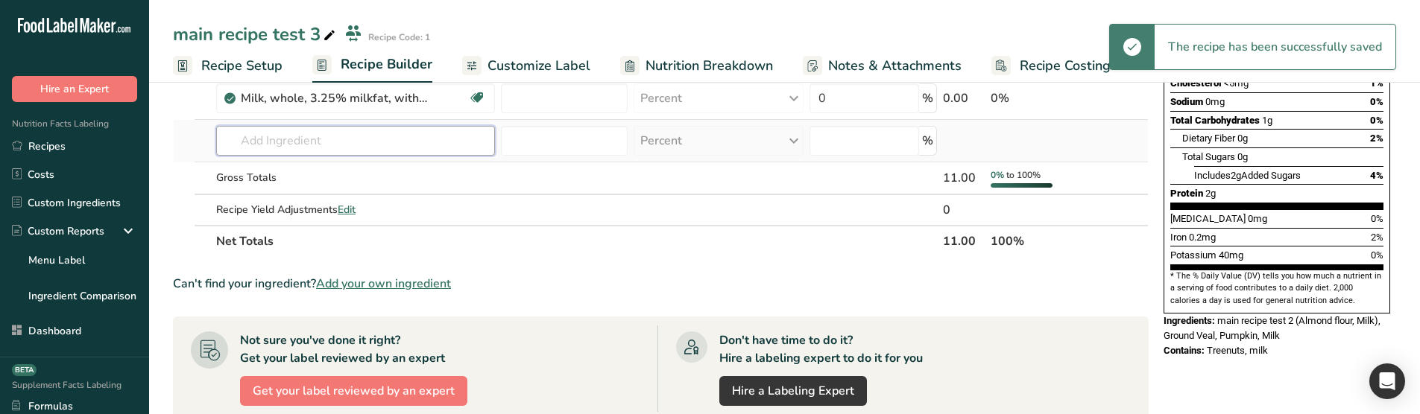
click at [355, 142] on input "text" at bounding box center [355, 141] width 279 height 30
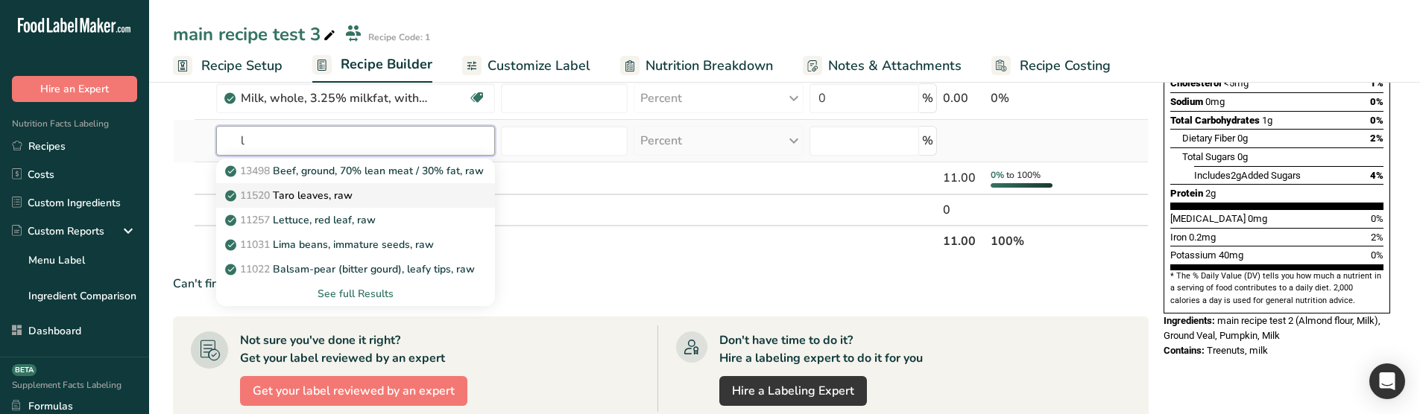
type input "l"
click at [333, 198] on p "11520 Taro leaves, raw" at bounding box center [290, 196] width 124 height 16
type input "Taro leaves, raw"
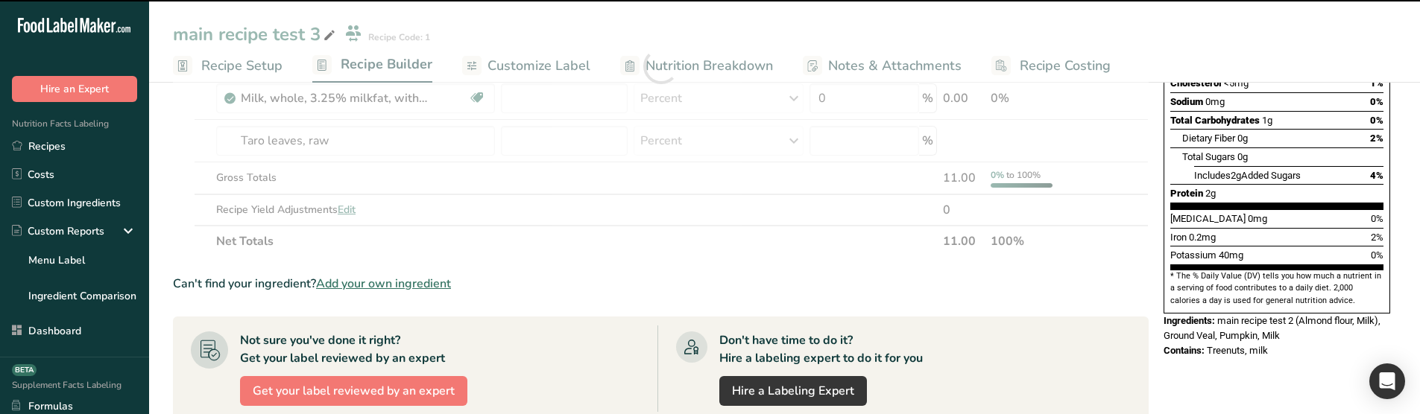
type input "0"
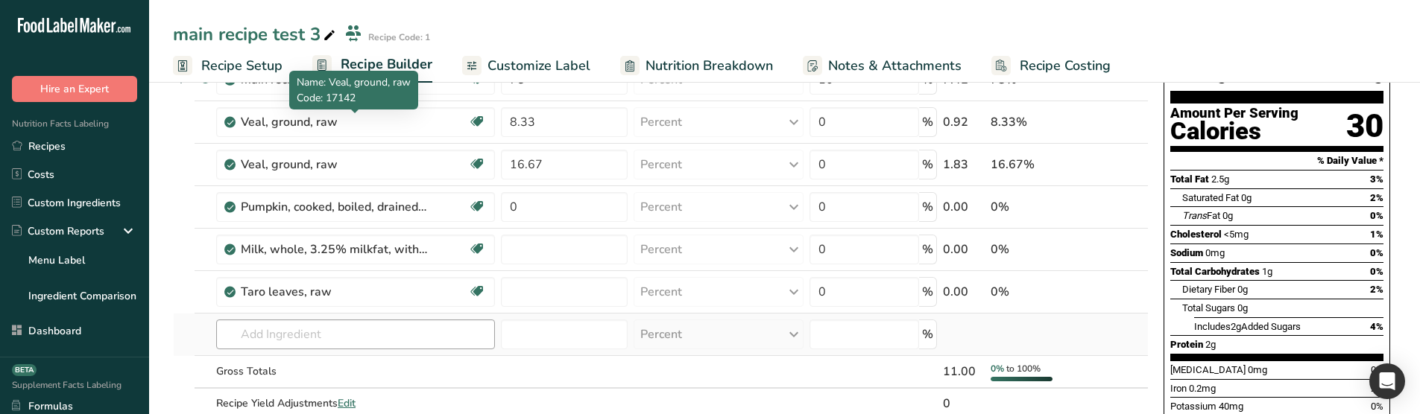
scroll to position [224, 0]
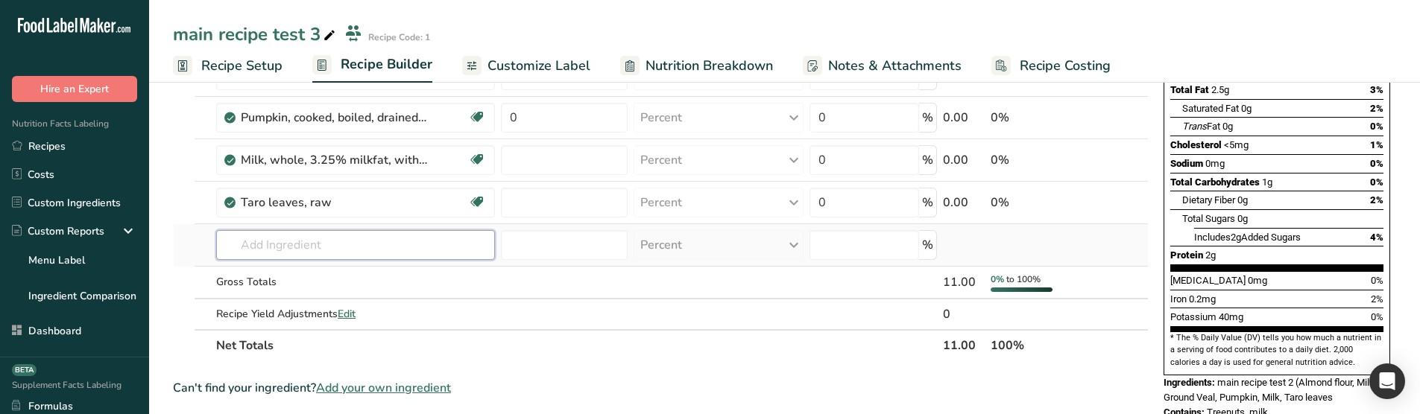
click at [291, 251] on input "text" at bounding box center [355, 245] width 279 height 30
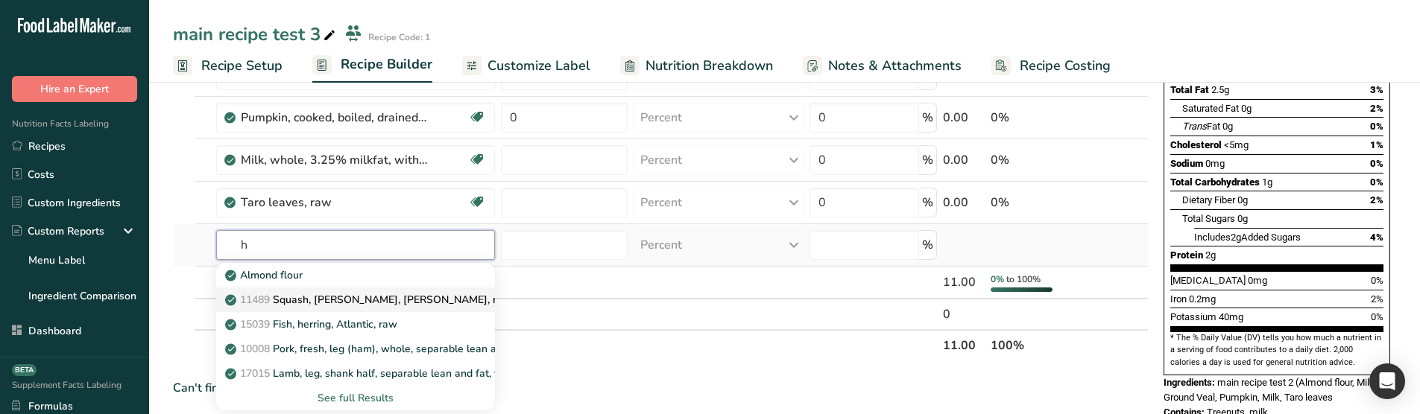
type input "h"
click at [335, 303] on p "11489 [PERSON_NAME], [PERSON_NAME], [PERSON_NAME], raw" at bounding box center [369, 300] width 283 height 16
type input "Squash, [PERSON_NAME], [PERSON_NAME], raw"
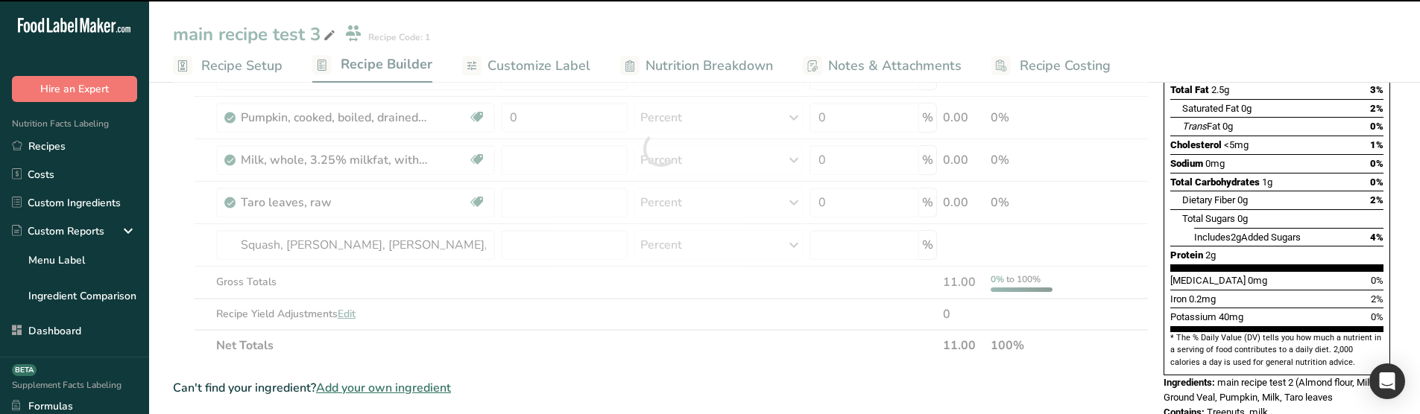
type input "0"
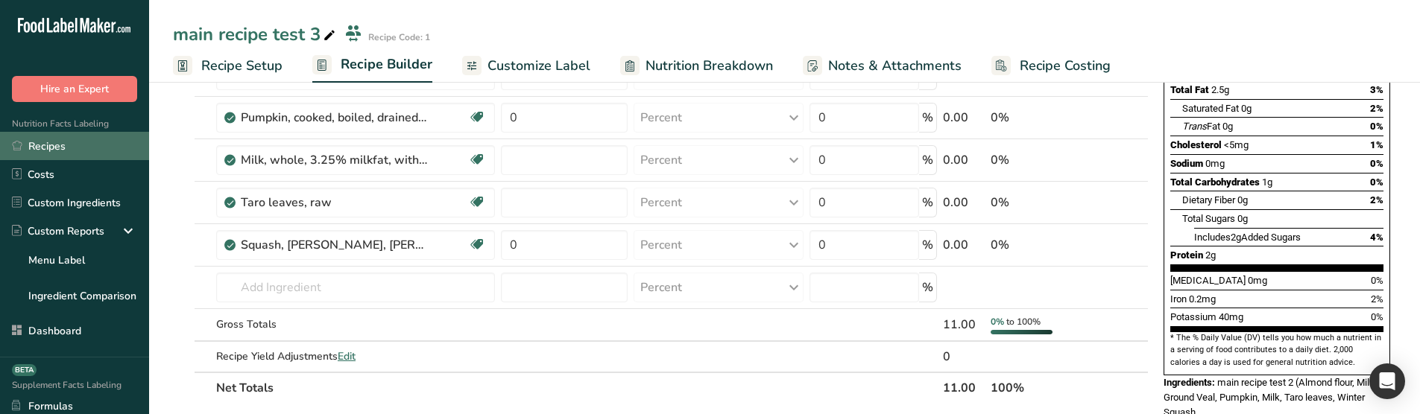
click at [90, 140] on link "Recipes" at bounding box center [74, 146] width 149 height 28
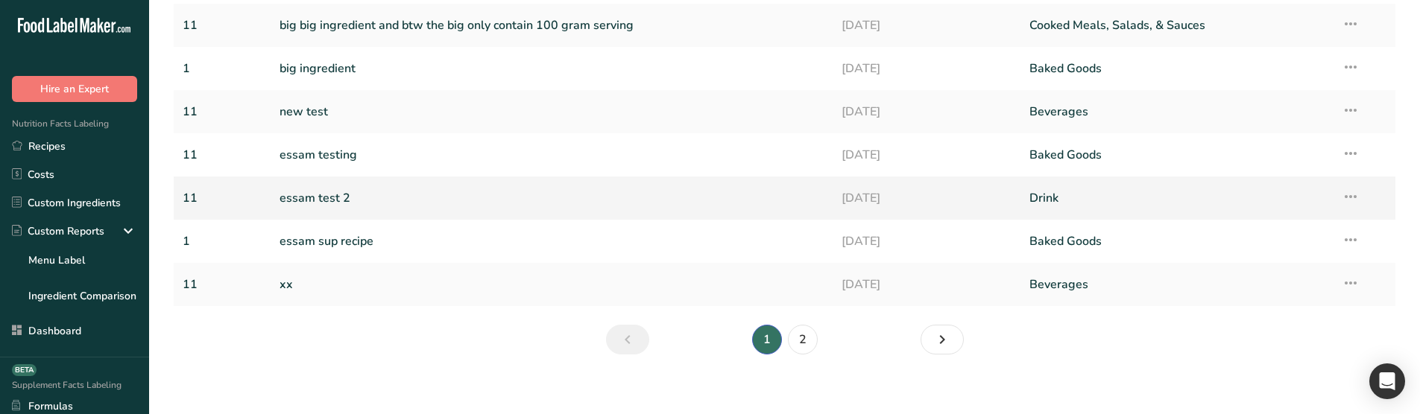
scroll to position [281, 0]
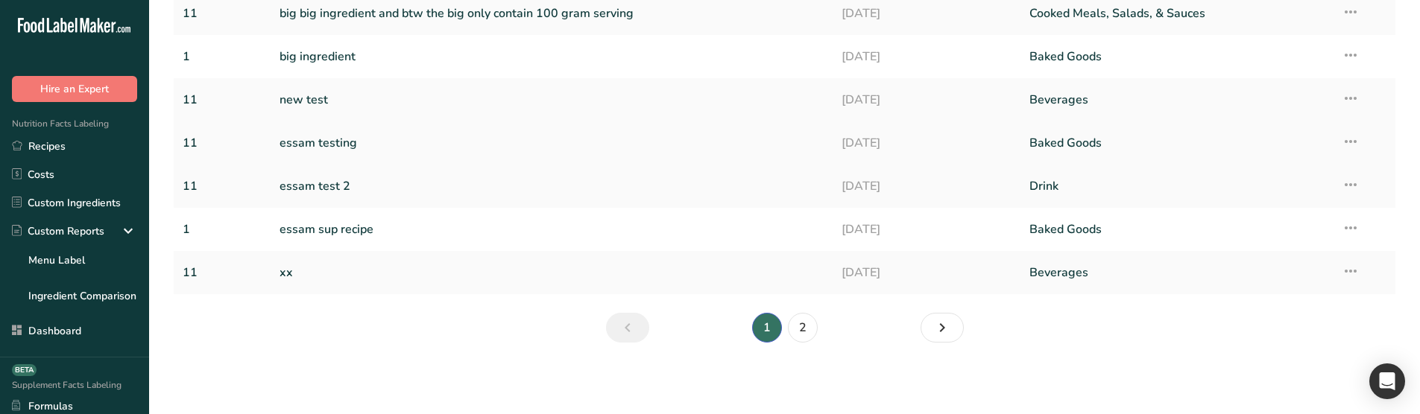
click at [351, 143] on link "essam testing" at bounding box center [551, 142] width 545 height 31
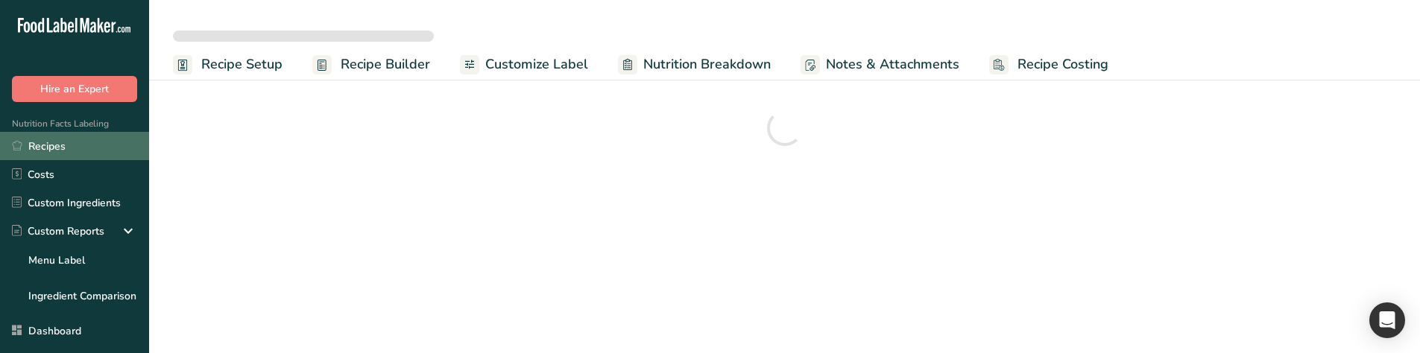
click at [65, 142] on link "Recipes" at bounding box center [74, 146] width 149 height 28
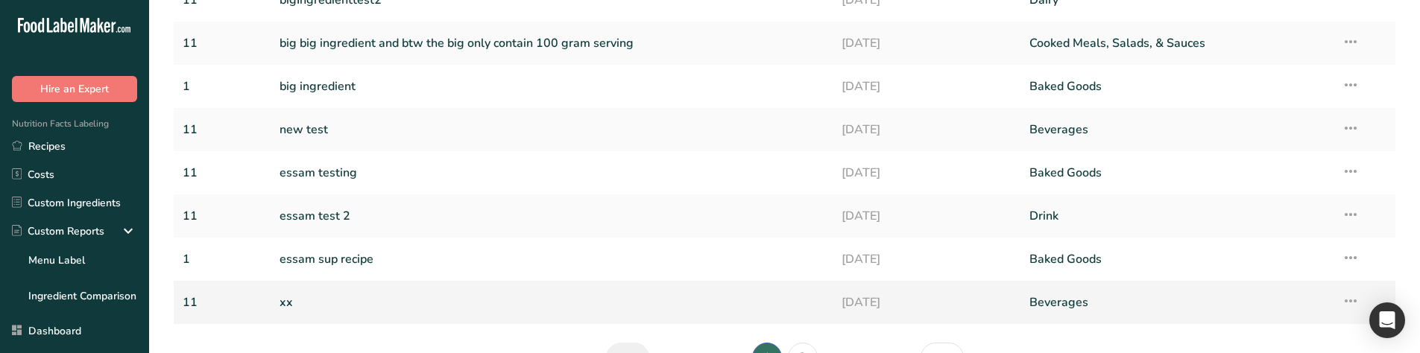
scroll to position [342, 0]
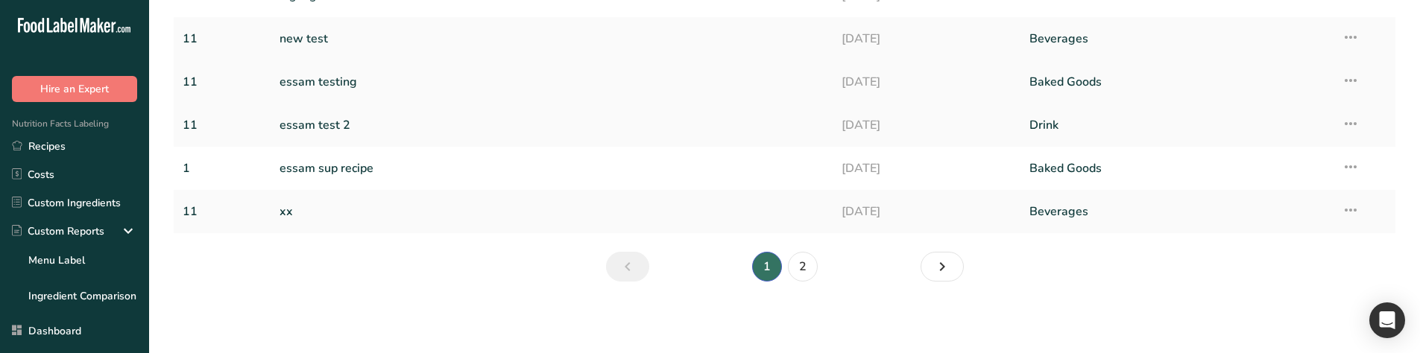
click at [347, 86] on link "essam testing" at bounding box center [551, 81] width 545 height 31
click at [312, 80] on link "essam testing" at bounding box center [551, 81] width 545 height 31
click at [312, 78] on link "essam testing" at bounding box center [551, 81] width 545 height 31
click at [323, 92] on link "essam testing" at bounding box center [551, 81] width 545 height 31
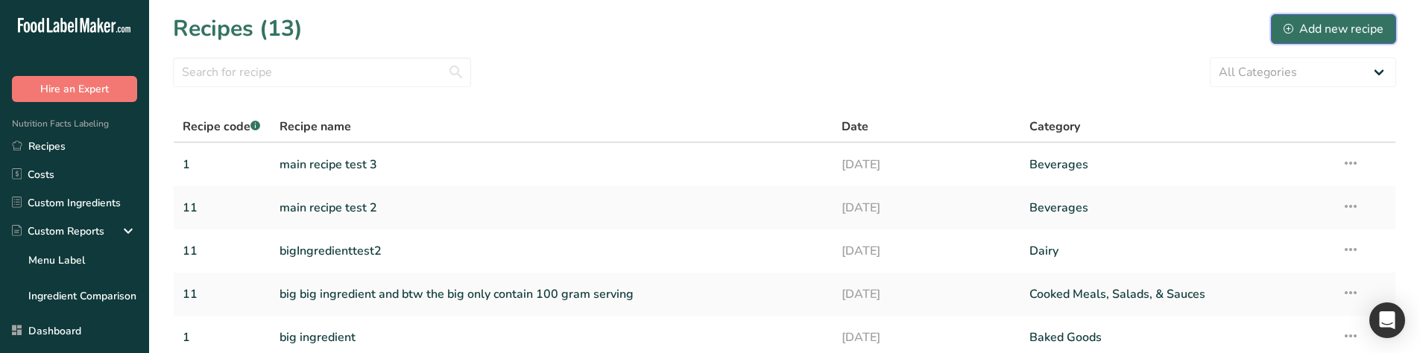
click at [1291, 31] on icon at bounding box center [1288, 29] width 10 height 10
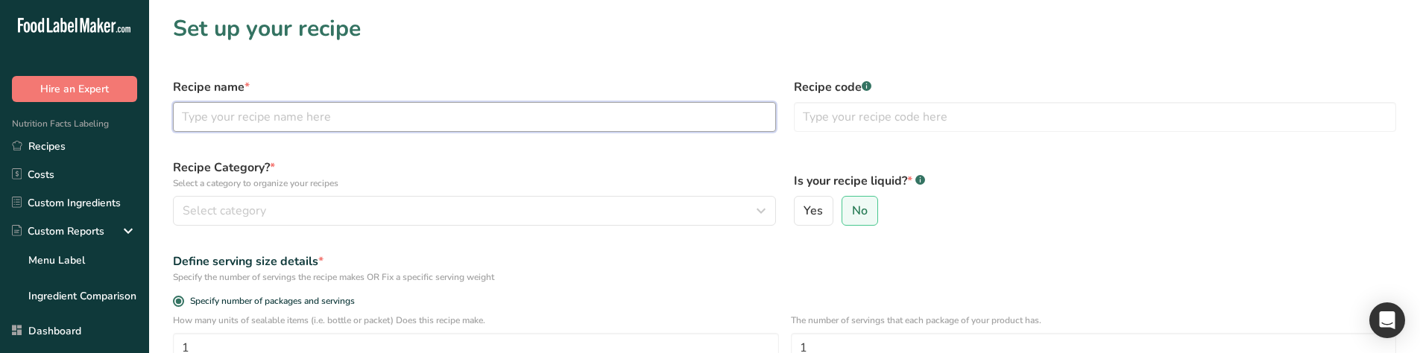
click at [402, 107] on input "text" at bounding box center [474, 117] width 603 height 30
type input "xxaa"
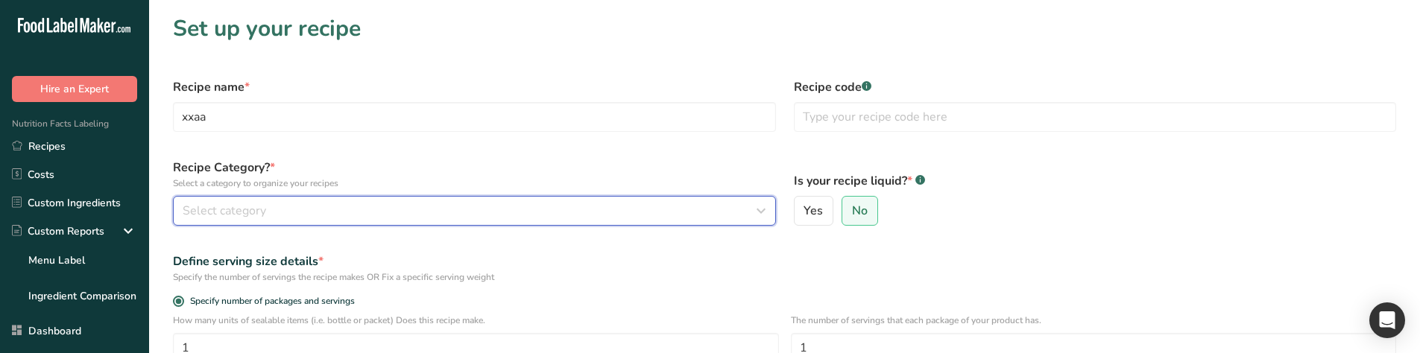
click at [299, 211] on div "Select category" at bounding box center [470, 211] width 575 height 18
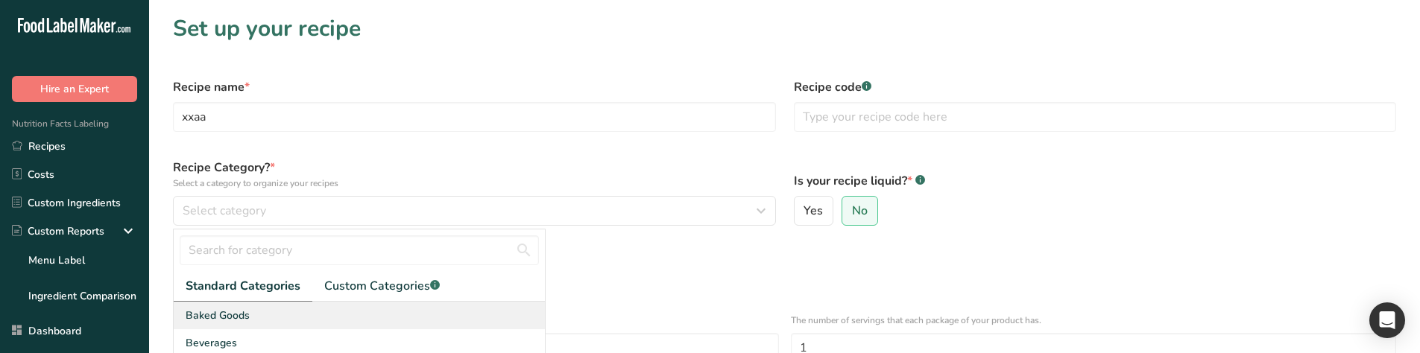
click at [253, 320] on div "Baked Goods" at bounding box center [359, 316] width 371 height 28
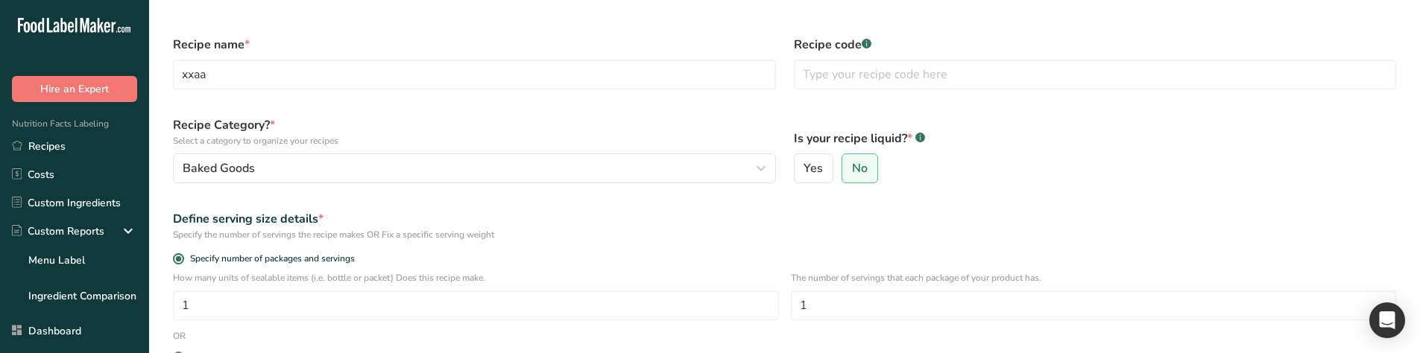
scroll to position [298, 0]
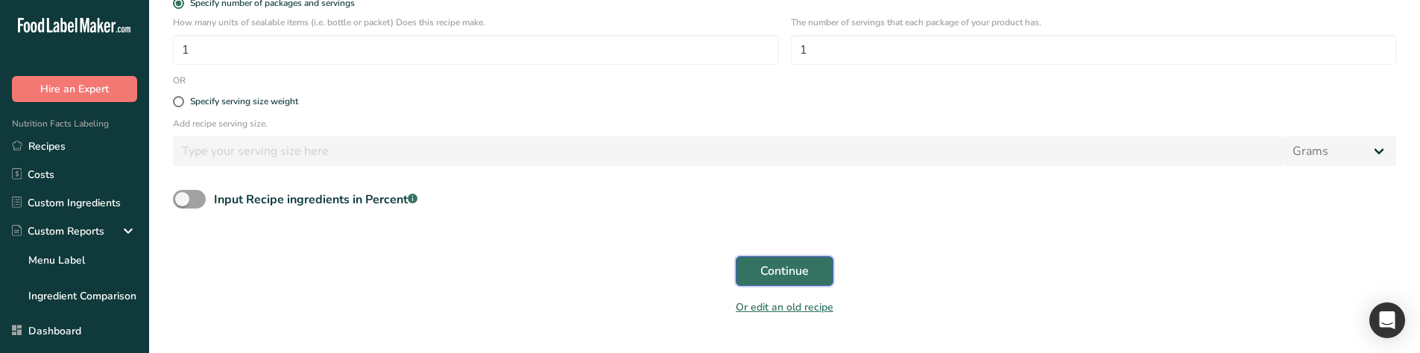
click at [774, 280] on button "Continue" at bounding box center [785, 271] width 98 height 30
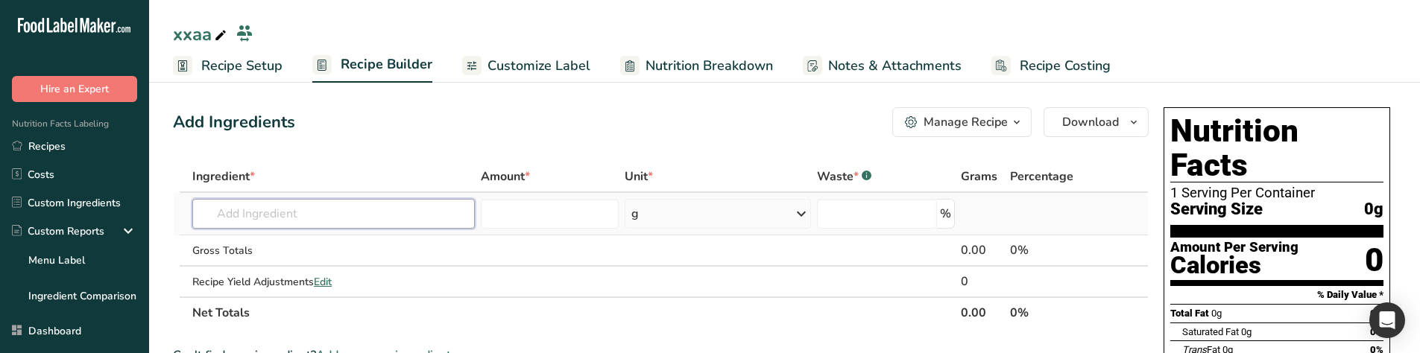
click at [341, 200] on input "text" at bounding box center [333, 214] width 282 height 30
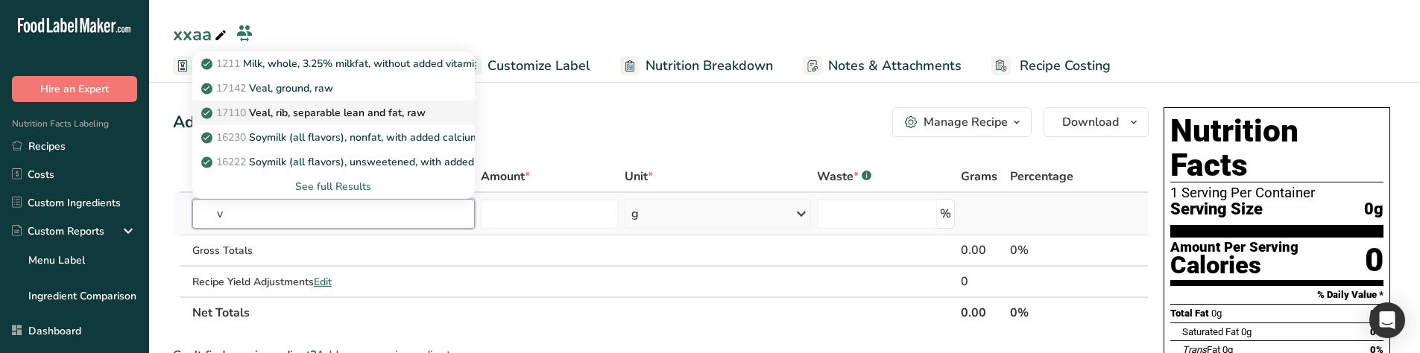
type input "v"
click at [305, 120] on p "17110 Veal, rib, separable lean and fat, raw" at bounding box center [314, 113] width 221 height 16
type input "Veal, rib, separable lean and fat, raw"
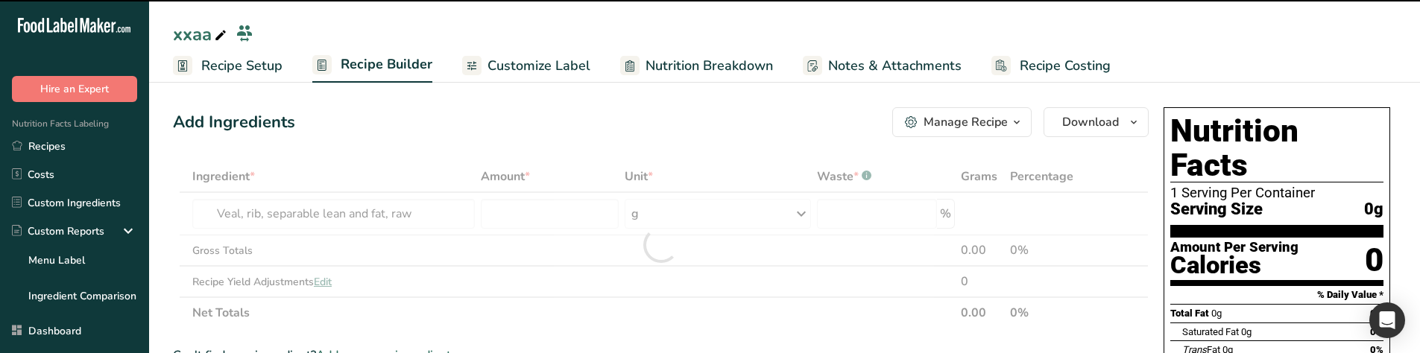
type input "0"
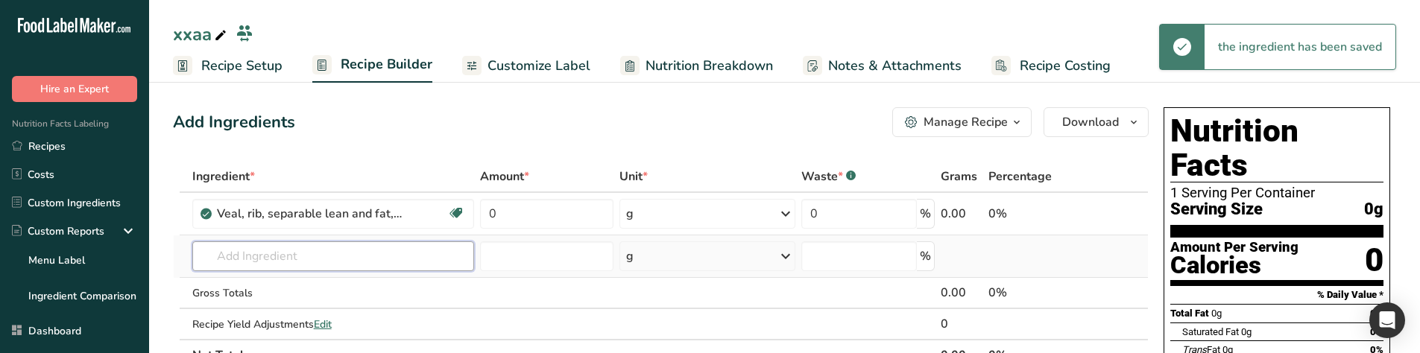
click at [282, 259] on input "text" at bounding box center [333, 256] width 282 height 30
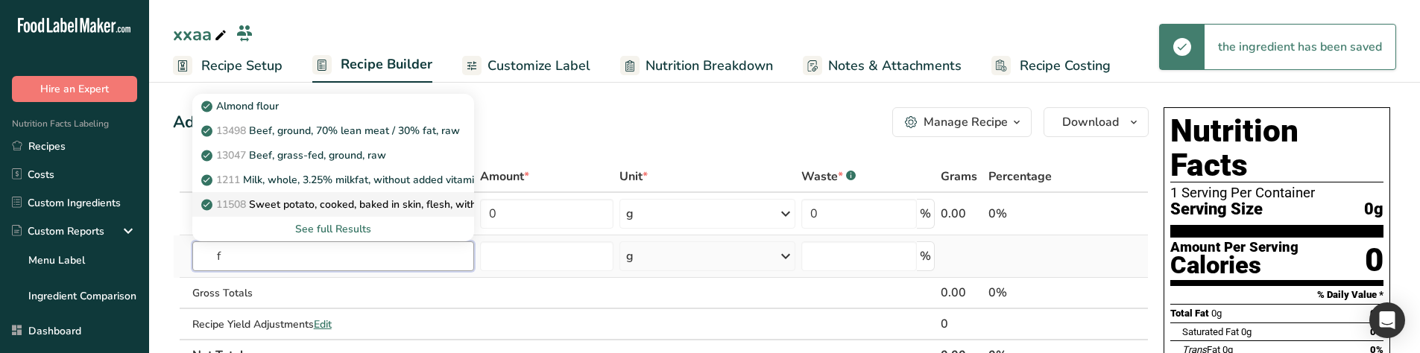
type input "f"
click at [262, 198] on p "11508 Sweet potato, cooked, baked in skin, flesh, without salt" at bounding box center [358, 205] width 309 height 16
type input "Sweet potato, cooked, baked in skin, flesh, without salt"
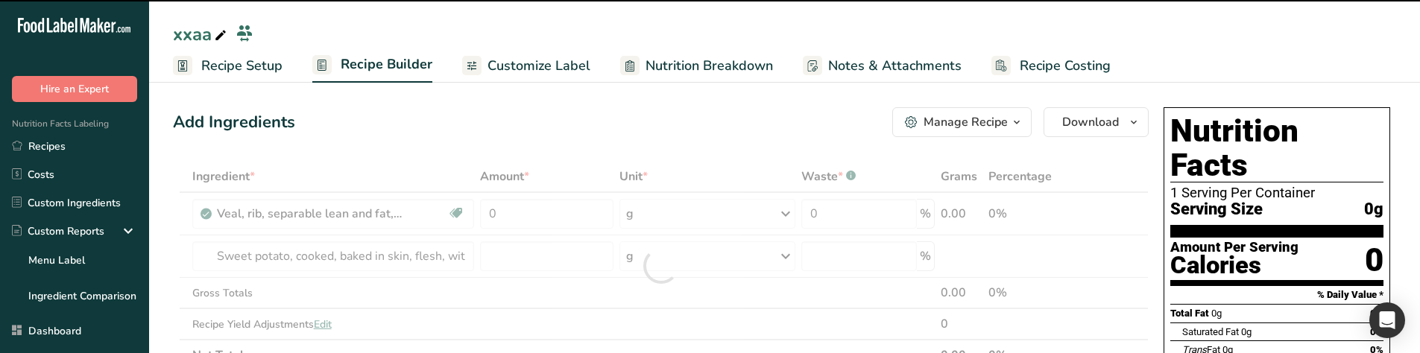
type input "0"
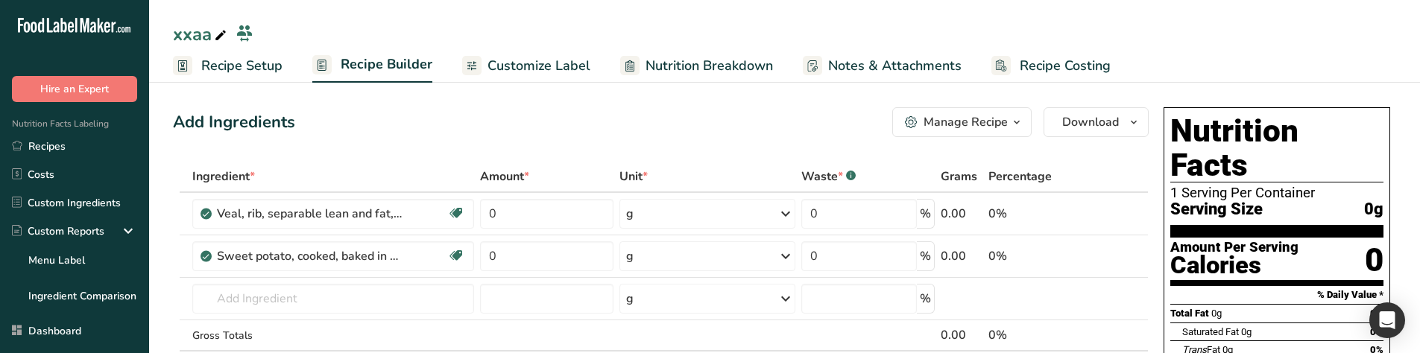
click at [239, 70] on span "Recipe Setup" at bounding box center [241, 66] width 81 height 20
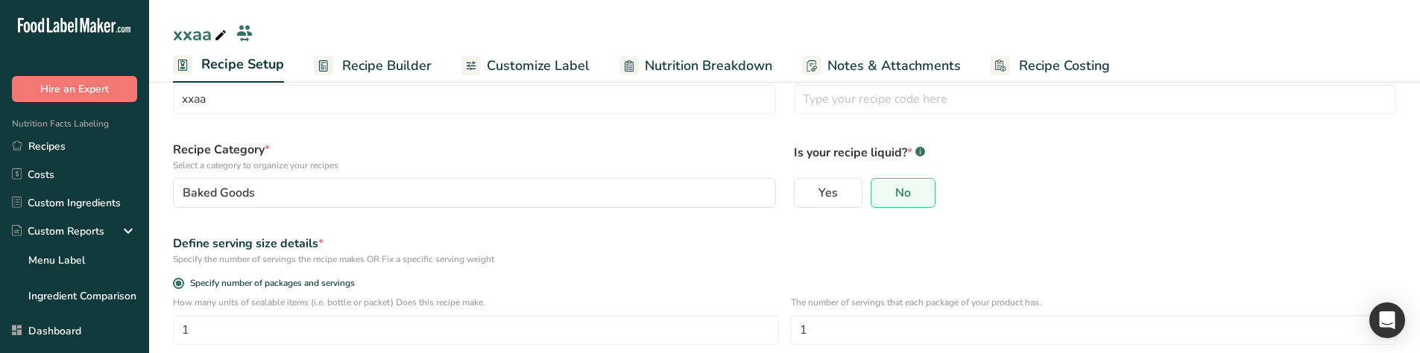
scroll to position [281, 0]
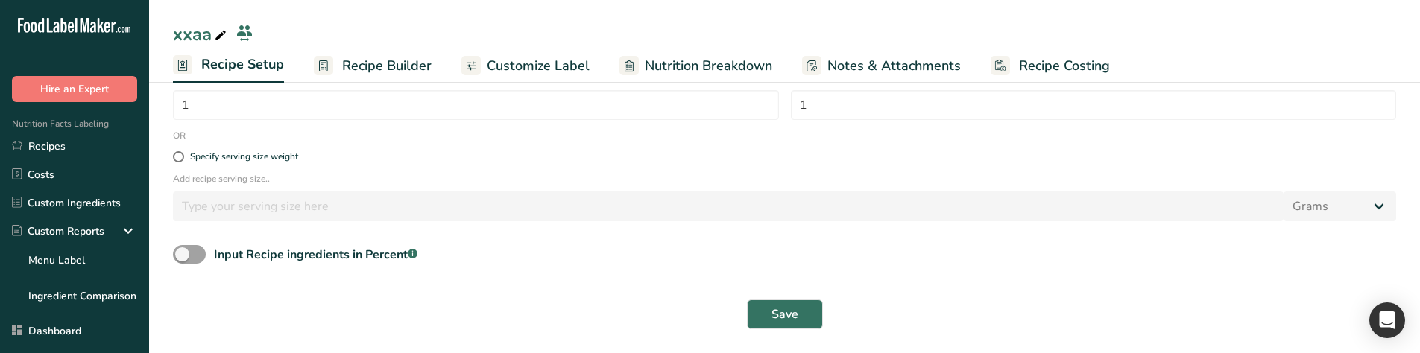
click at [265, 241] on form "Recipe name * xxaa Recipe code .a-a{fill:#347362;}.b-a{fill:#fff;} Recipe Categ…" at bounding box center [784, 82] width 1241 height 512
click at [261, 260] on div "Input Recipe ingredients in Percent .a-a{fill:#347362;}.b-a{fill:#fff;}" at bounding box center [315, 255] width 203 height 18
click at [183, 259] on input "Input Recipe ingredients in Percent .a-a{fill:#347362;}.b-a{fill:#fff;}" at bounding box center [178, 255] width 10 height 10
checkbox input "true"
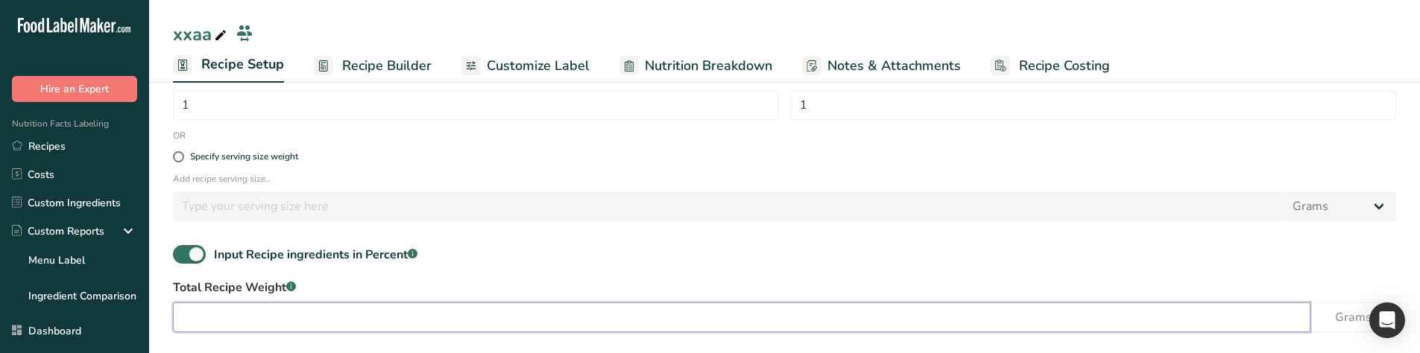
click at [495, 320] on input "number" at bounding box center [741, 318] width 1137 height 30
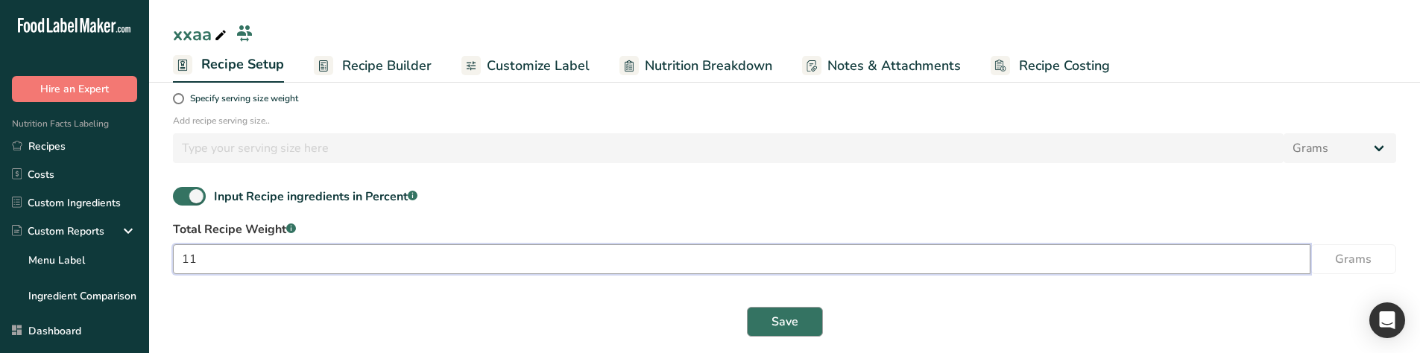
scroll to position [347, 0]
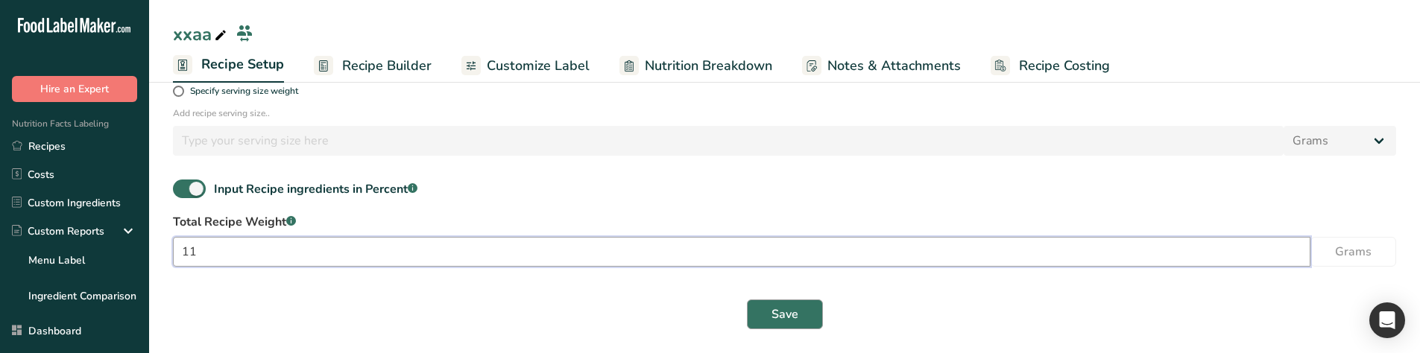
type input "11"
click at [776, 315] on span "Save" at bounding box center [784, 315] width 27 height 18
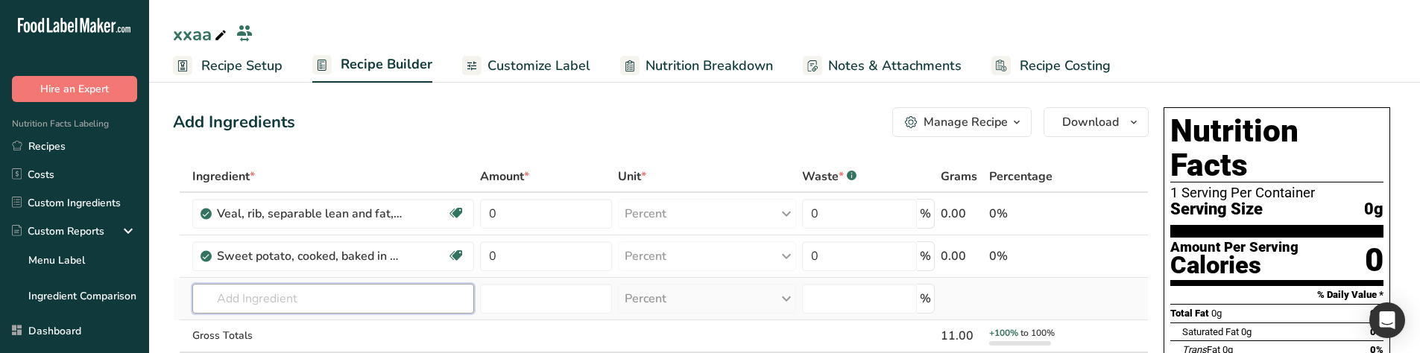
click at [287, 300] on input "text" at bounding box center [333, 299] width 282 height 30
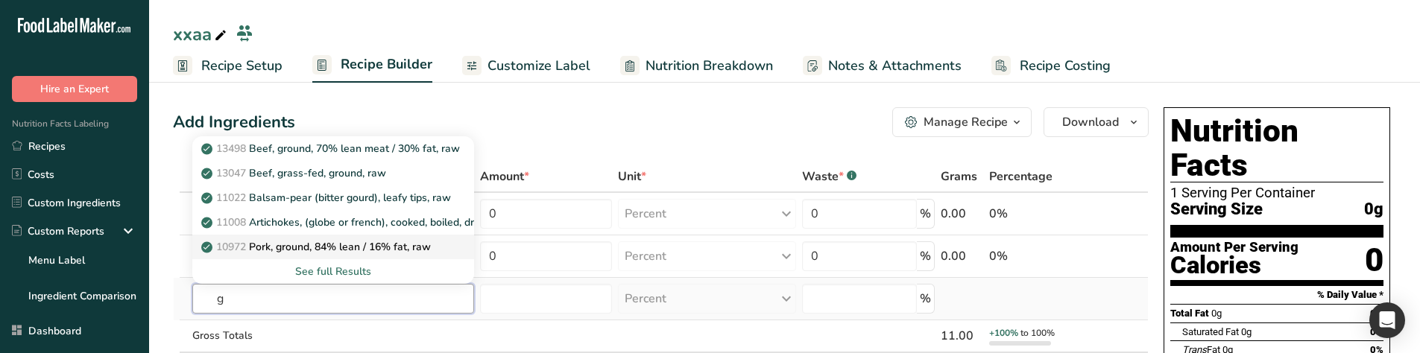
type input "g"
click at [277, 241] on p "10972 Pork, ground, 84% lean / 16% fat, raw" at bounding box center [317, 247] width 227 height 16
type input "Pork, ground, 84% lean / 16% fat, raw"
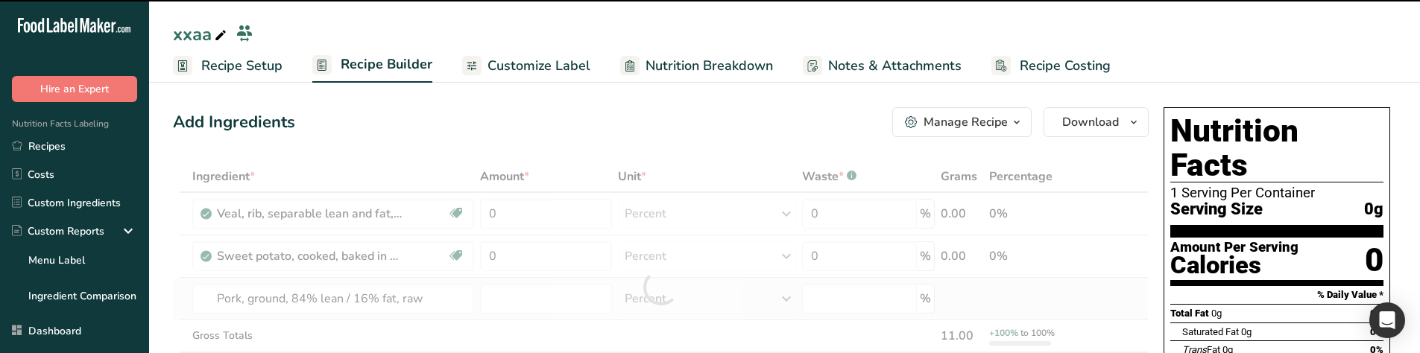
type input "0"
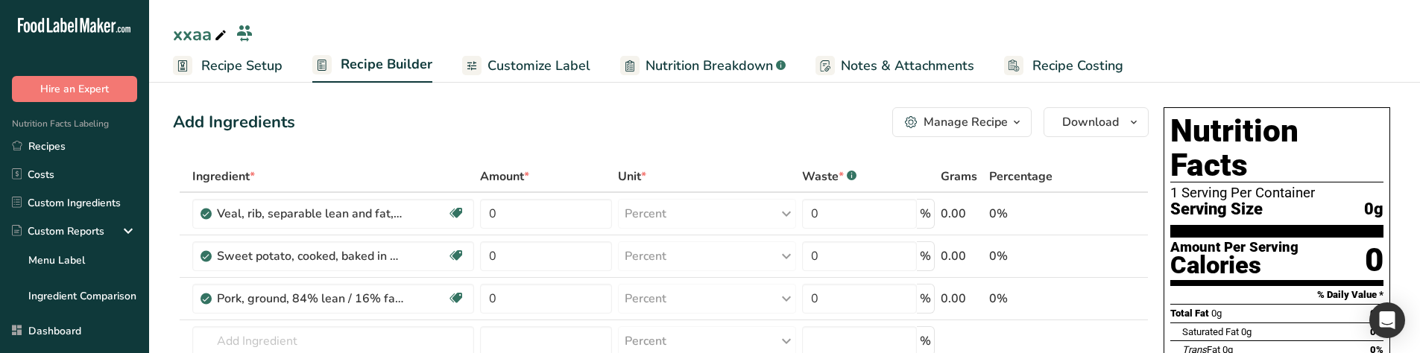
click at [246, 72] on span "Recipe Setup" at bounding box center [241, 66] width 81 height 20
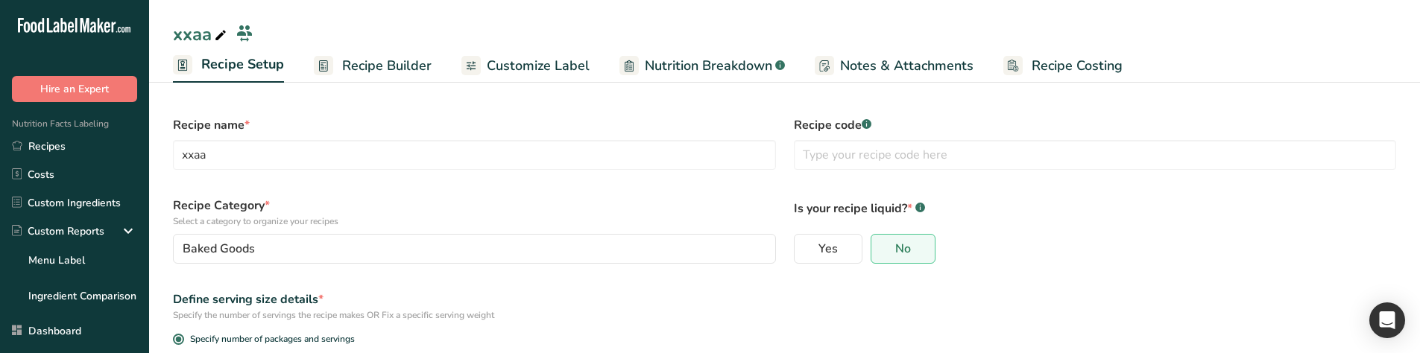
scroll to position [338, 0]
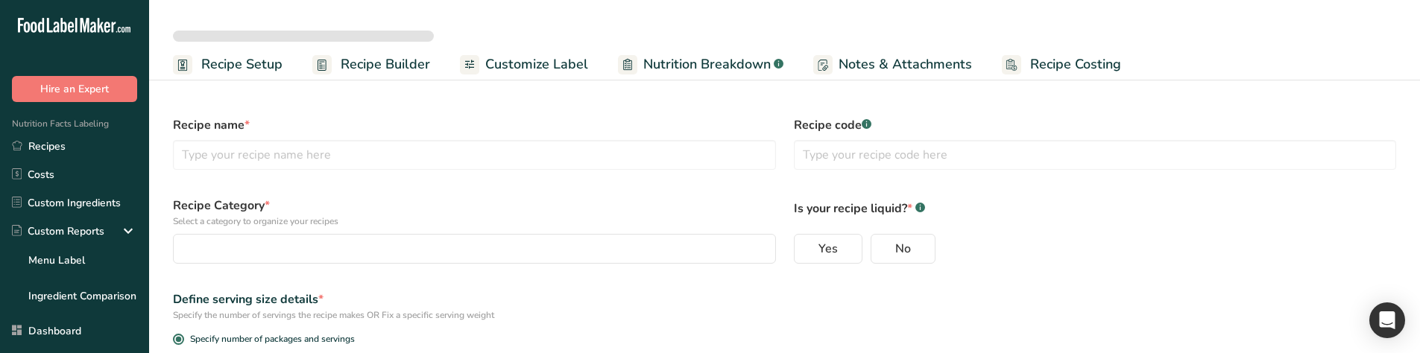
select select
type input "xxaa"
radio input "true"
type input "1"
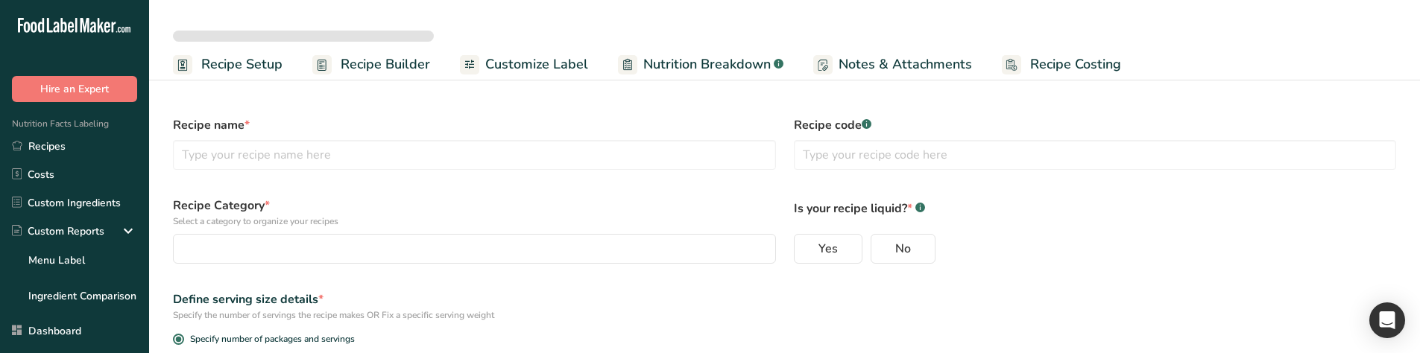
select select "0"
checkbox input "true"
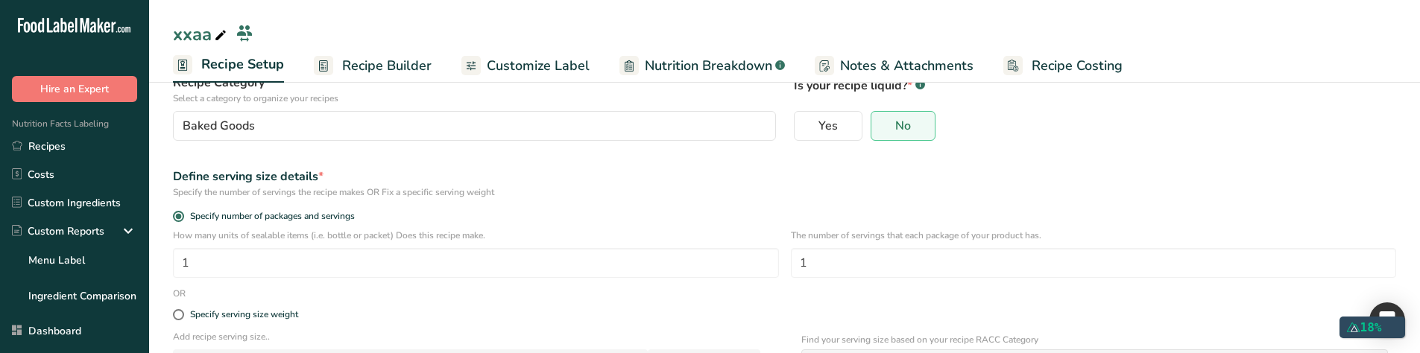
scroll to position [298, 0]
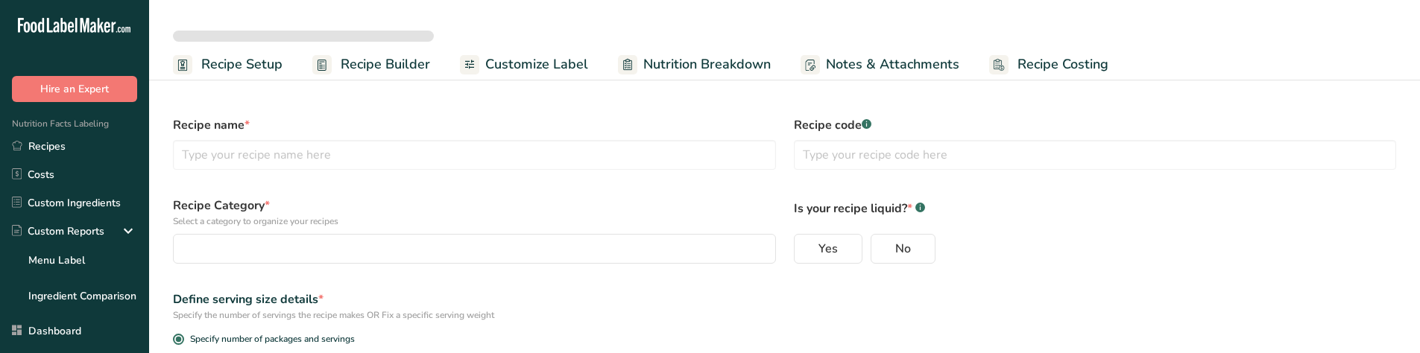
select select
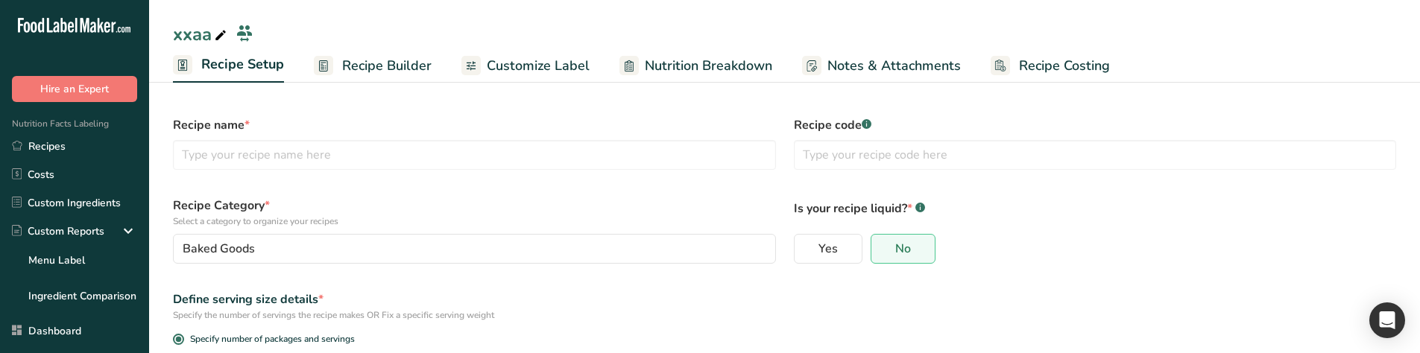
type input "xxaa"
radio input "true"
type input "1"
select select "0"
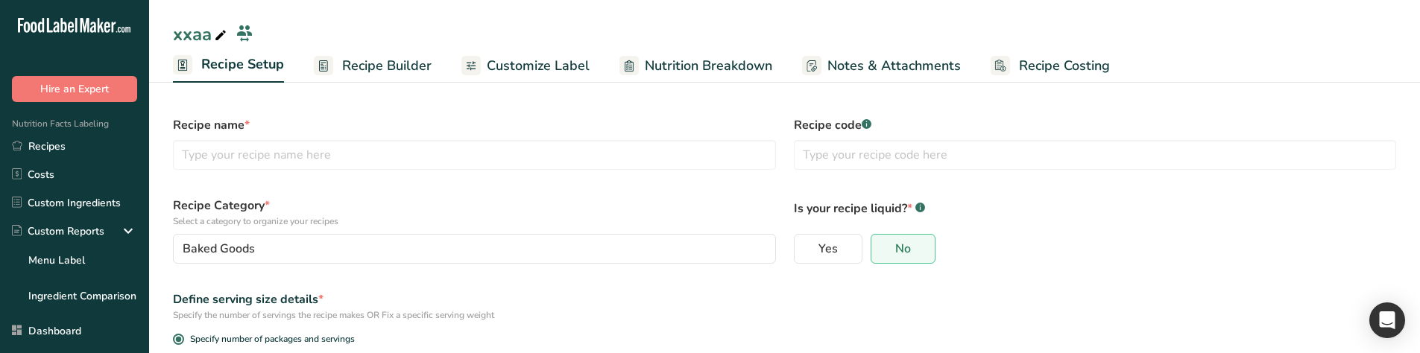
checkbox input "true"
